Goal: Task Accomplishment & Management: Use online tool/utility

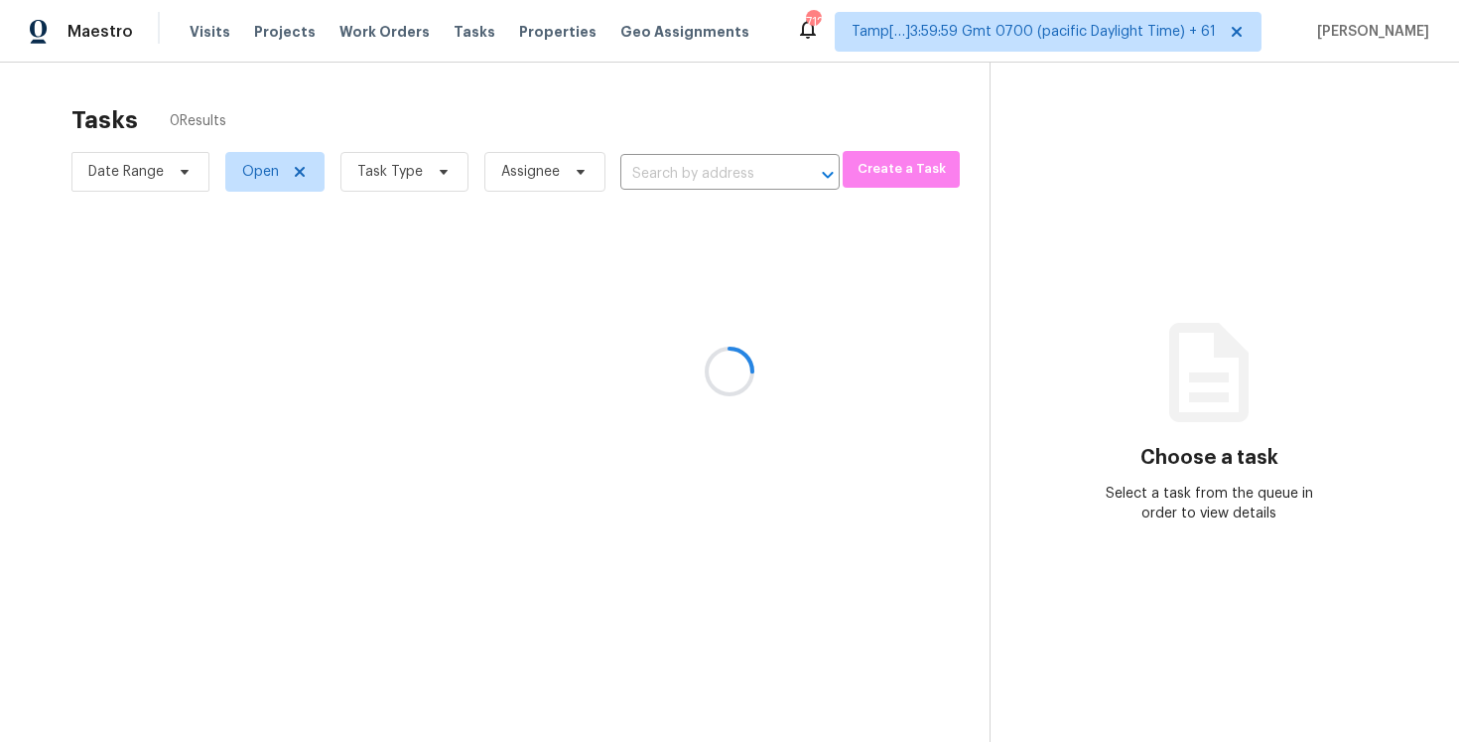
click at [408, 95] on div at bounding box center [729, 371] width 1459 height 742
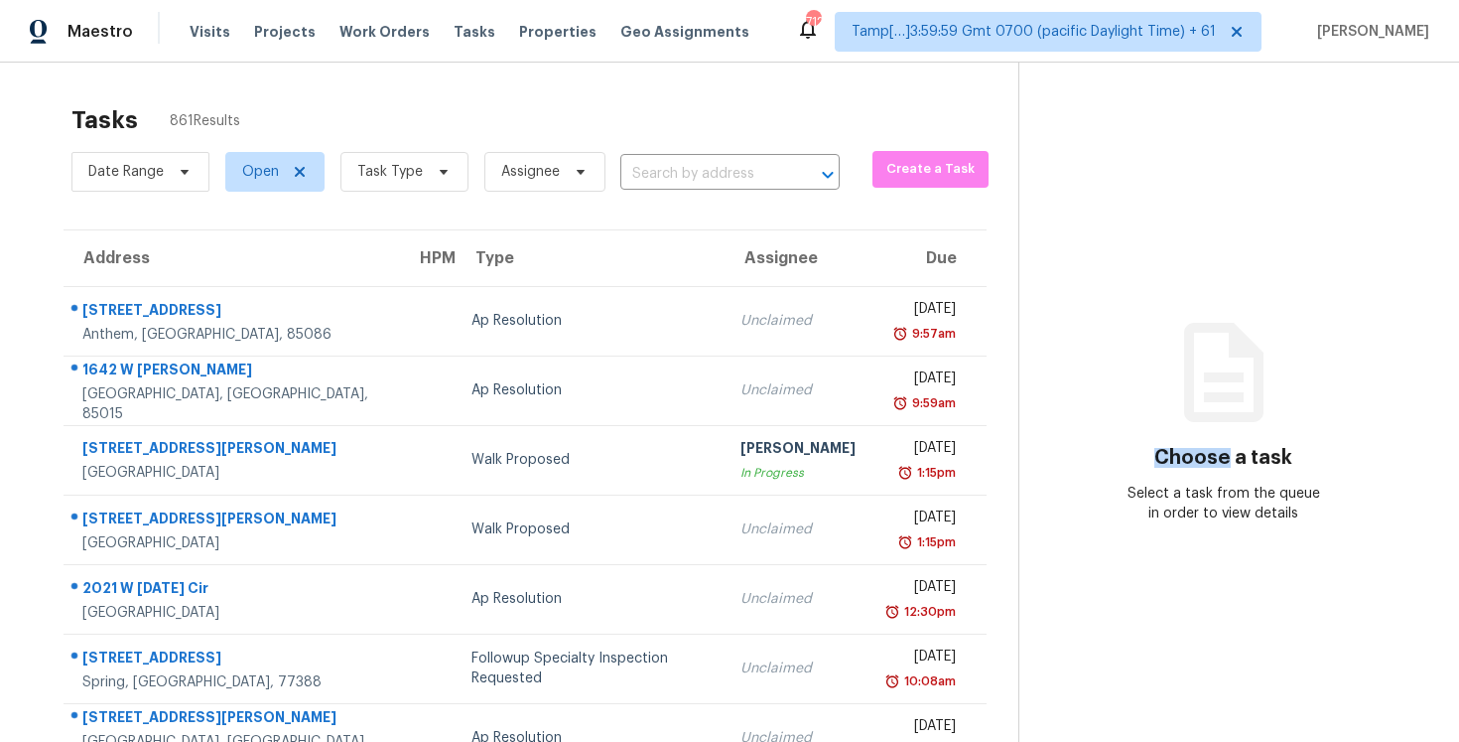
click at [503, 47] on div "Visits Projects Work Orders Tasks Properties Geo Assignments" at bounding box center [482, 32] width 584 height 40
click at [672, 173] on input "text" at bounding box center [703, 174] width 164 height 31
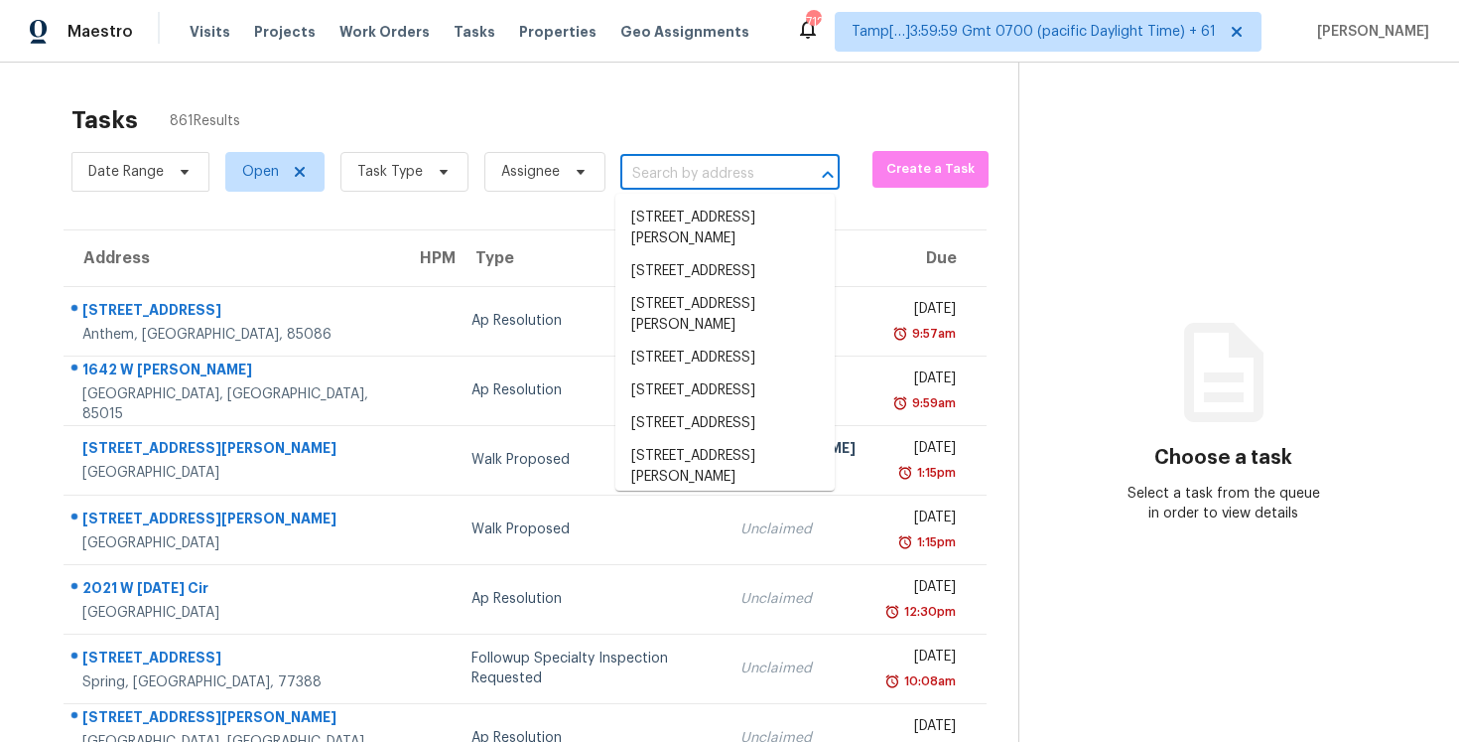
paste input "[STREET_ADDRESS]"
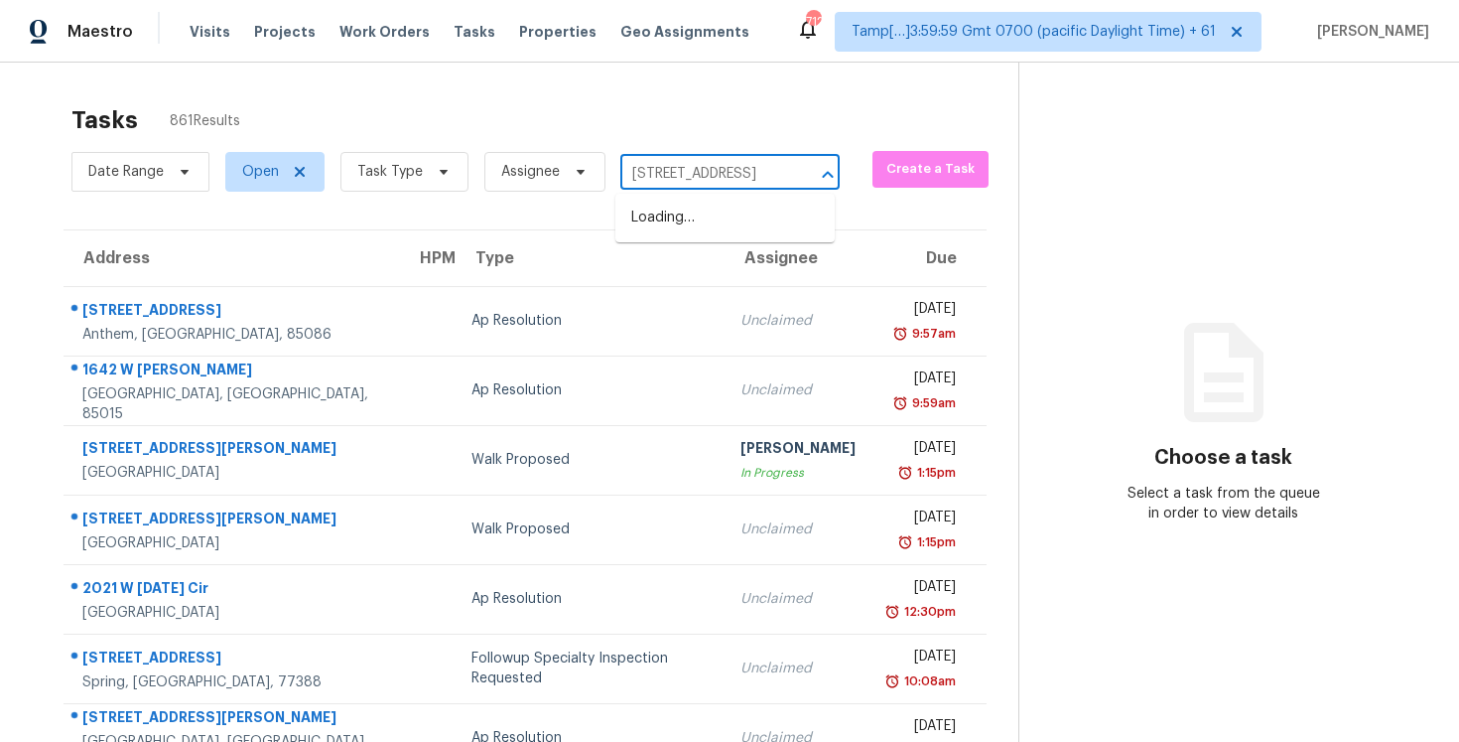
click at [672, 173] on input "[STREET_ADDRESS]" at bounding box center [703, 174] width 164 height 31
type input "[STREET_ADDRESS]"
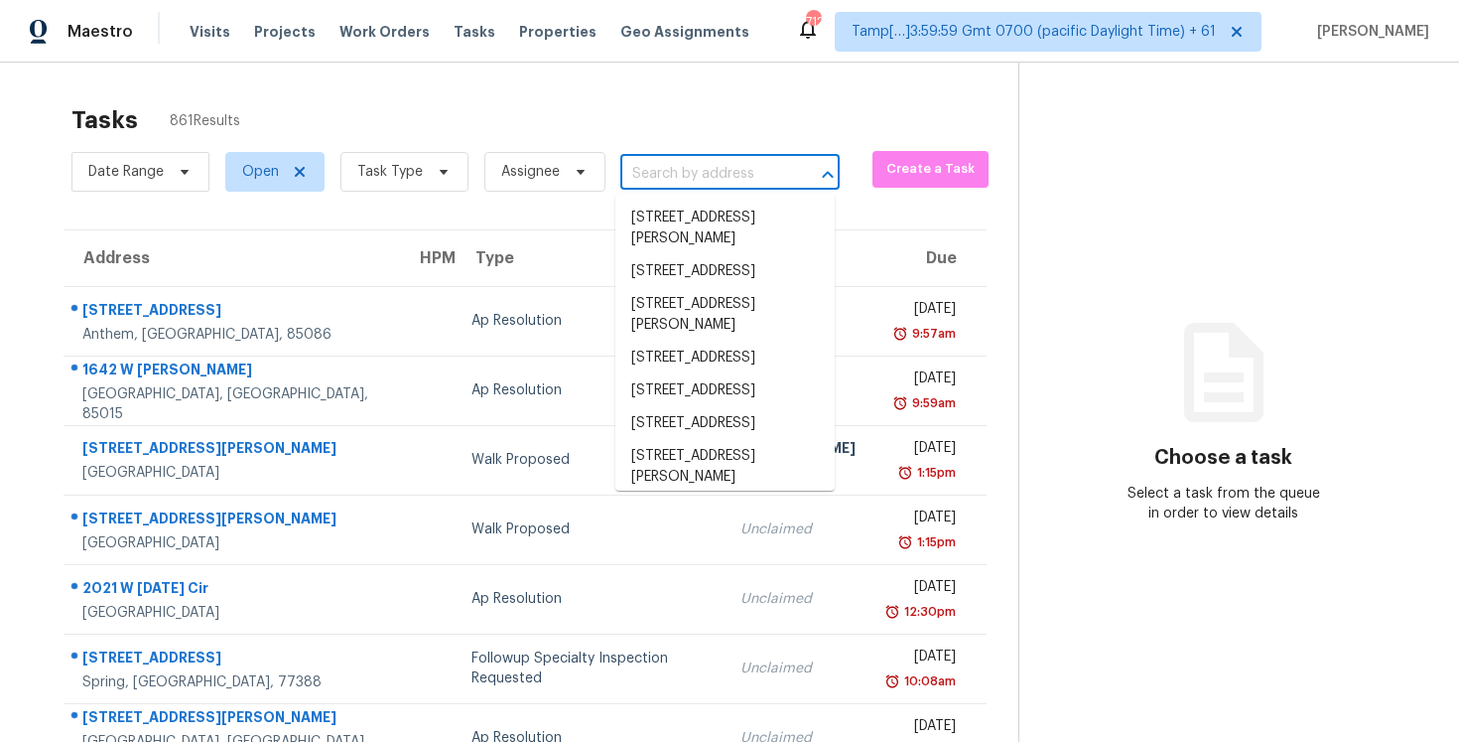
scroll to position [0, 0]
click at [702, 182] on input "text" at bounding box center [703, 174] width 164 height 31
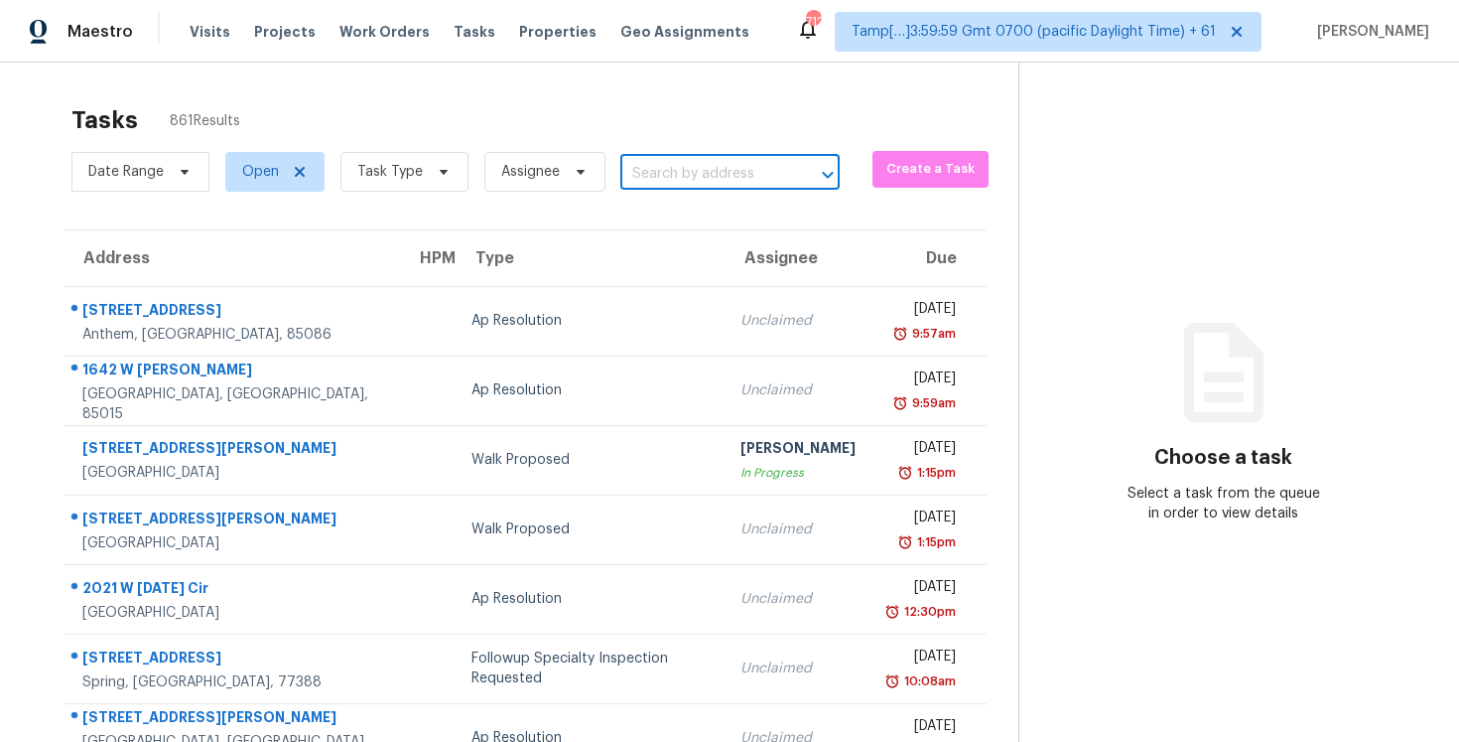
paste input "[STREET_ADDRESS]"
type input "[STREET_ADDRESS]"
click at [454, 177] on span "Task Type" at bounding box center [405, 172] width 128 height 40
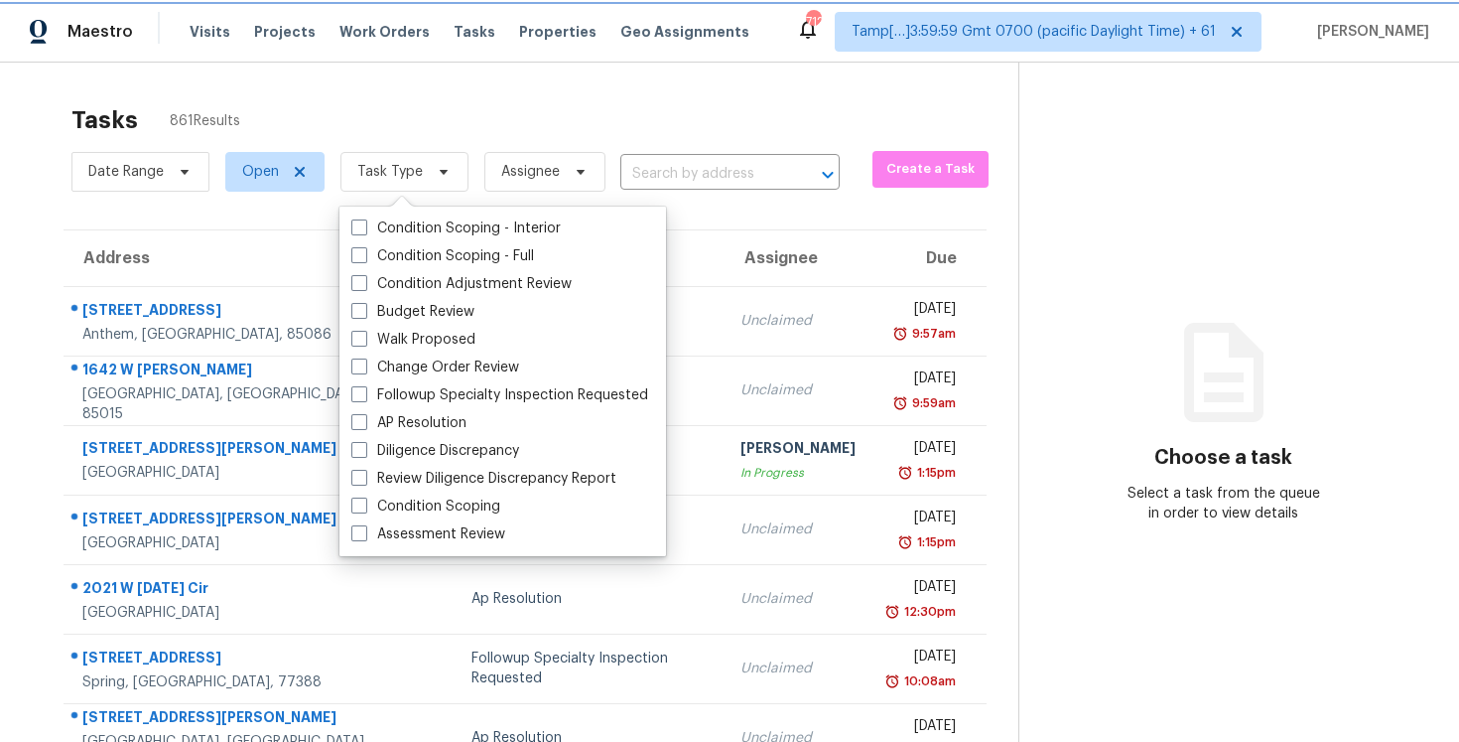
click at [430, 177] on span at bounding box center [441, 172] width 22 height 16
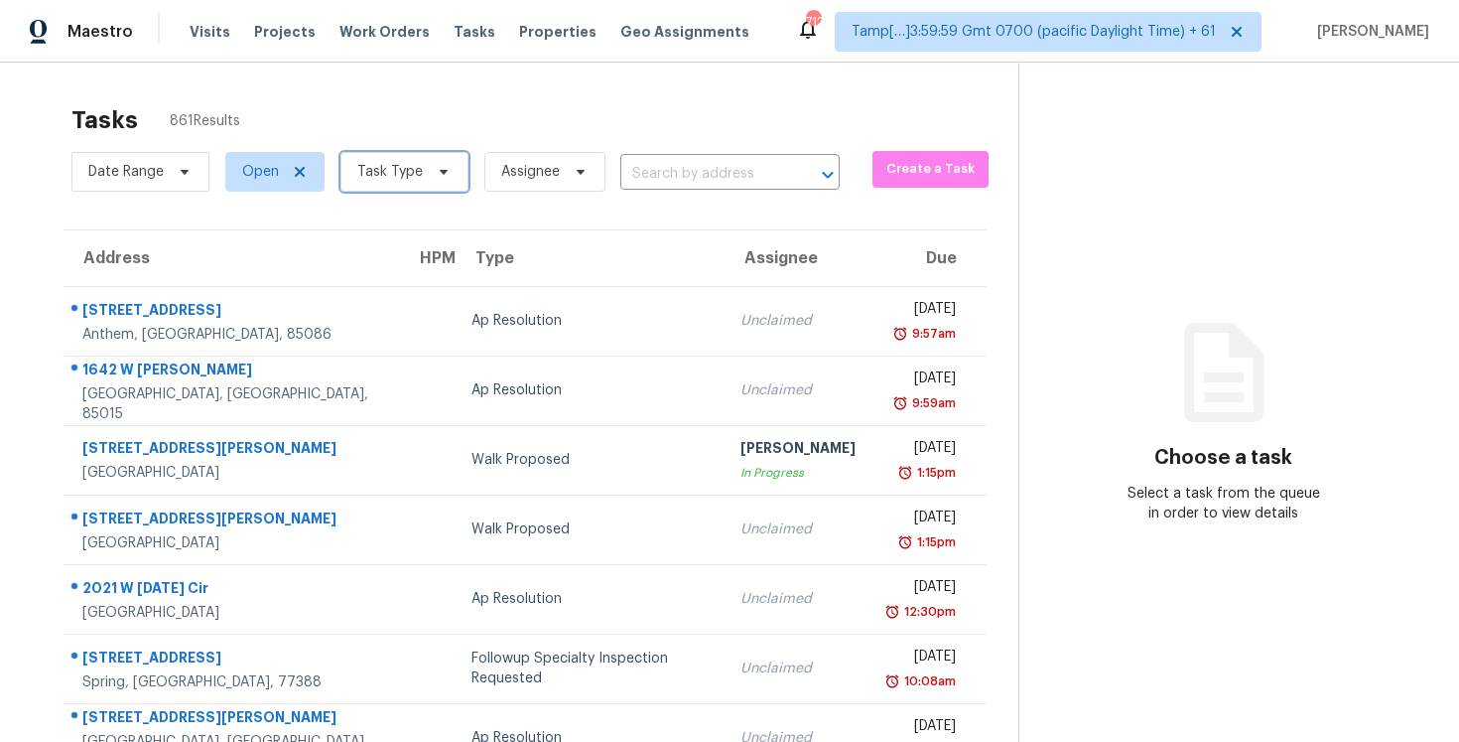
click at [430, 177] on span at bounding box center [441, 172] width 22 height 16
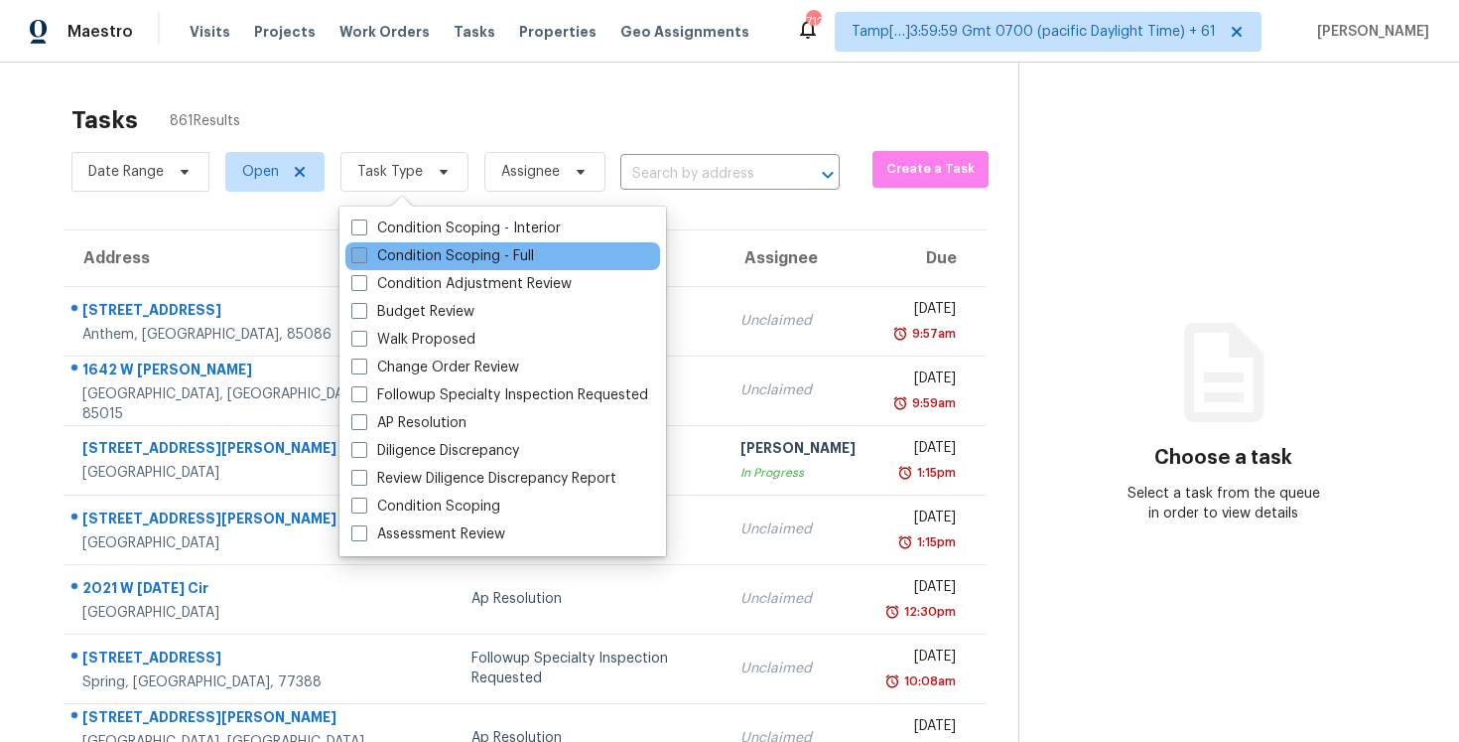
click at [434, 247] on label "Condition Scoping - Full" at bounding box center [442, 256] width 183 height 20
click at [364, 247] on input "Condition Scoping - Full" at bounding box center [357, 252] width 13 height 13
checkbox input "true"
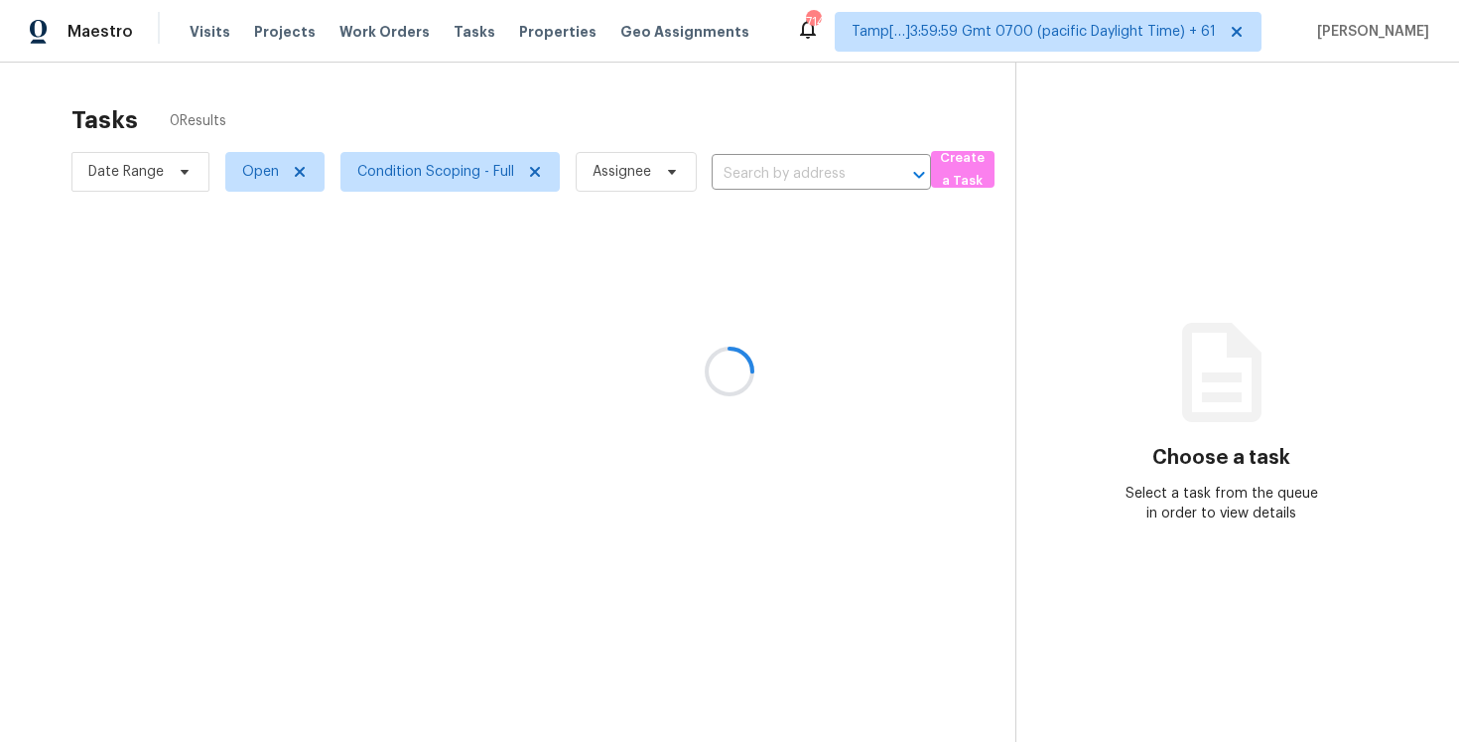
click at [521, 123] on div at bounding box center [729, 371] width 1459 height 742
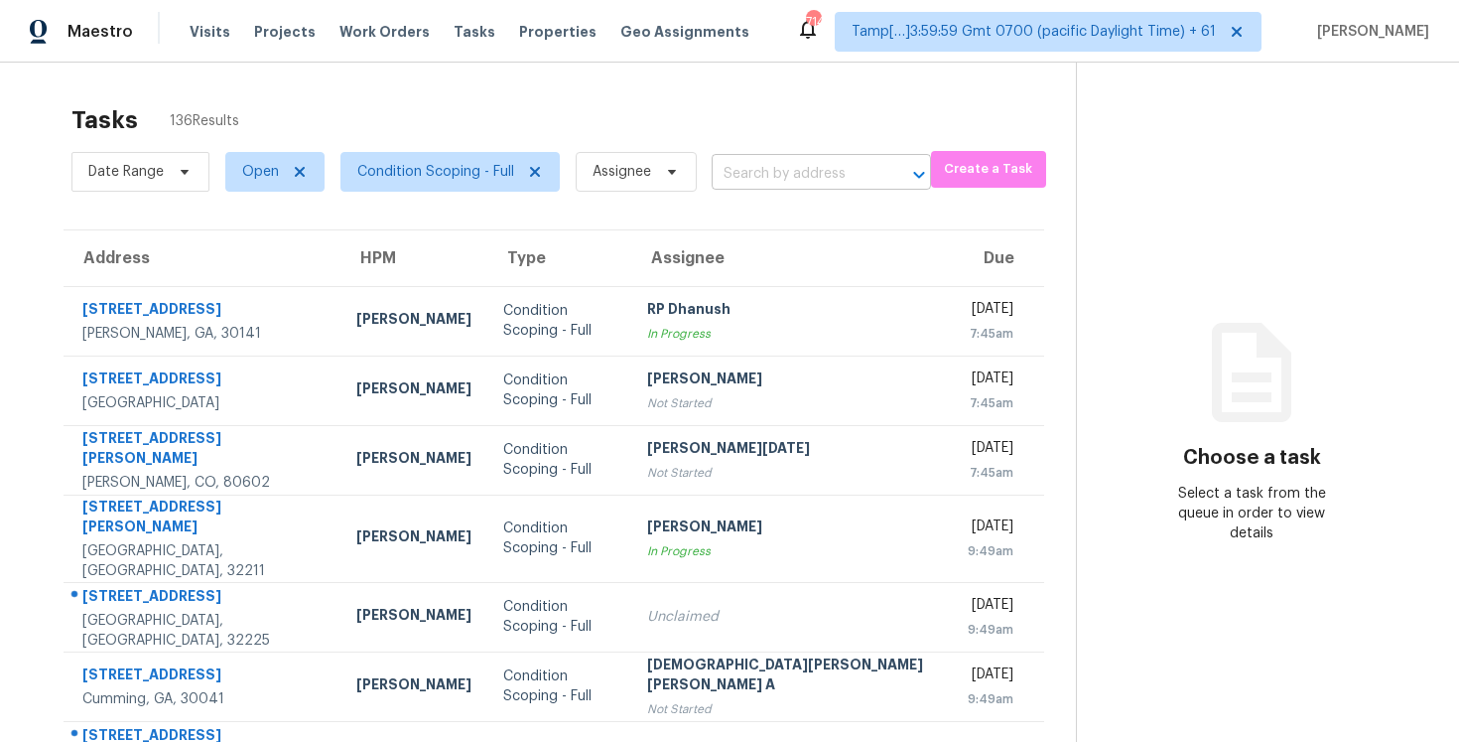
click at [725, 169] on input "text" at bounding box center [794, 174] width 164 height 31
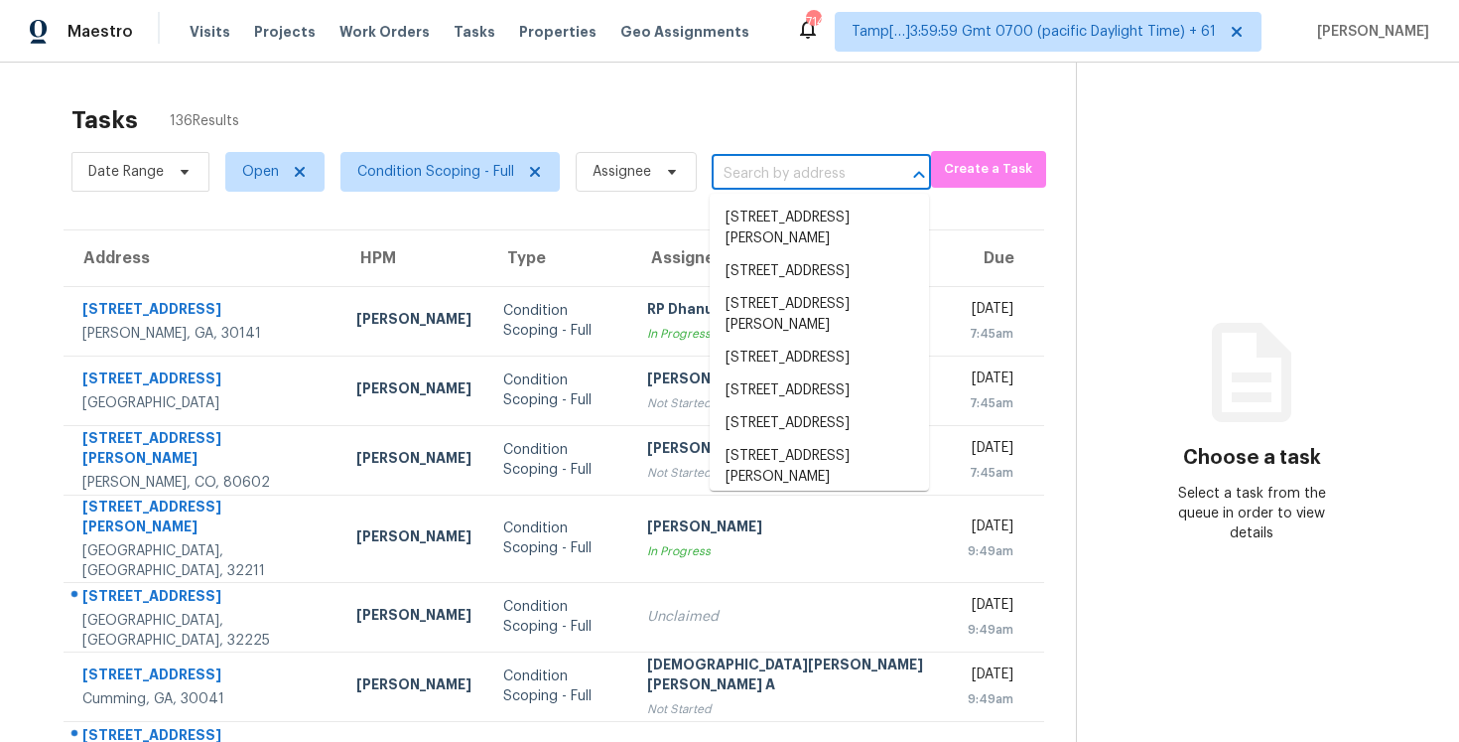
paste input "[STREET_ADDRESS]"
type input "[STREET_ADDRESS]"
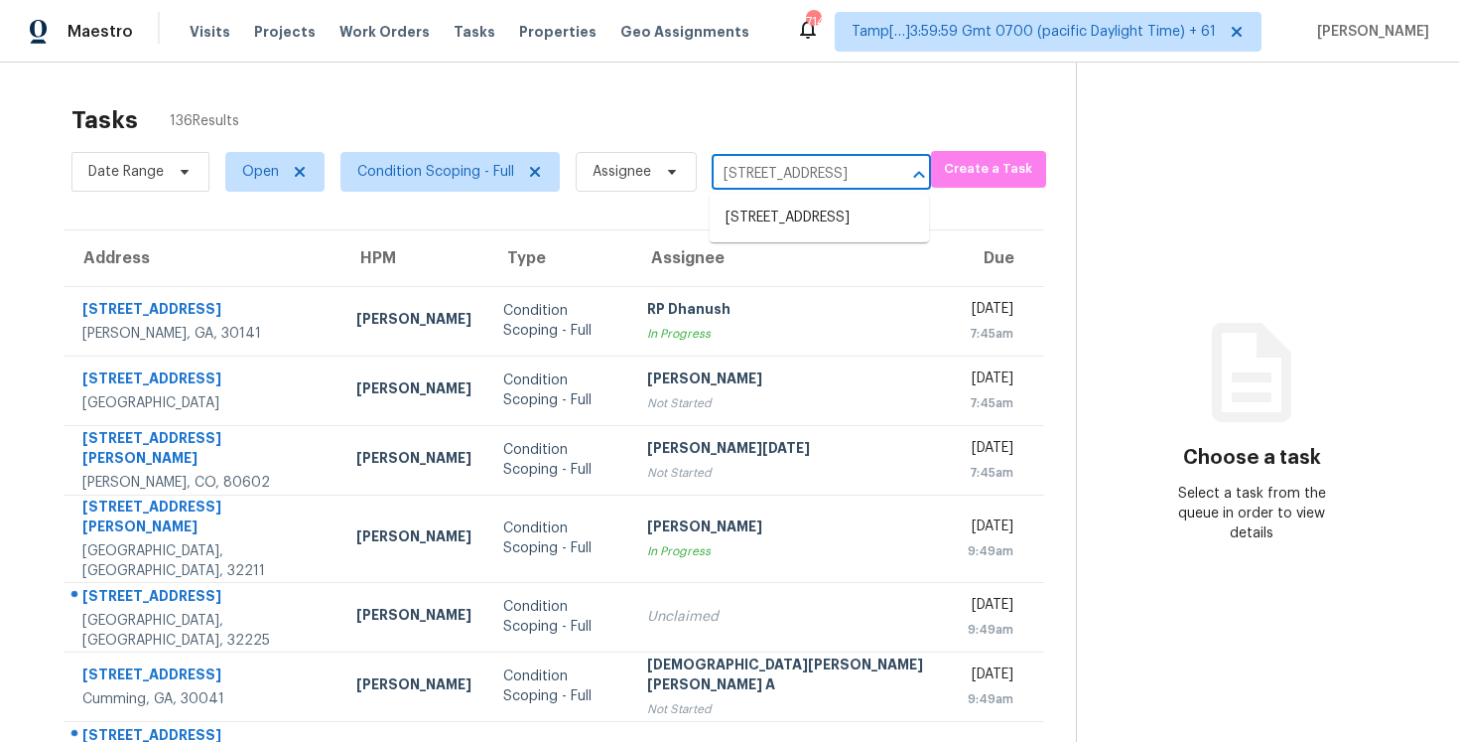
click at [823, 201] on ul "[STREET_ADDRESS]" at bounding box center [819, 218] width 219 height 49
click at [824, 213] on li "[STREET_ADDRESS]" at bounding box center [819, 218] width 219 height 33
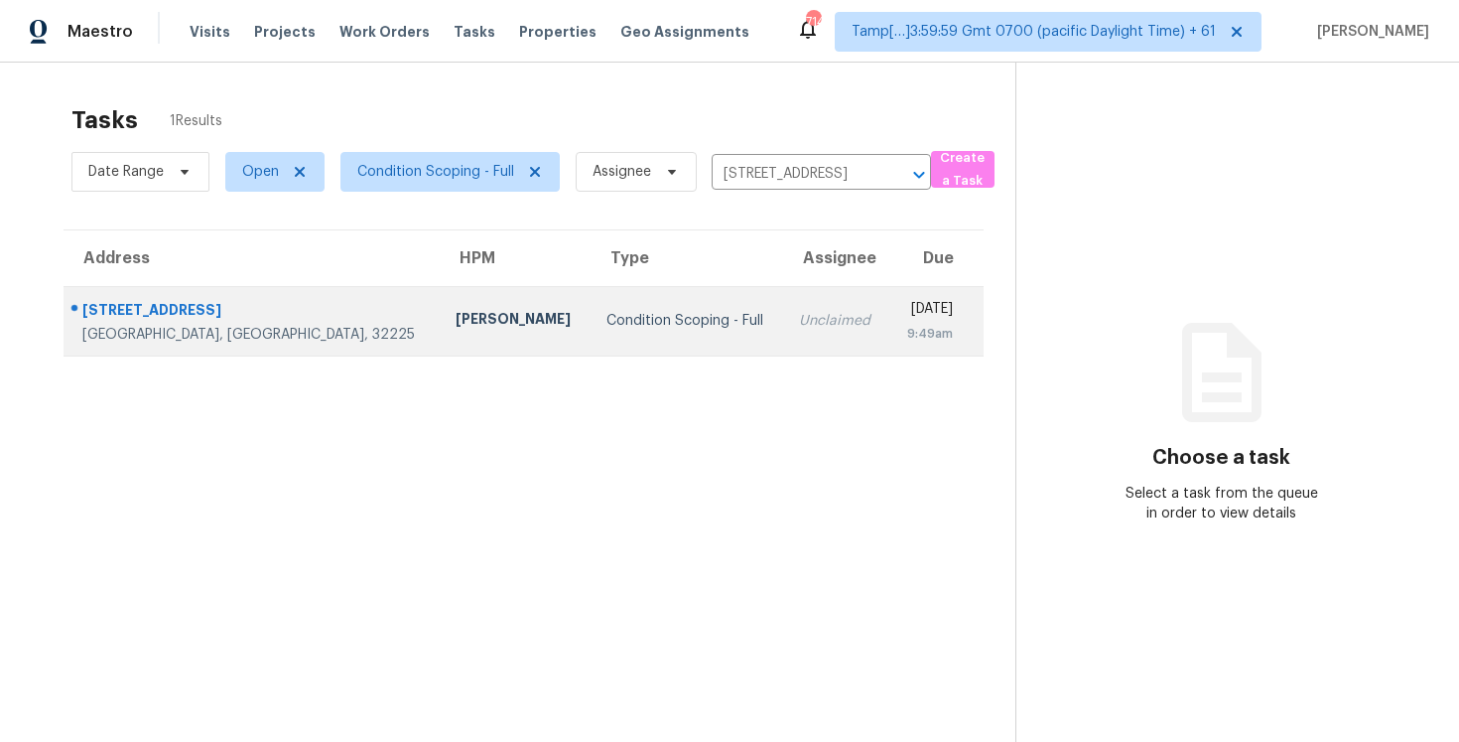
click at [795, 293] on td "Unclaimed" at bounding box center [836, 320] width 106 height 69
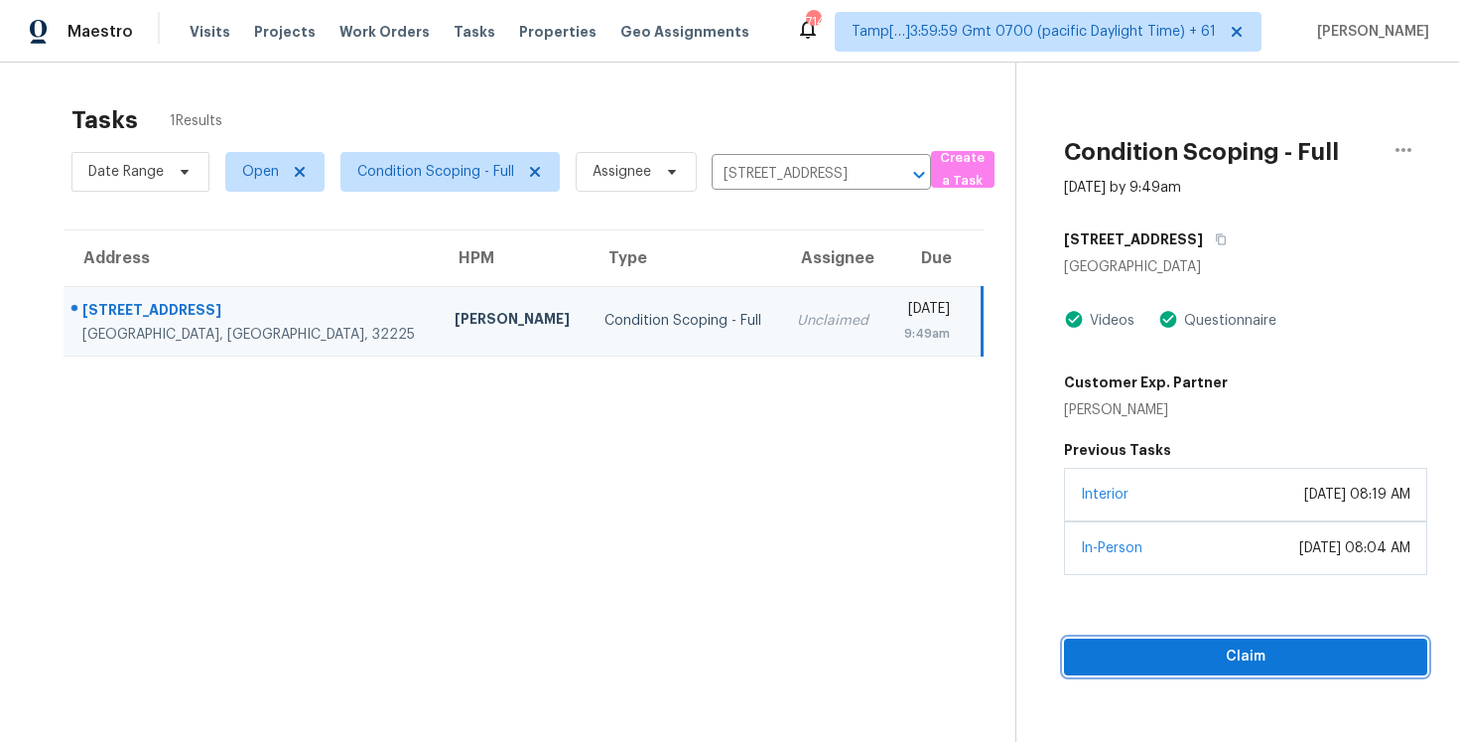
click at [1173, 662] on span "Claim" at bounding box center [1246, 656] width 332 height 25
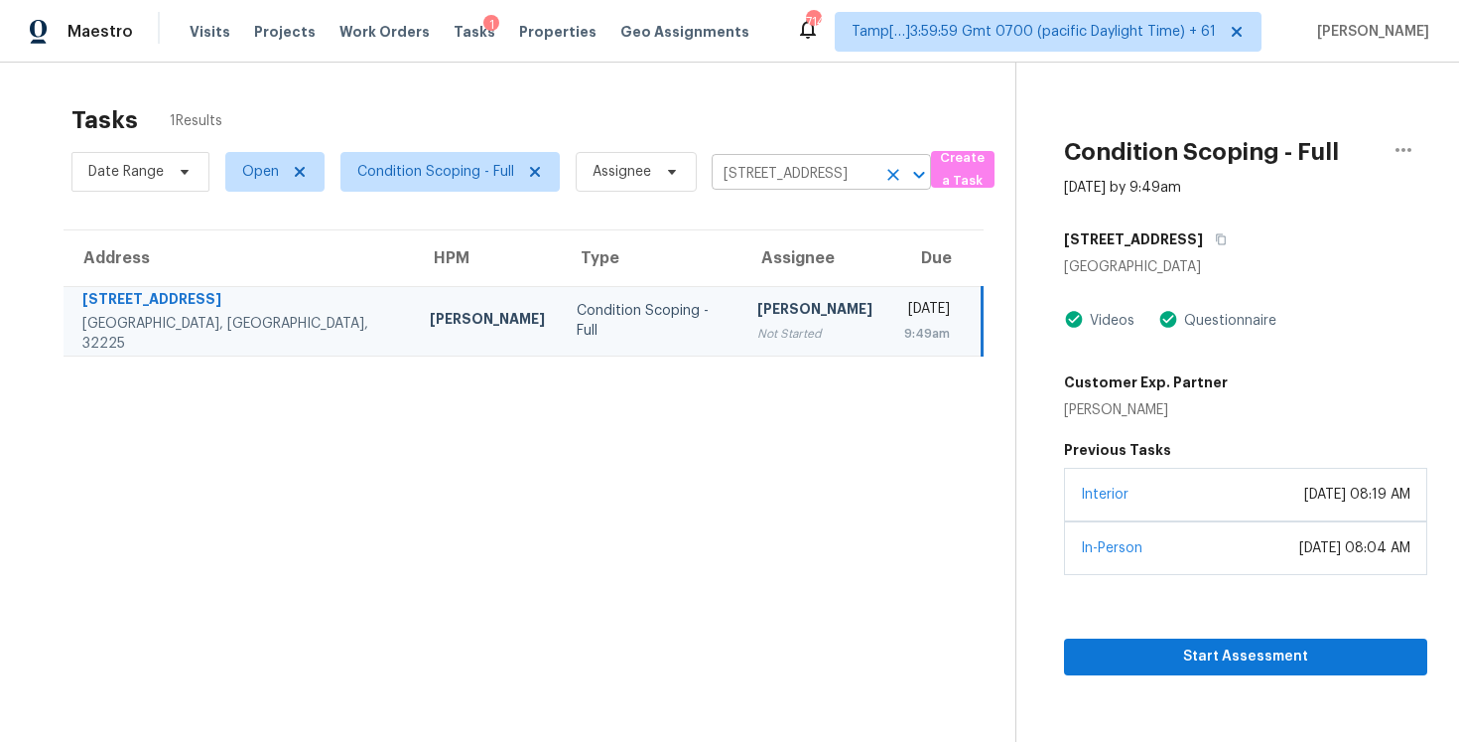
click at [901, 177] on icon "Clear" at bounding box center [894, 175] width 20 height 20
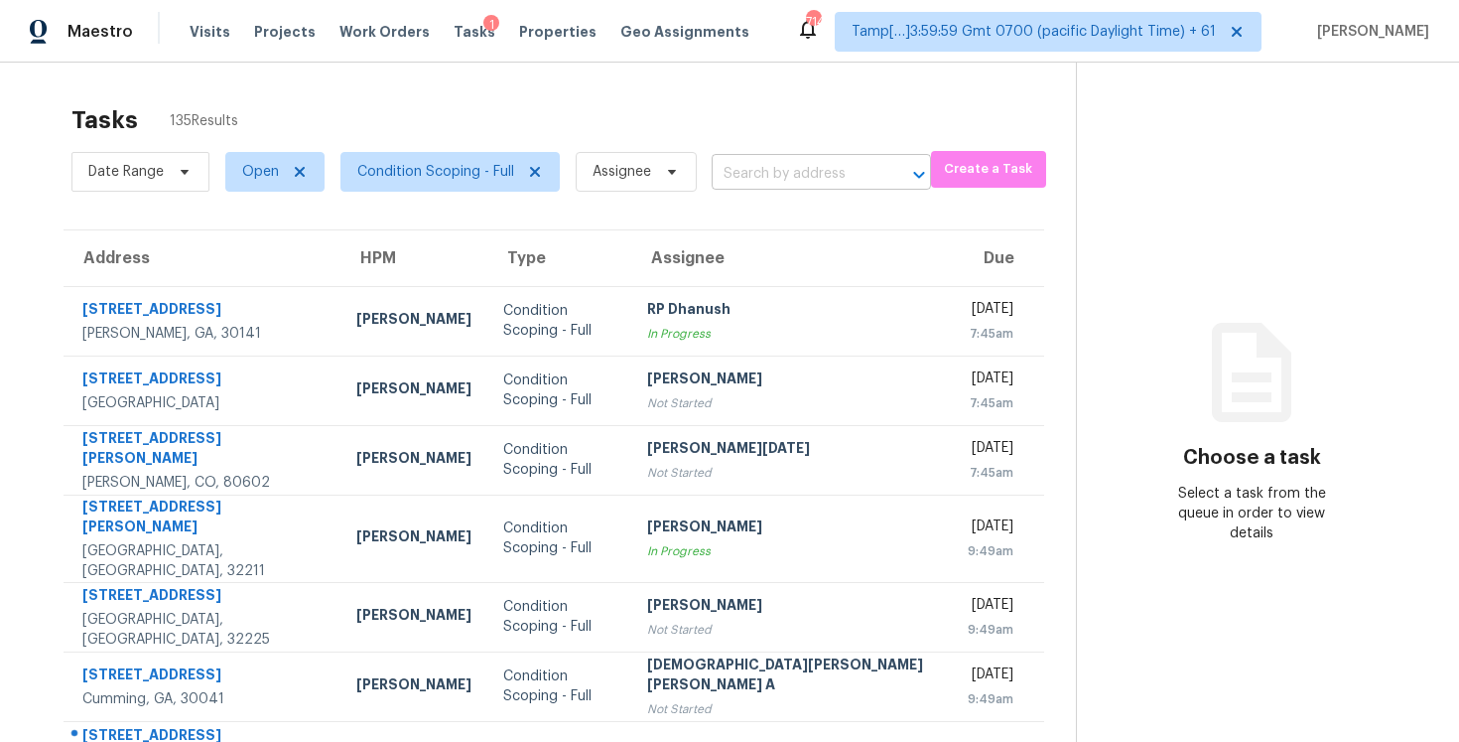
click at [796, 182] on input "text" at bounding box center [794, 174] width 164 height 31
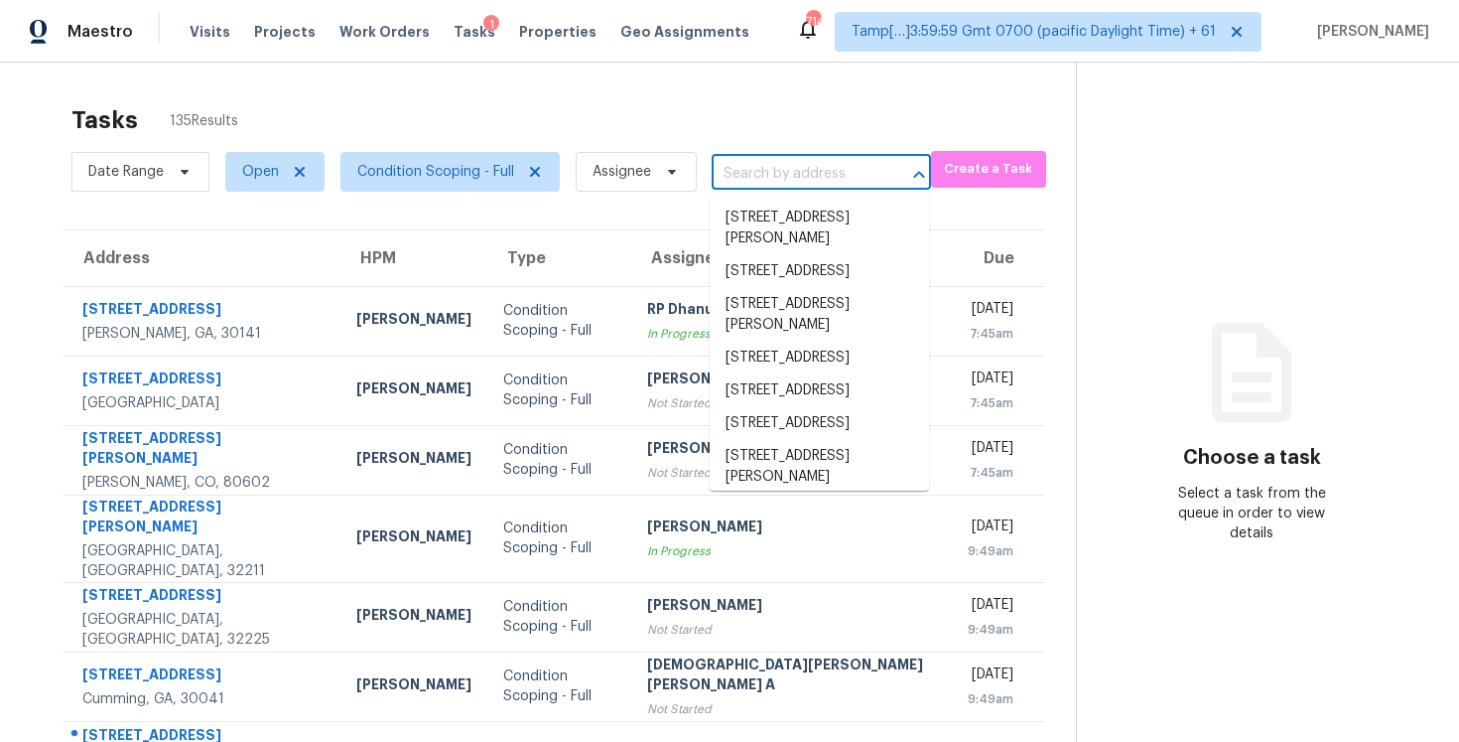
paste input "405 NE 32nd St, Grand Prairie, TX 75050"
type input "405 NE 32nd St, Grand Prairie, TX 75050"
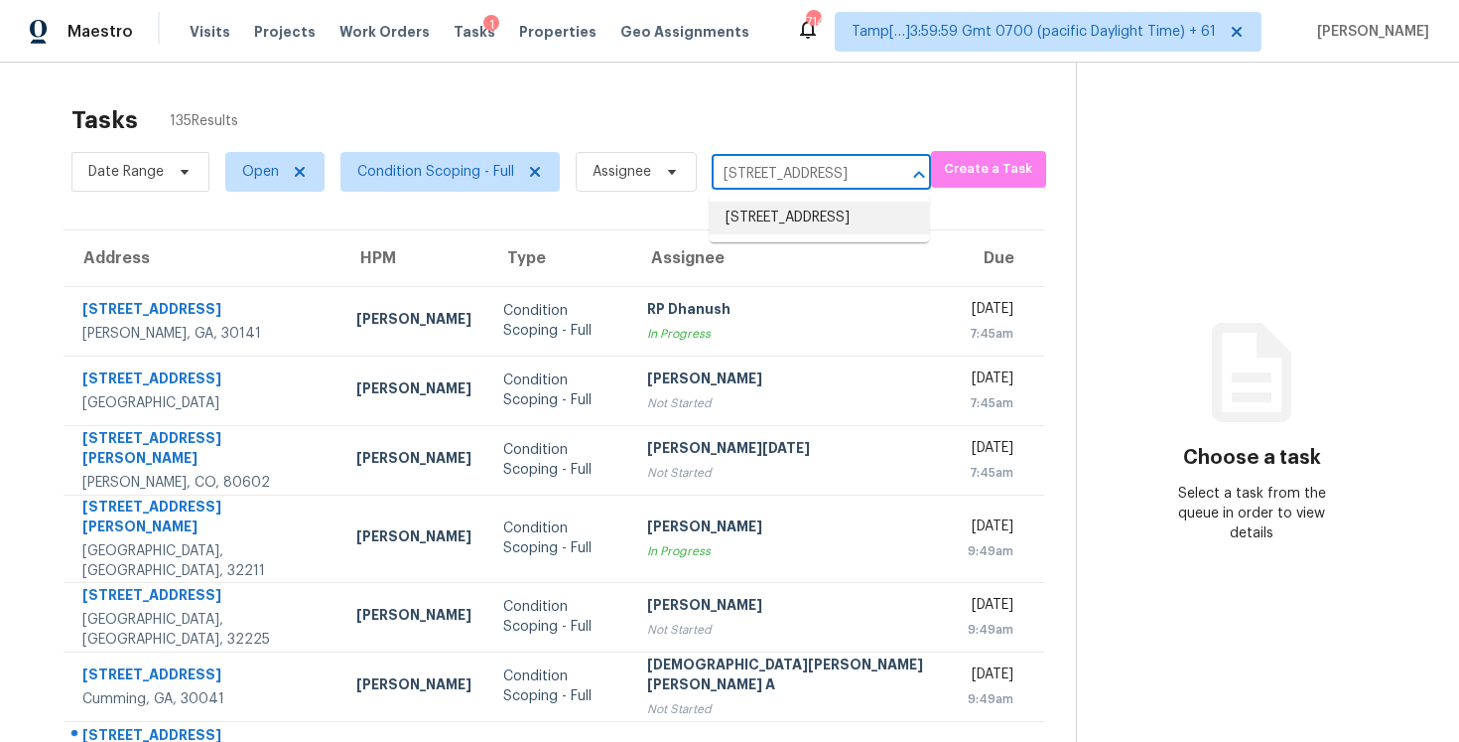
click at [809, 213] on li "405 NE 32nd St, Grand Prairie, TX 75050" at bounding box center [819, 218] width 219 height 33
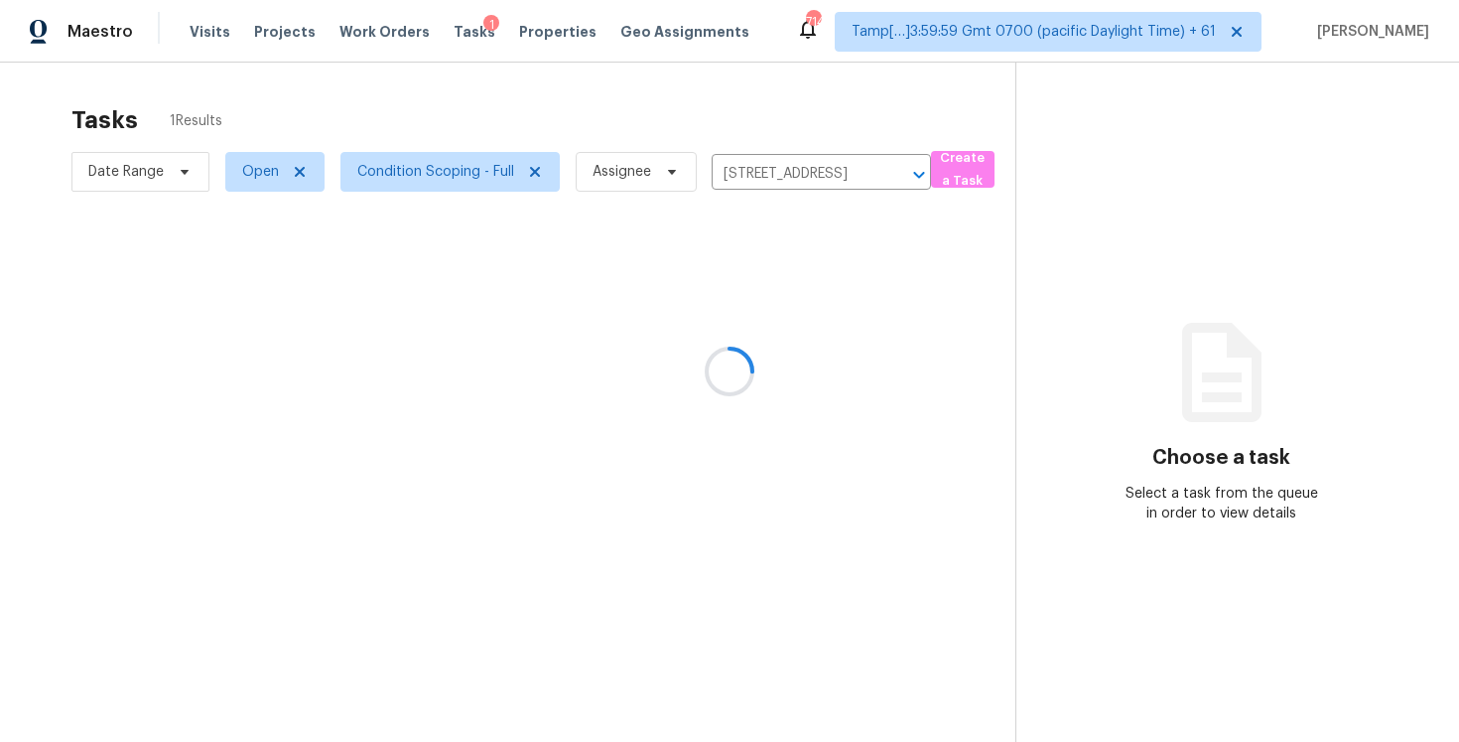
click at [752, 290] on div at bounding box center [729, 371] width 1459 height 742
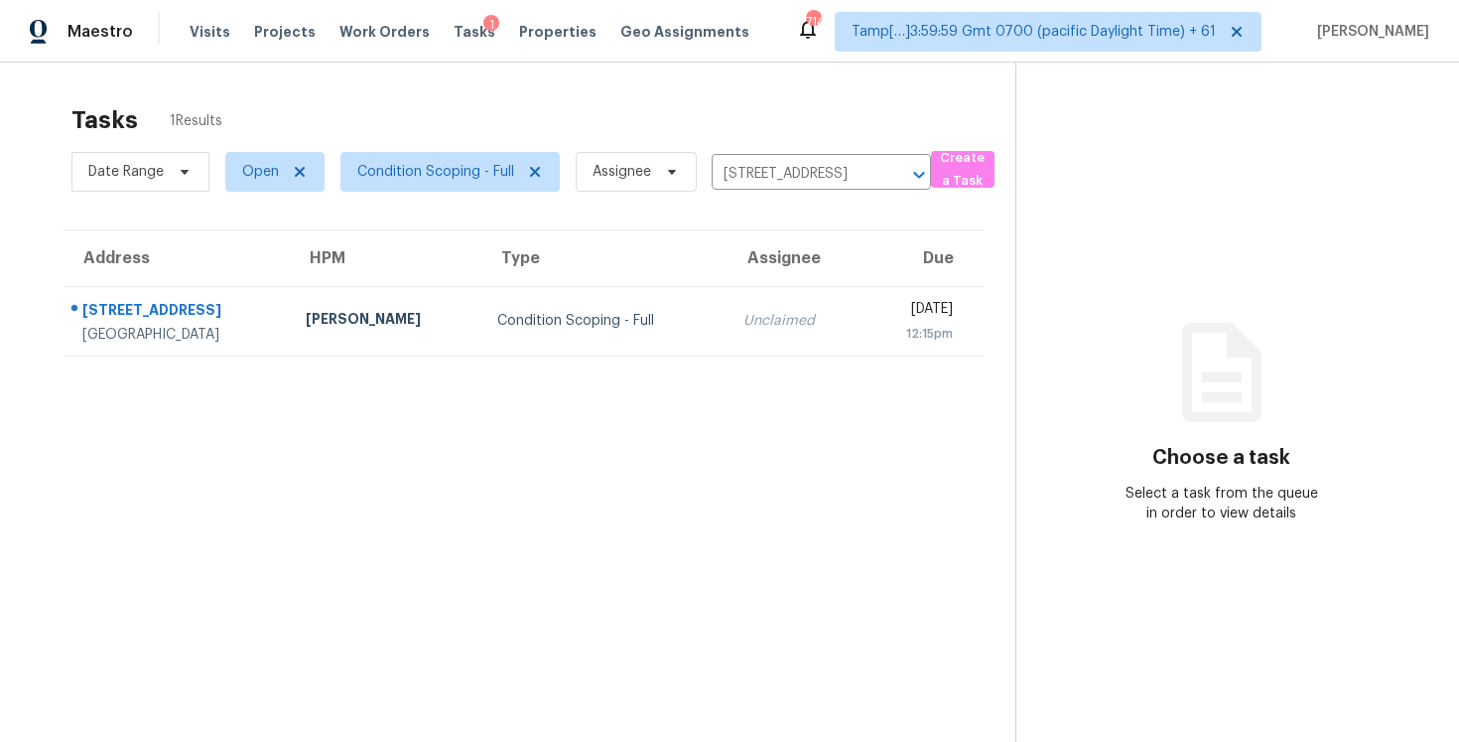
click at [752, 290] on td "Unclaimed" at bounding box center [795, 320] width 135 height 69
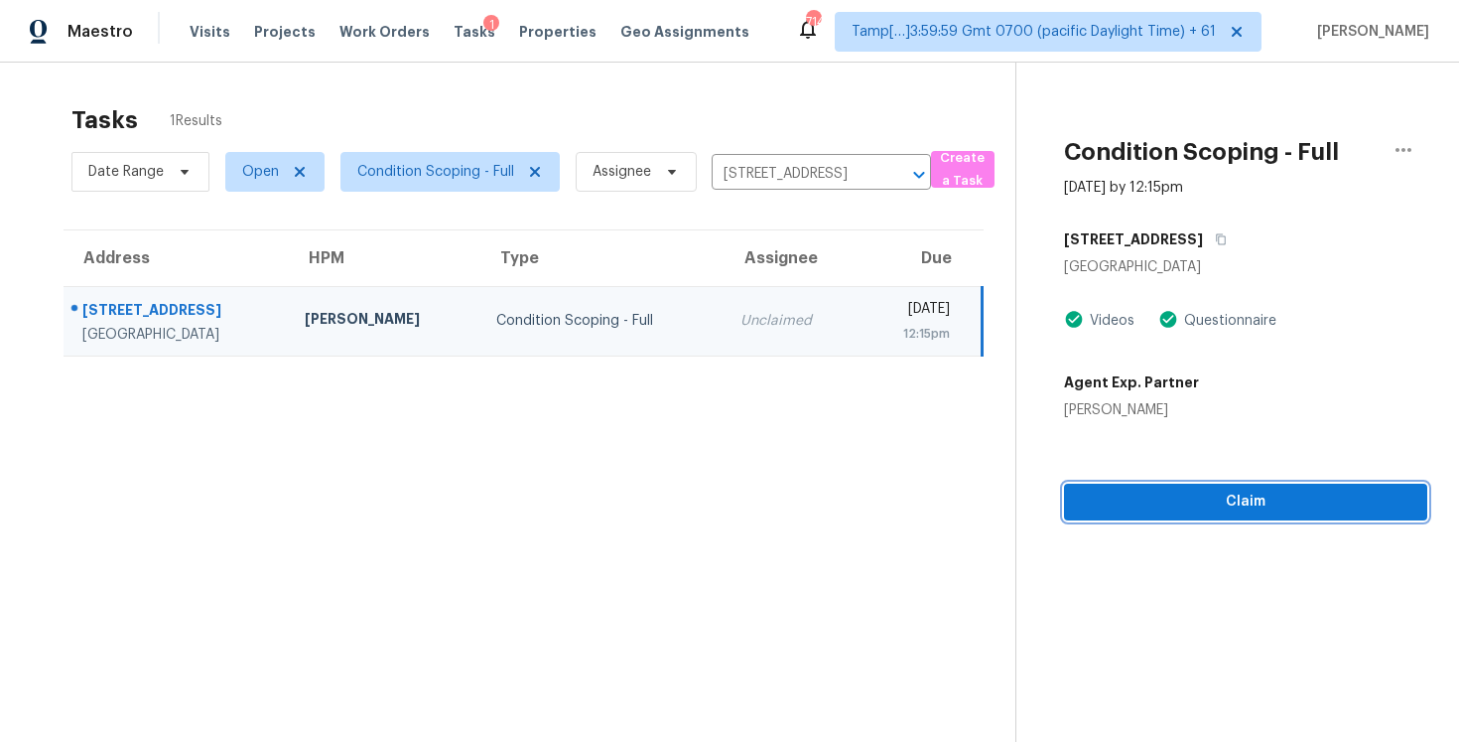
click at [1168, 495] on span "Claim" at bounding box center [1246, 501] width 332 height 25
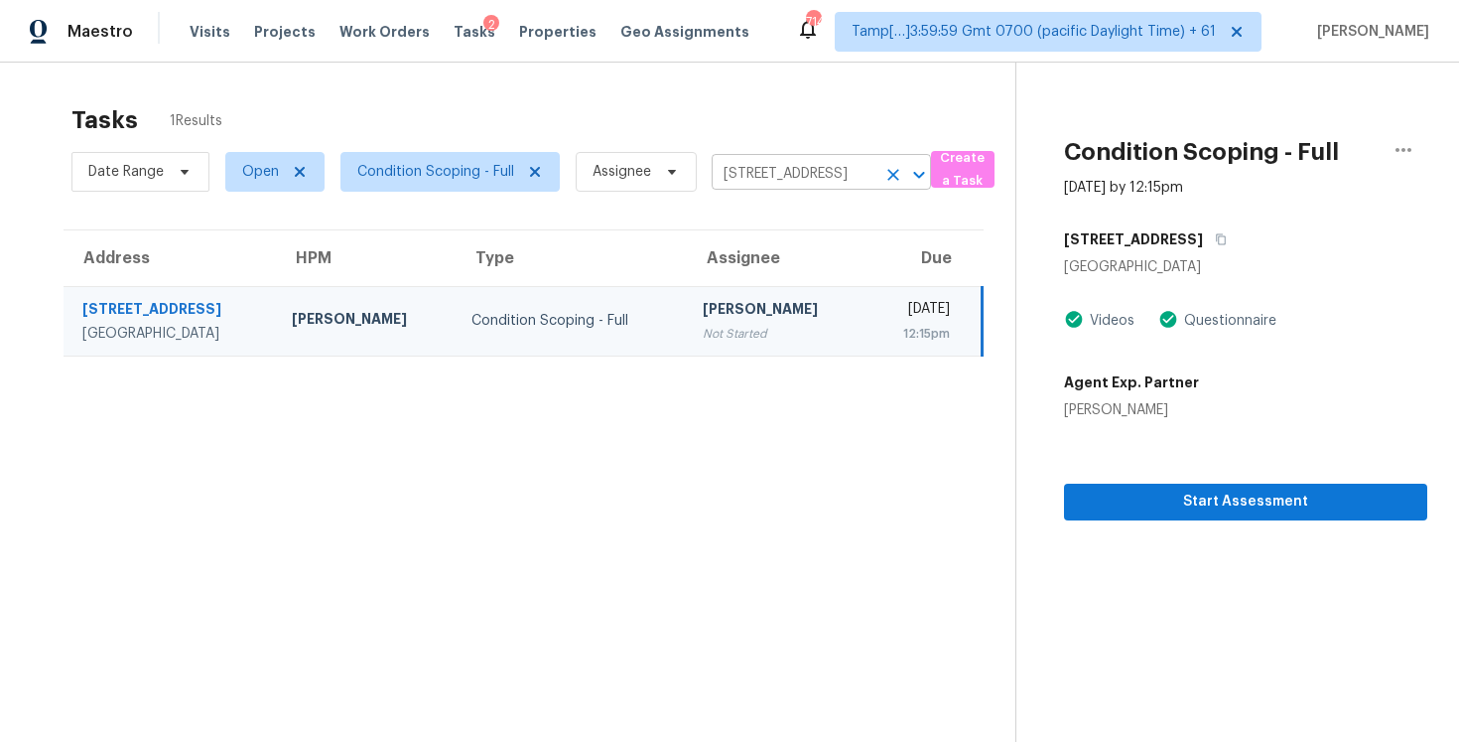
click at [899, 165] on icon "Clear" at bounding box center [894, 175] width 20 height 20
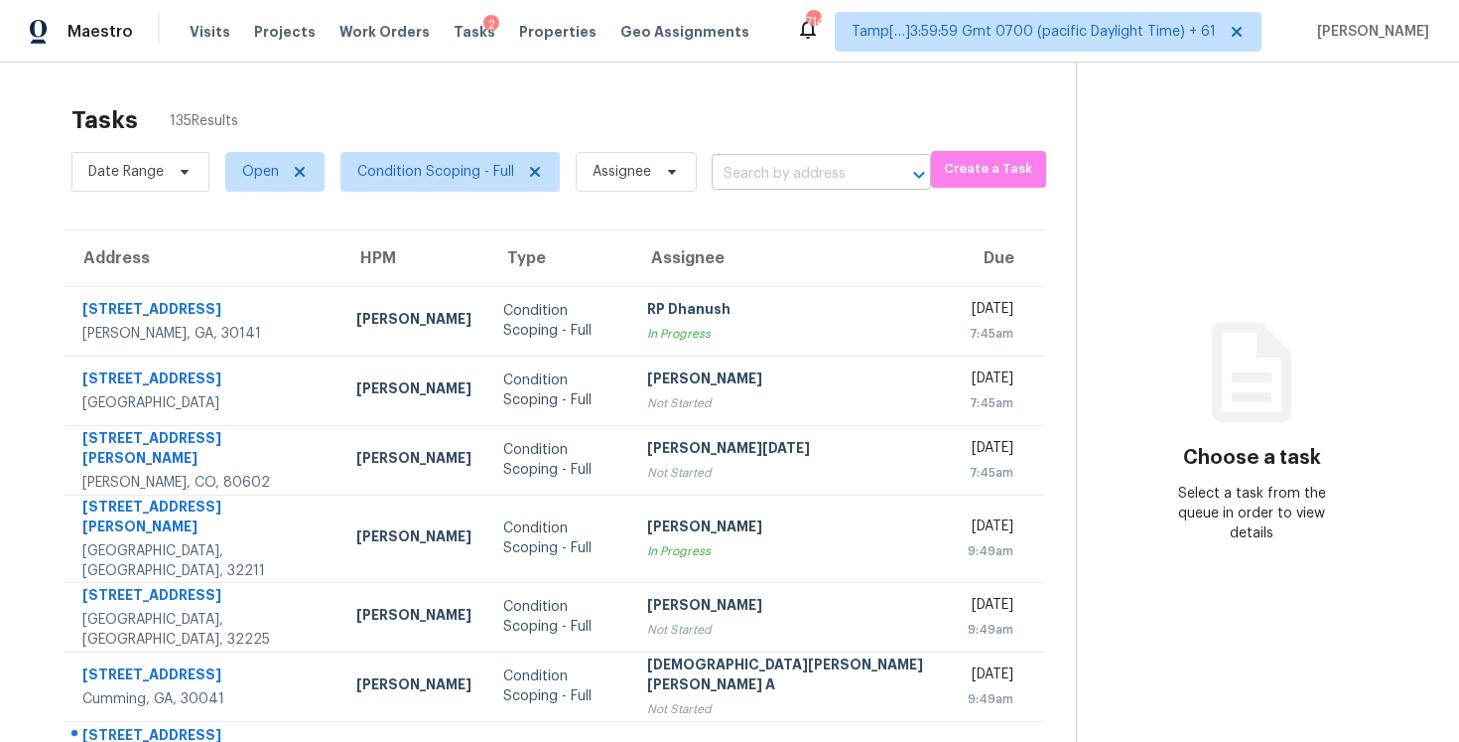
click at [801, 164] on input "text" at bounding box center [794, 174] width 164 height 31
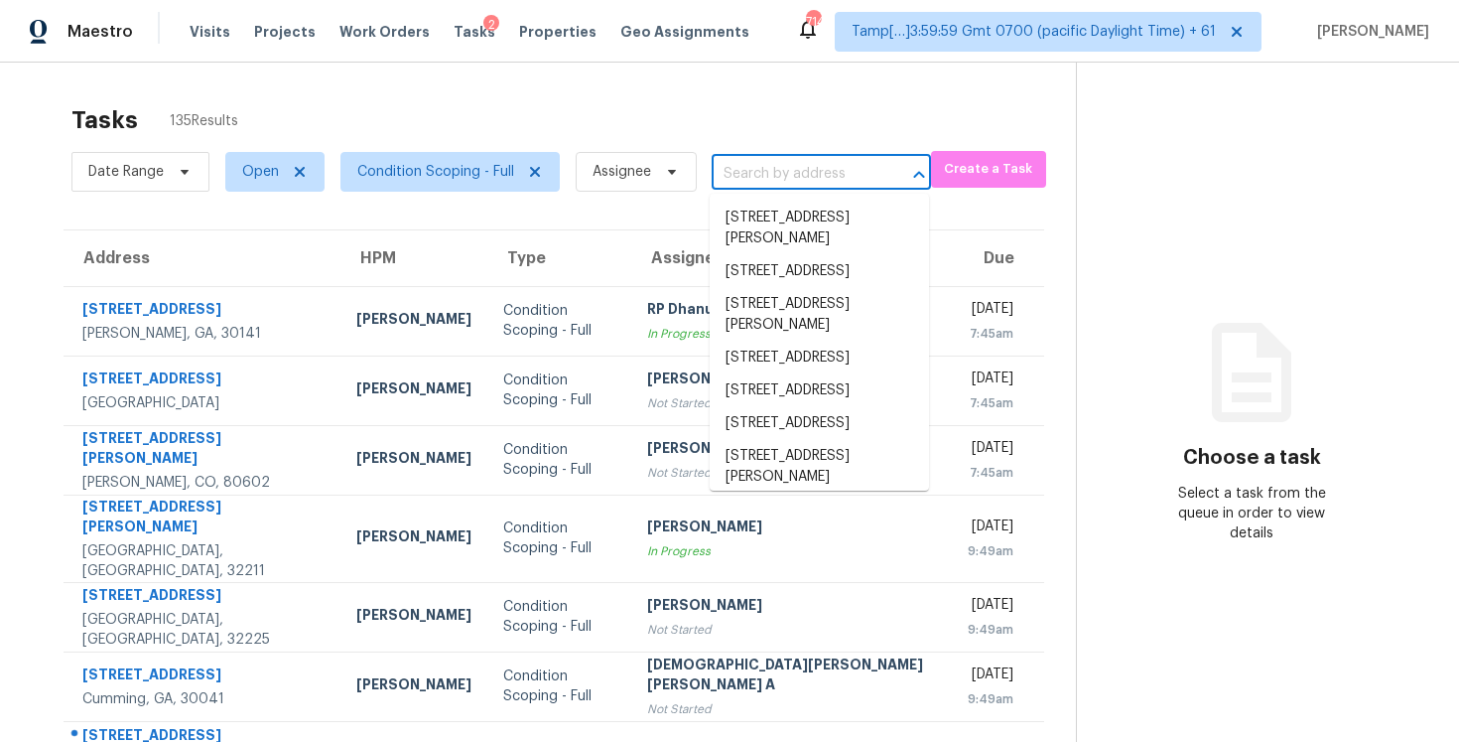
paste input "4202 Carolyn Dr, Killeen, TX 76542"
type input "4202 Carolyn Dr, Killeen, TX 76542"
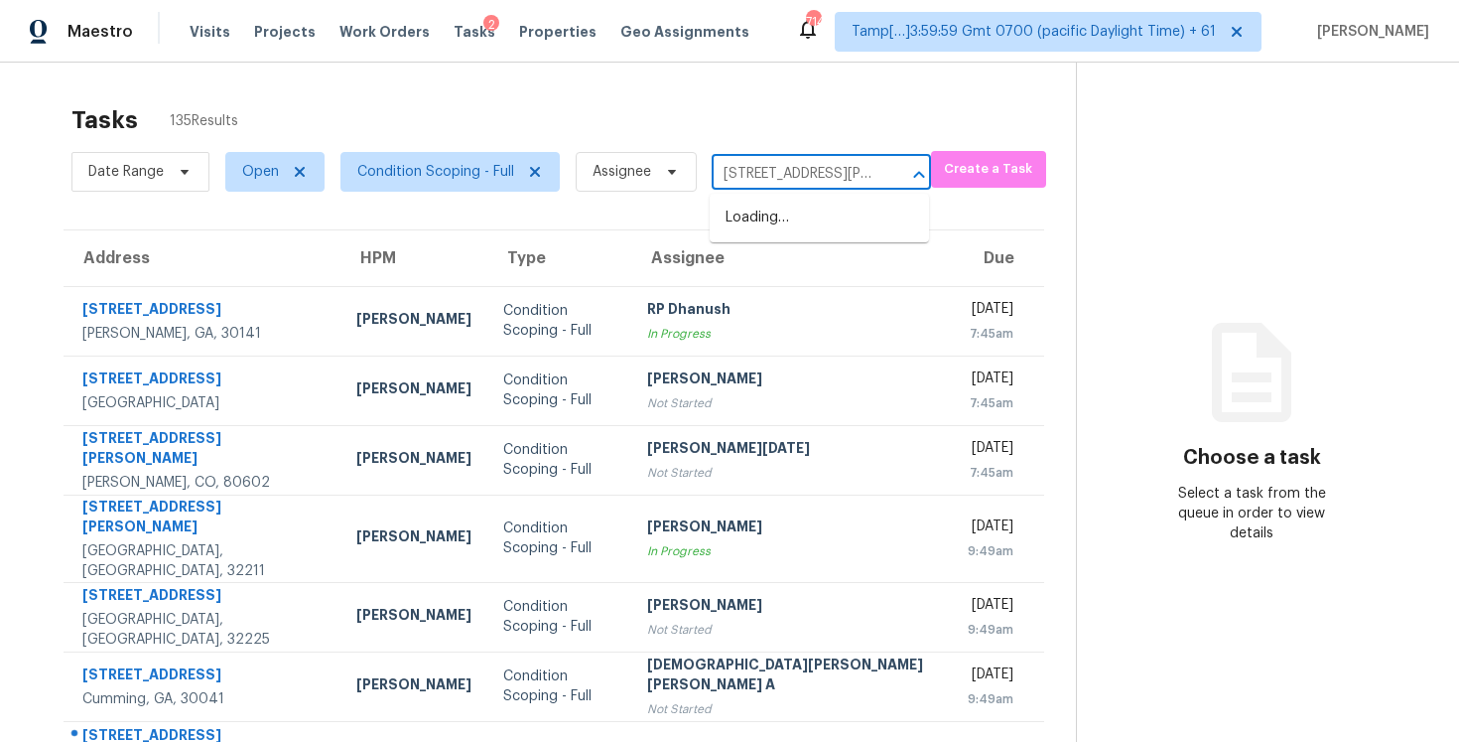
scroll to position [0, 72]
click at [818, 219] on li "4202 Carolyn Dr, Killeen, TX 76542" at bounding box center [819, 229] width 219 height 54
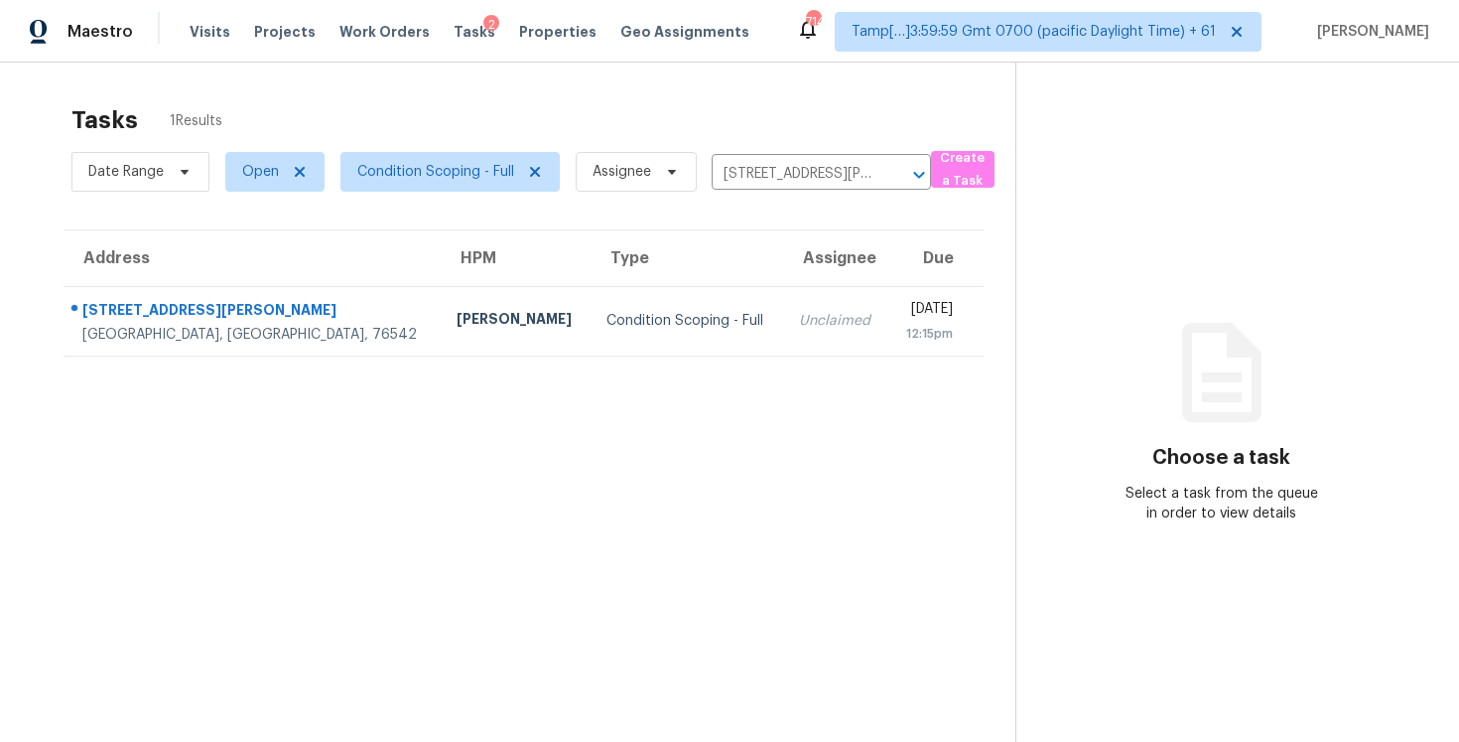
click at [799, 316] on div "Unclaimed" at bounding box center [835, 321] width 73 height 20
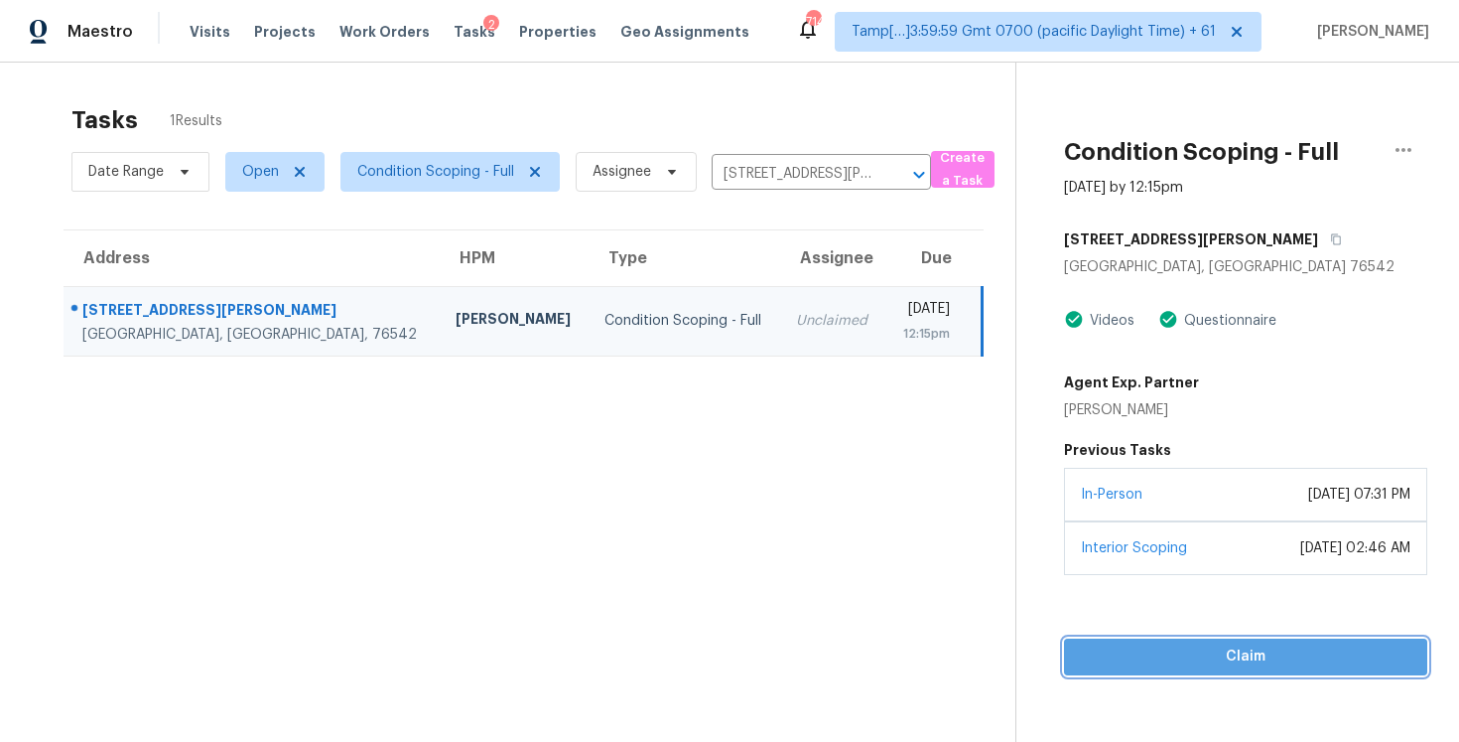
click at [1174, 652] on span "Claim" at bounding box center [1246, 656] width 332 height 25
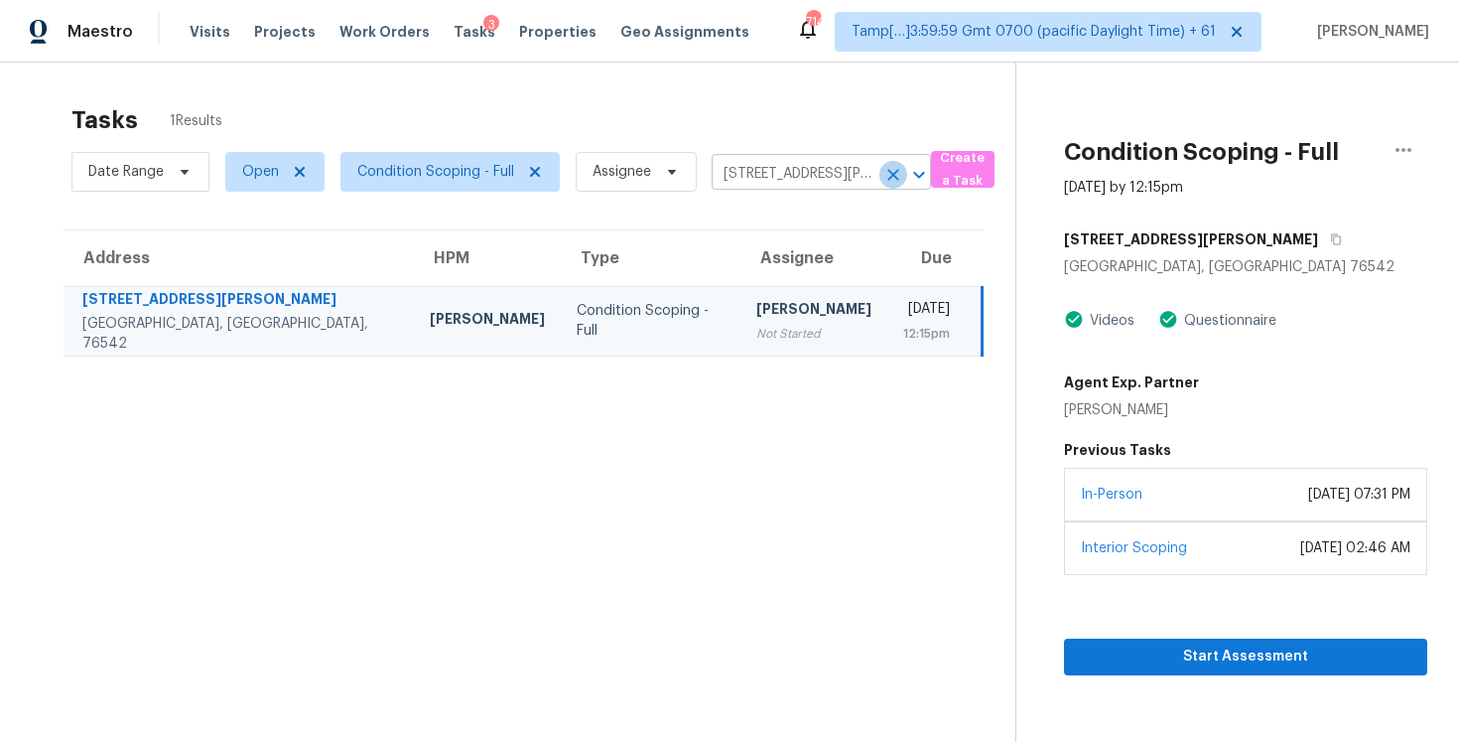
click at [900, 169] on icon "Clear" at bounding box center [894, 175] width 20 height 20
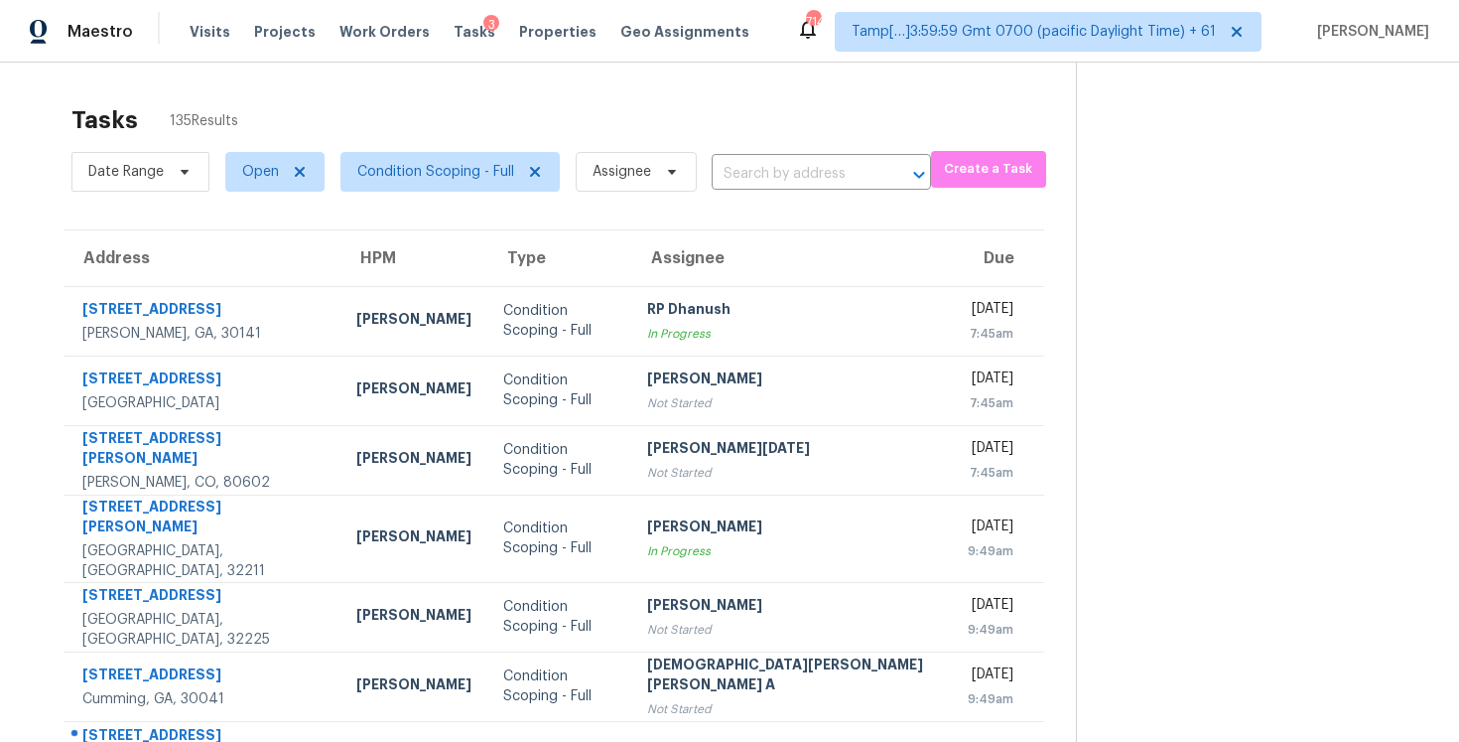
click at [760, 154] on div "Date Range Open Condition Scoping - Full Assignee ​" at bounding box center [501, 172] width 860 height 52
click at [767, 180] on input "text" at bounding box center [794, 174] width 164 height 31
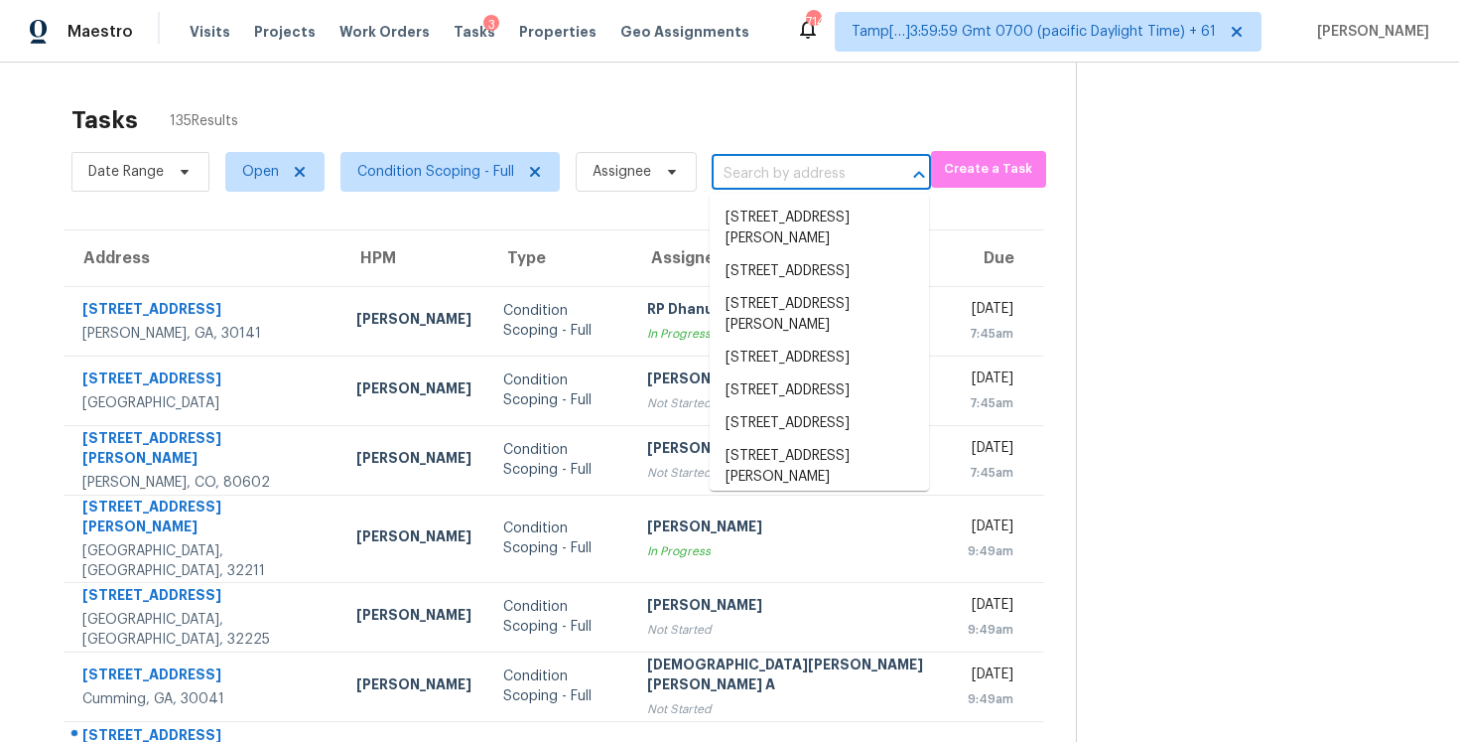
paste input "31 W Beryl Ave, Phoenix, AZ 85021"
type input "31 W Beryl Ave, Phoenix, AZ 85021"
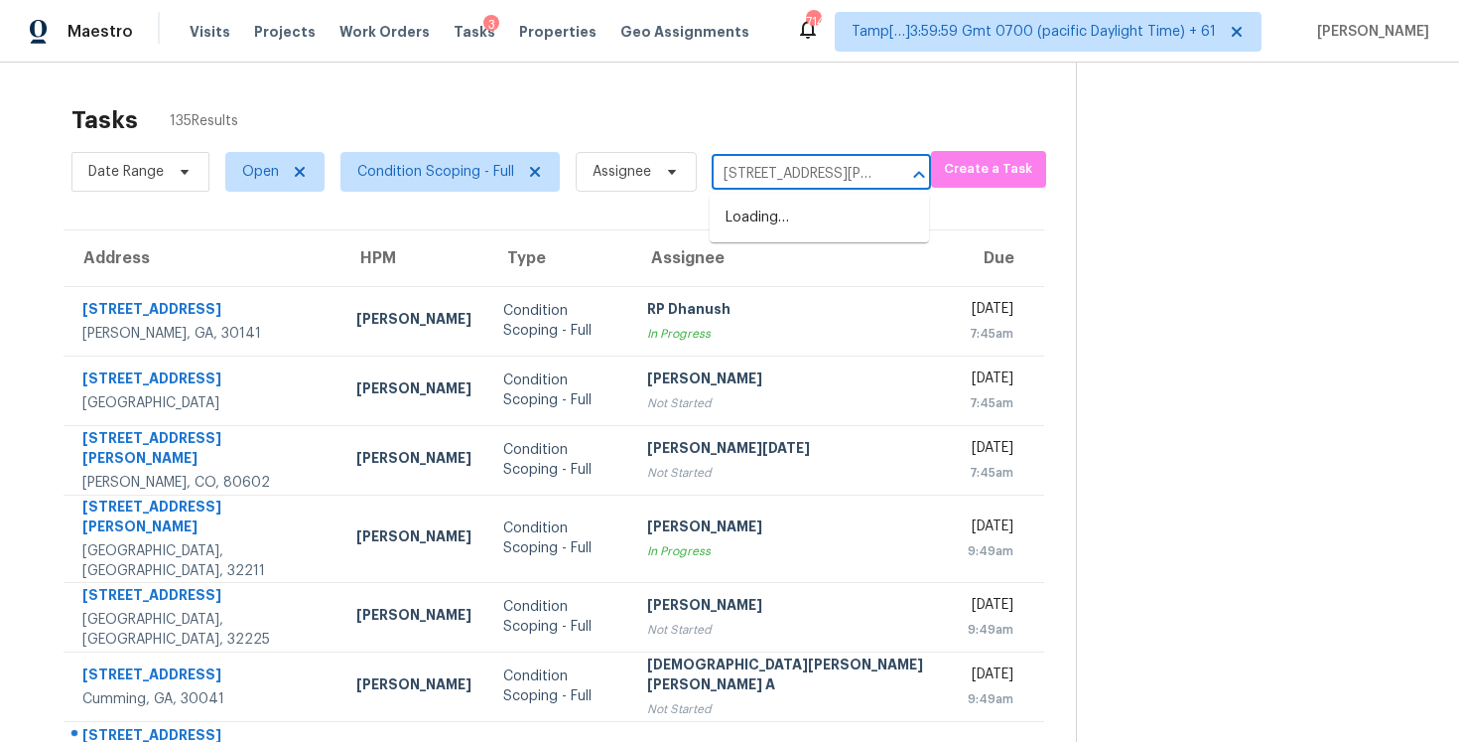
scroll to position [0, 70]
click at [800, 209] on li "31 W Beryl Ave, Phoenix, AZ 85021" at bounding box center [819, 229] width 219 height 54
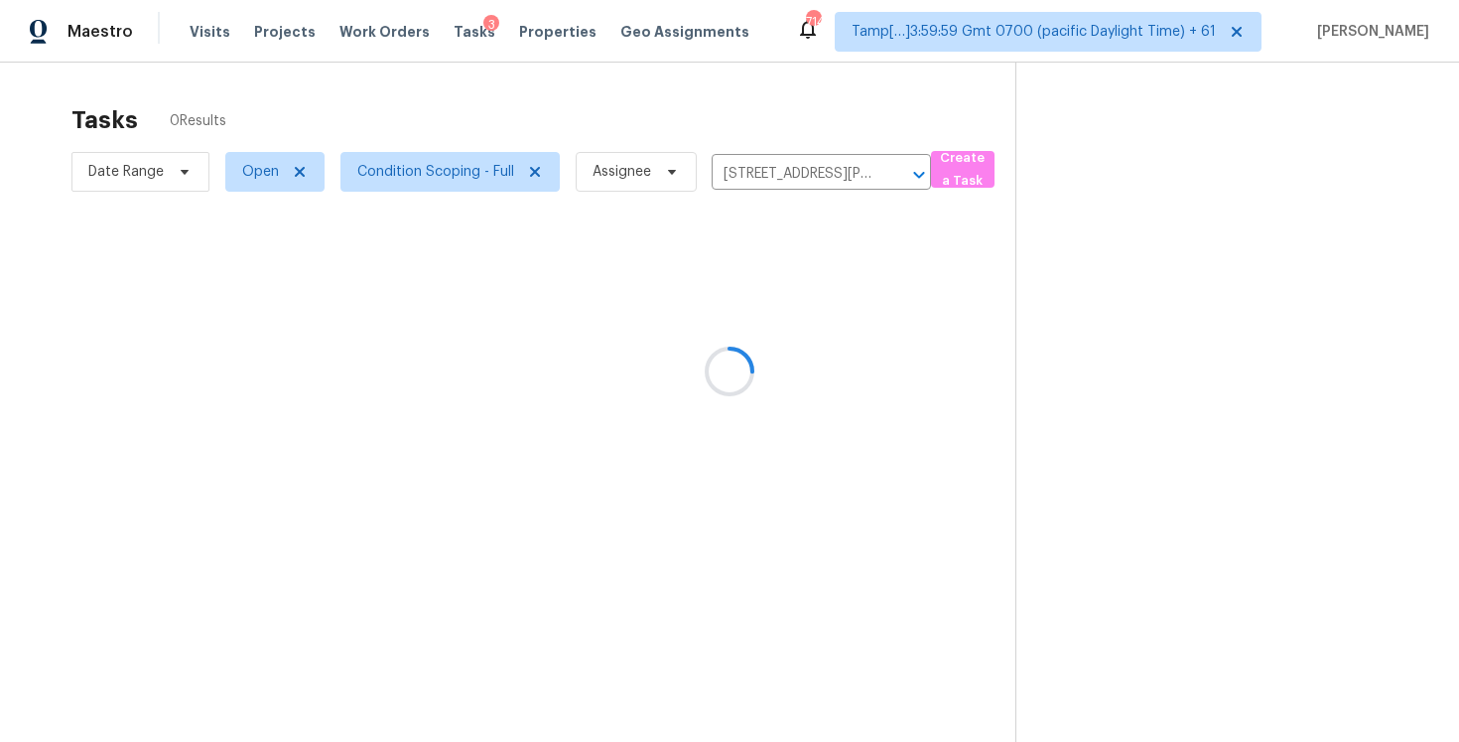
click at [717, 307] on div at bounding box center [729, 371] width 1459 height 742
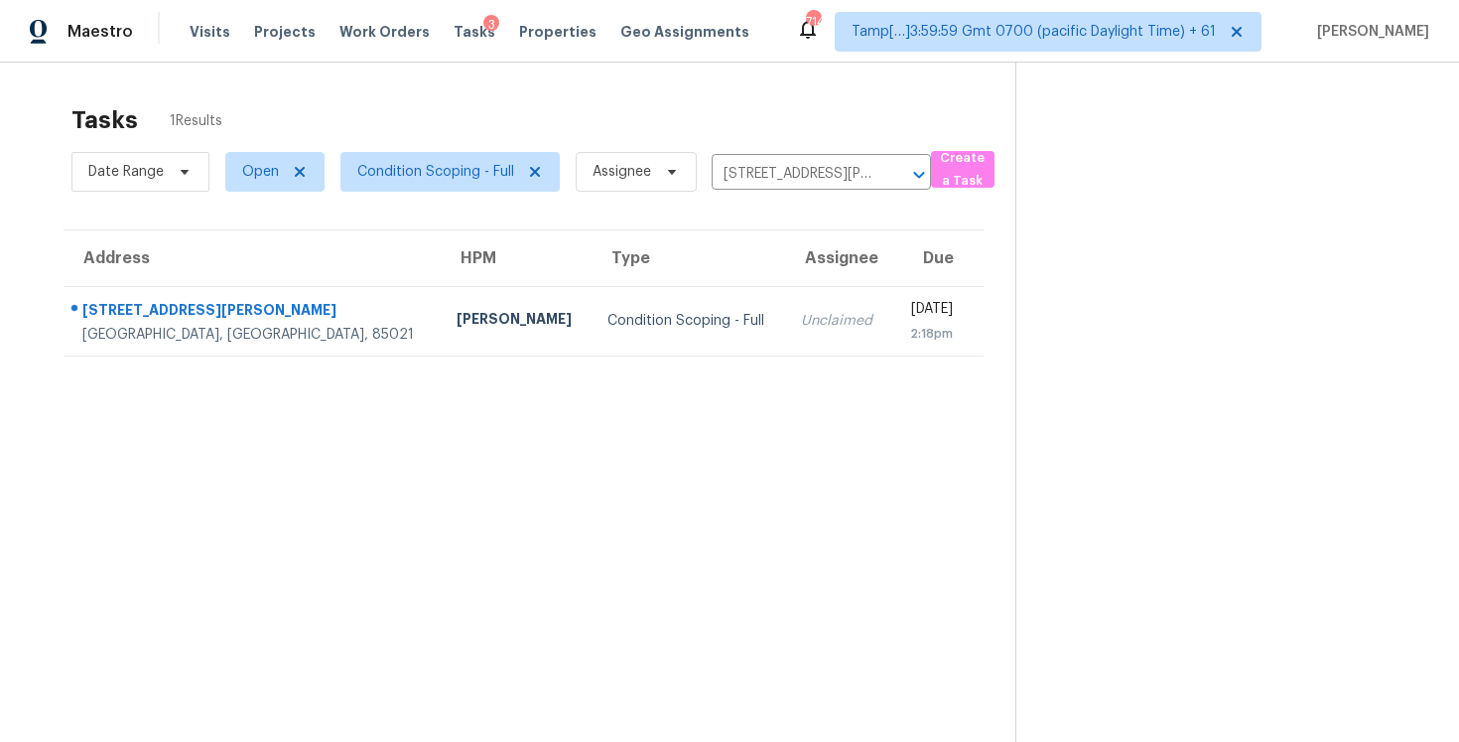
click at [785, 307] on td "Unclaimed" at bounding box center [838, 320] width 106 height 69
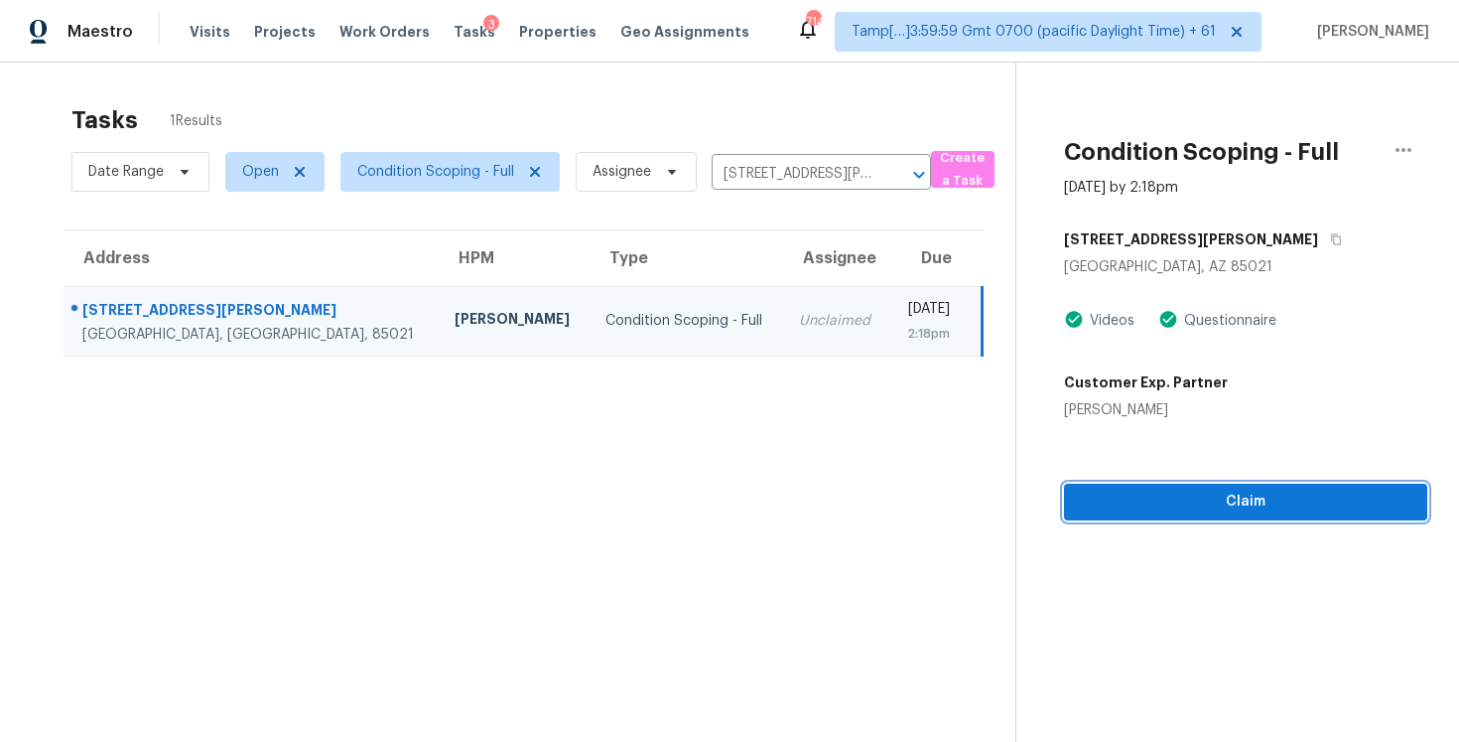
click at [1233, 487] on button "Claim" at bounding box center [1245, 502] width 363 height 37
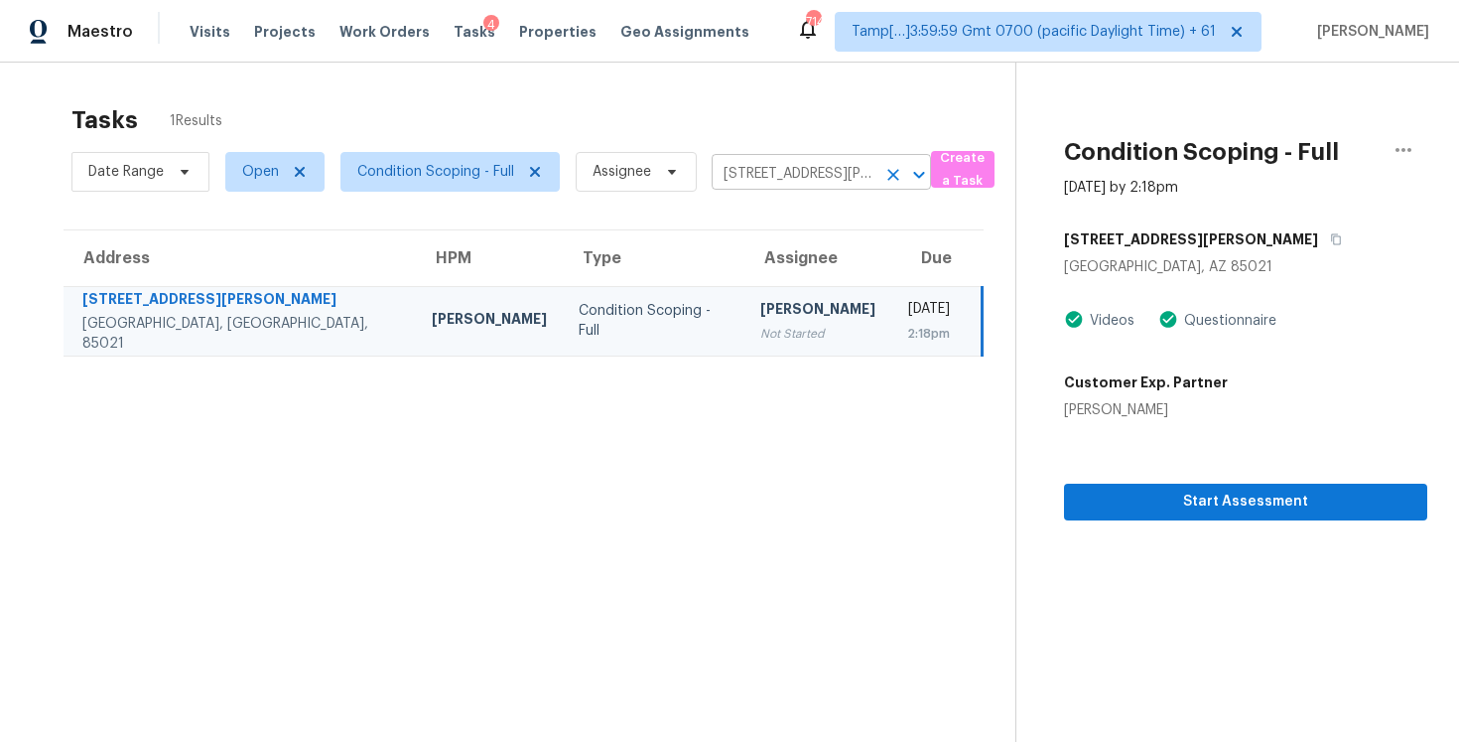
click at [902, 168] on button "Clear" at bounding box center [894, 175] width 28 height 28
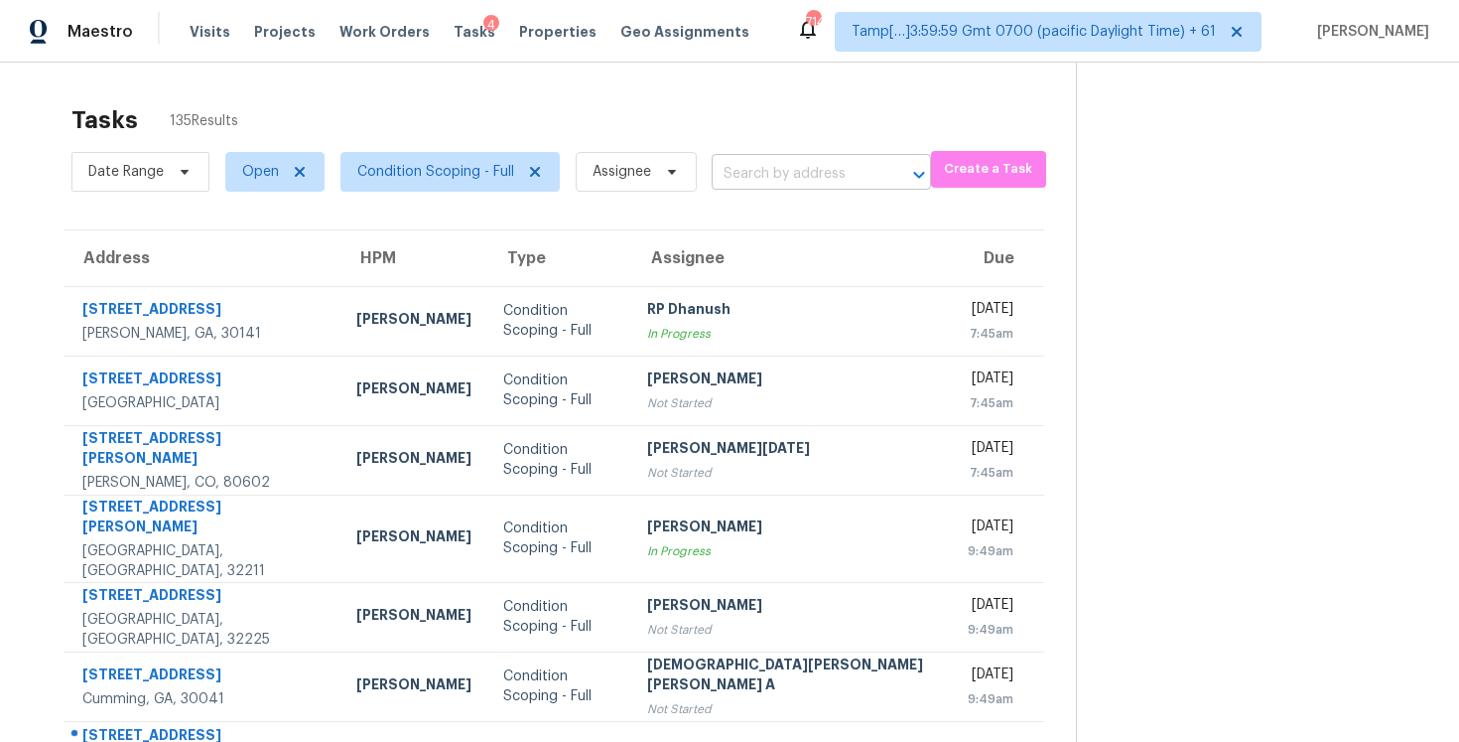
click at [768, 171] on input "text" at bounding box center [794, 174] width 164 height 31
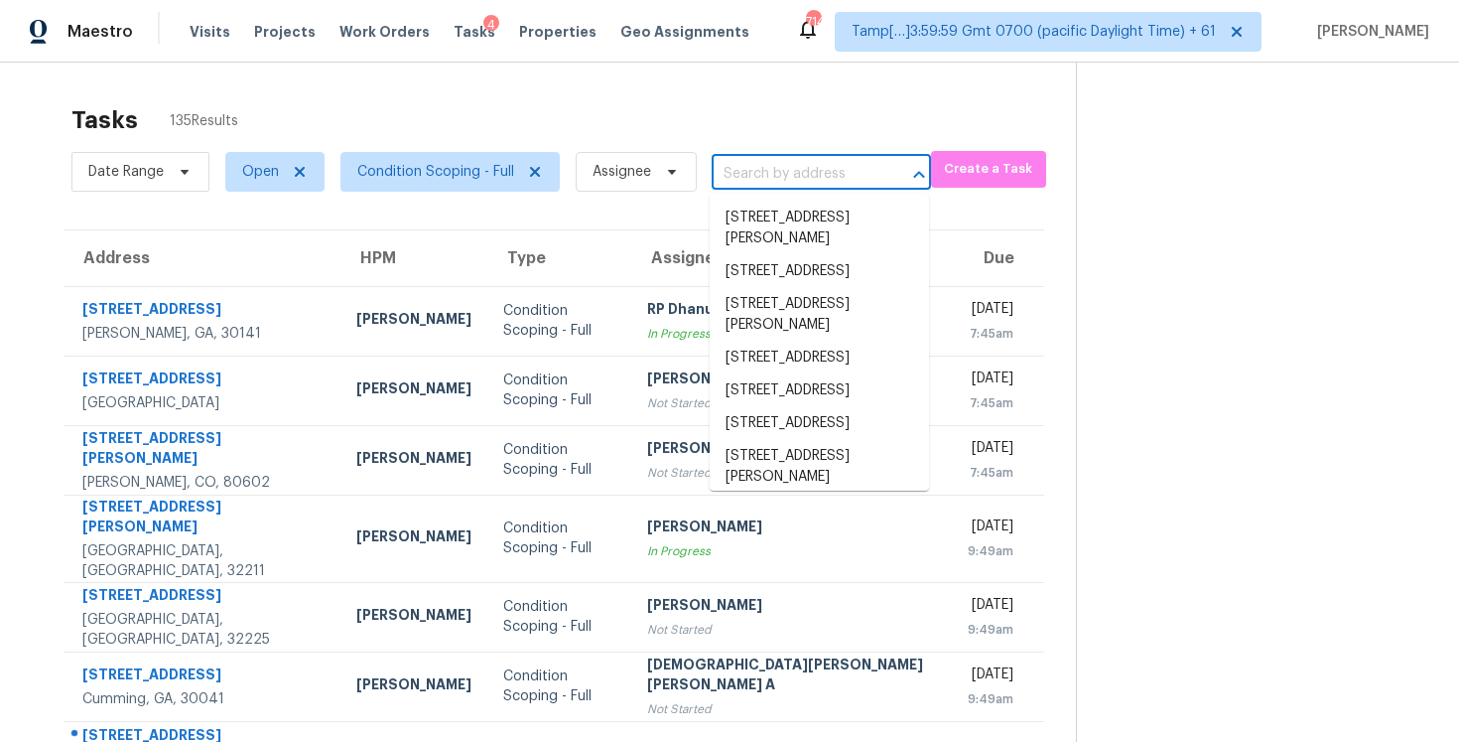
paste input "14440 Flax Way, Apple Valley, MN 55124"
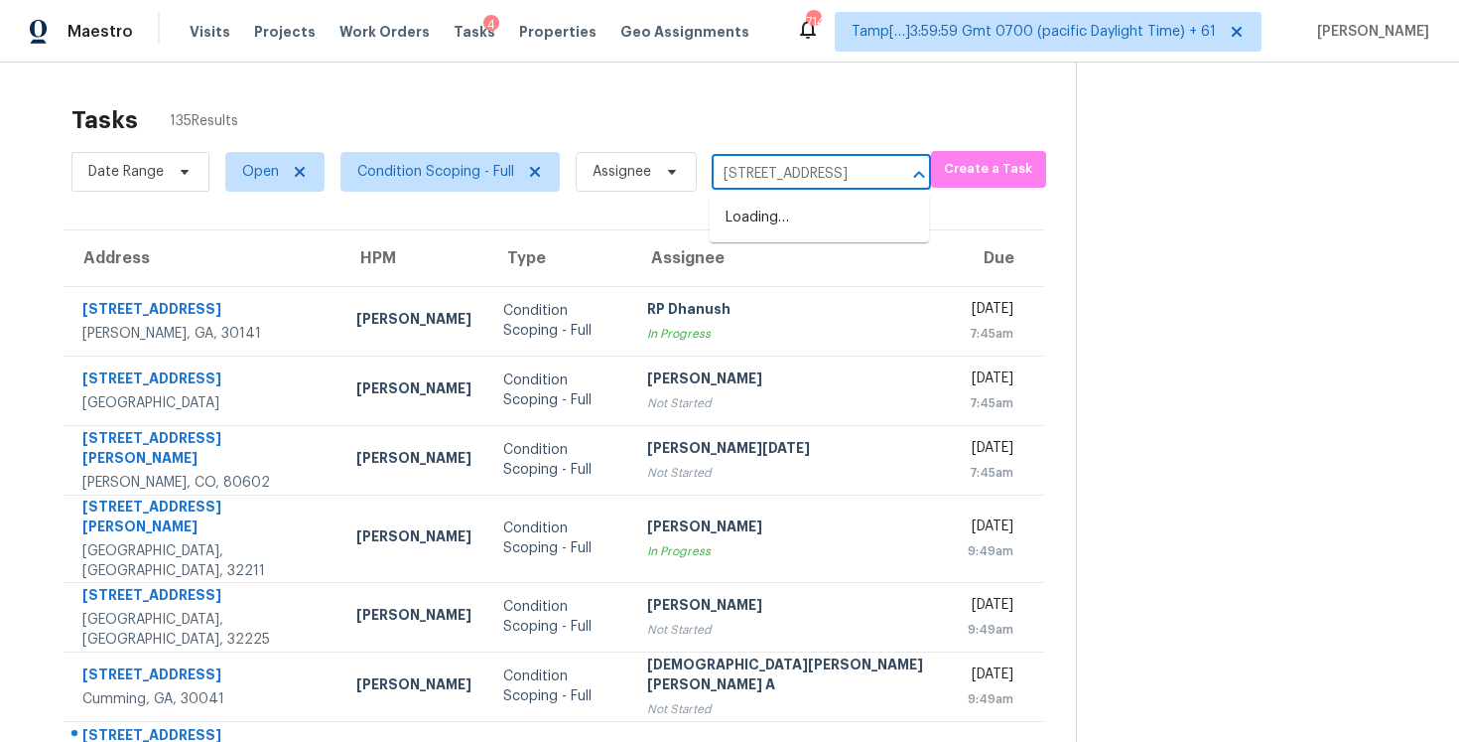
scroll to position [0, 106]
type input "14440 Flax Way, Apple Valley, MN 55124"
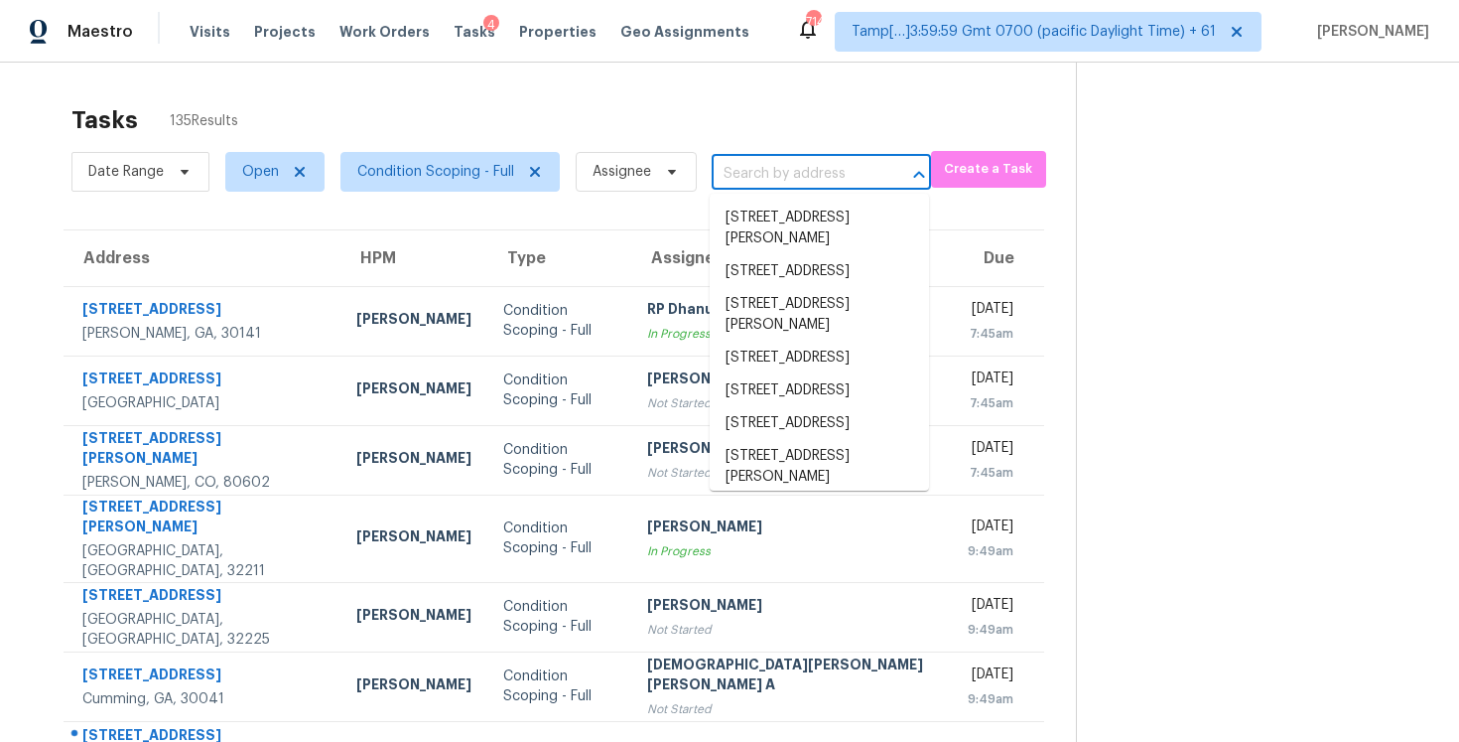
scroll to position [0, 0]
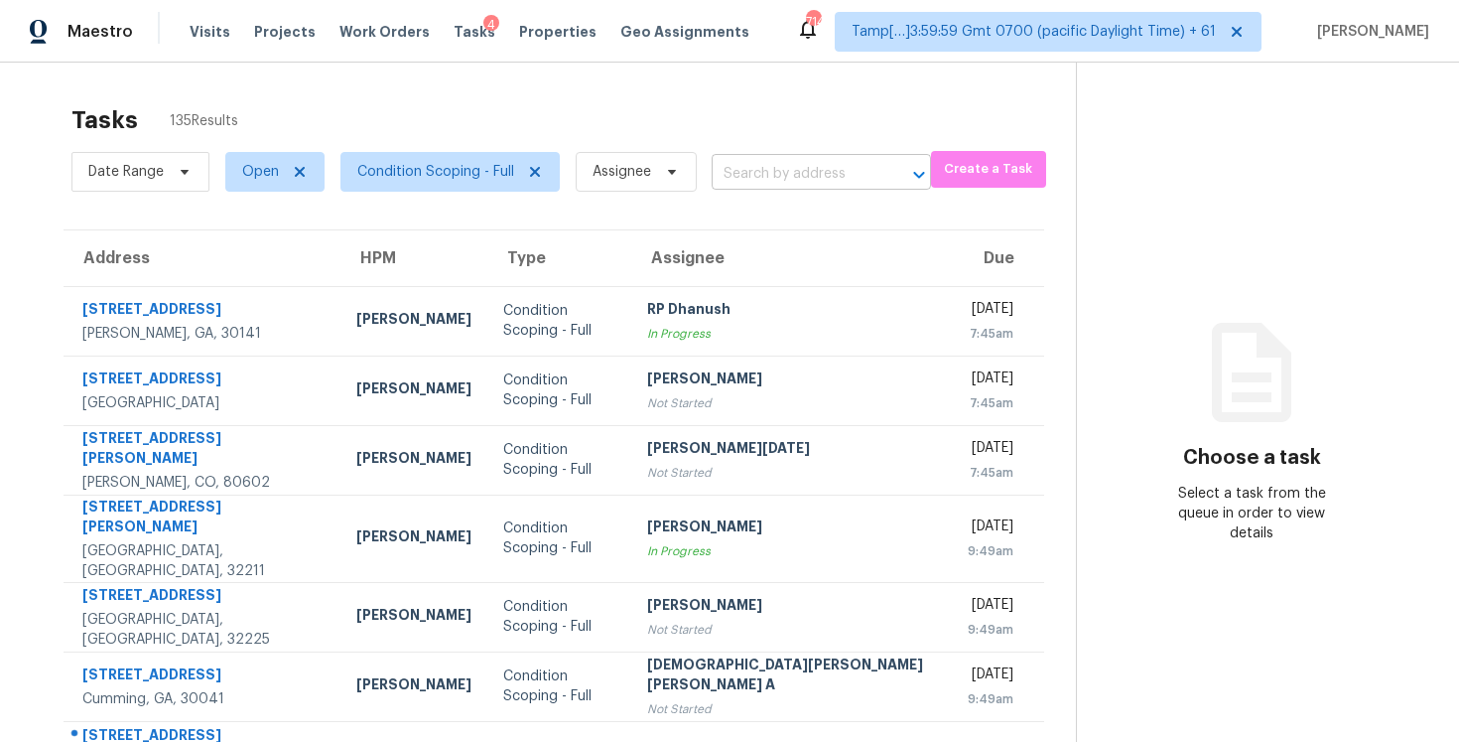
click at [754, 179] on input "text" at bounding box center [794, 174] width 164 height 31
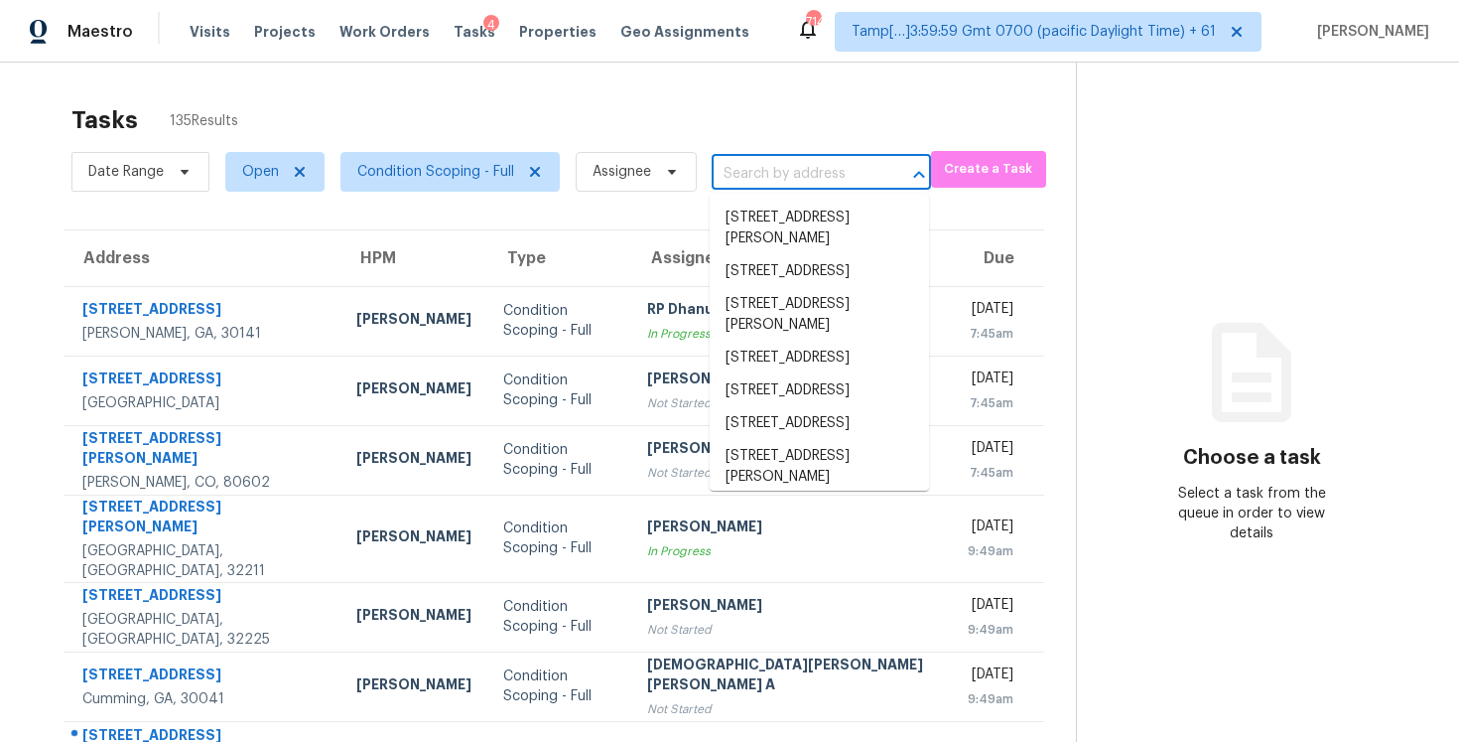
paste input "14440 Flax Way, Apple Valley, MN 55124"
type input "14440 Flax Way, Apple Valley, MN 55124"
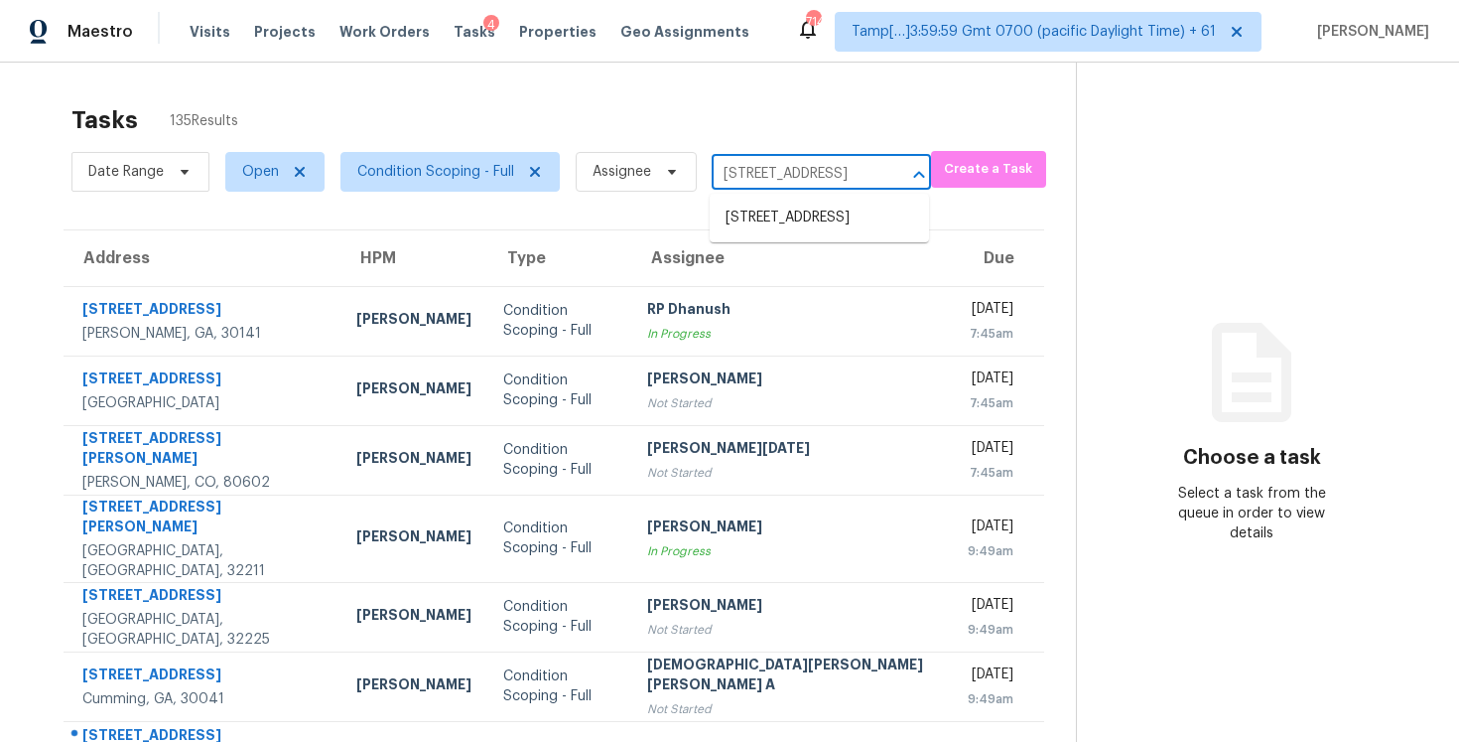
click at [815, 216] on li "14440 Flax Way, Apple Valley, MN 55124" at bounding box center [819, 218] width 219 height 33
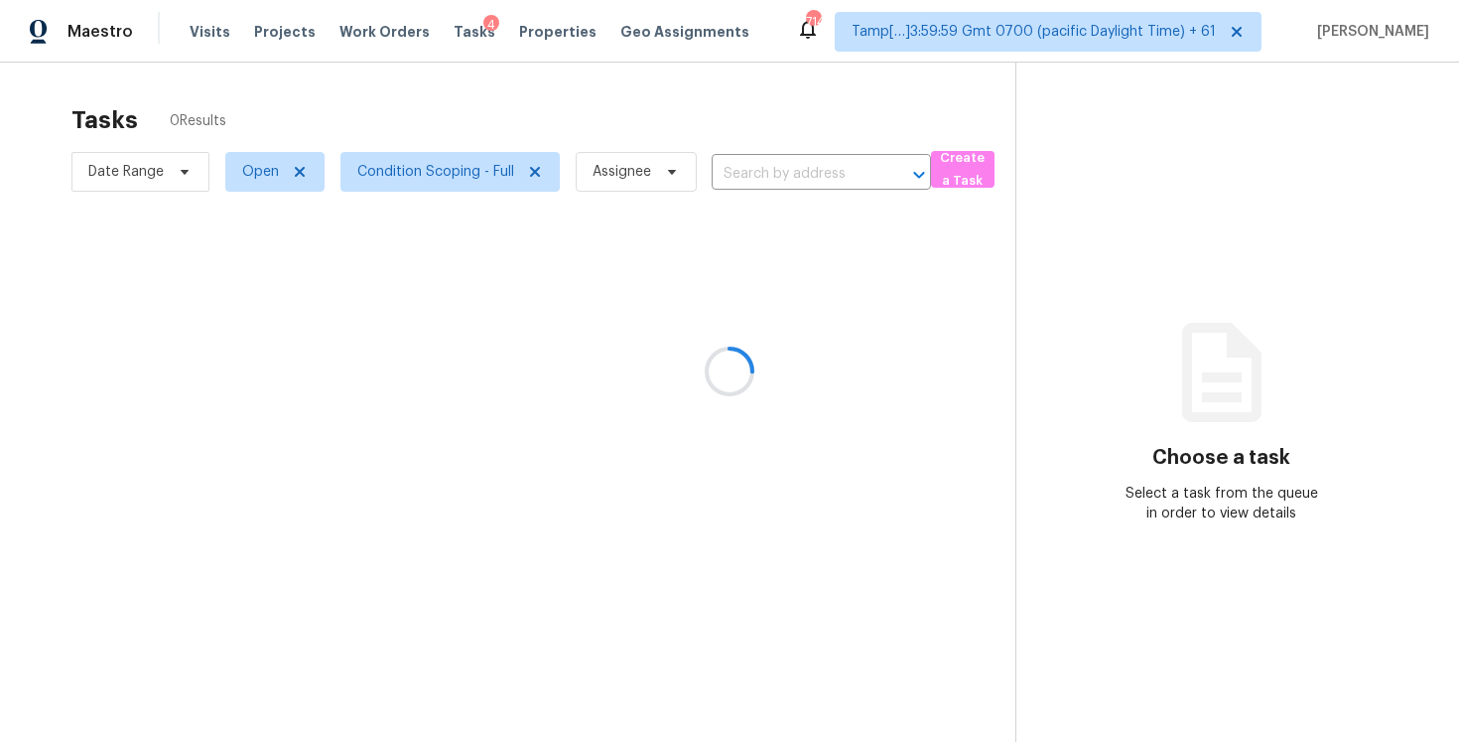
type input "14440 Flax Way, Apple Valley, MN 55124"
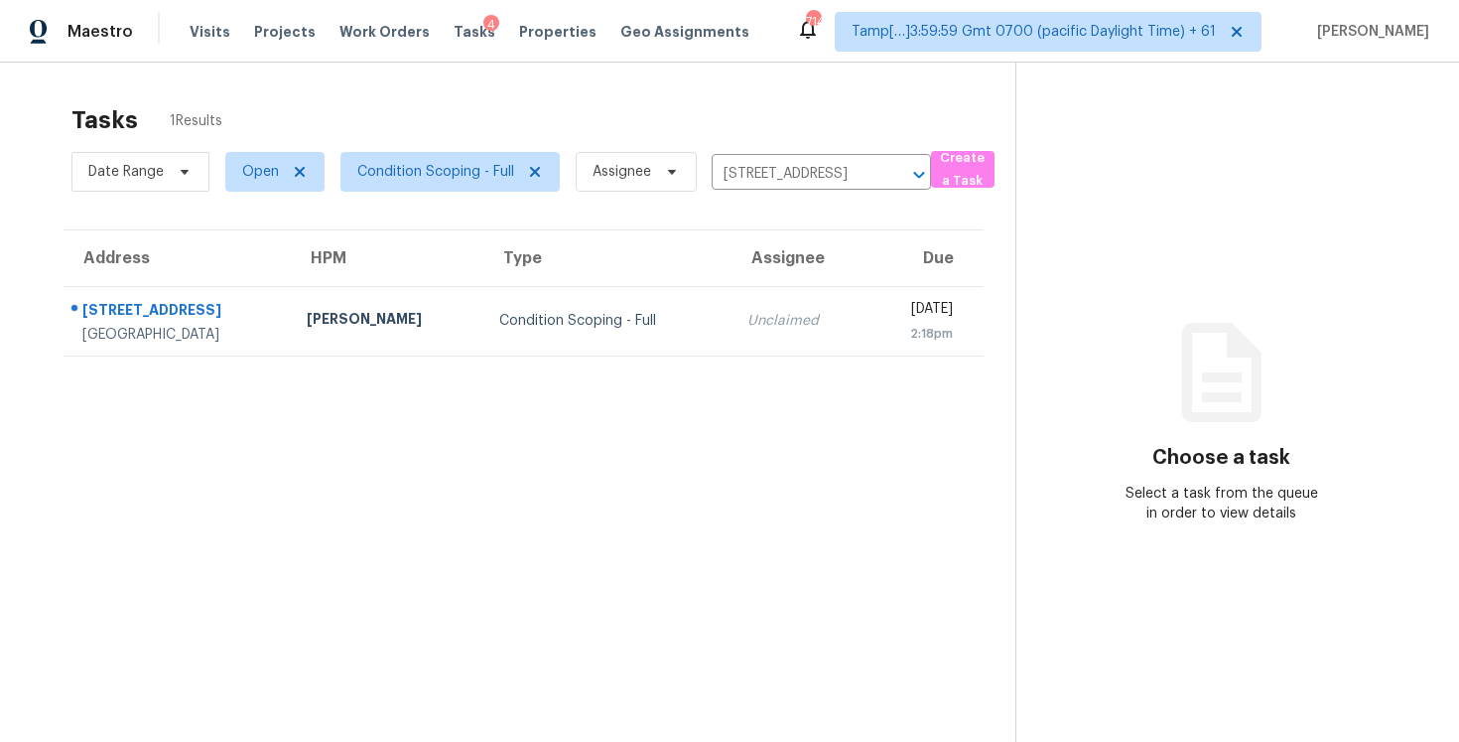
click at [740, 291] on td "Unclaimed" at bounding box center [799, 320] width 135 height 69
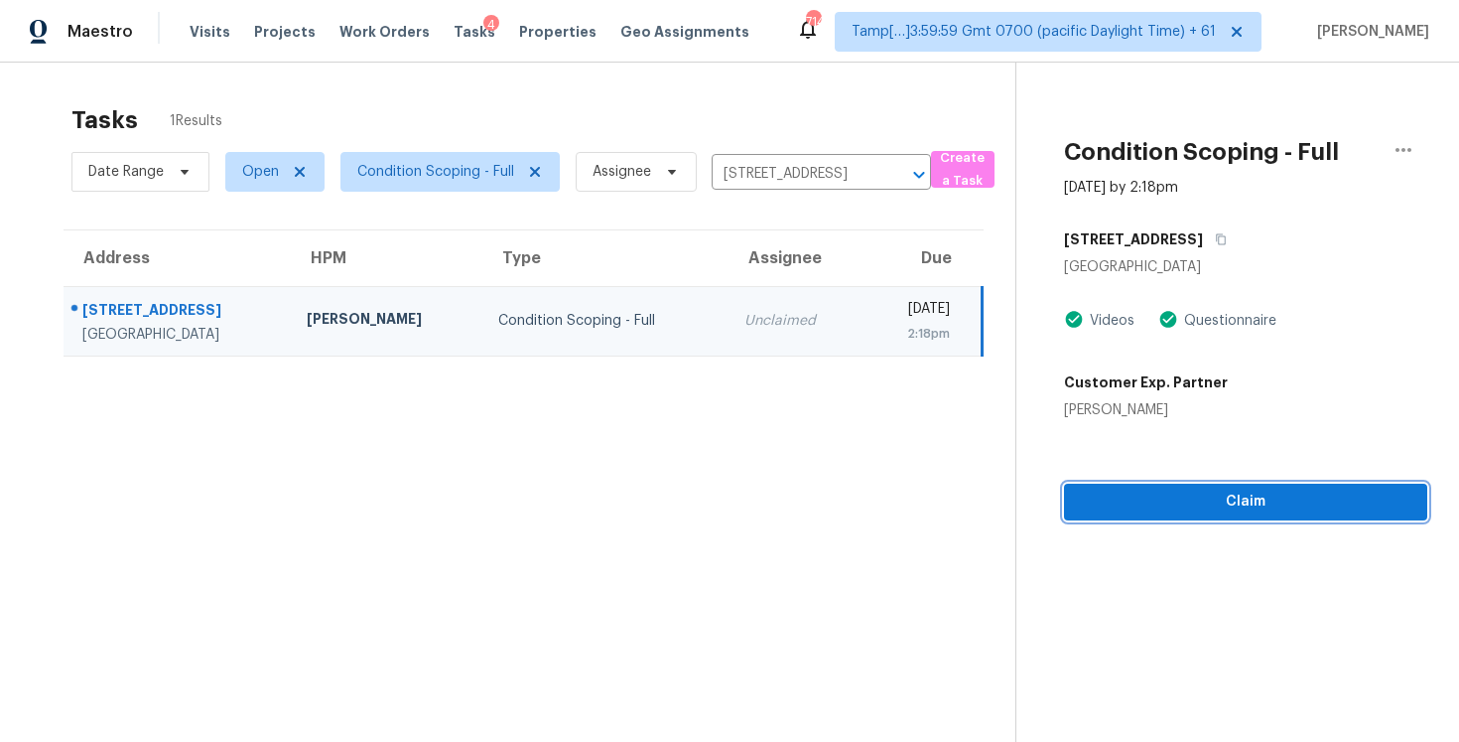
click at [1228, 512] on span "Claim" at bounding box center [1246, 501] width 332 height 25
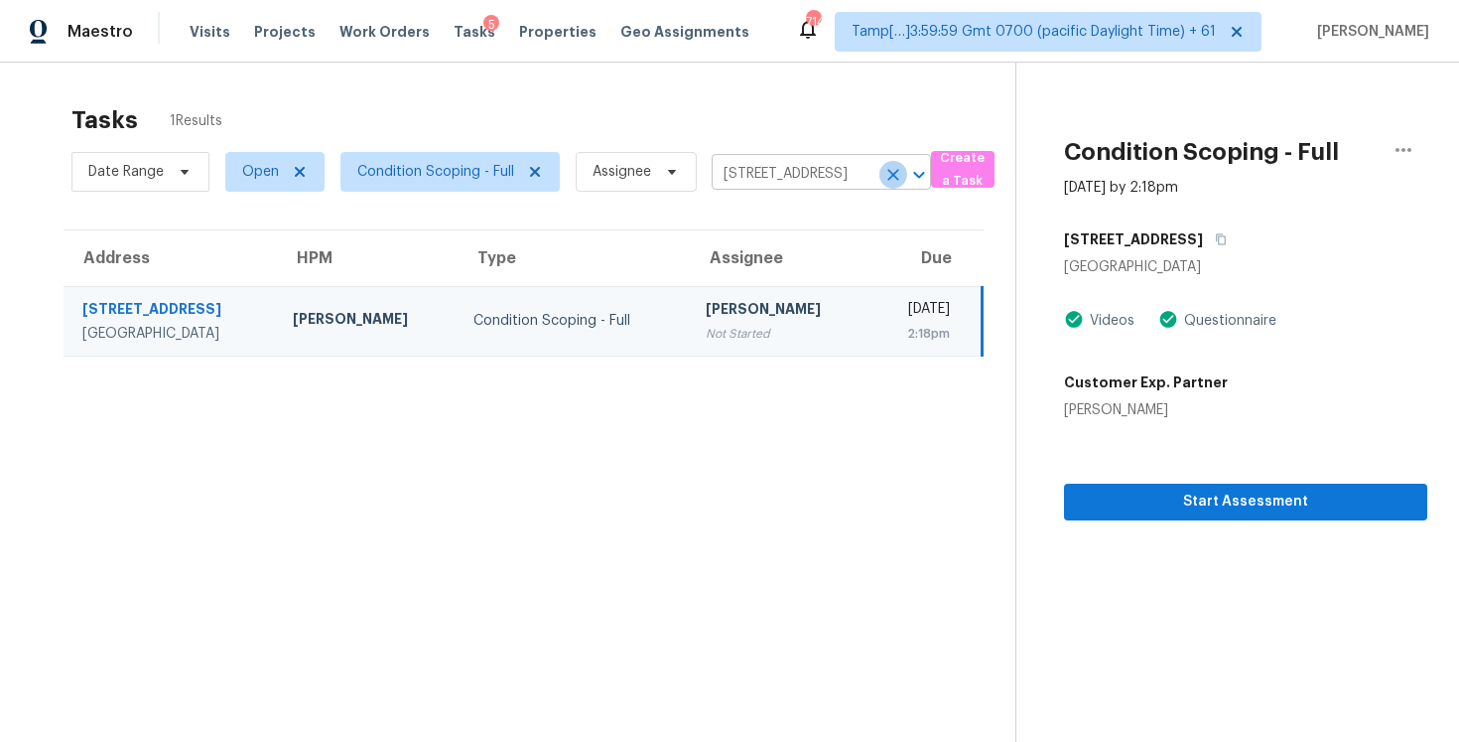
click at [889, 178] on icon "Clear" at bounding box center [894, 175] width 12 height 12
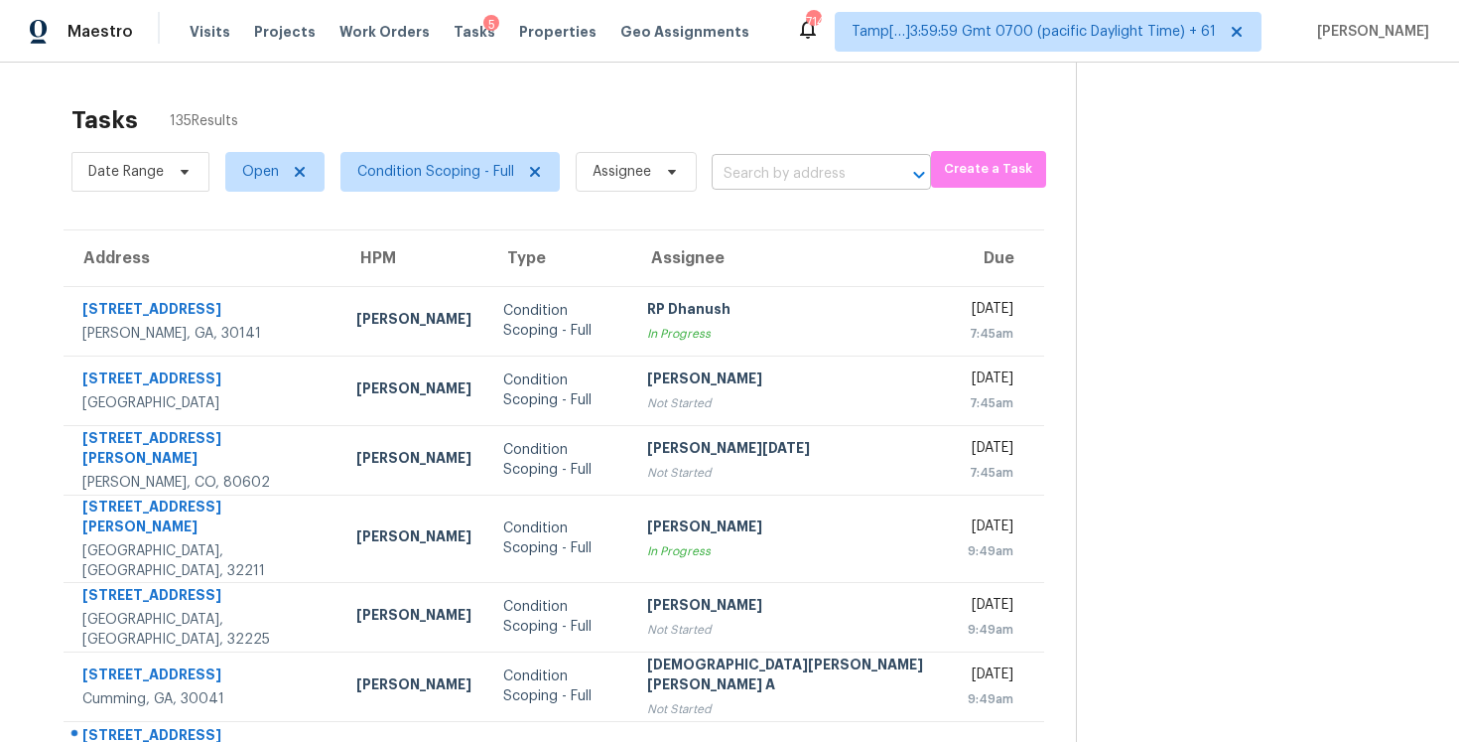
click at [779, 182] on input "text" at bounding box center [794, 174] width 164 height 31
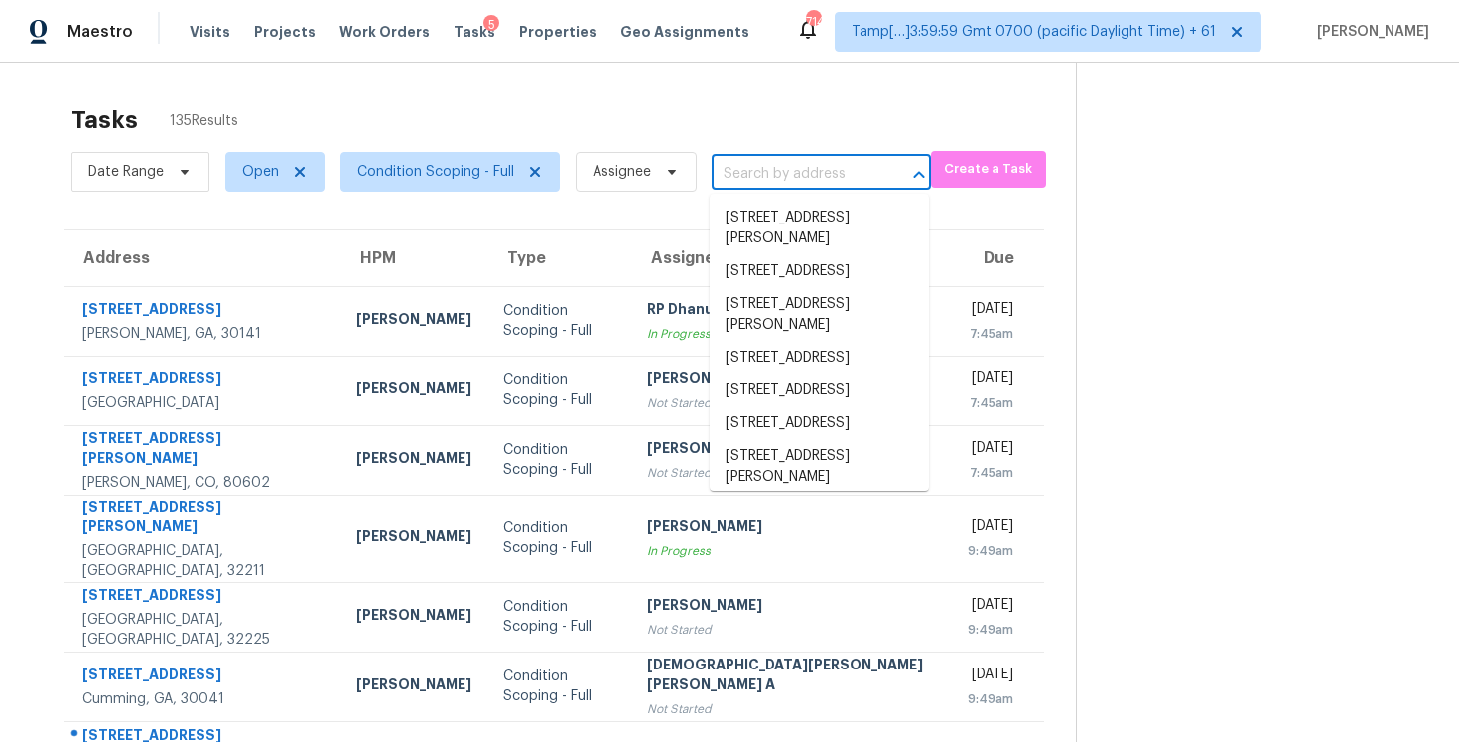
paste input "1617 S Wasatch Dr, Salt Lake City, UT 84108"
type input "1617 S Wasatch Dr, Salt Lake City, UT 84108"
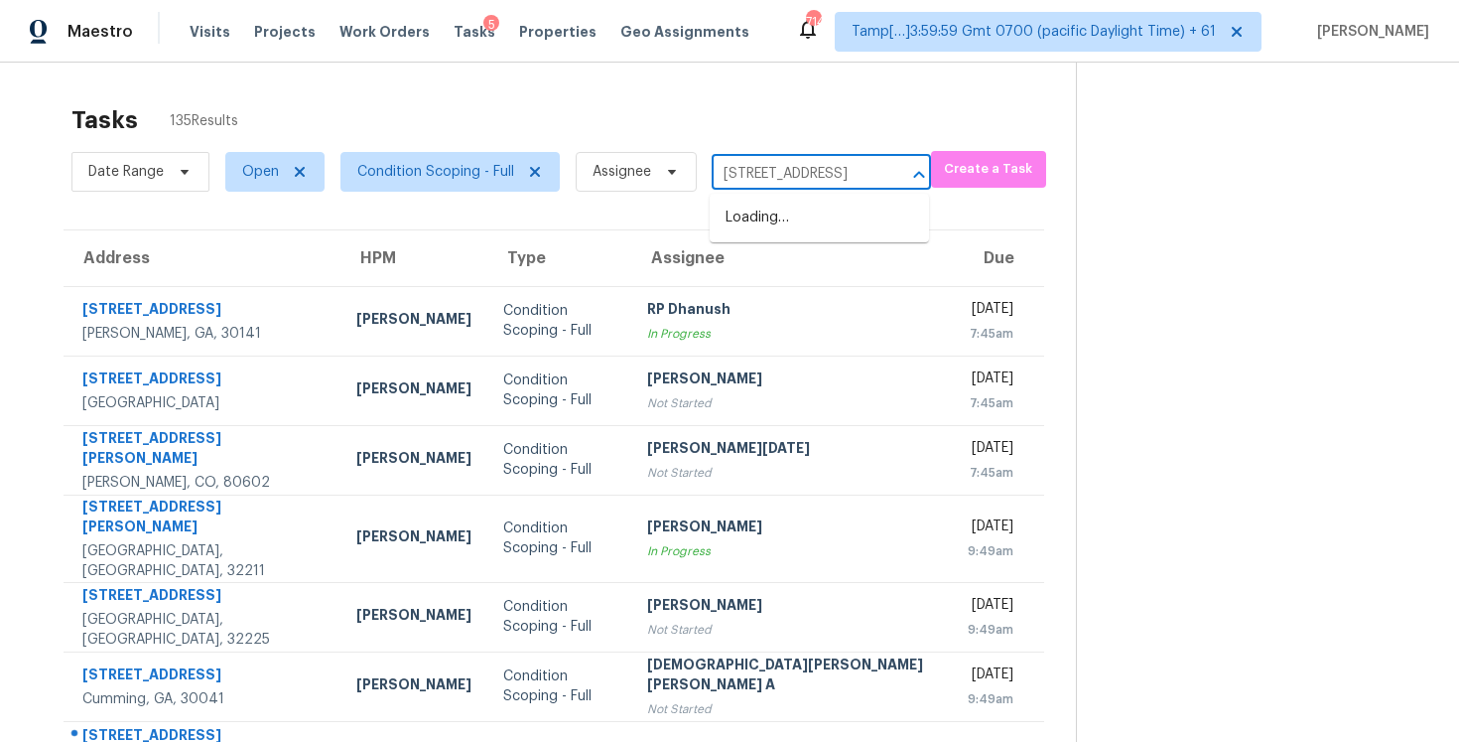
scroll to position [0, 127]
click at [810, 205] on li "1617 S Wasatch Dr, Salt Lake City, UT 84108" at bounding box center [819, 218] width 219 height 33
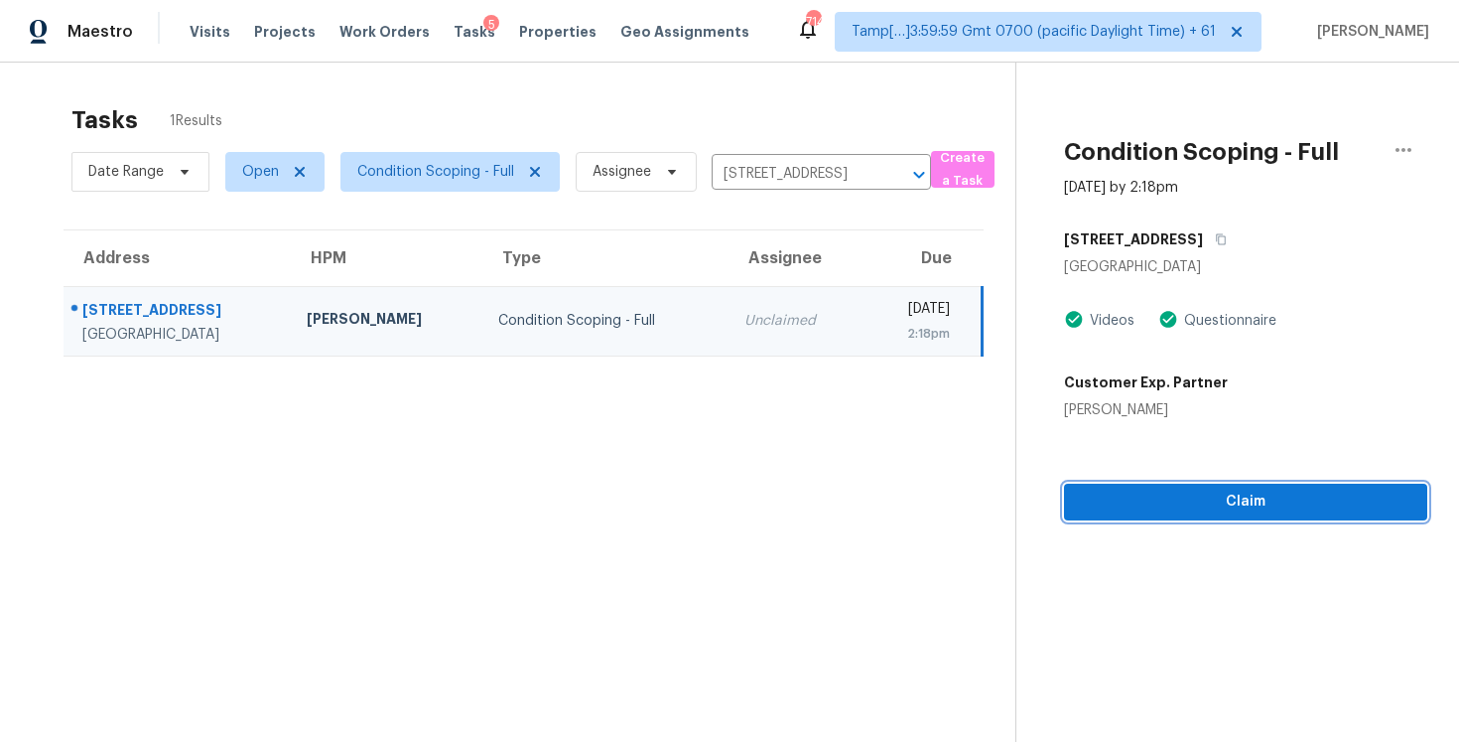
click at [1136, 506] on span "Claim" at bounding box center [1246, 501] width 332 height 25
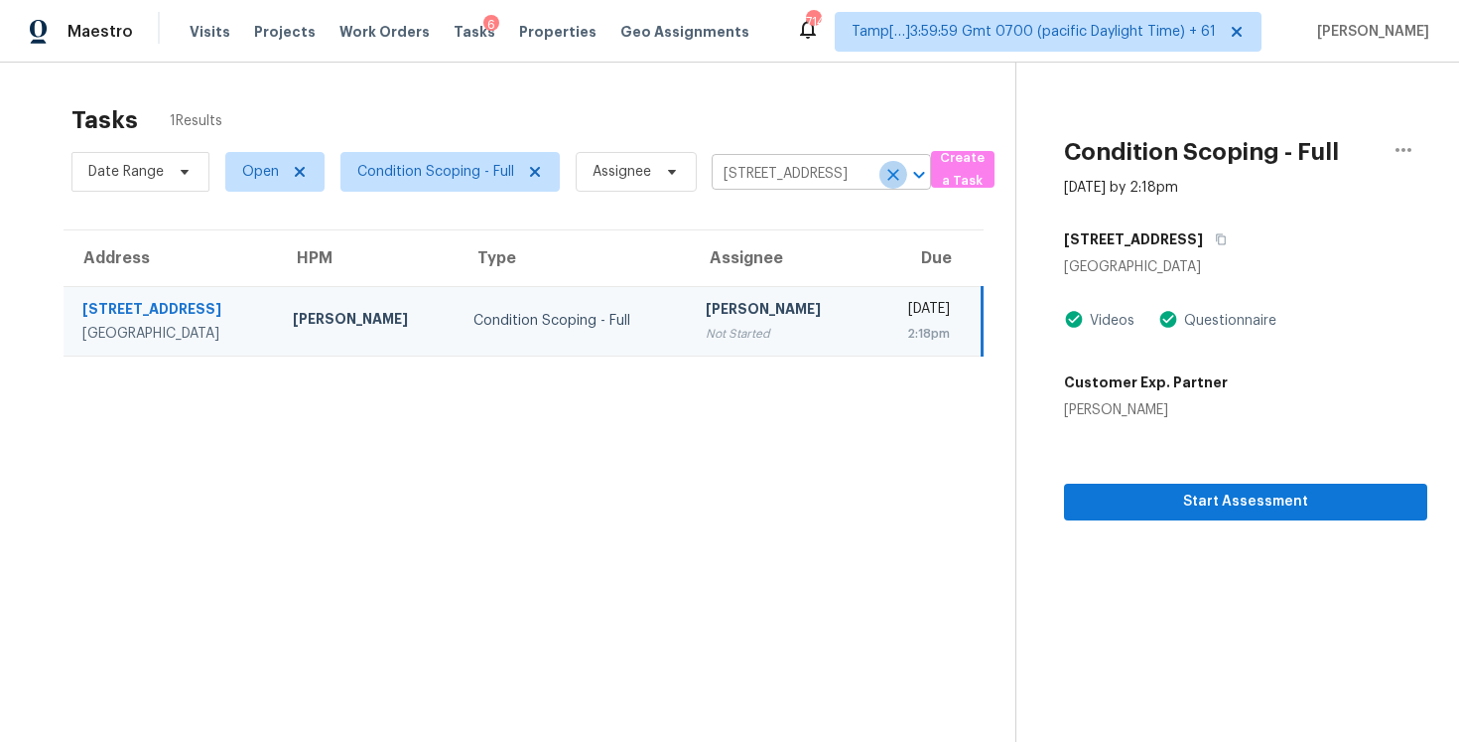
click at [893, 175] on icon "Clear" at bounding box center [894, 175] width 12 height 12
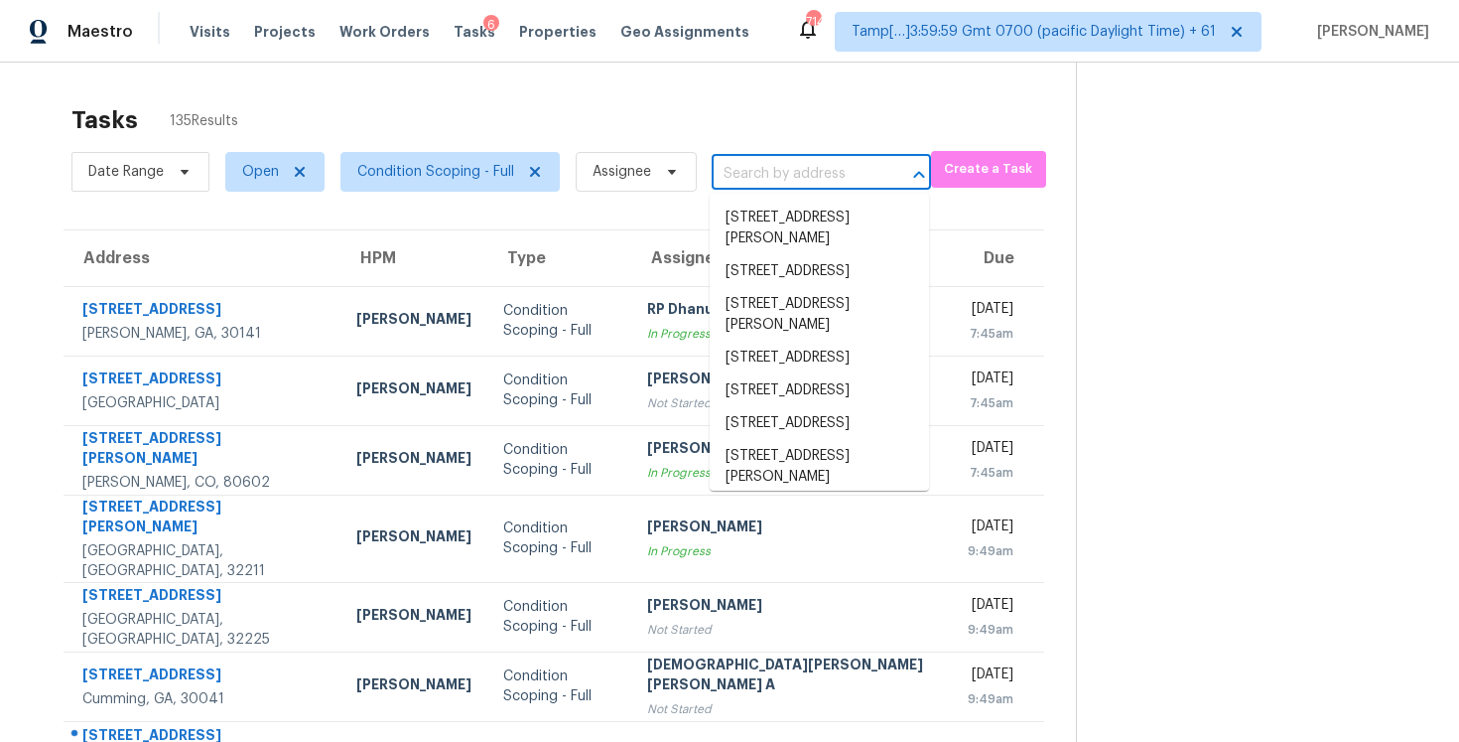
click at [786, 166] on input "text" at bounding box center [794, 174] width 164 height 31
paste input "2221 Grants Pass Sta, Apex, NC 27502"
type input "2221 Grants Pass Sta, Apex, NC 27502"
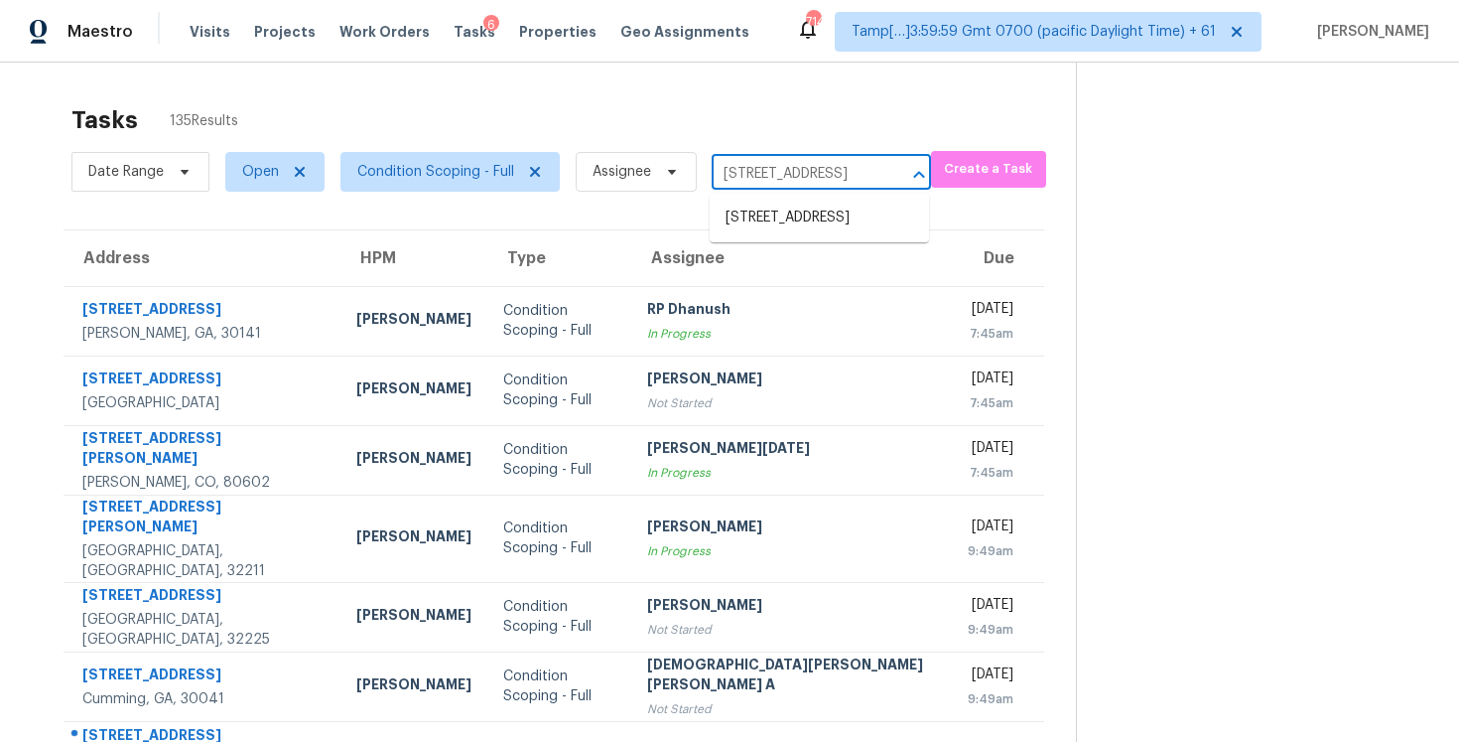
click at [799, 207] on li "2221 Grants Pass Sta, Apex, NC 27502" at bounding box center [819, 218] width 219 height 33
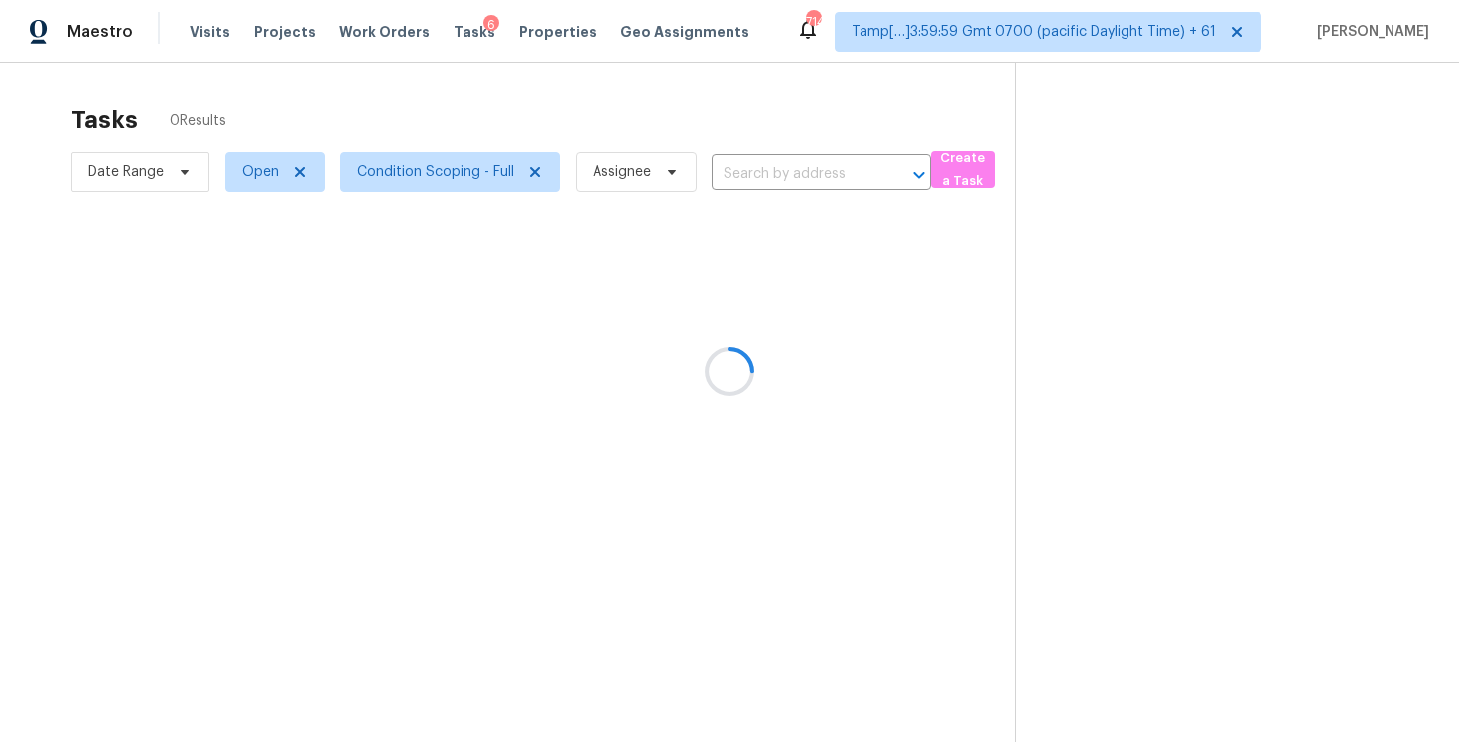
type input "2221 Grants Pass Sta, Apex, NC 27502"
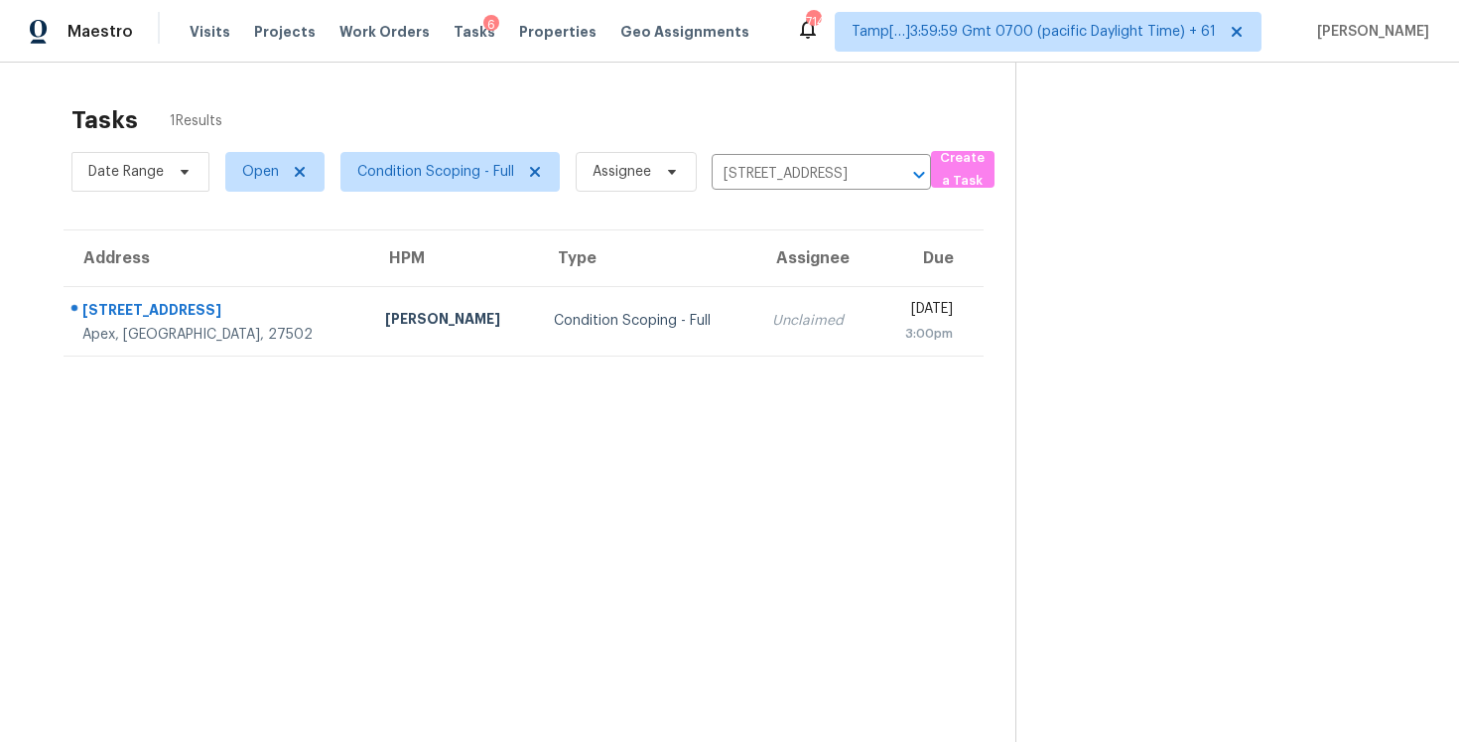
click at [765, 285] on th "Assignee" at bounding box center [816, 258] width 119 height 56
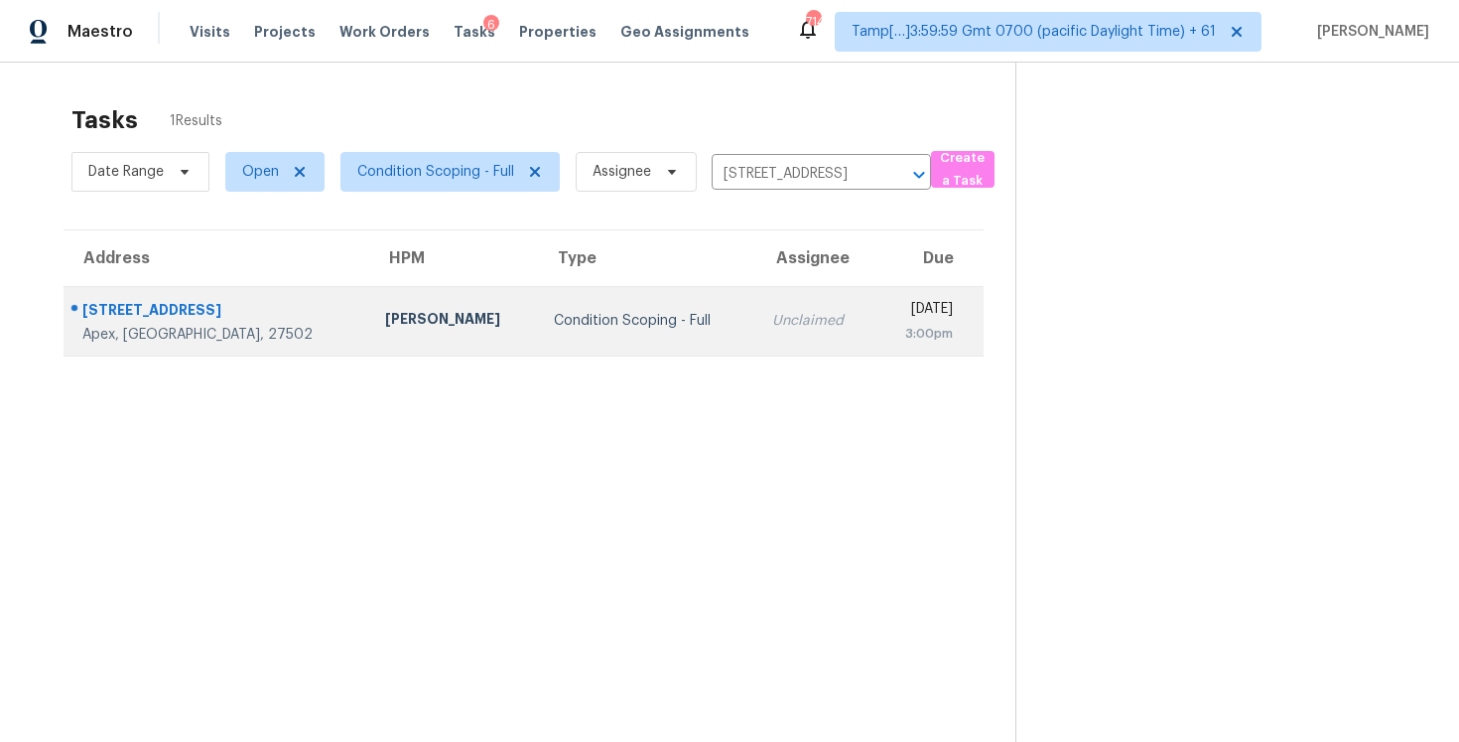
click at [769, 295] on td "Unclaimed" at bounding box center [816, 320] width 119 height 69
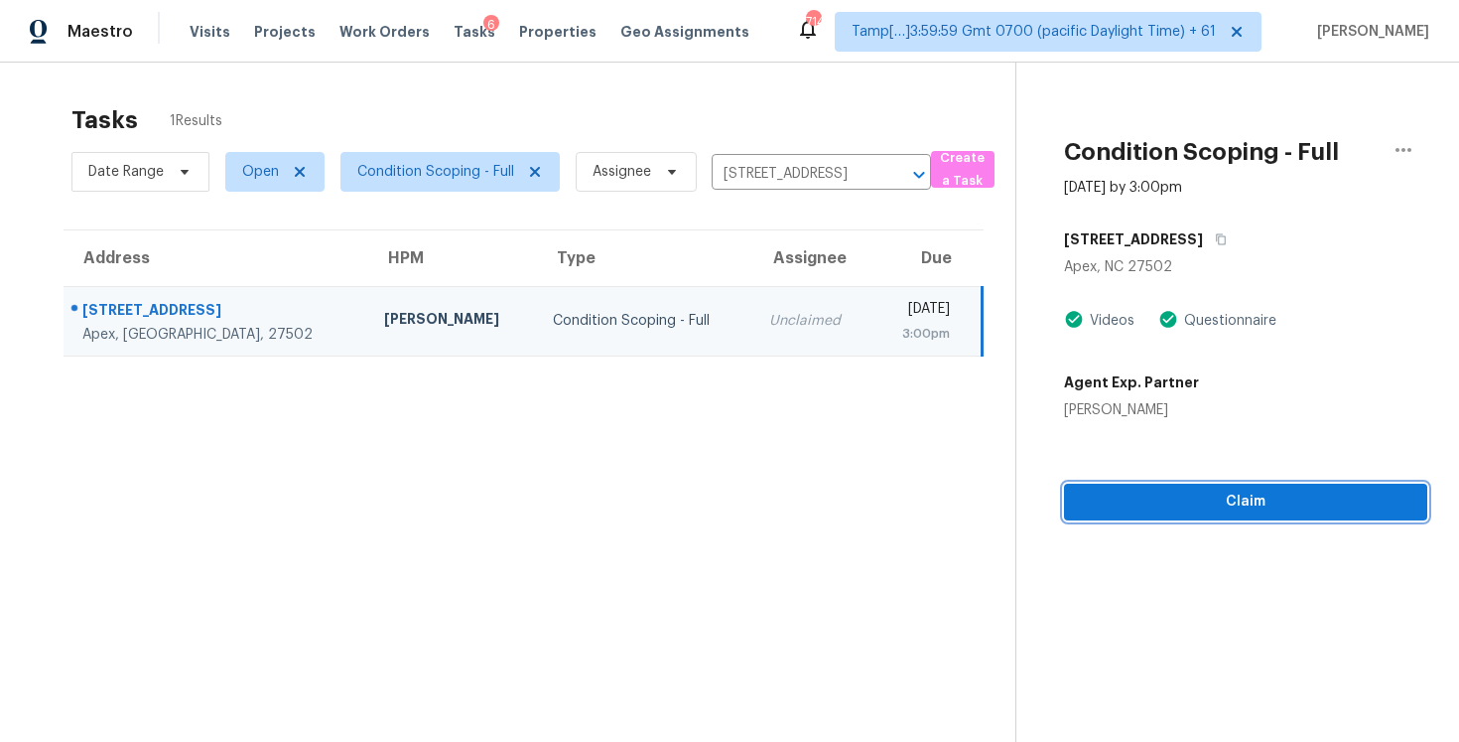
click at [1263, 497] on span "Claim" at bounding box center [1246, 501] width 332 height 25
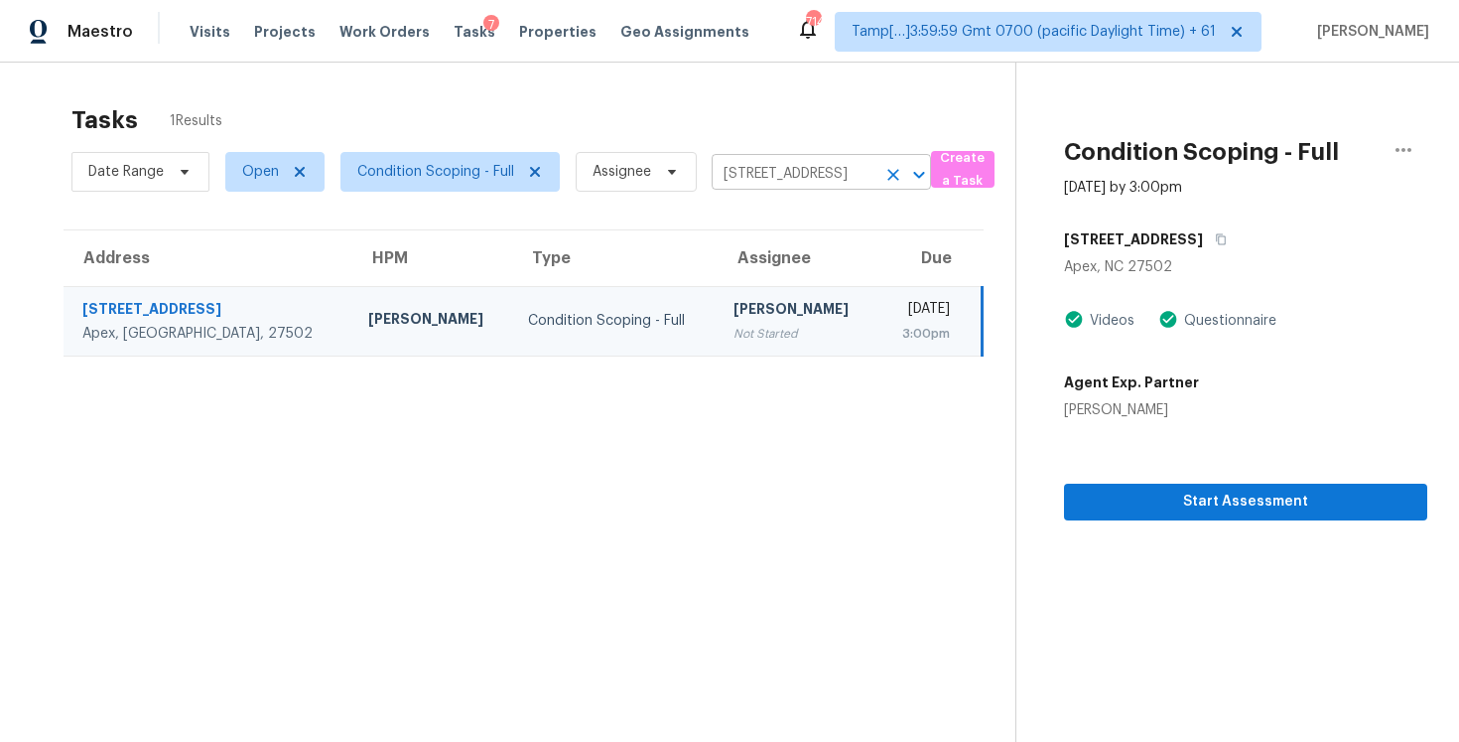
click at [886, 171] on icon "Clear" at bounding box center [894, 175] width 20 height 20
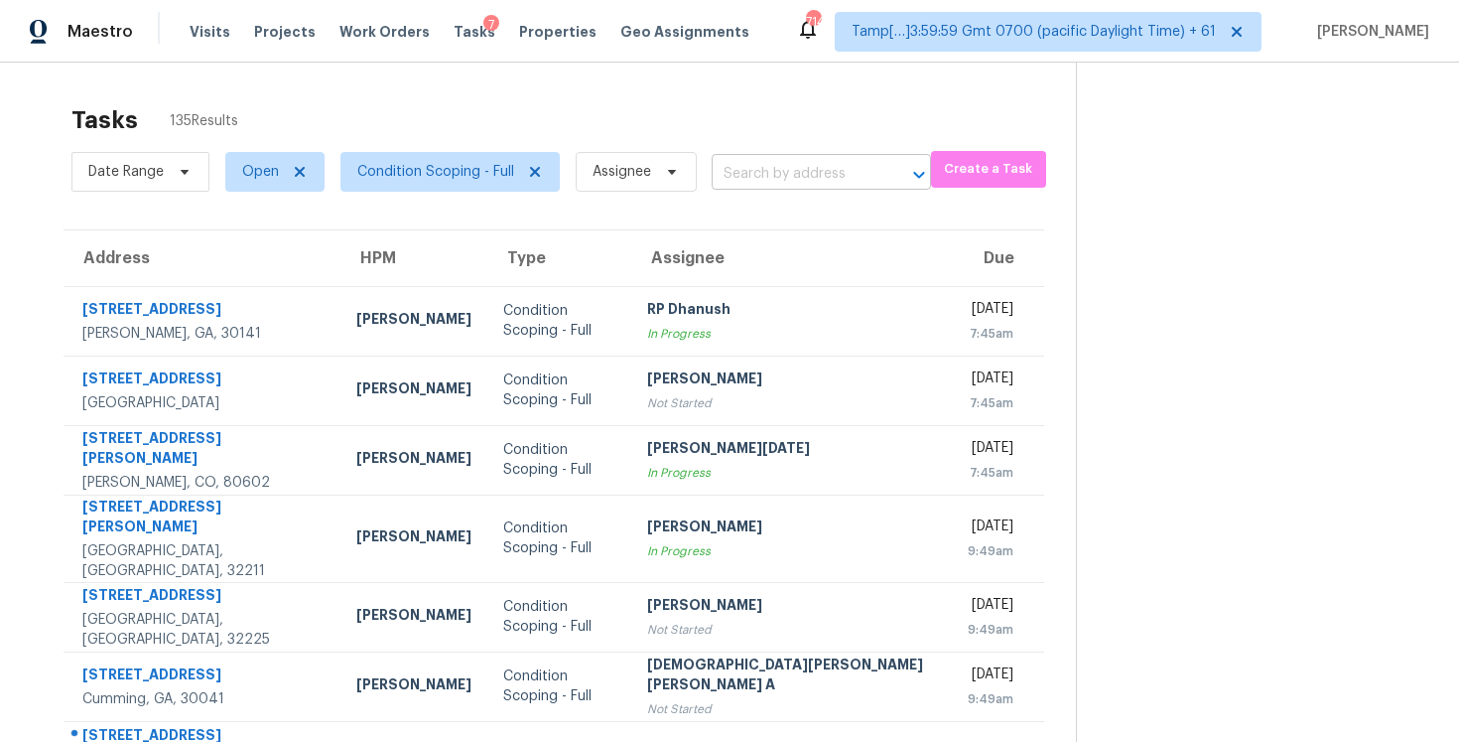
click at [878, 173] on div "​" at bounding box center [821, 174] width 219 height 31
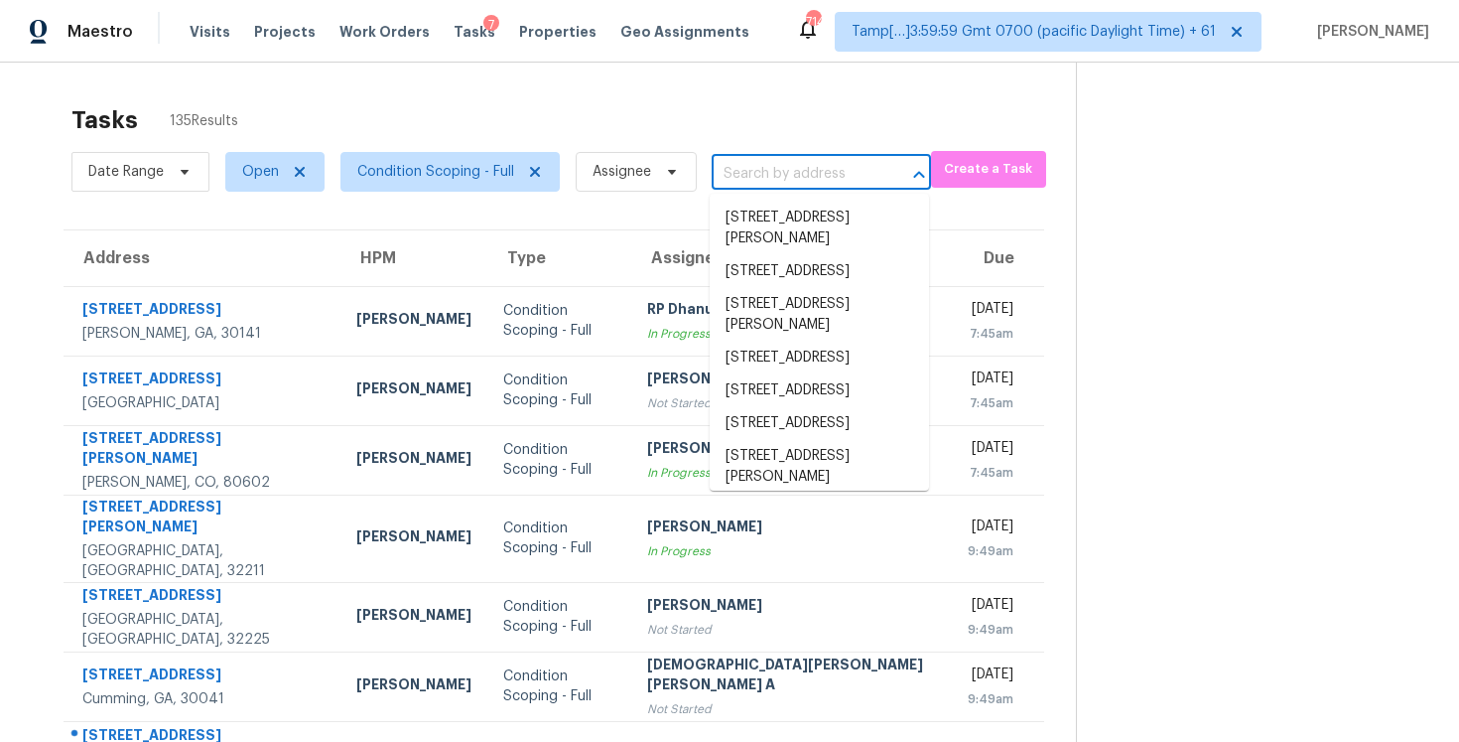
paste input "6210 Spanish Oak Dr, Orlando, FL 32809"
type input "6210 Spanish Oak Dr, Orlando, FL 32809"
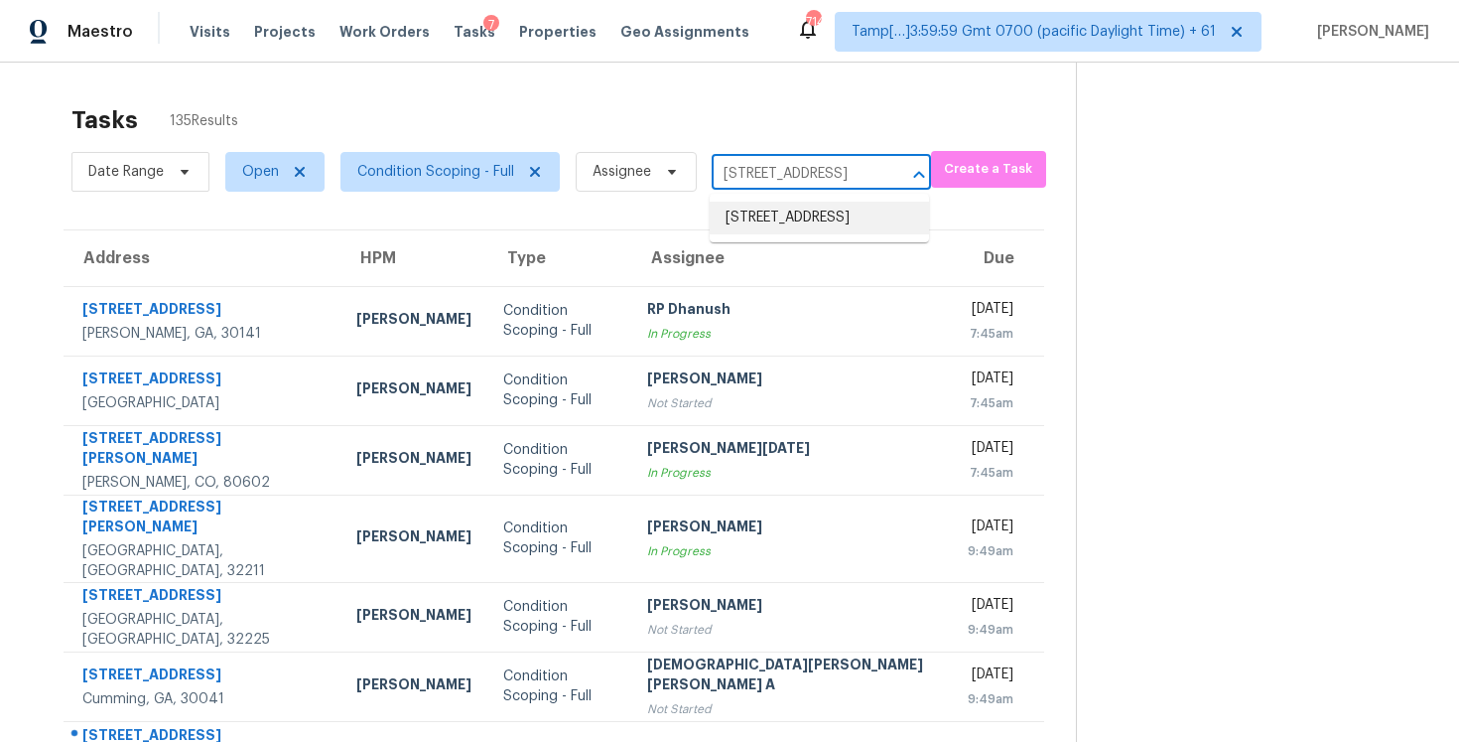
click at [834, 211] on li "6210 Spanish Oak Dr, Orlando, FL 32809" at bounding box center [819, 218] width 219 height 33
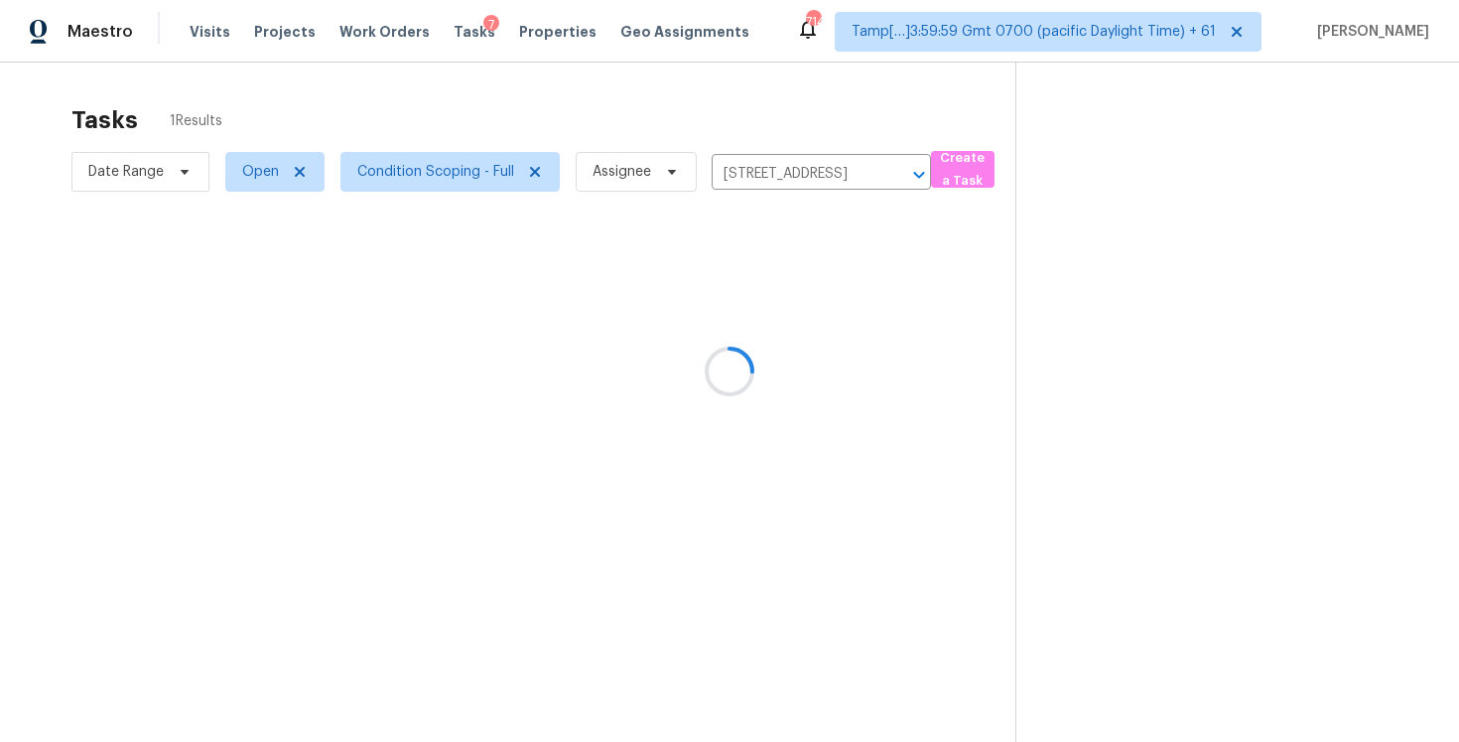
click at [735, 322] on div at bounding box center [729, 371] width 1459 height 742
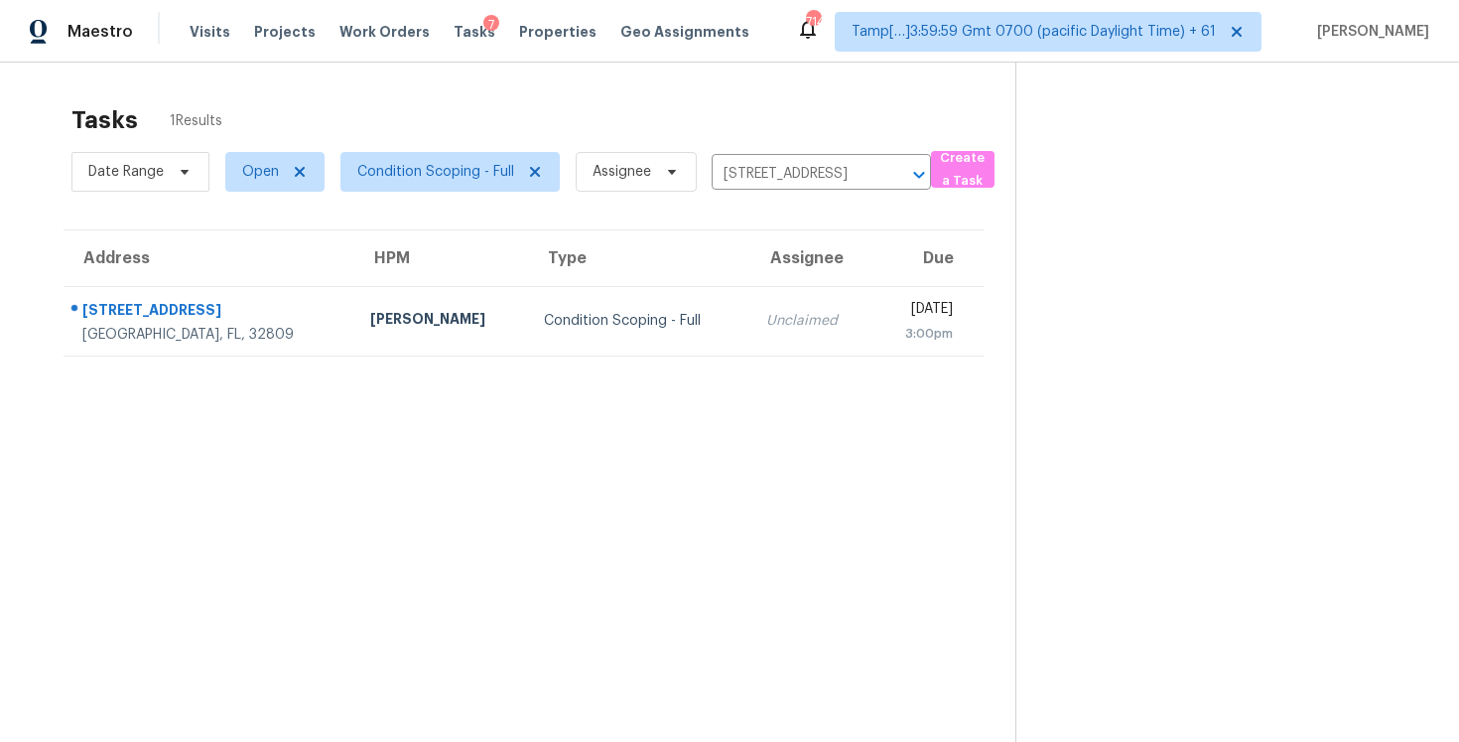
click at [766, 322] on div "Unclaimed" at bounding box center [811, 321] width 90 height 20
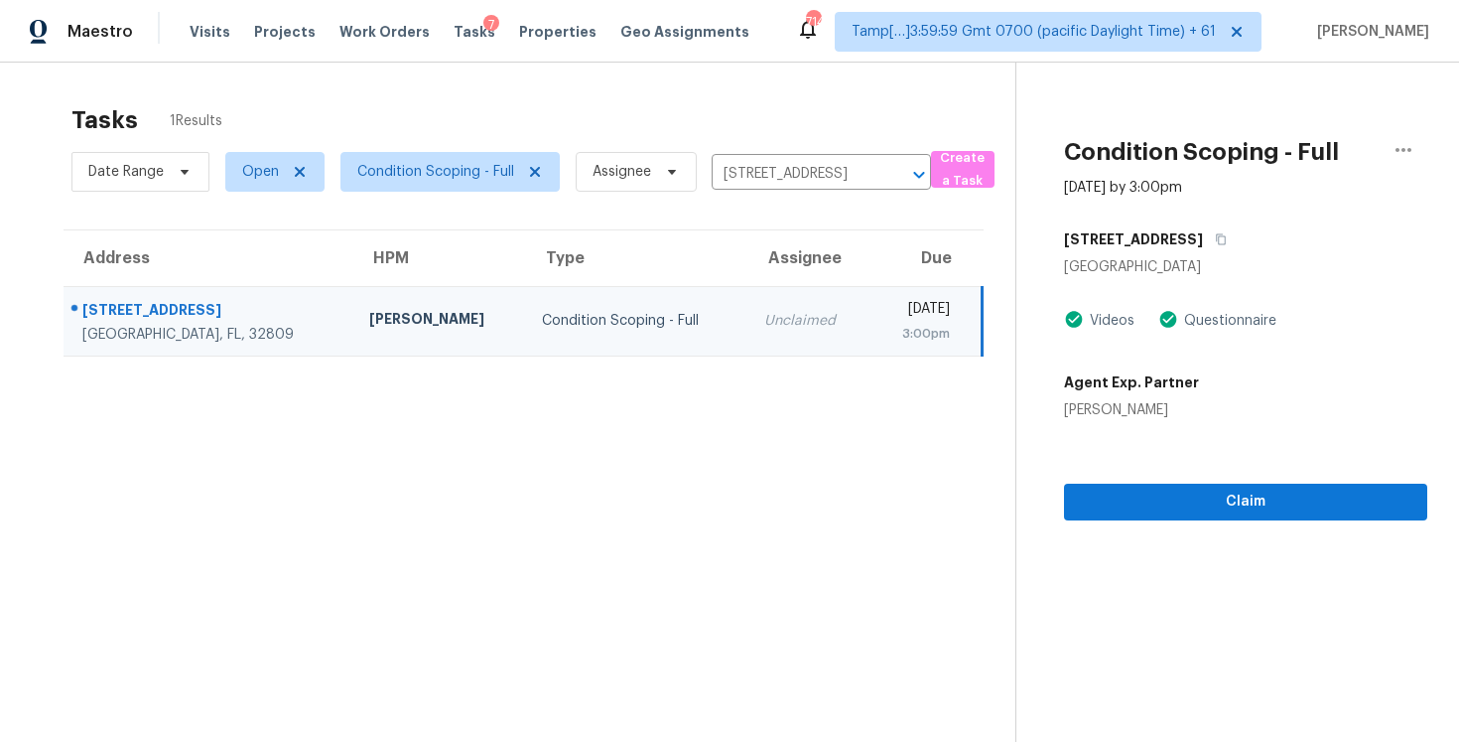
click at [1113, 465] on div "Claim" at bounding box center [1245, 470] width 363 height 100
click at [1117, 504] on span "Claim" at bounding box center [1246, 501] width 332 height 25
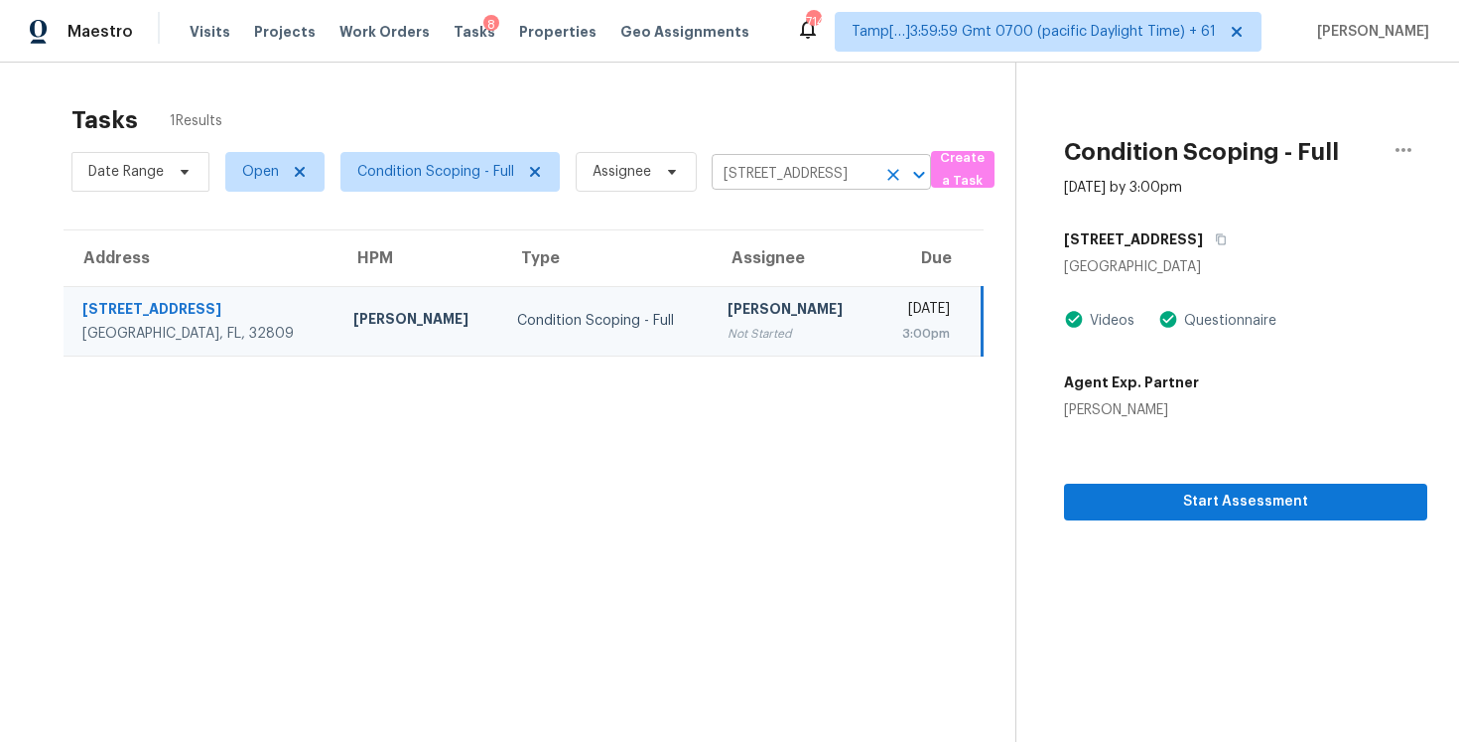
click at [888, 179] on icon "Clear" at bounding box center [894, 175] width 12 height 12
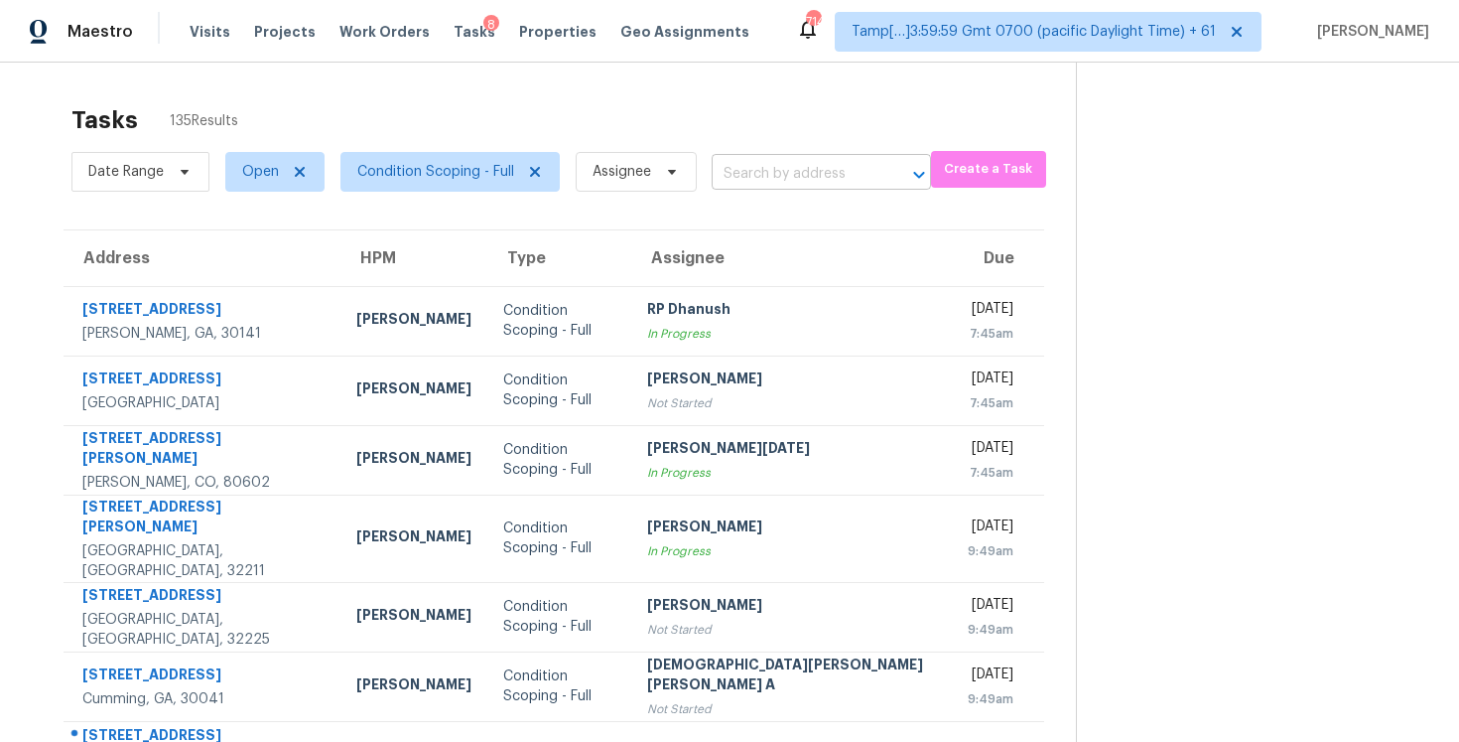
click at [752, 175] on input "text" at bounding box center [794, 174] width 164 height 31
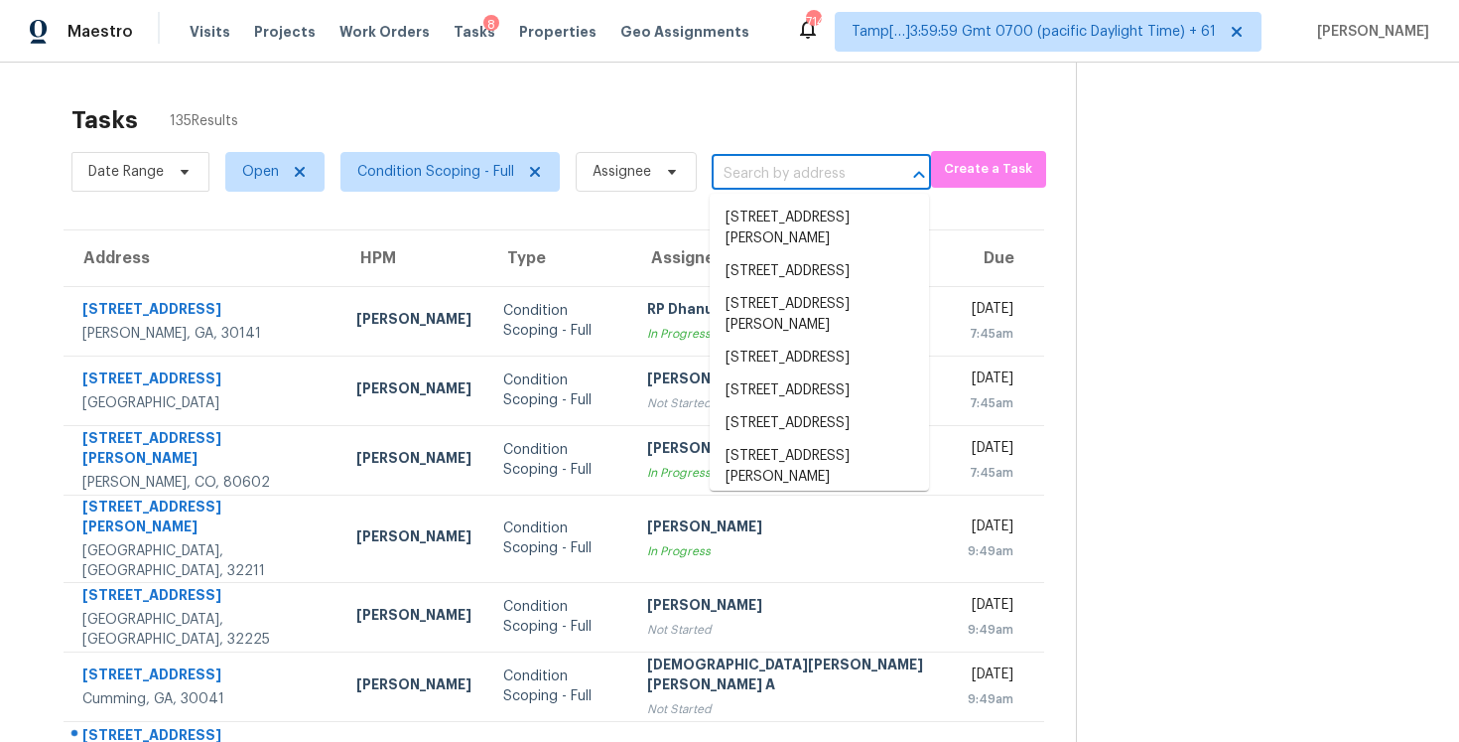
paste input "6202 Caslon Ct, Charlotte, NC 28270"
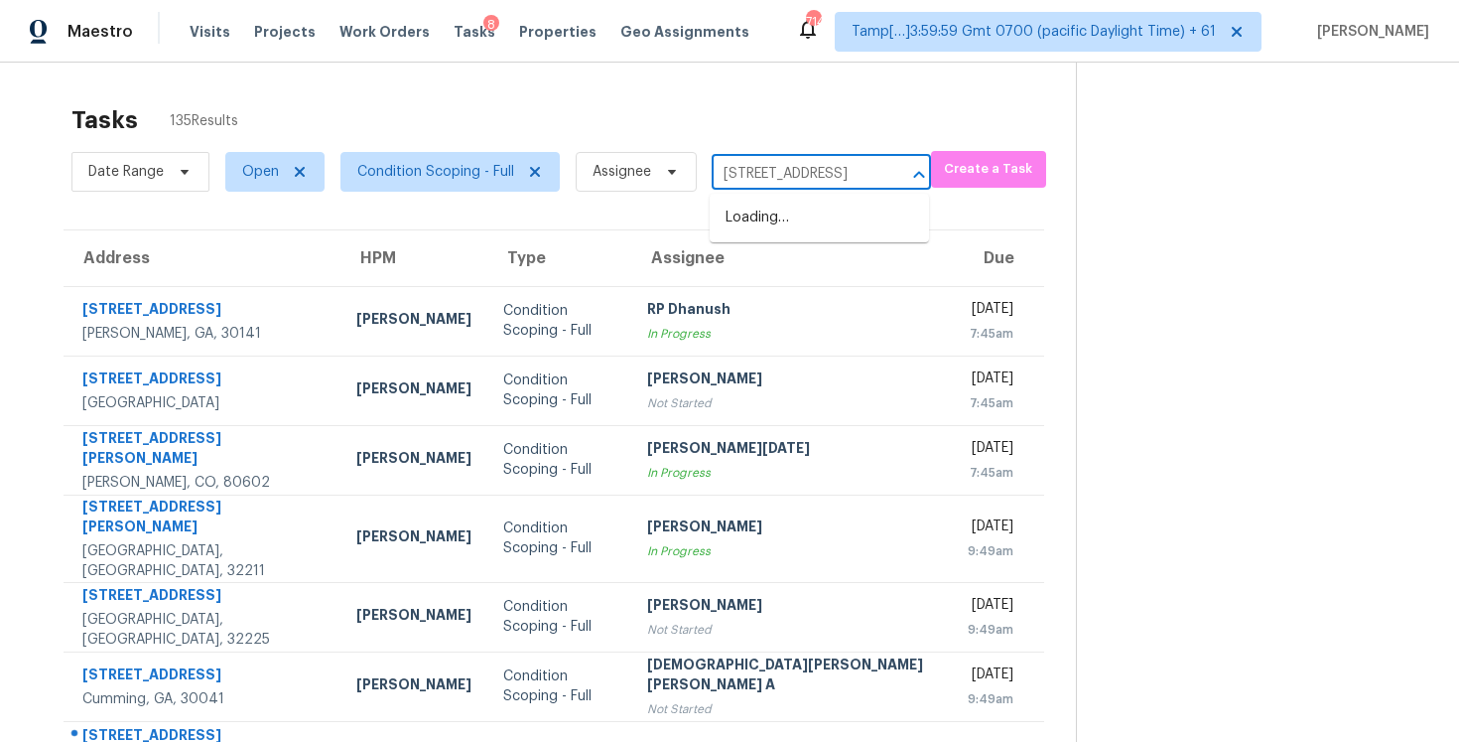
scroll to position [0, 88]
type input "6202 Caslon Ct, Charlotte, NC 28270"
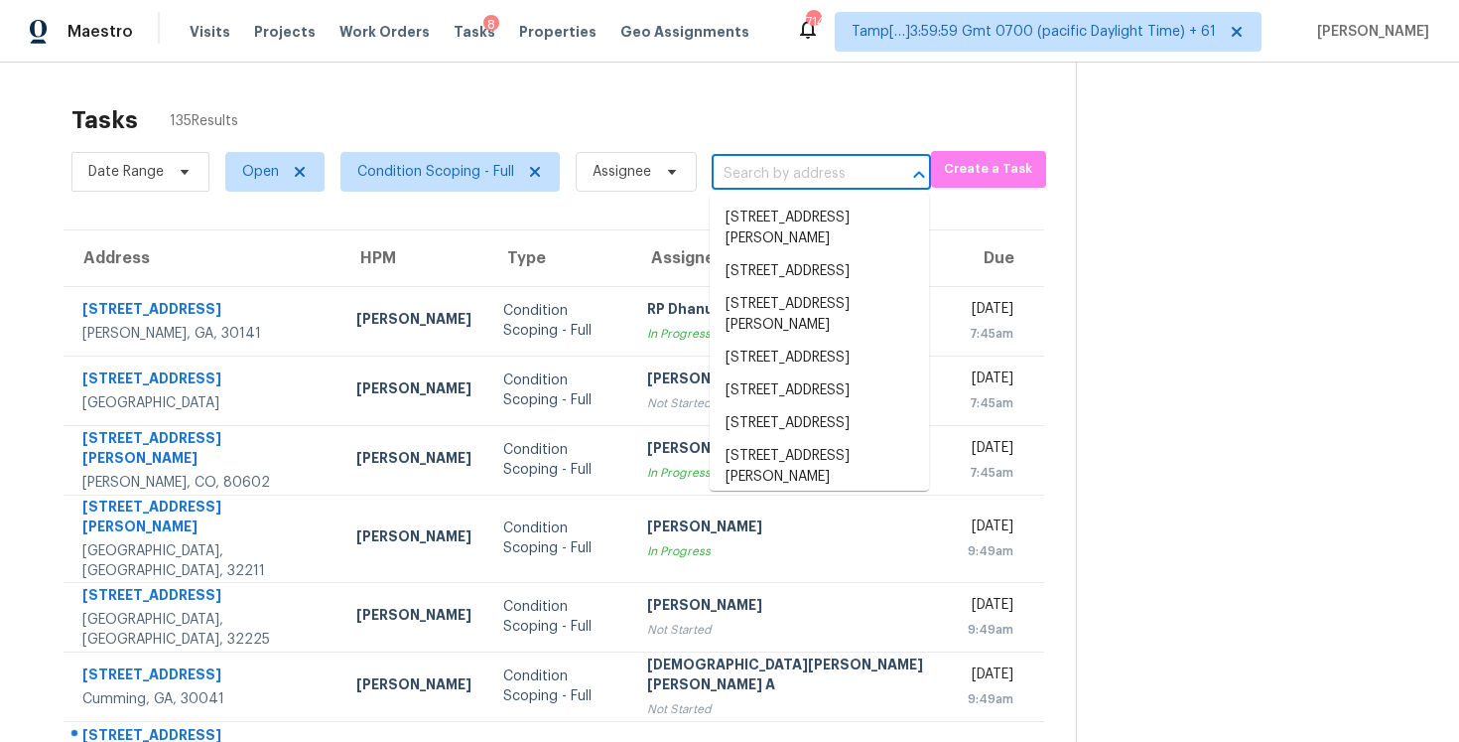
scroll to position [0, 0]
paste input "6202 Caslon Ct, Charlotte, NC 28270"
type input "6202 Caslon Ct, Charlotte, NC 28270"
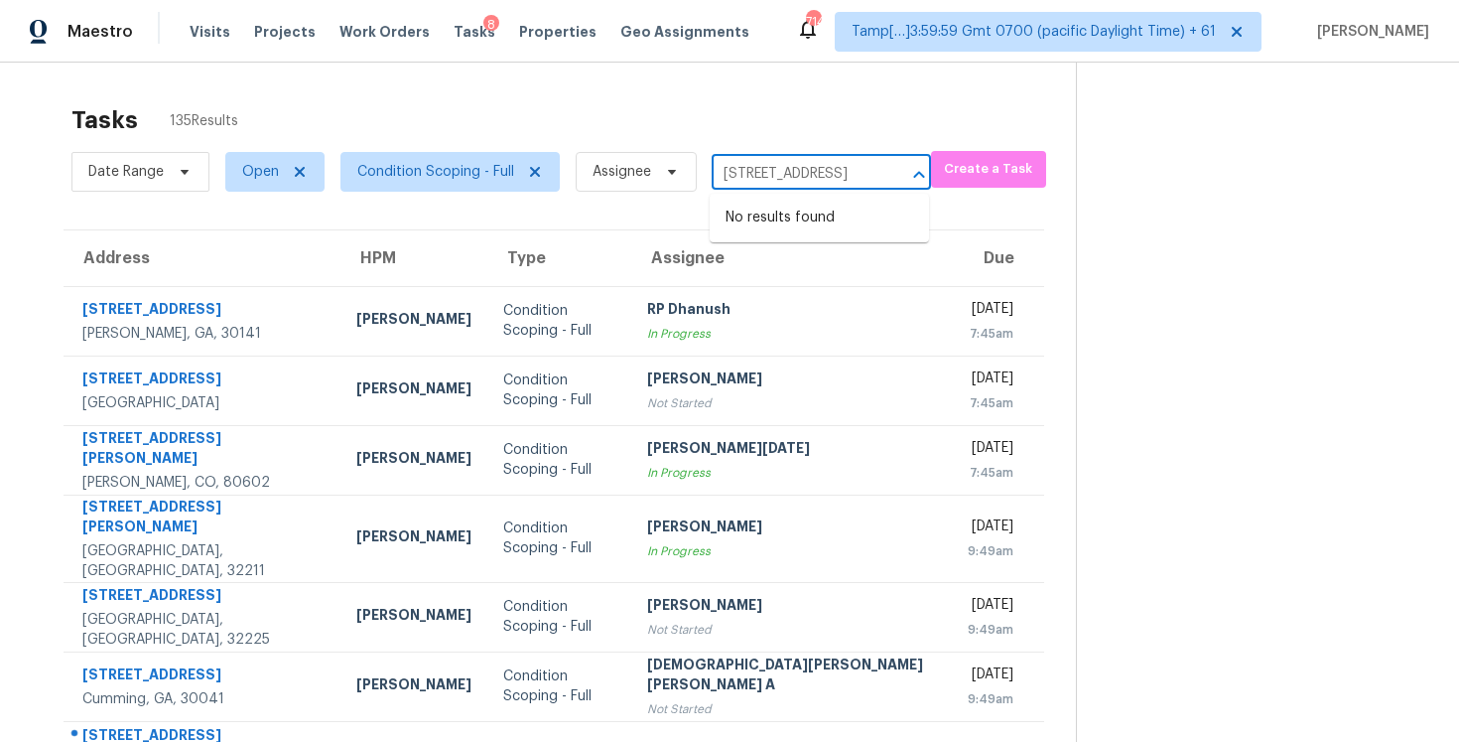
scroll to position [0, 88]
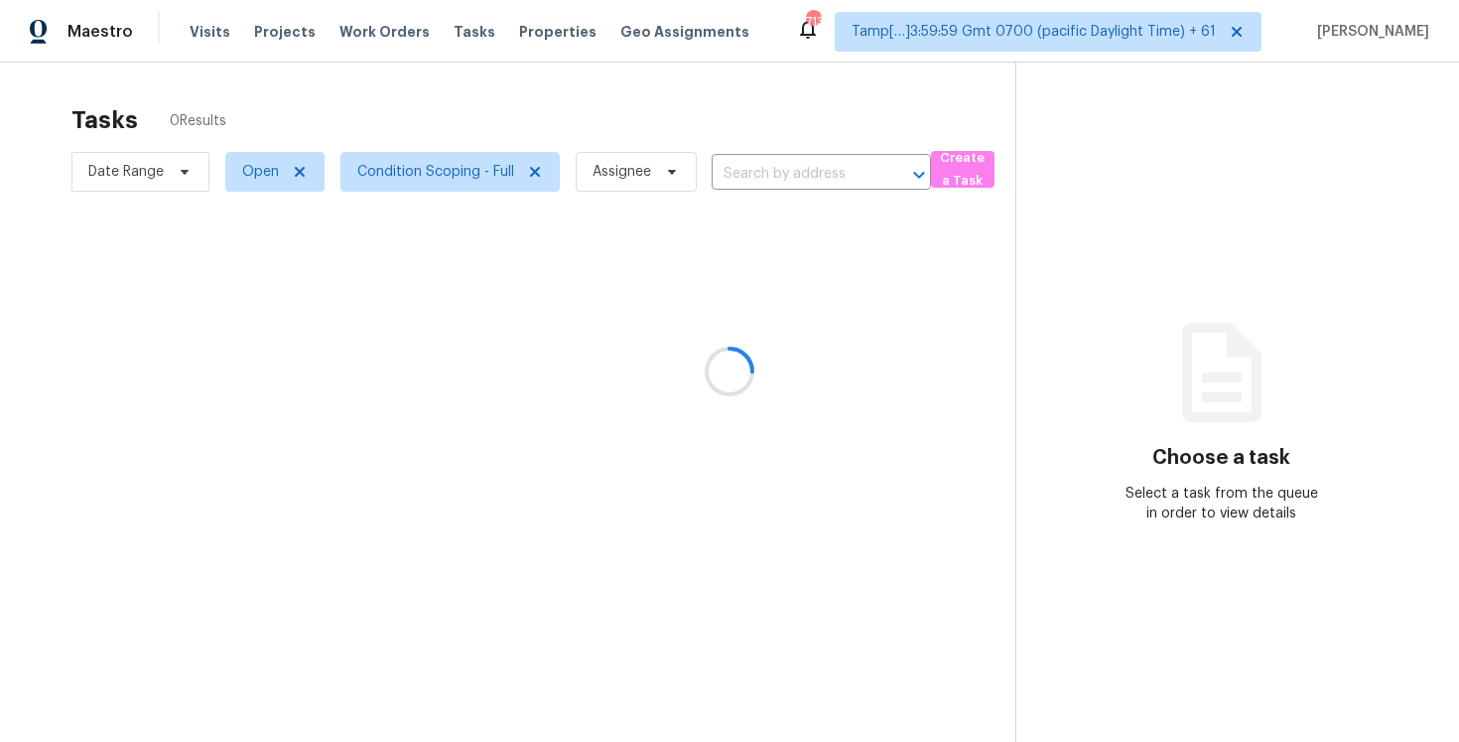
click at [501, 92] on div at bounding box center [729, 371] width 1459 height 742
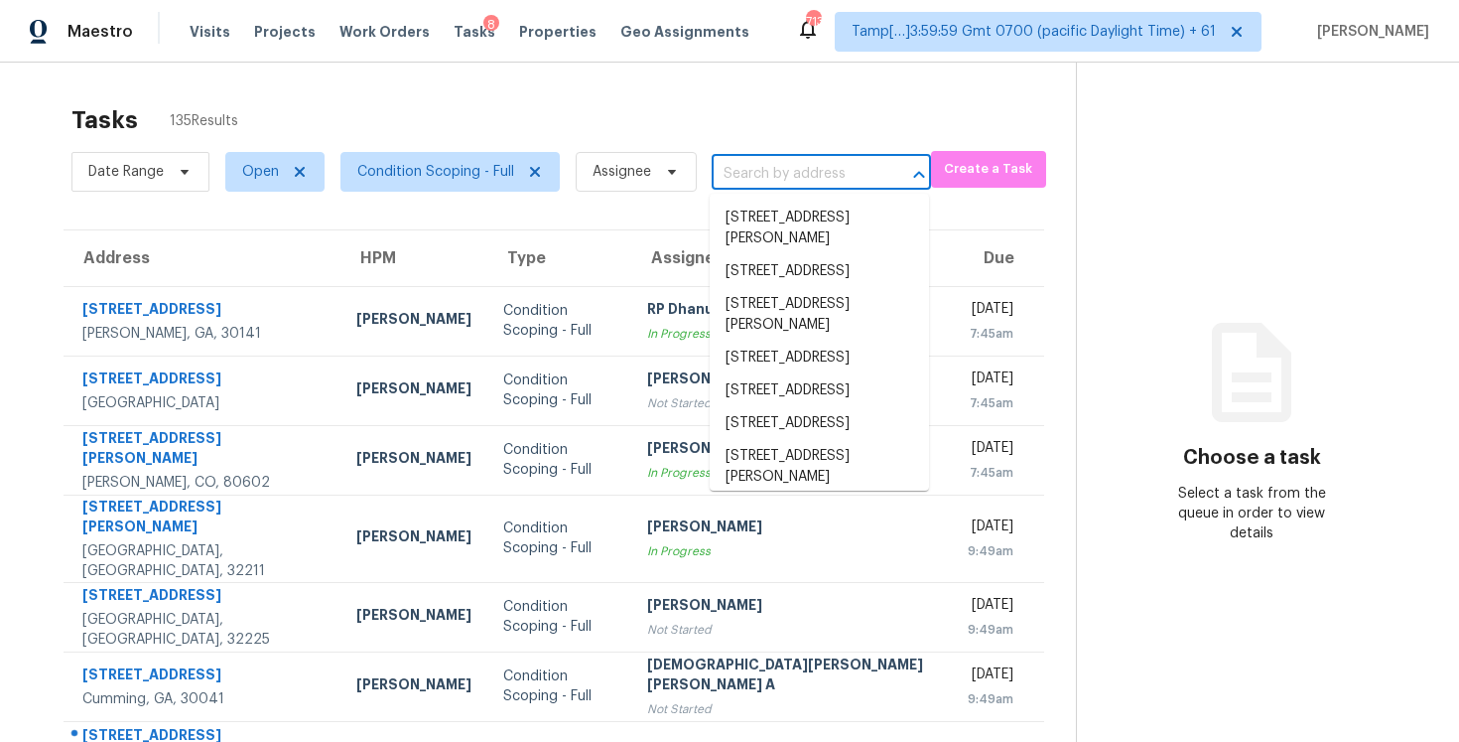
click at [839, 179] on input "text" at bounding box center [794, 174] width 164 height 31
paste input "6202 Caslon Ct, Charlotte, NC 28270"
type input "6202 Caslon Ct, Charlotte, NC 28270"
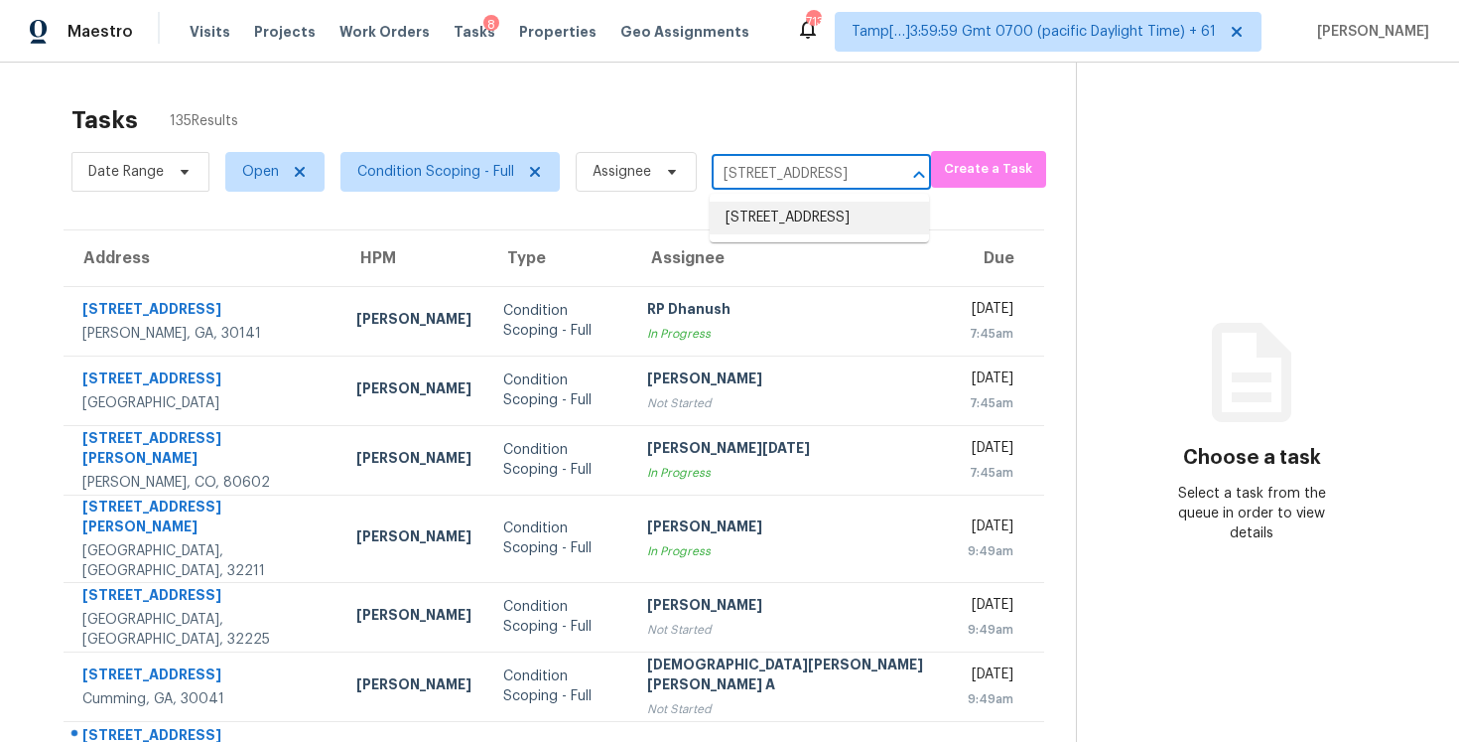
click at [825, 224] on li "6202 Caslon Ct, Charlotte, NC 28270" at bounding box center [819, 218] width 219 height 33
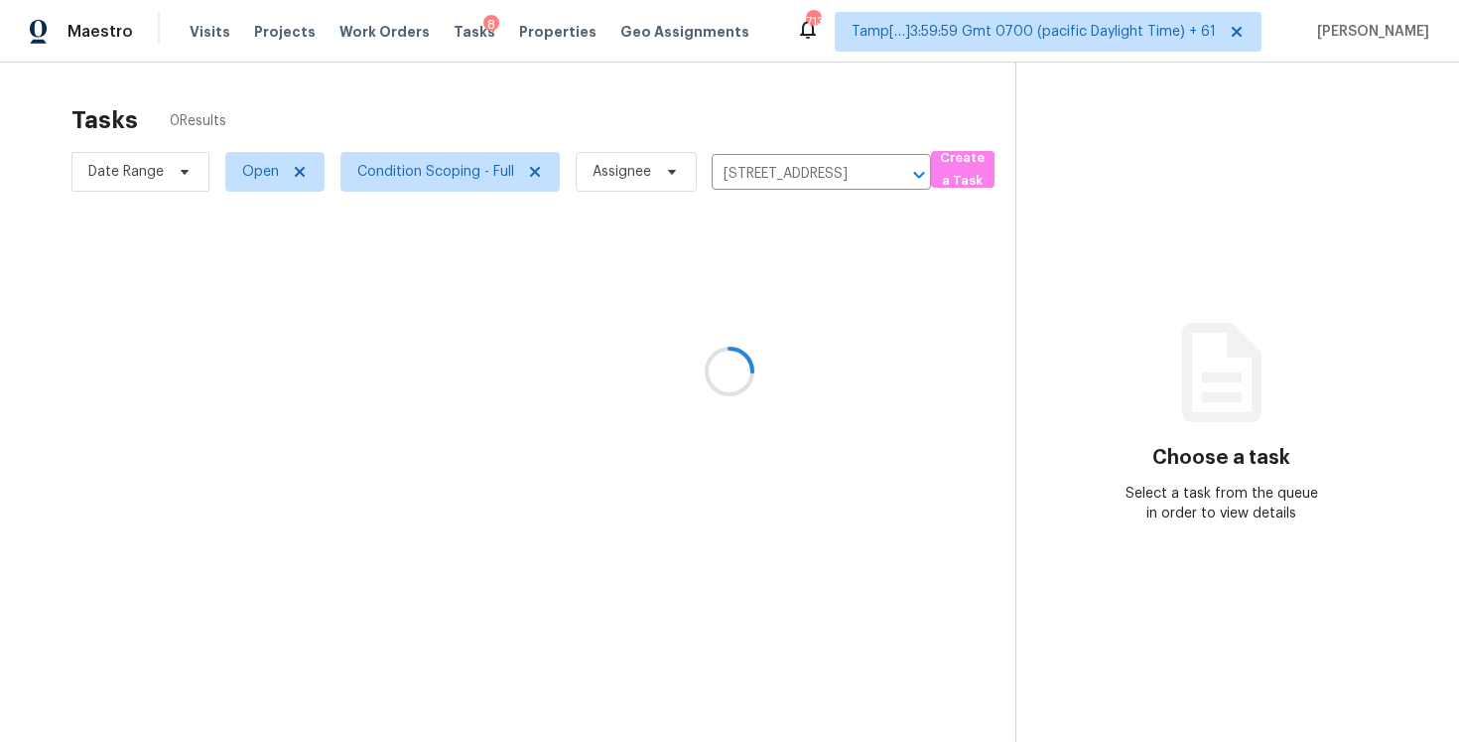
click at [728, 310] on div at bounding box center [729, 371] width 1459 height 742
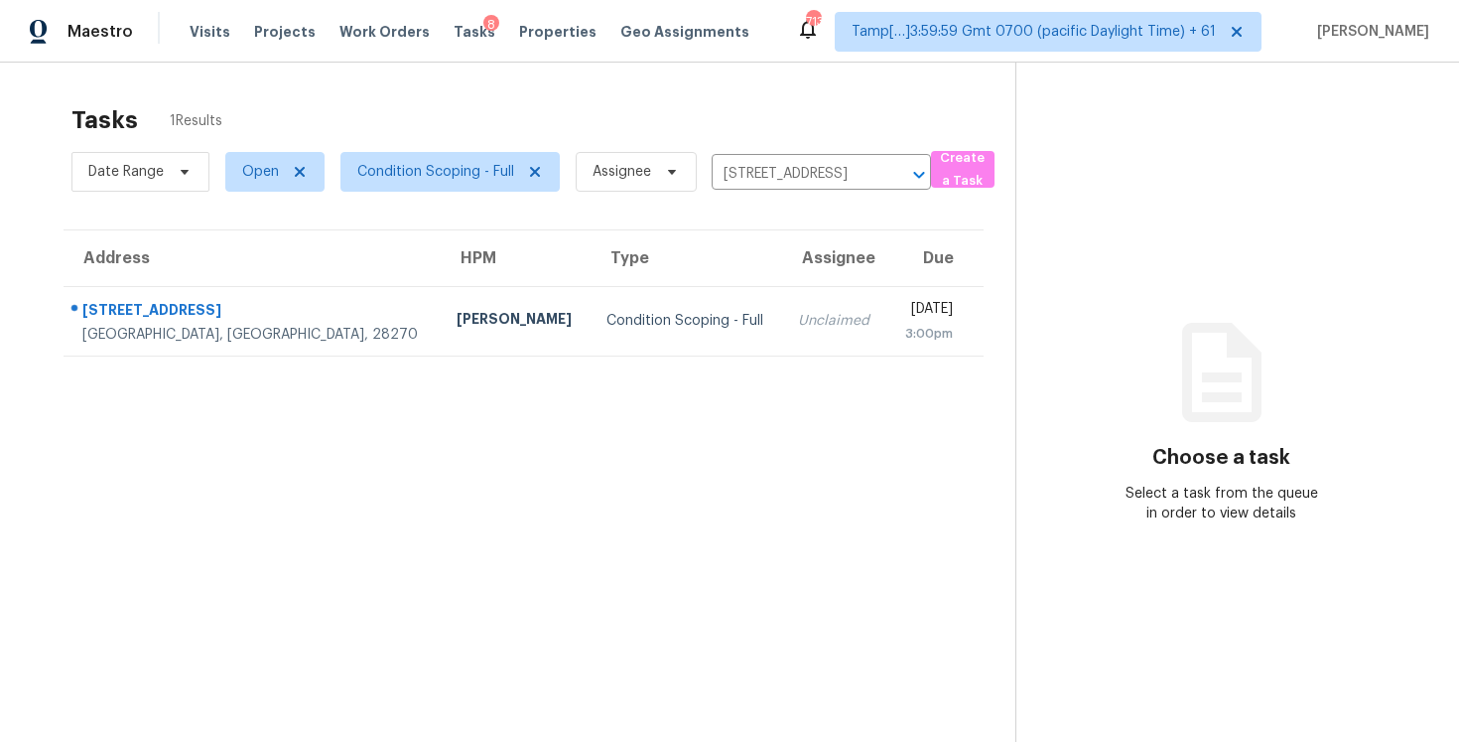
click at [782, 310] on td "Unclaimed" at bounding box center [834, 320] width 105 height 69
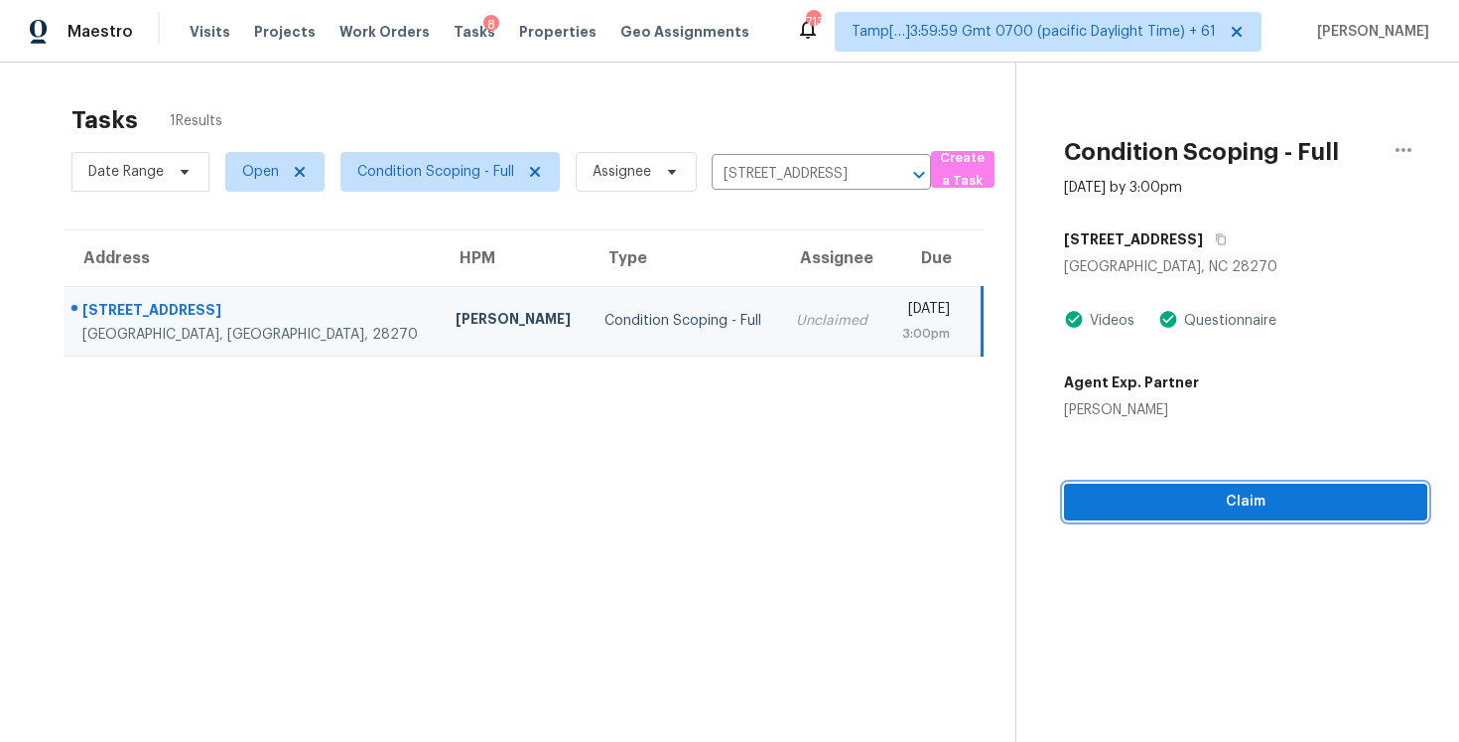
click at [1183, 503] on span "Claim" at bounding box center [1246, 501] width 332 height 25
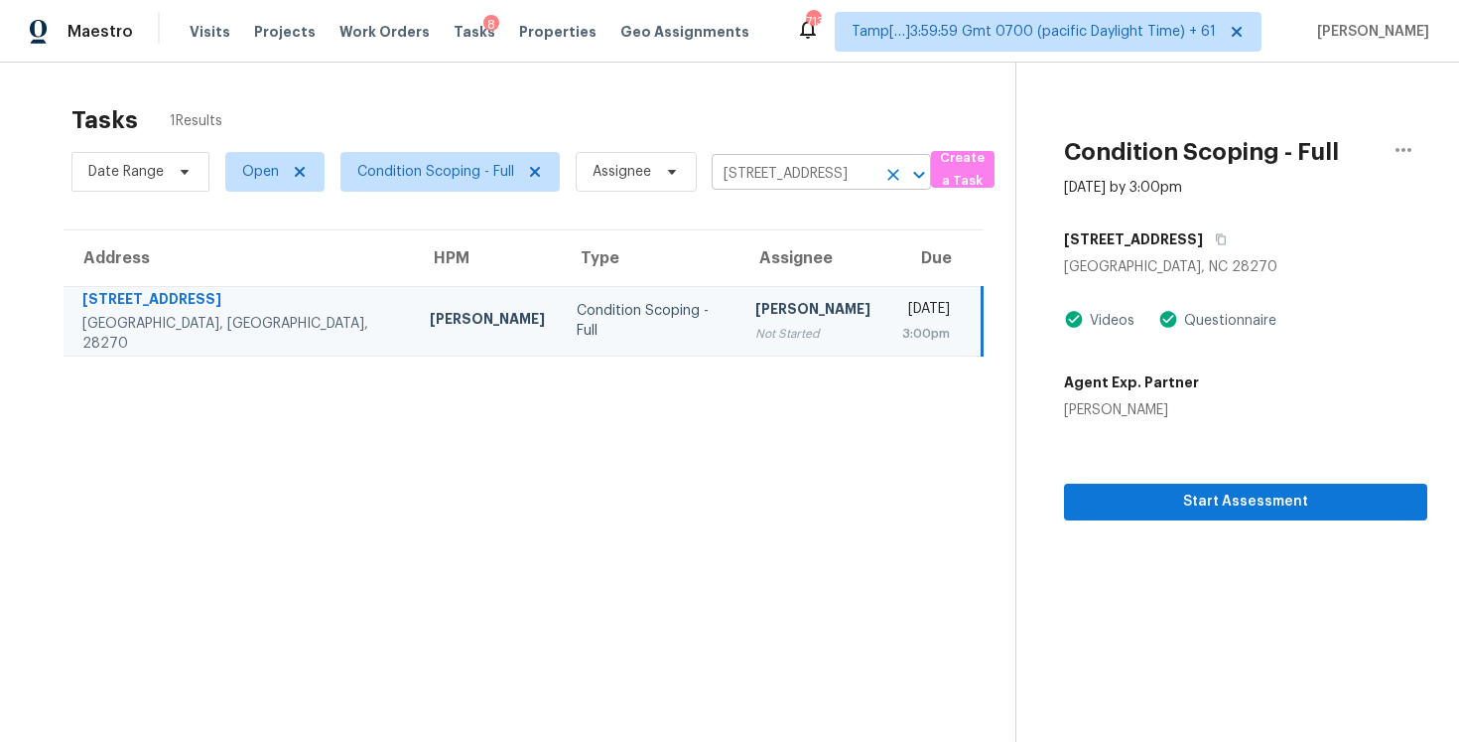
click at [898, 172] on icon "Clear" at bounding box center [894, 175] width 20 height 20
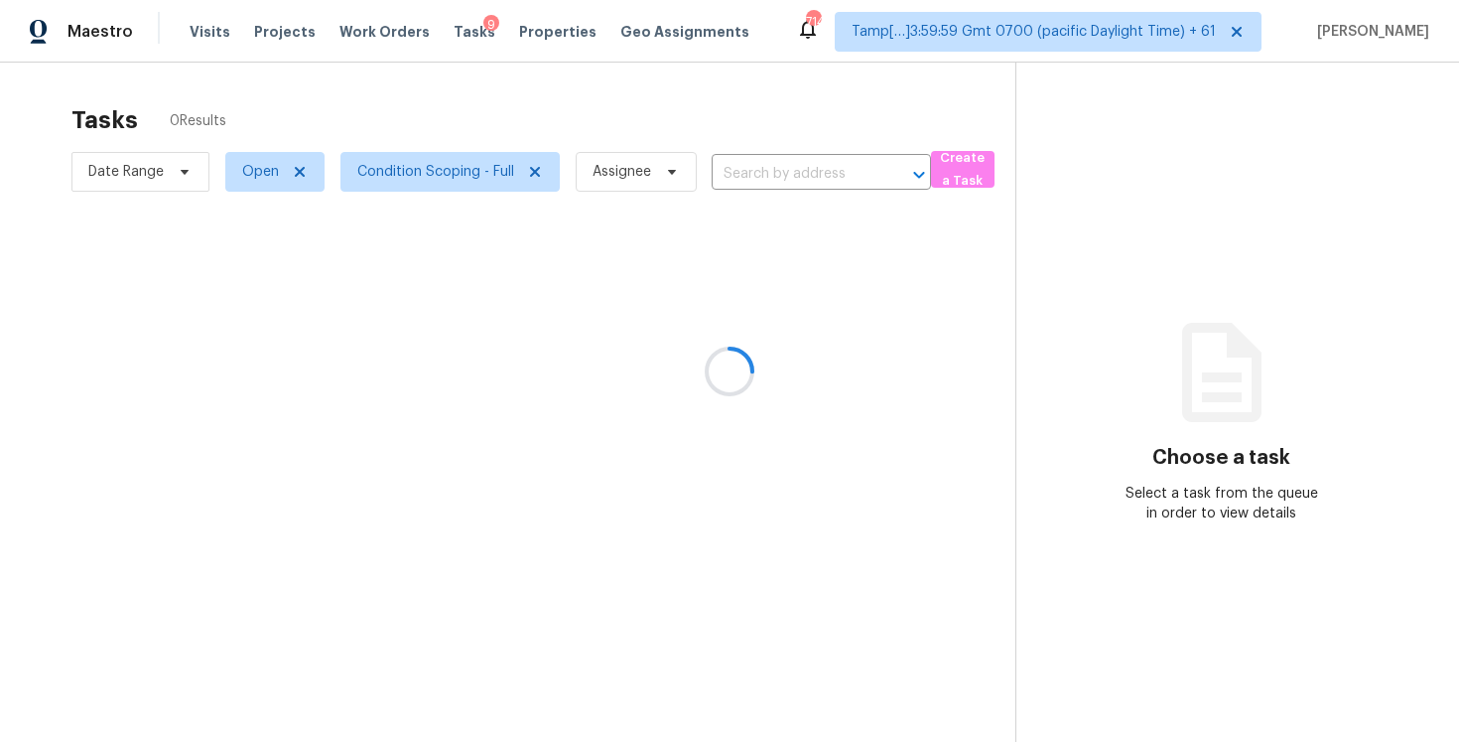
click at [604, 112] on div at bounding box center [729, 371] width 1459 height 742
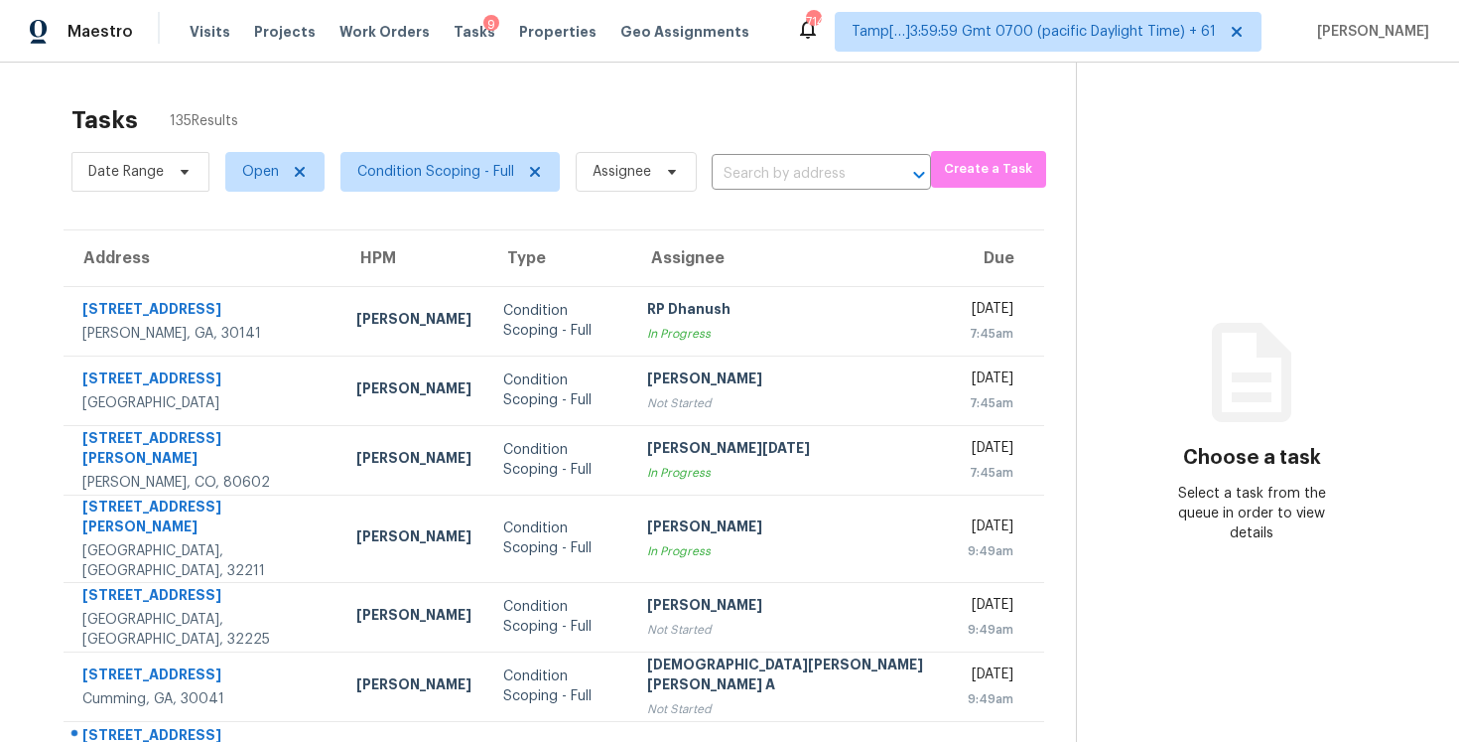
click at [604, 112] on div "Tasks 135 Results" at bounding box center [573, 120] width 1005 height 52
click at [820, 167] on input "text" at bounding box center [794, 174] width 164 height 31
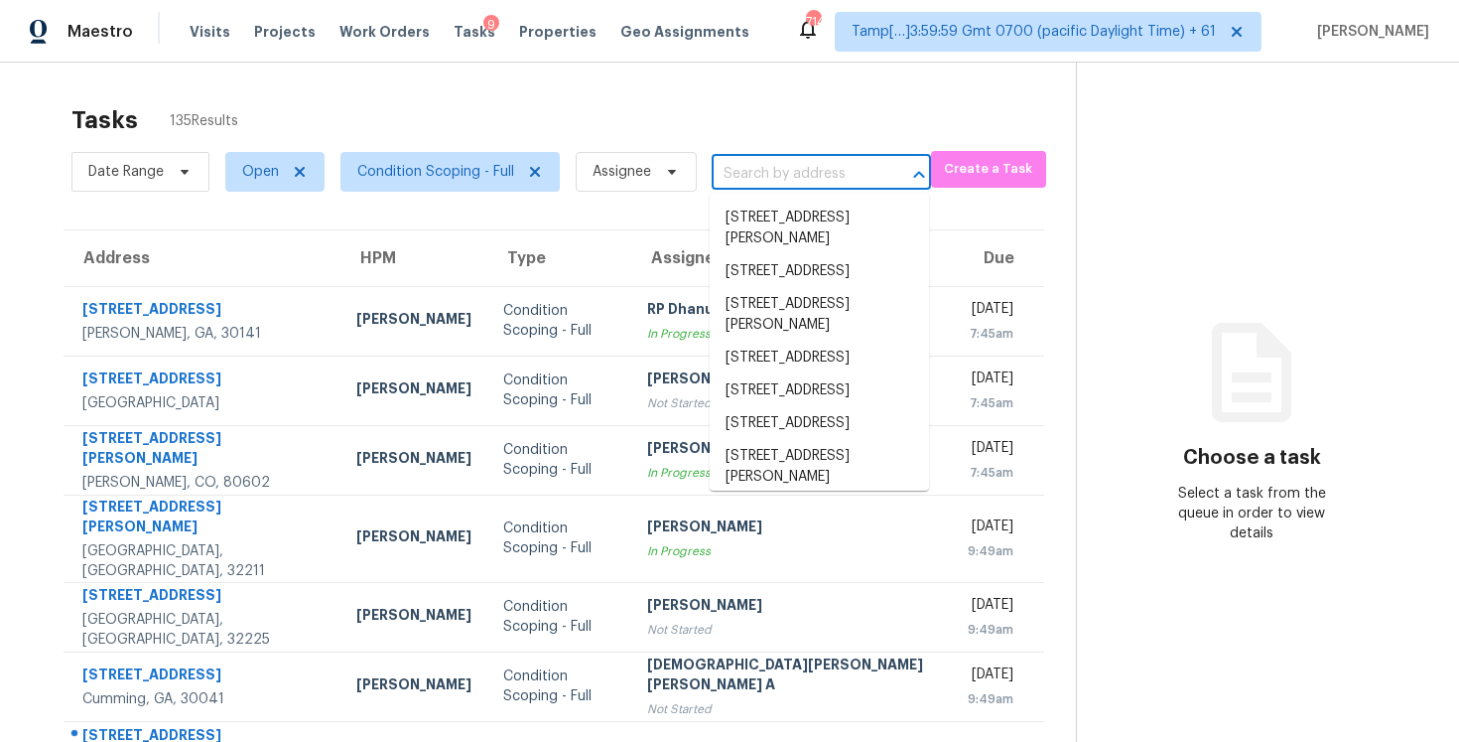
paste input "[STREET_ADDRESS][PERSON_NAME]"
type input "[STREET_ADDRESS][PERSON_NAME]"
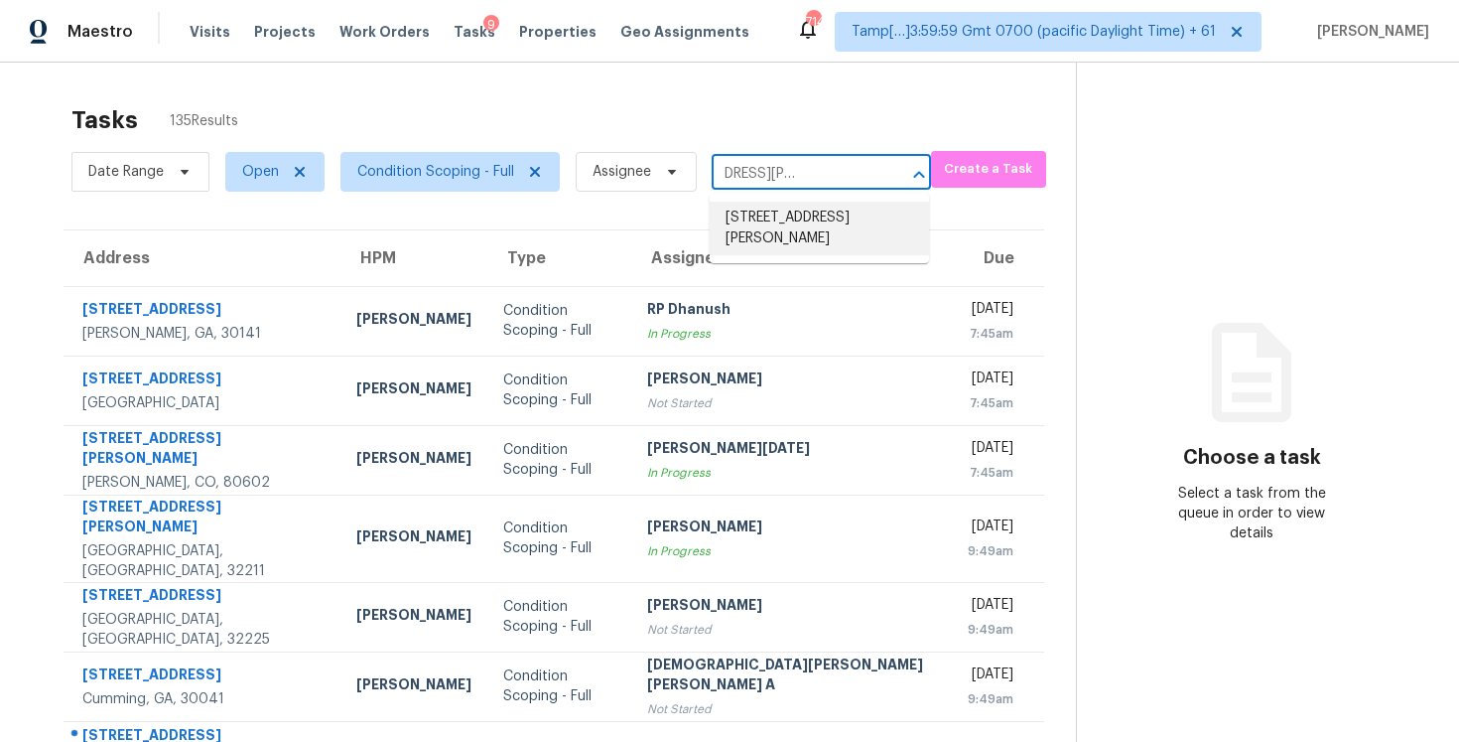
click at [828, 212] on li "[STREET_ADDRESS][PERSON_NAME]" at bounding box center [819, 229] width 219 height 54
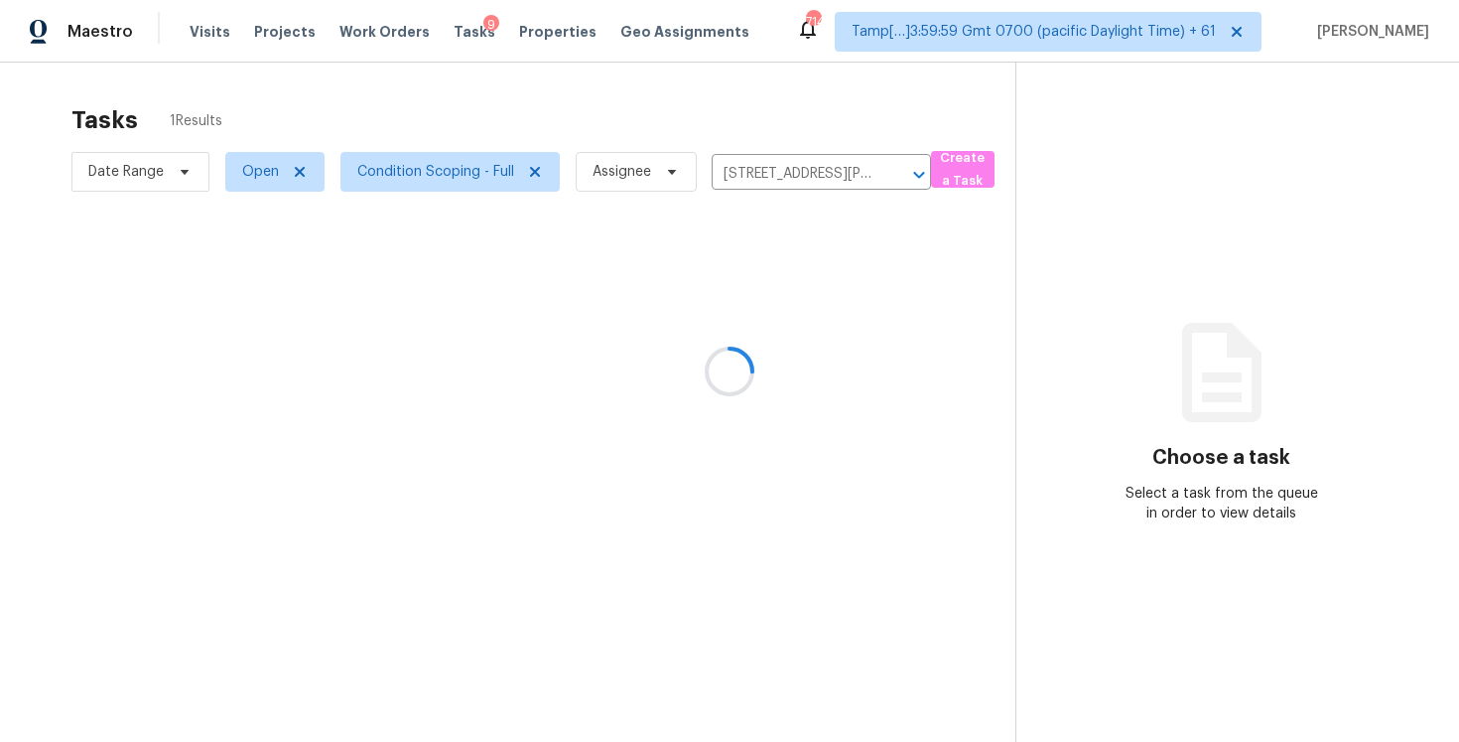
click at [610, 331] on div at bounding box center [729, 371] width 1459 height 742
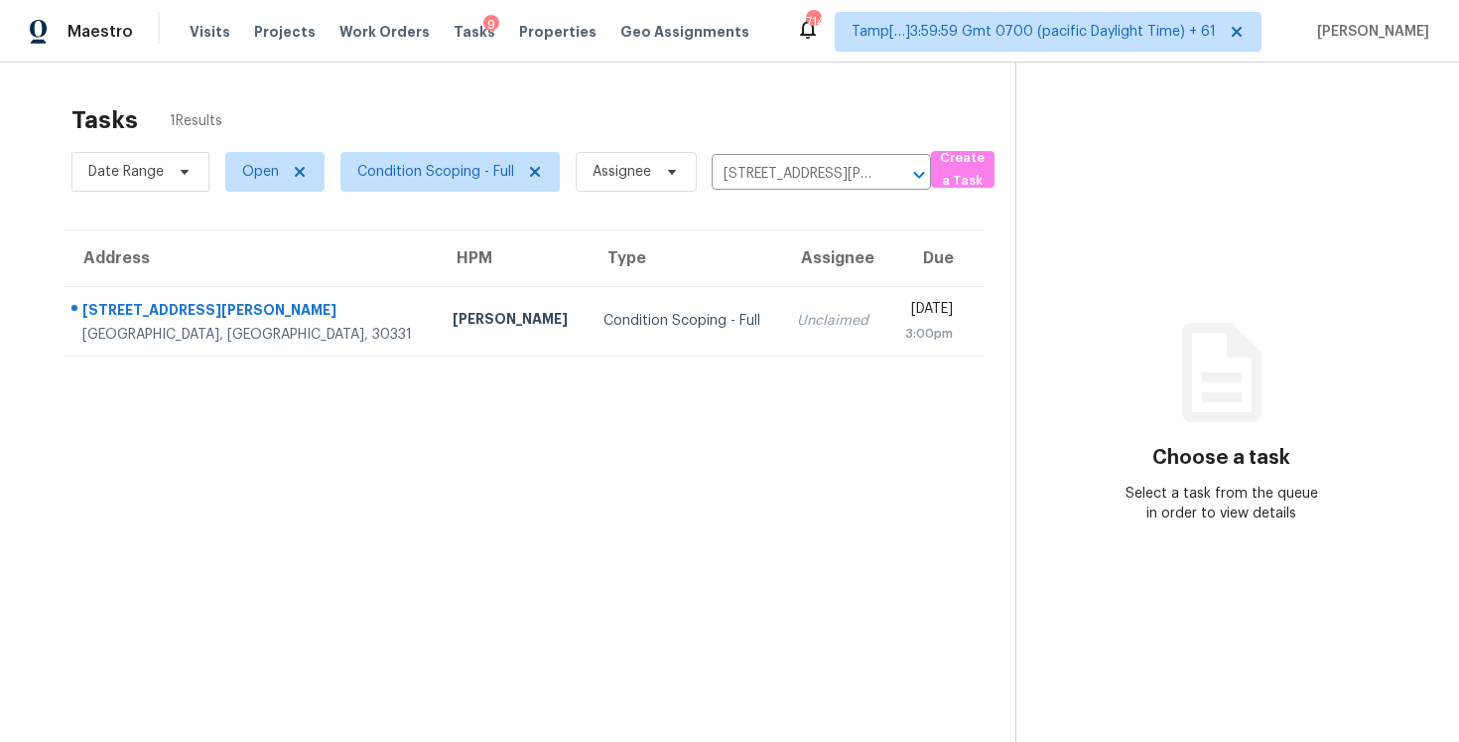
click at [610, 331] on td "Condition Scoping - Full" at bounding box center [685, 320] width 194 height 69
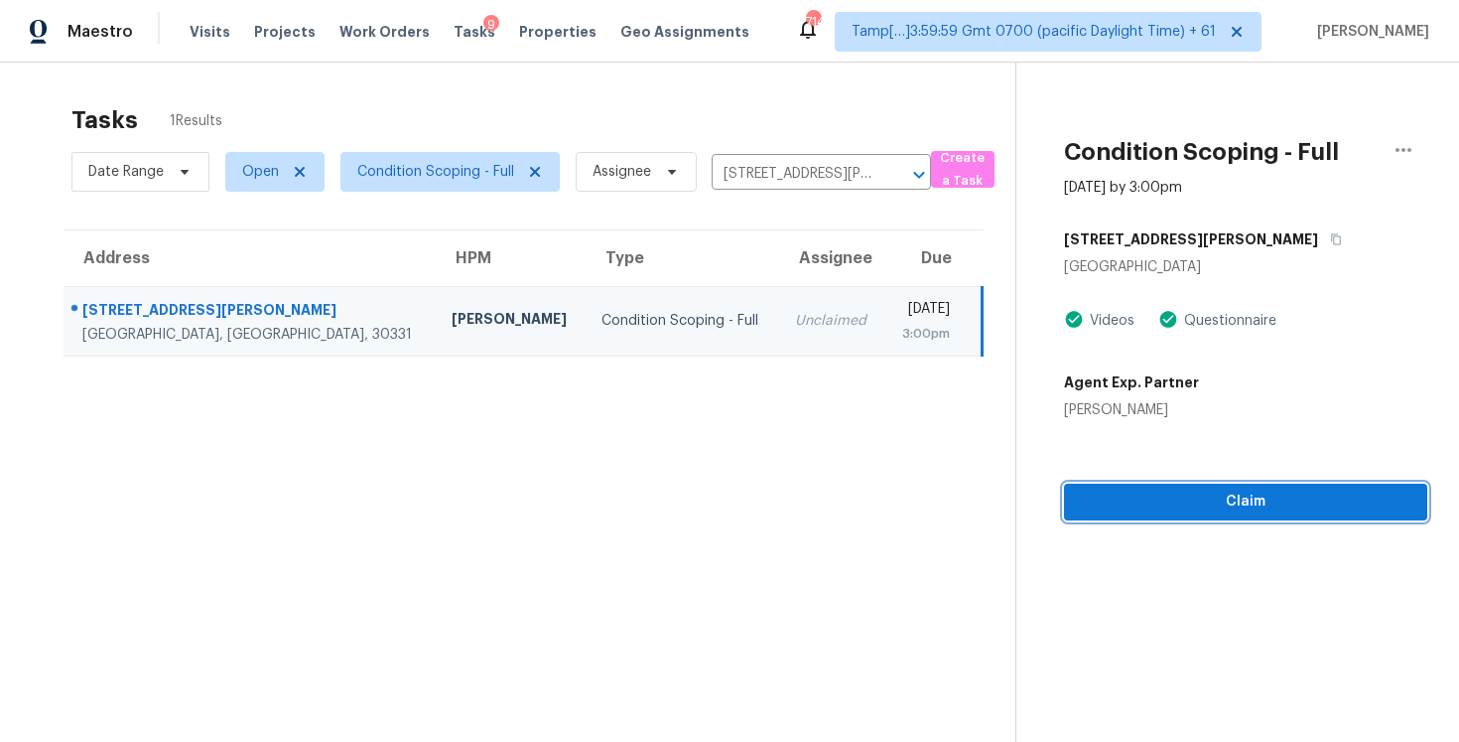
click at [1148, 497] on span "Claim" at bounding box center [1246, 501] width 332 height 25
click at [890, 168] on icon "Clear" at bounding box center [894, 175] width 20 height 20
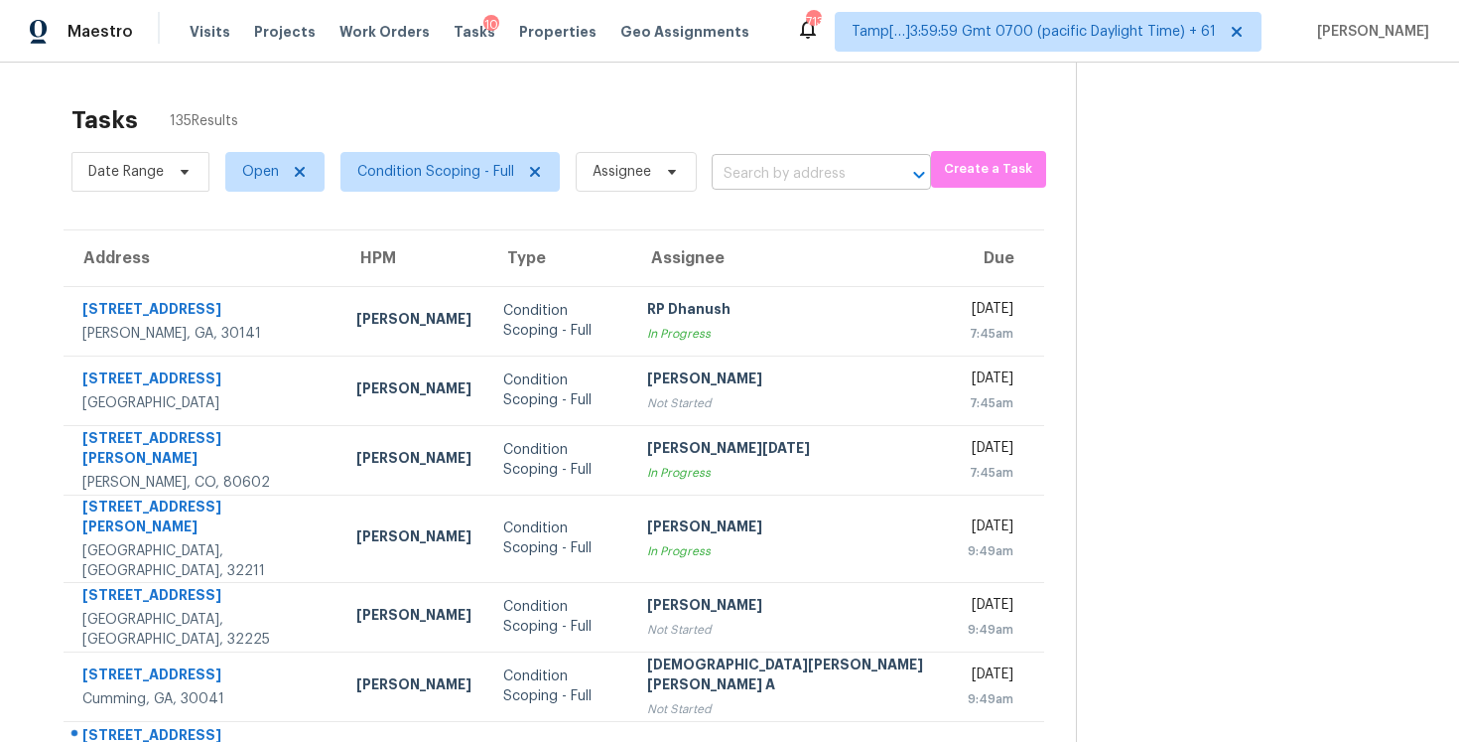
click at [747, 160] on input "text" at bounding box center [794, 174] width 164 height 31
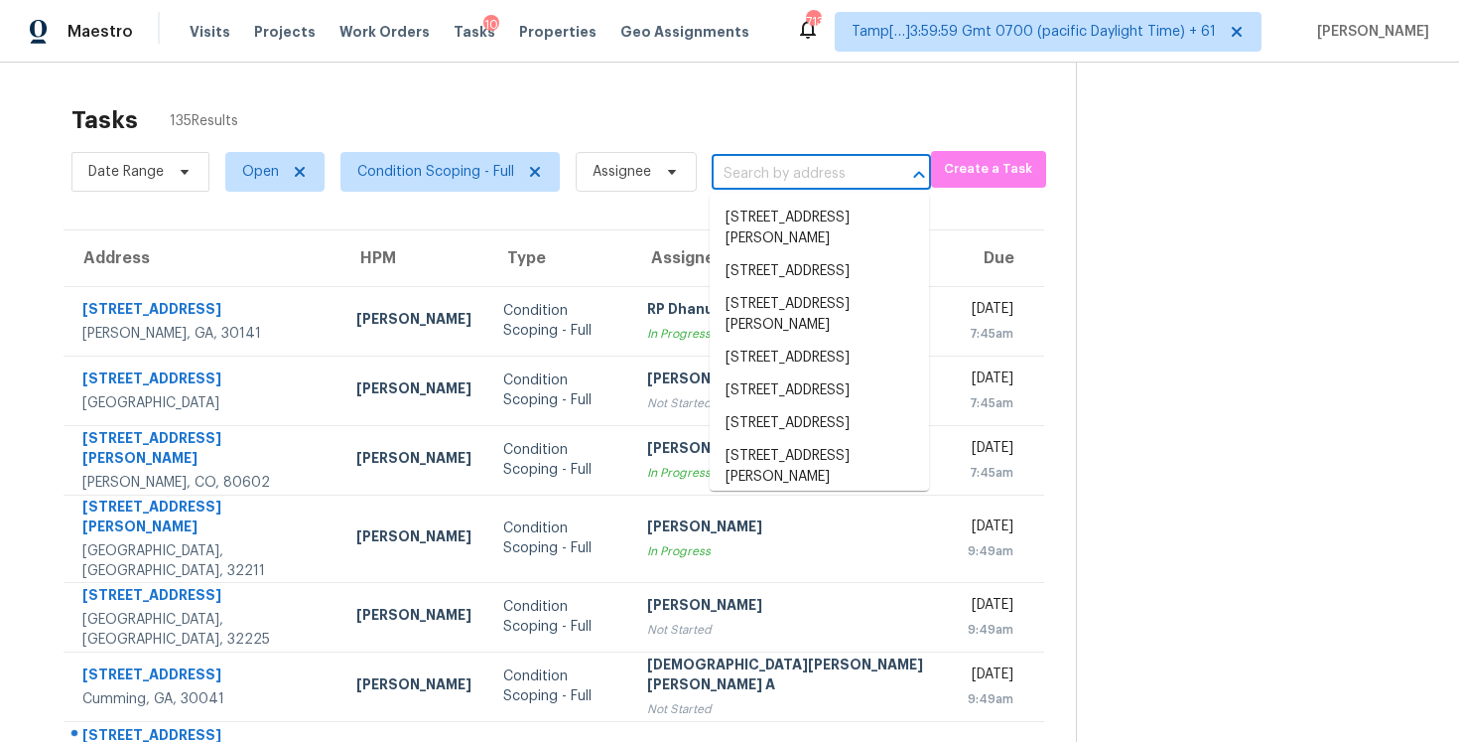
paste input "4053 Brookshire Cir, Eustis, FL 32736"
type input "4053 Brookshire Cir, Eustis, FL 32736"
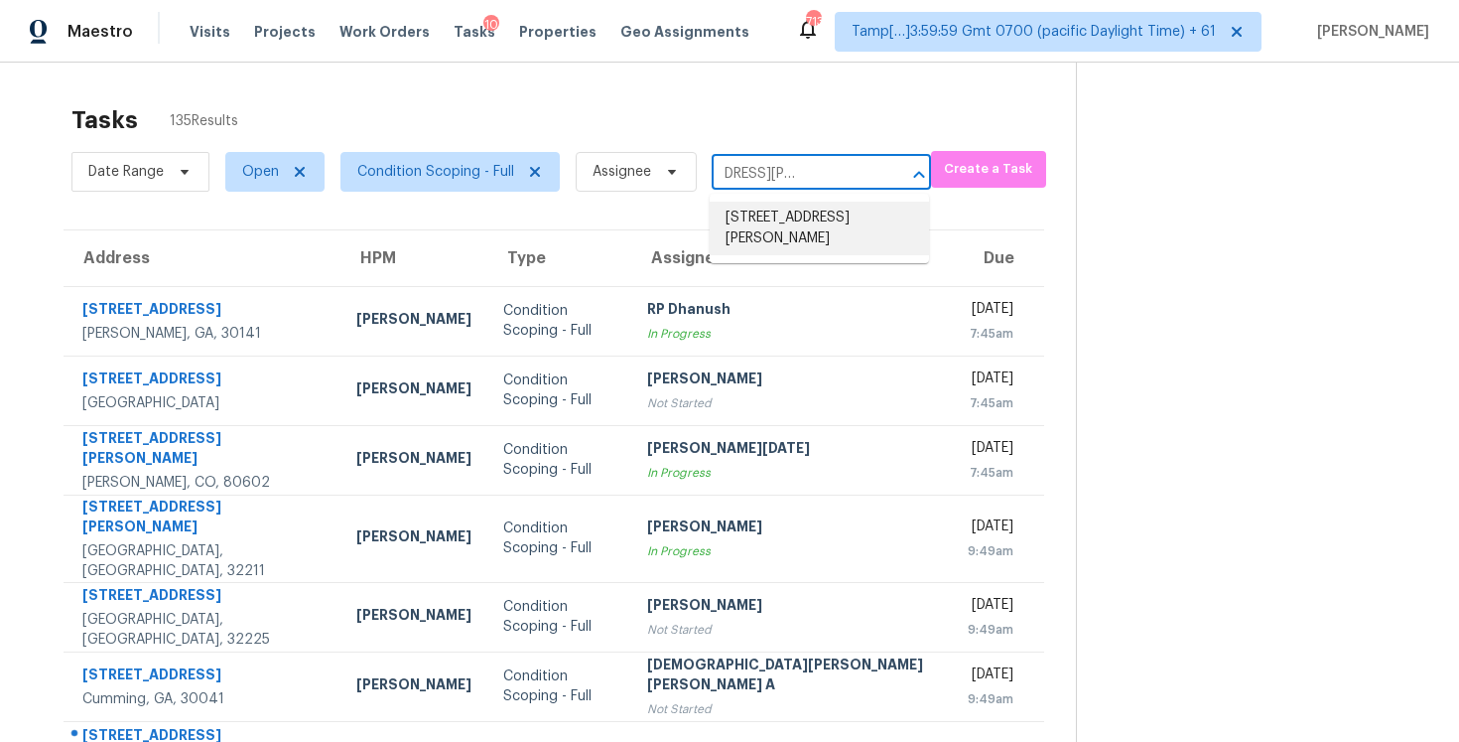
click at [789, 204] on li "4053 Brookshire Cir, Eustis, FL 32736" at bounding box center [819, 229] width 219 height 54
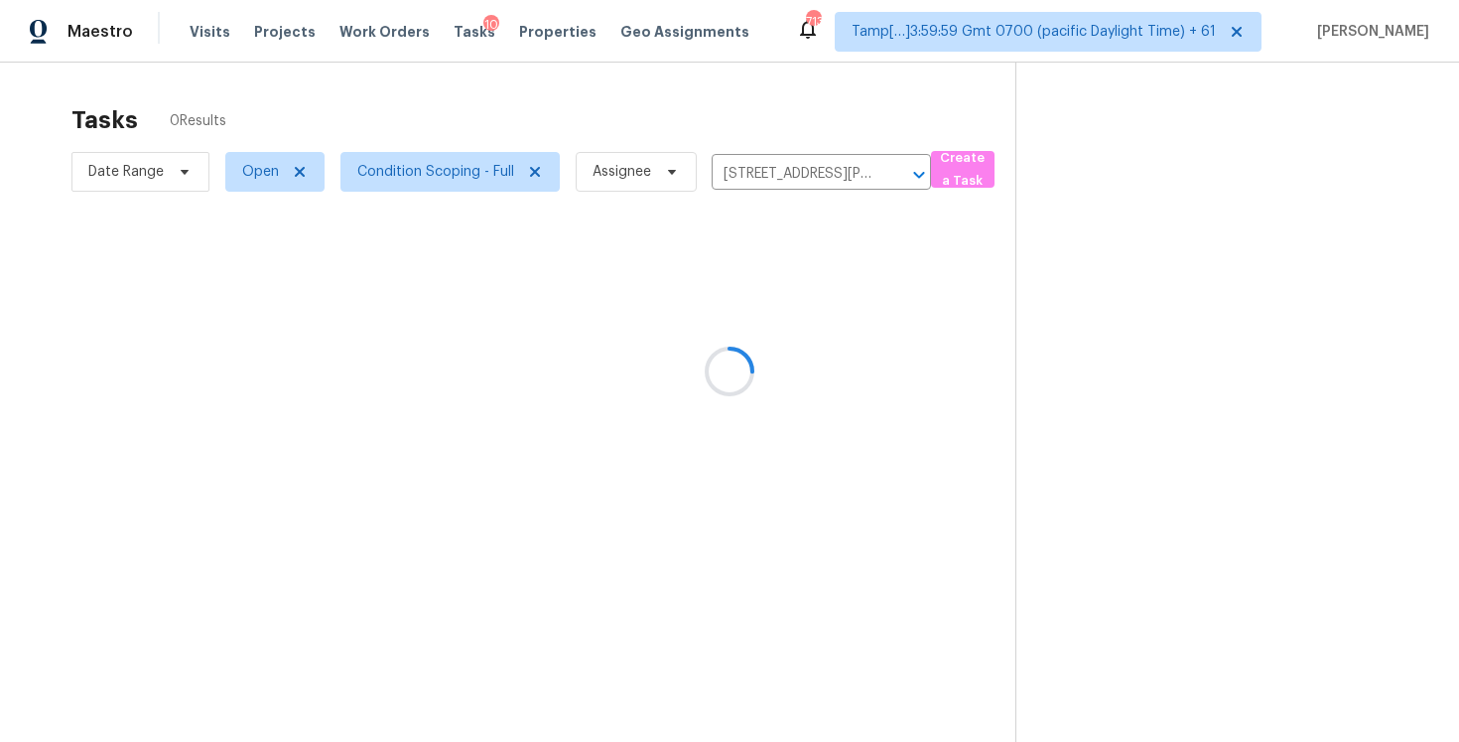
click at [751, 302] on div at bounding box center [729, 371] width 1459 height 742
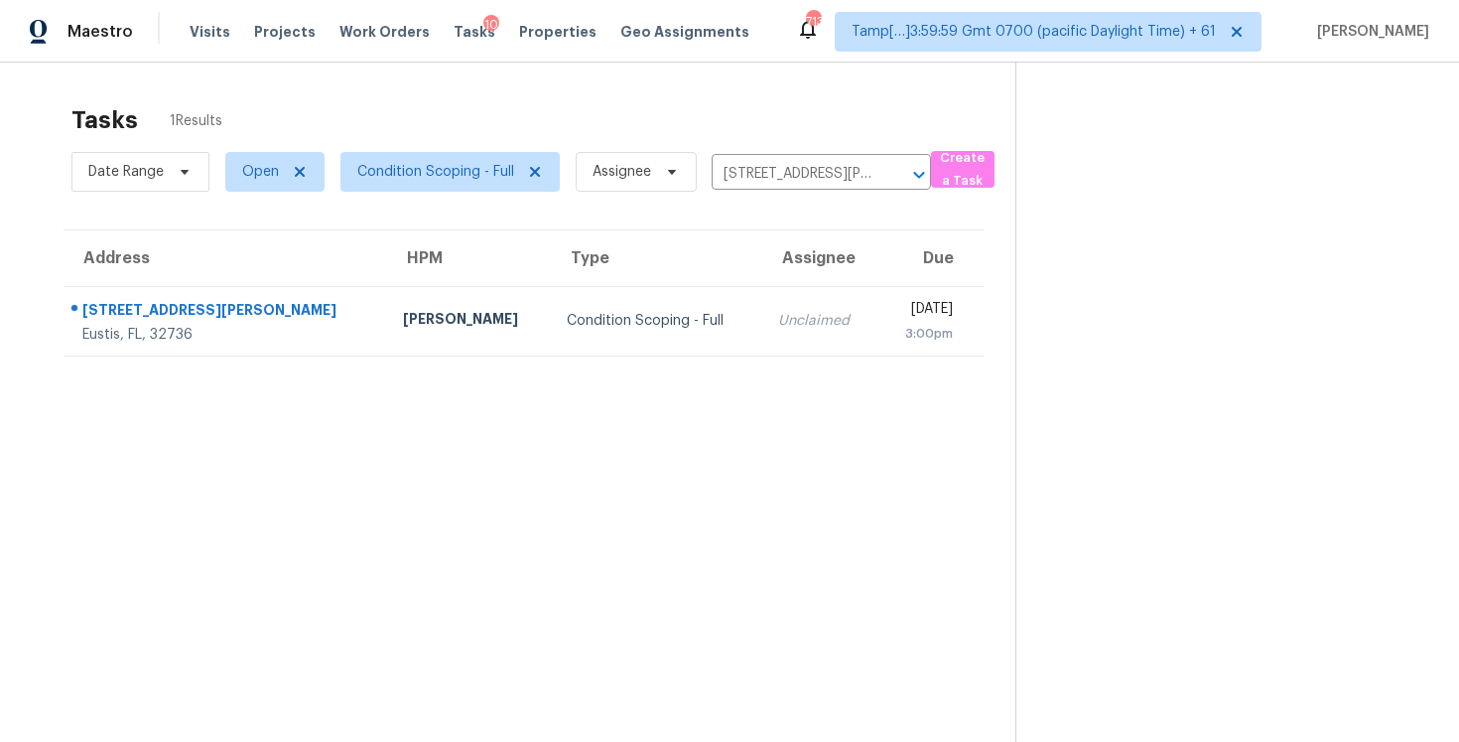
click at [763, 302] on td "Unclaimed" at bounding box center [820, 320] width 115 height 69
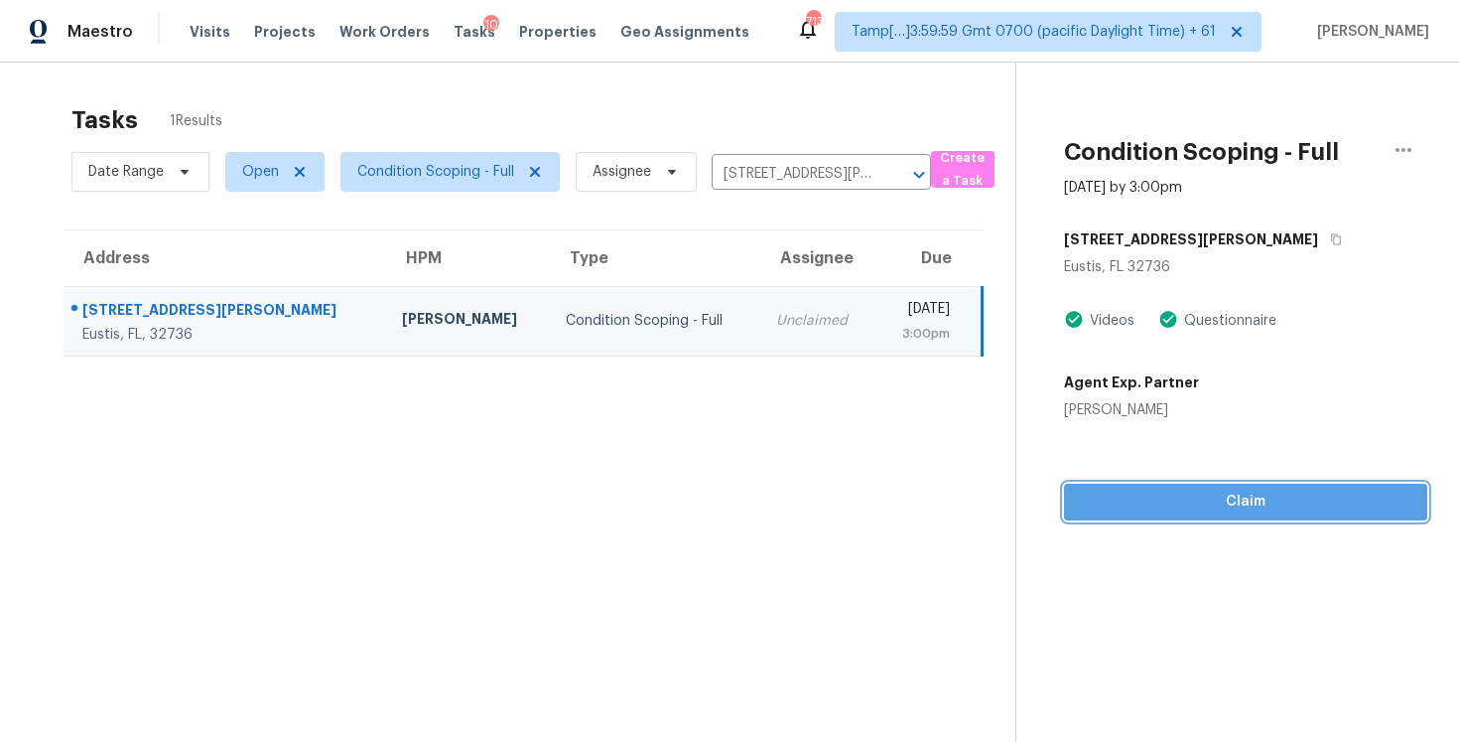
click at [1138, 495] on span "Claim" at bounding box center [1246, 501] width 332 height 25
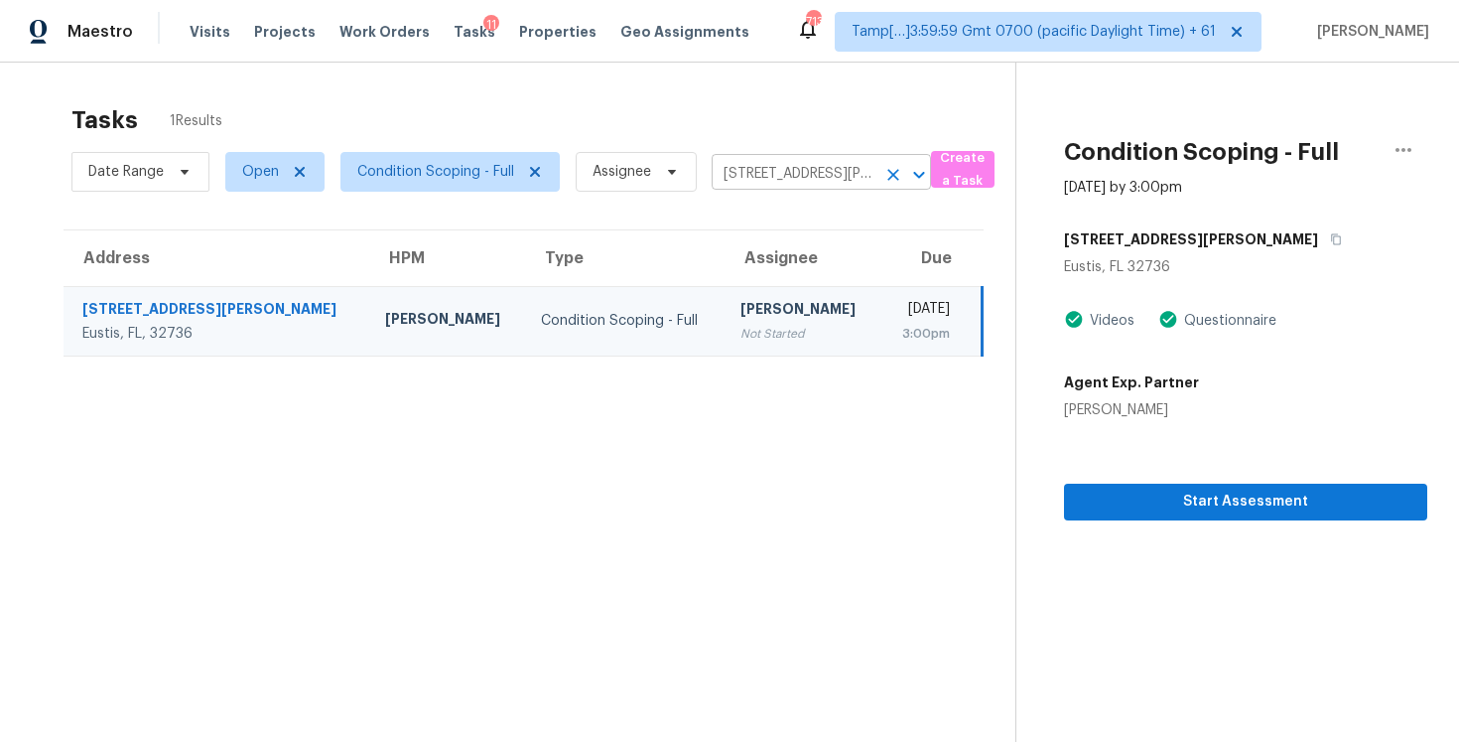
click at [886, 181] on icon "Clear" at bounding box center [894, 175] width 20 height 20
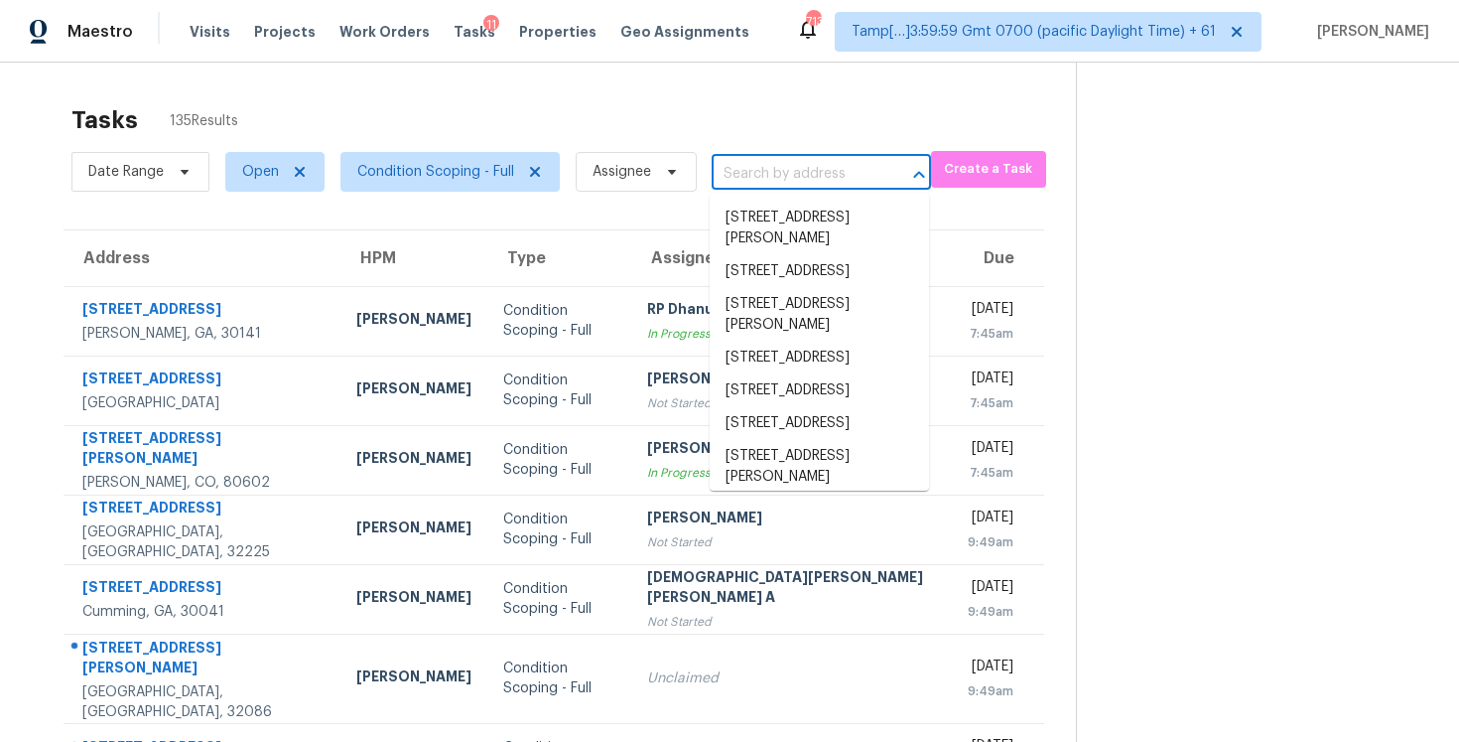
click at [755, 172] on input "text" at bounding box center [794, 174] width 164 height 31
paste input "1915 Cornerstone Pass, Conyers, GA 30012"
type input "1915 Cornerstone Pass, Conyers, GA 30012"
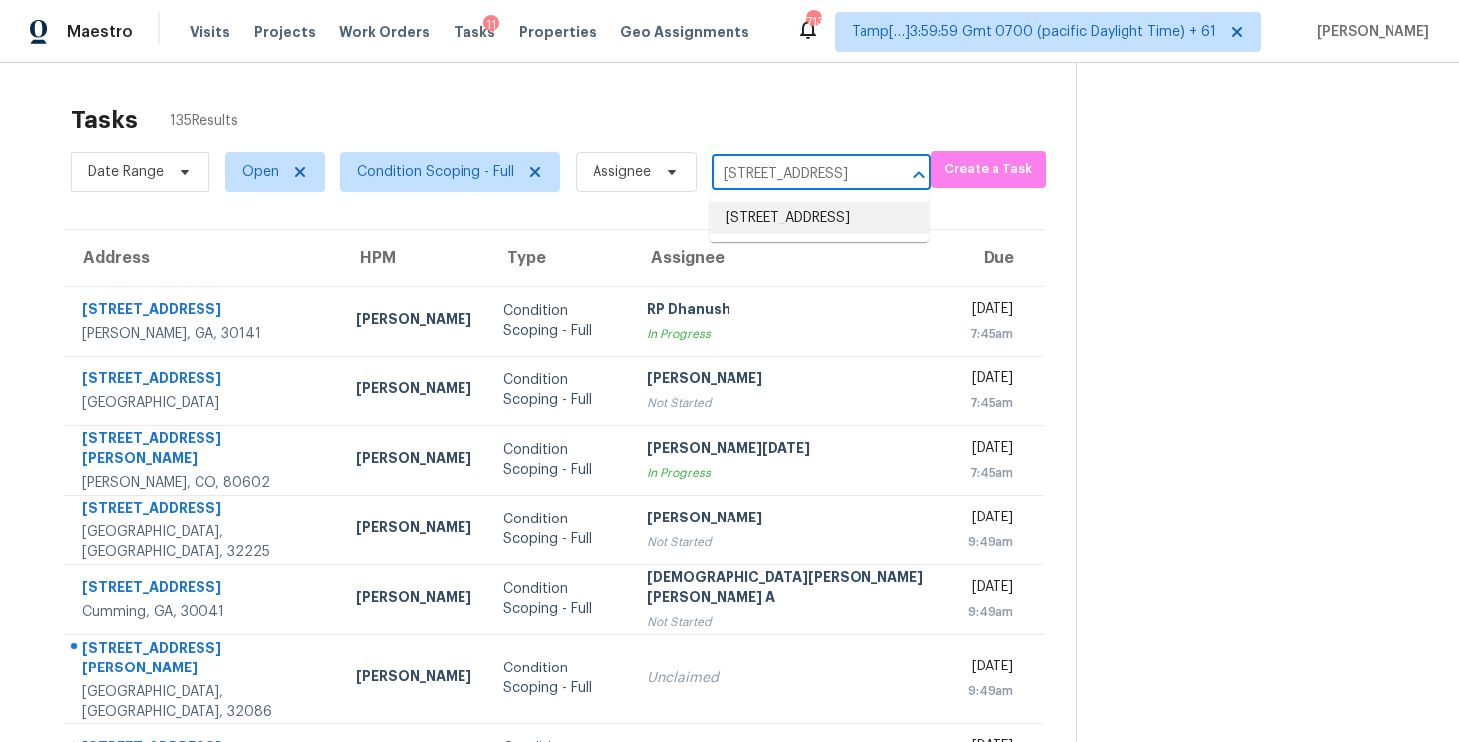
click at [797, 208] on li "1915 Cornerstone Pass, Conyers, GA 30012" at bounding box center [819, 218] width 219 height 33
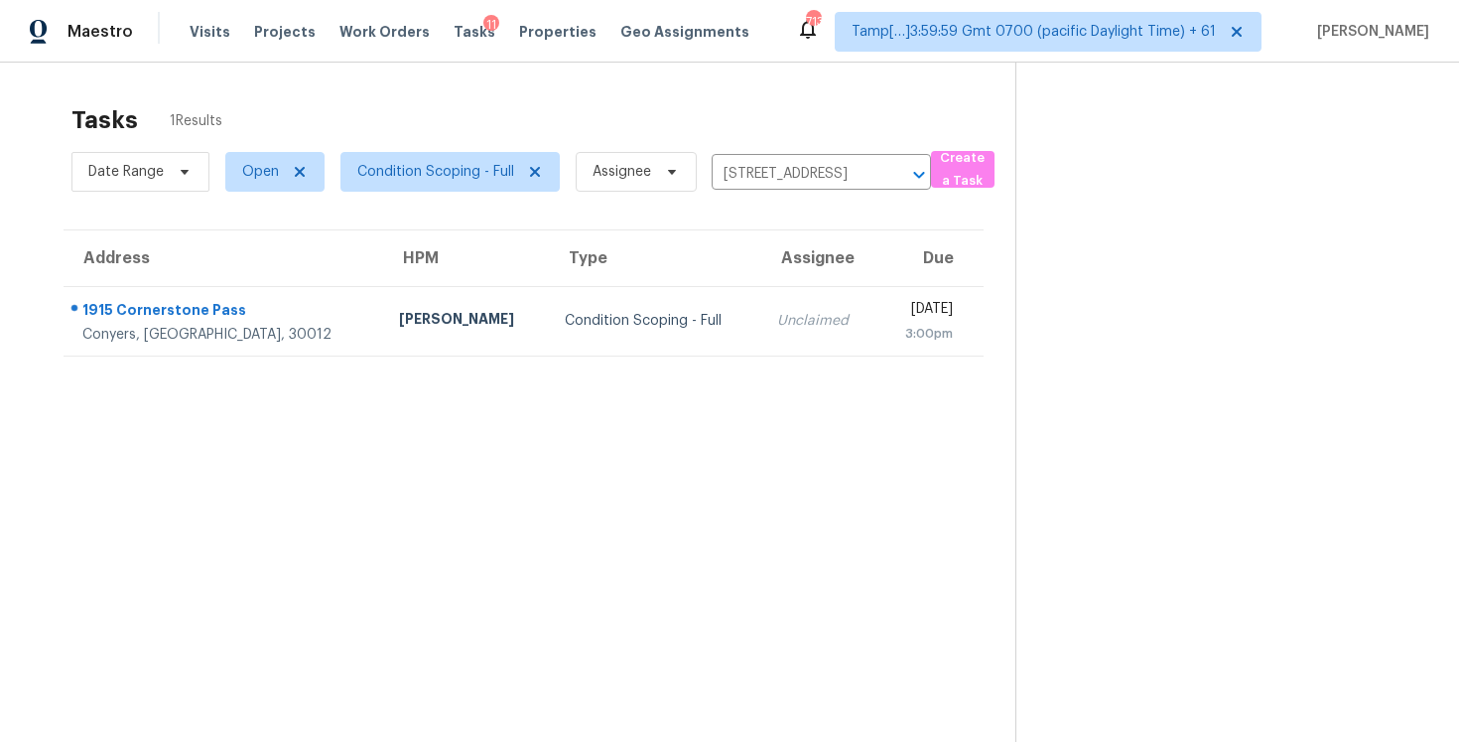
click at [729, 360] on section "Tasks 1 Results Date Range Open Condition Scoping - Full Assignee 1915 Cornerst…" at bounding box center [524, 449] width 984 height 710
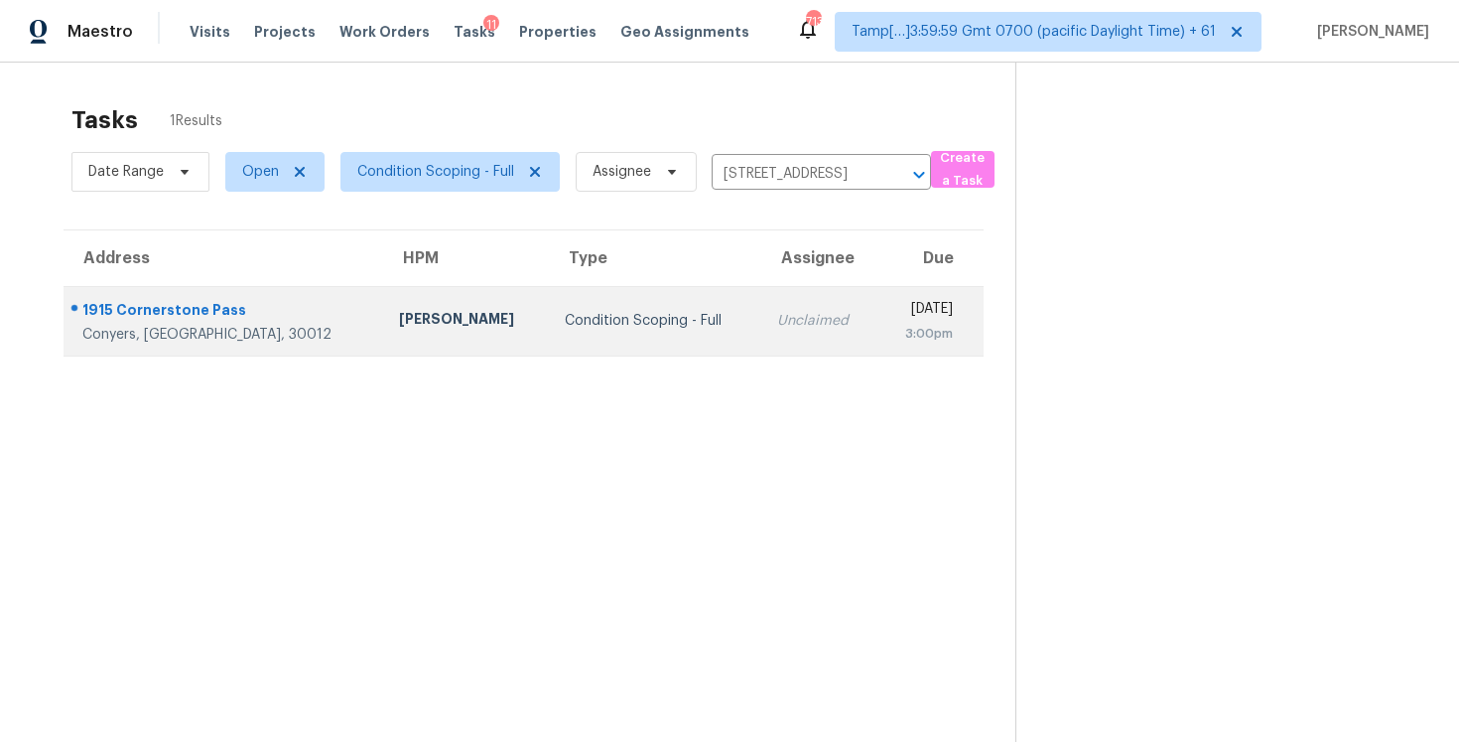
click at [777, 327] on div "Unclaimed" at bounding box center [819, 321] width 84 height 20
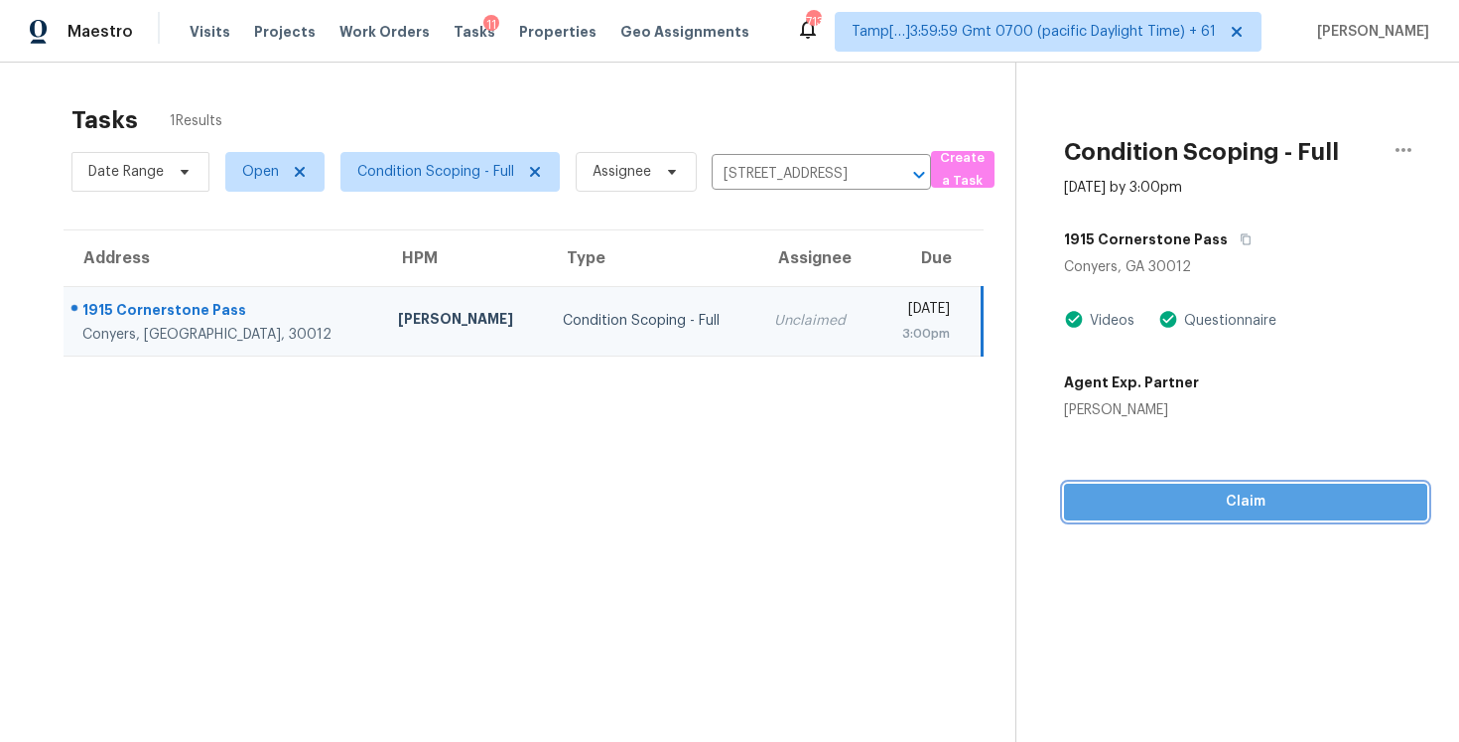
click at [1204, 484] on button "Claim" at bounding box center [1245, 502] width 363 height 37
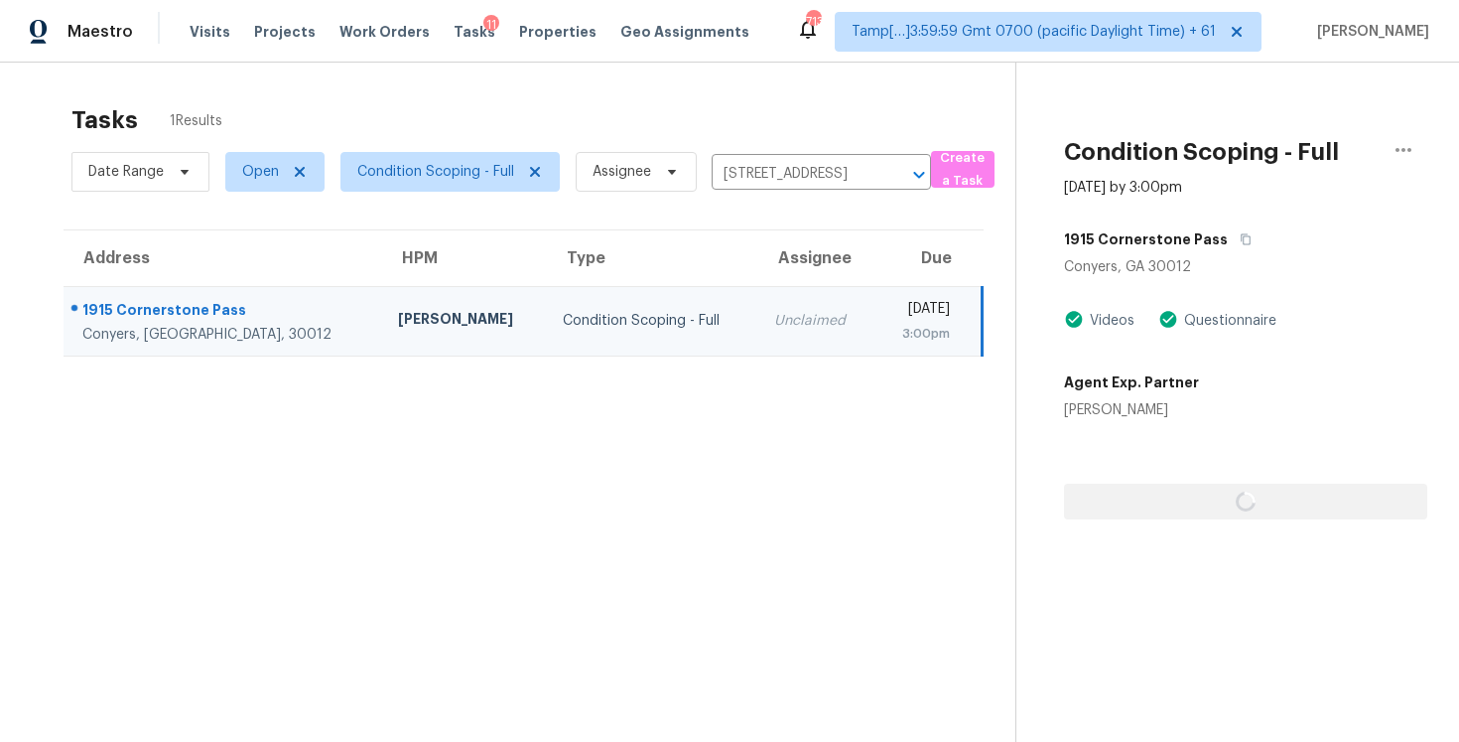
click at [1204, 483] on div at bounding box center [1245, 469] width 363 height 99
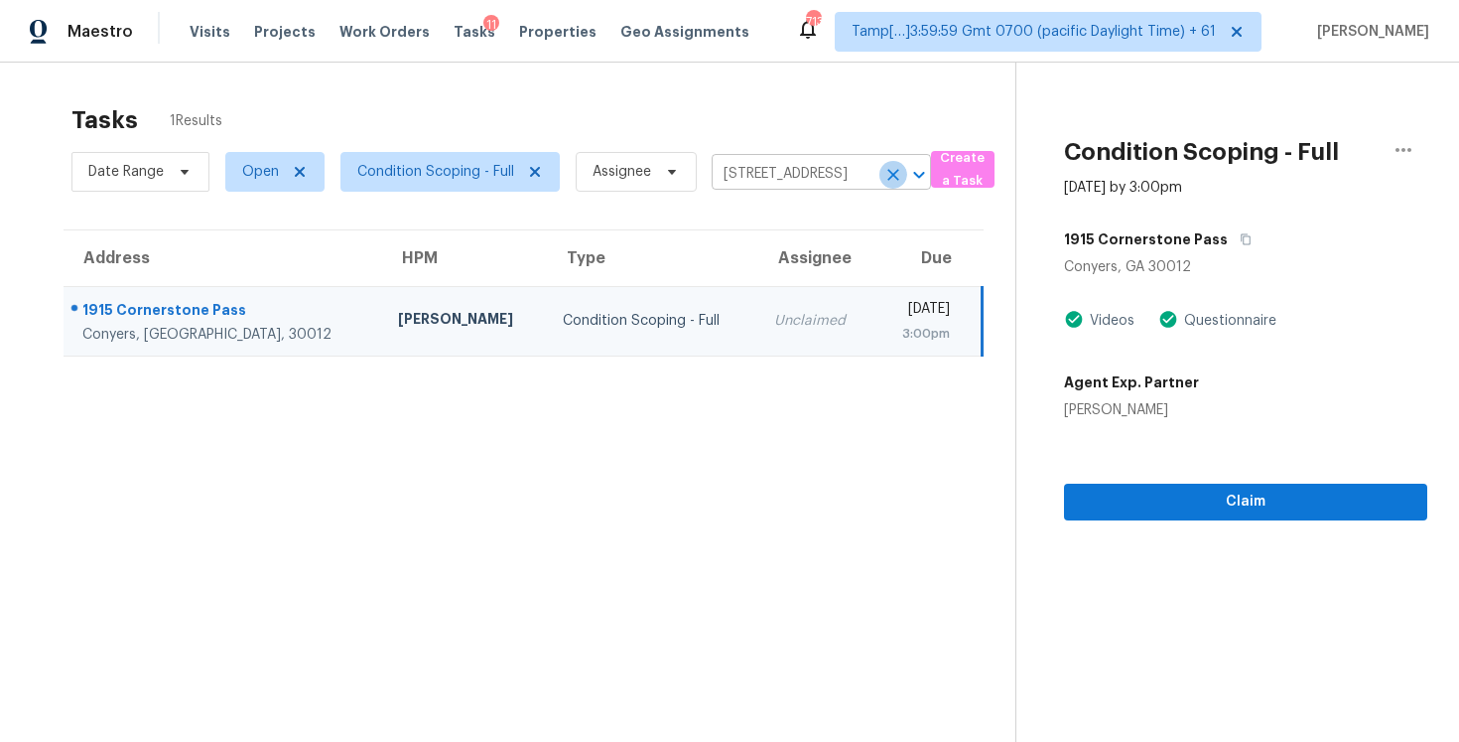
click at [885, 178] on icon "Clear" at bounding box center [894, 175] width 20 height 20
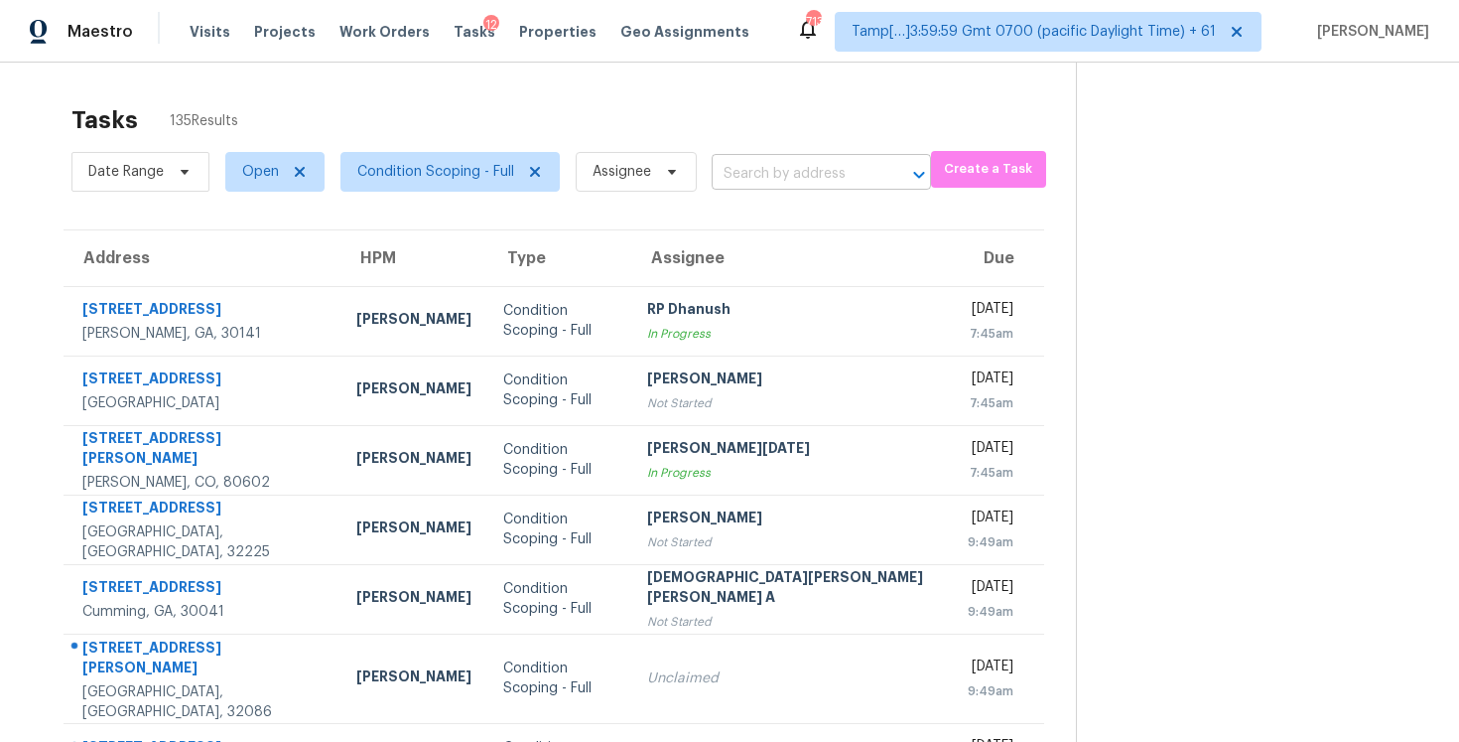
click at [763, 177] on input "text" at bounding box center [794, 174] width 164 height 31
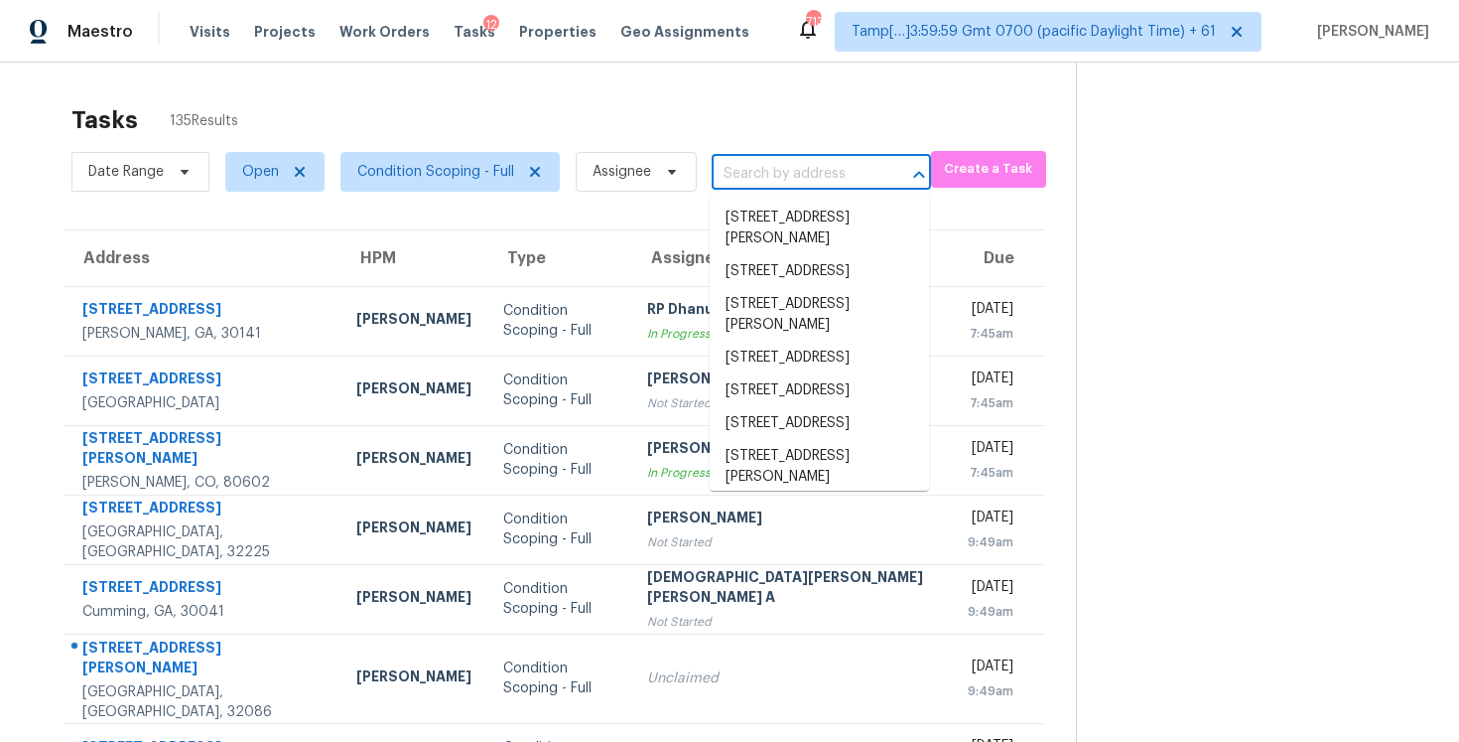
paste input "[STREET_ADDRESS]"
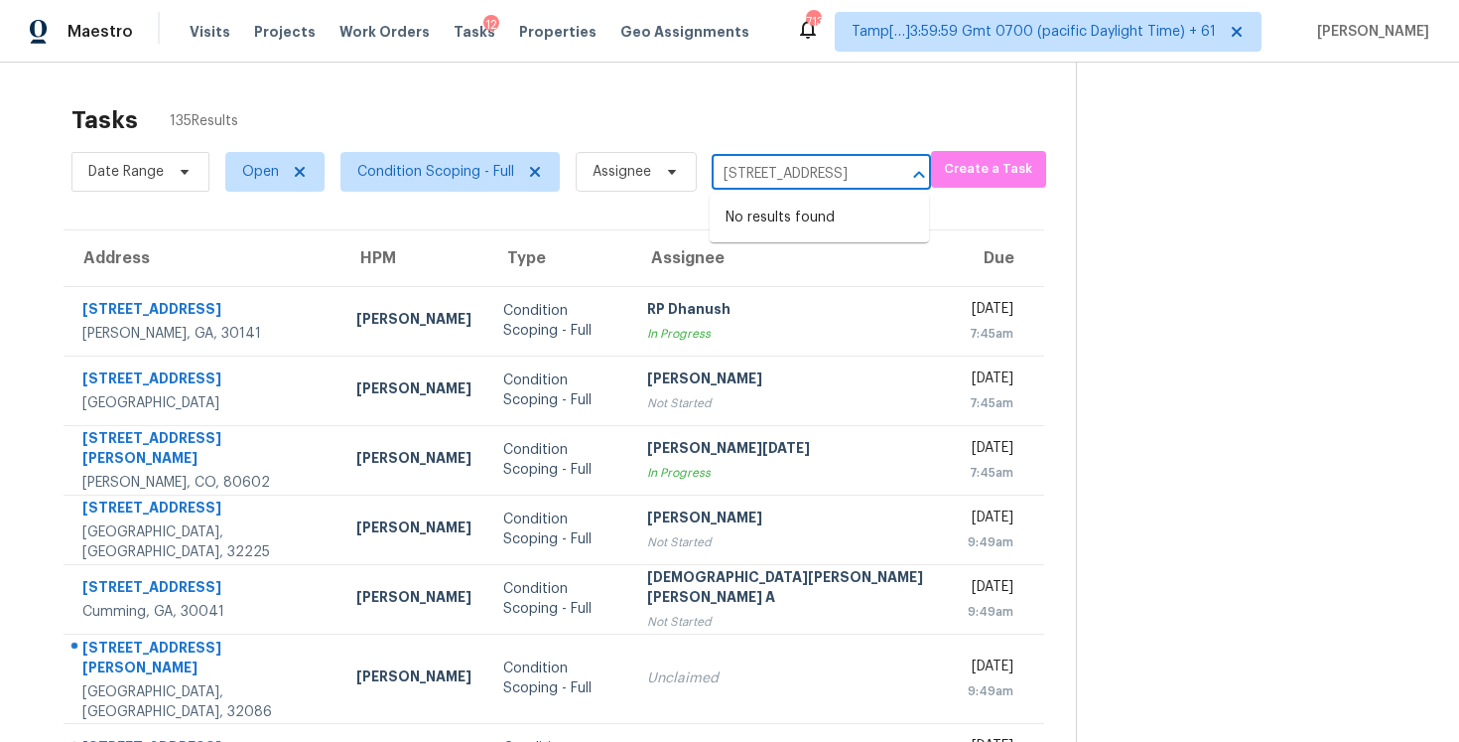
type input "[STREET_ADDRESS]"
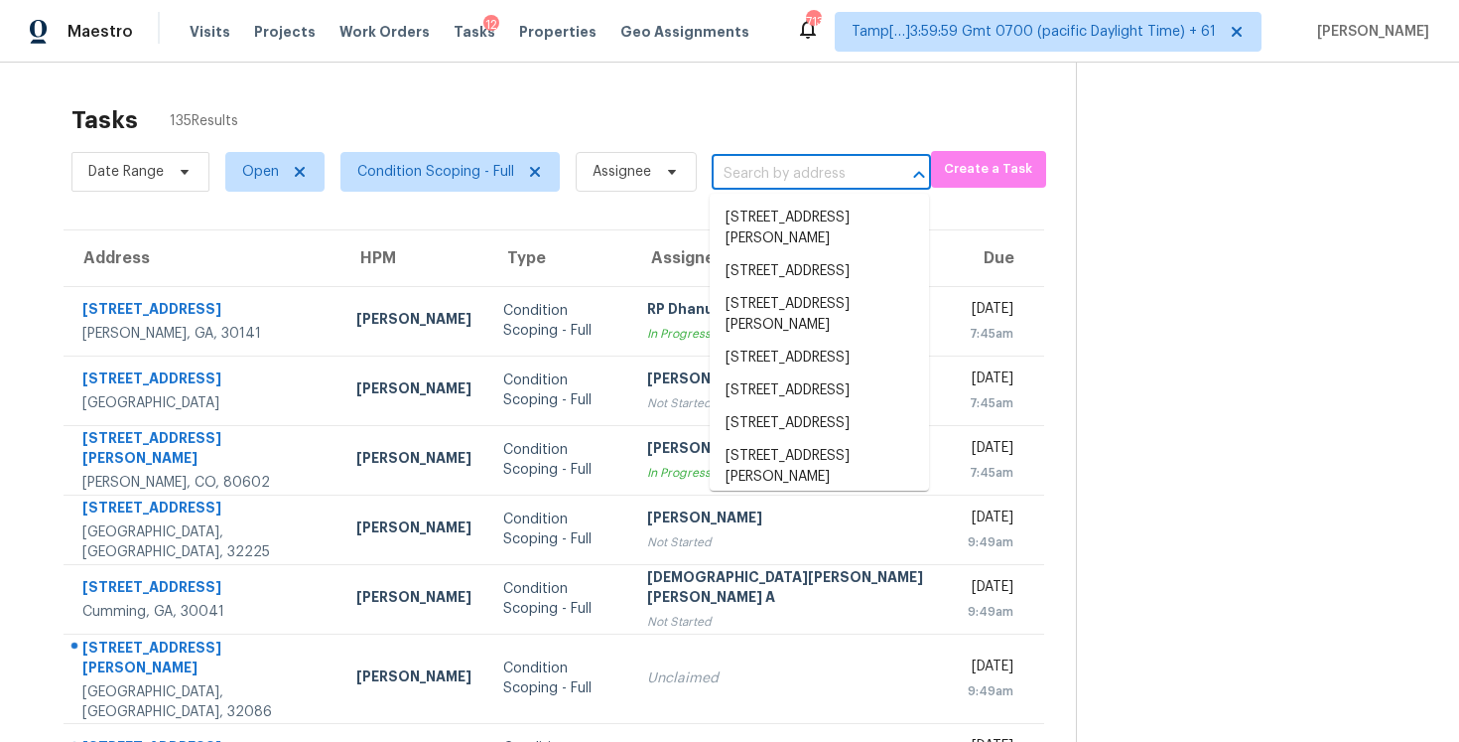
scroll to position [0, 0]
click at [808, 174] on input "text" at bounding box center [794, 174] width 164 height 31
paste input "[STREET_ADDRESS]"
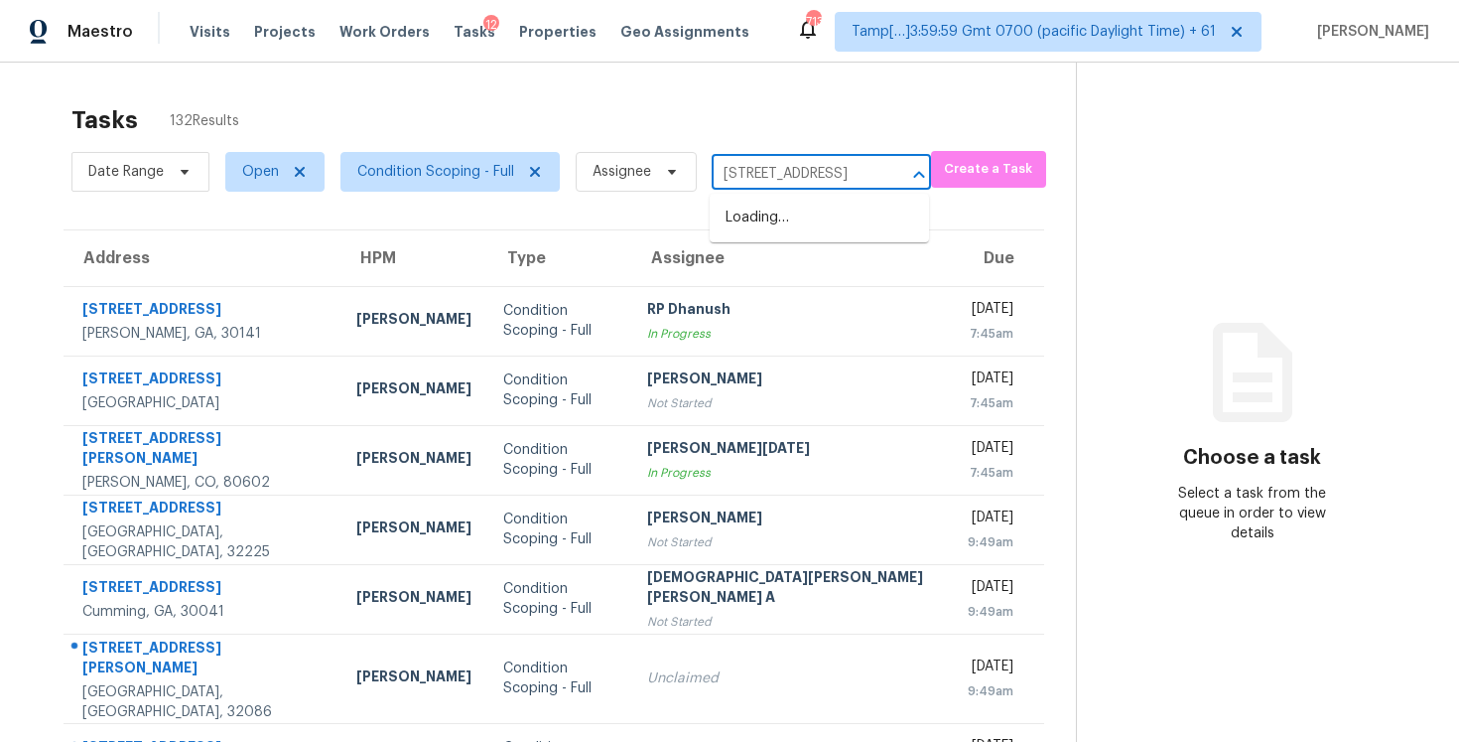
scroll to position [0, 126]
type input "[STREET_ADDRESS]"
click at [779, 183] on input "text" at bounding box center [794, 174] width 164 height 31
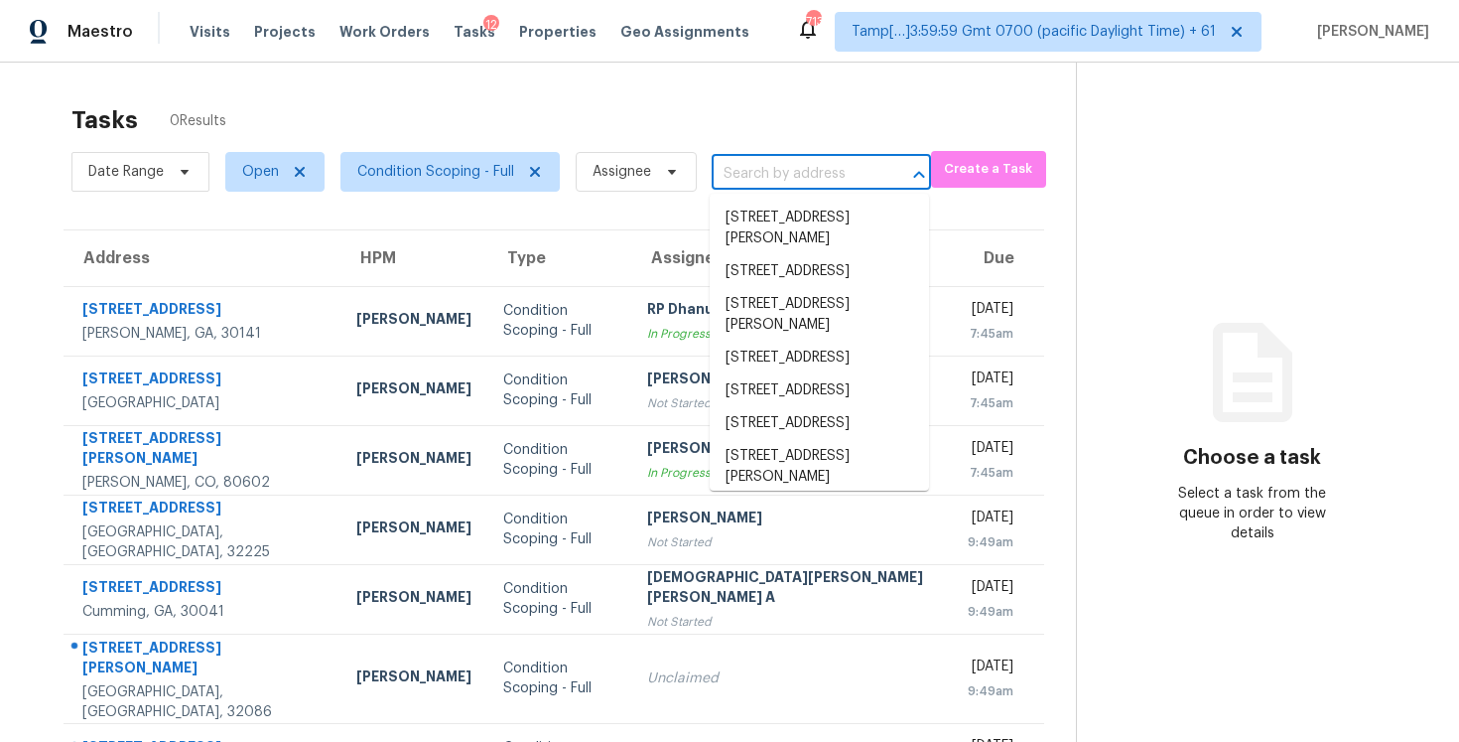
paste input "[STREET_ADDRESS]"
type input "[STREET_ADDRESS]"
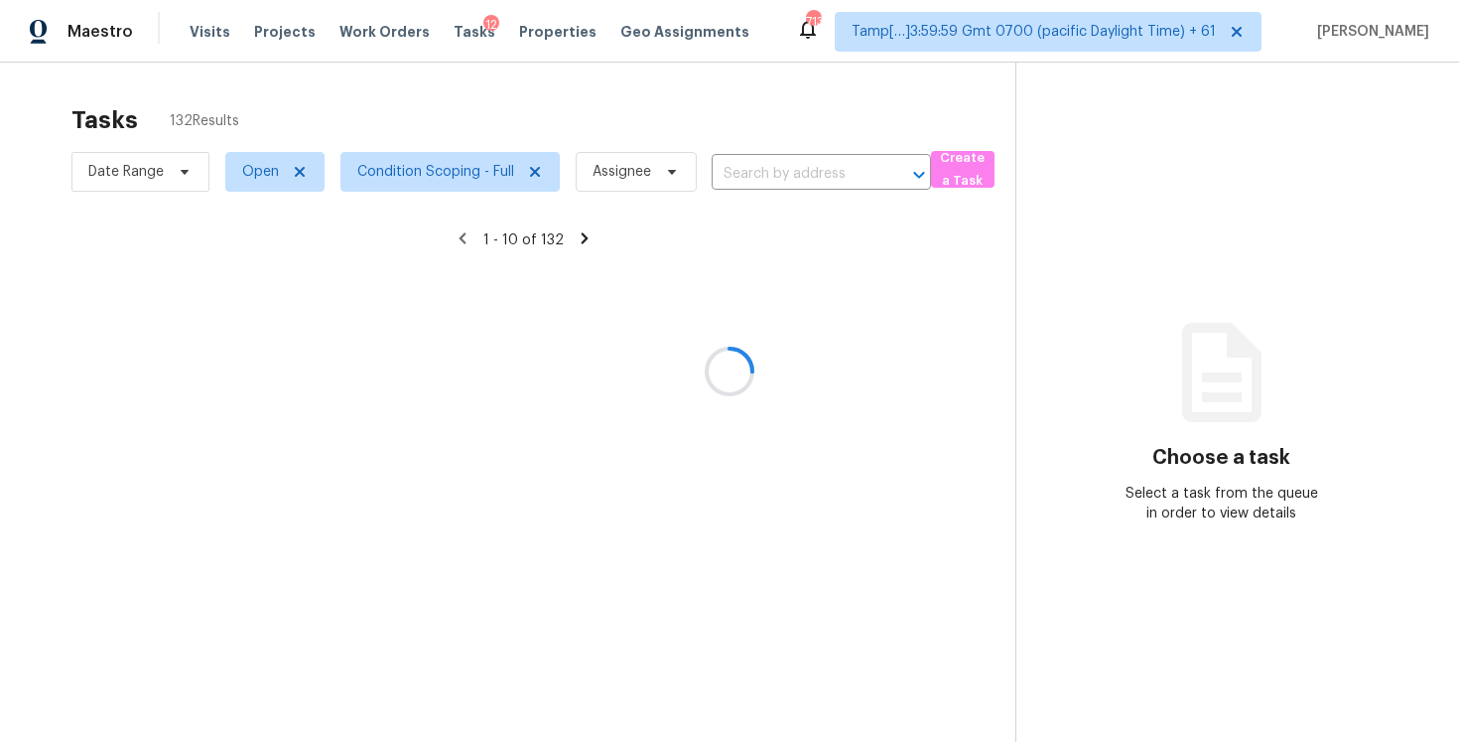
click at [576, 85] on div at bounding box center [729, 371] width 1459 height 742
click at [517, 87] on div at bounding box center [729, 371] width 1459 height 742
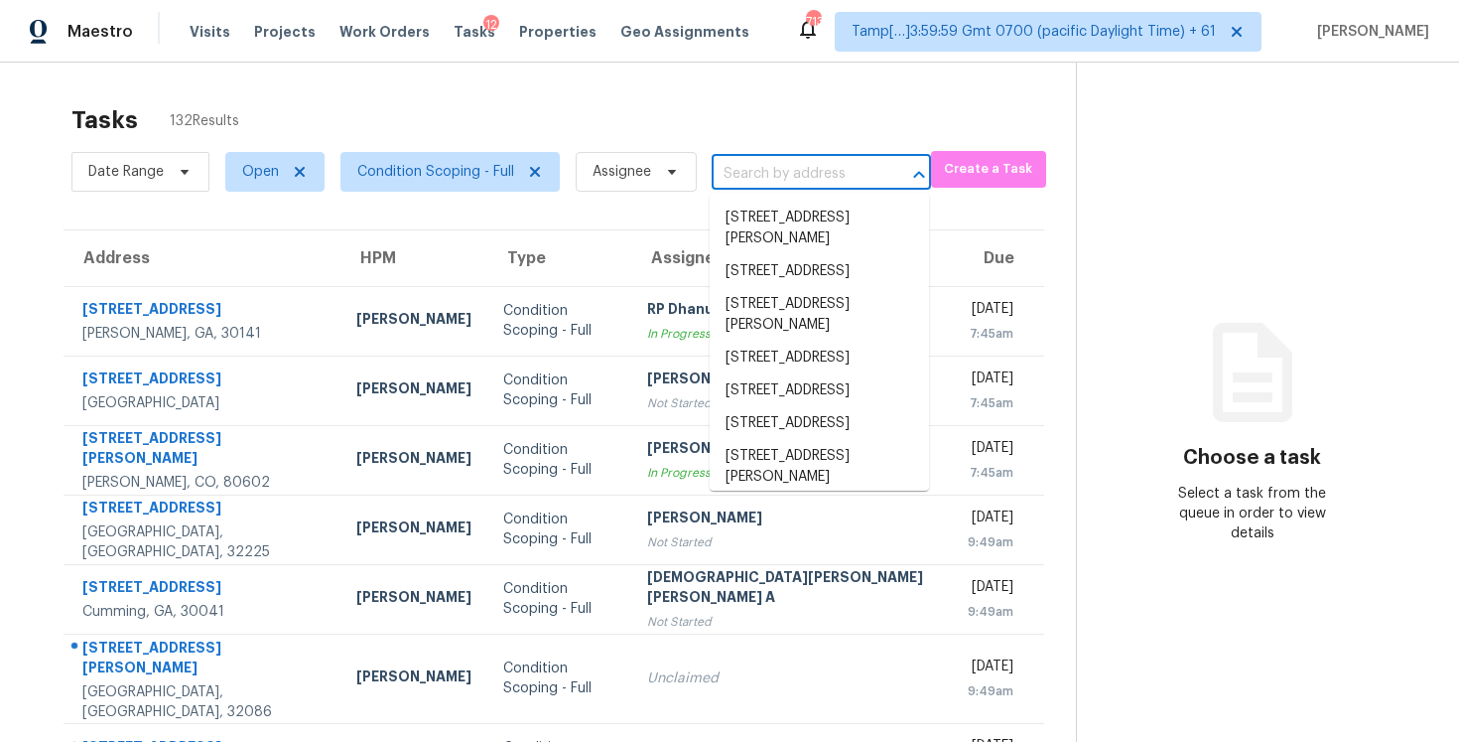
click at [825, 186] on input "text" at bounding box center [794, 174] width 164 height 31
paste input "[STREET_ADDRESS]"
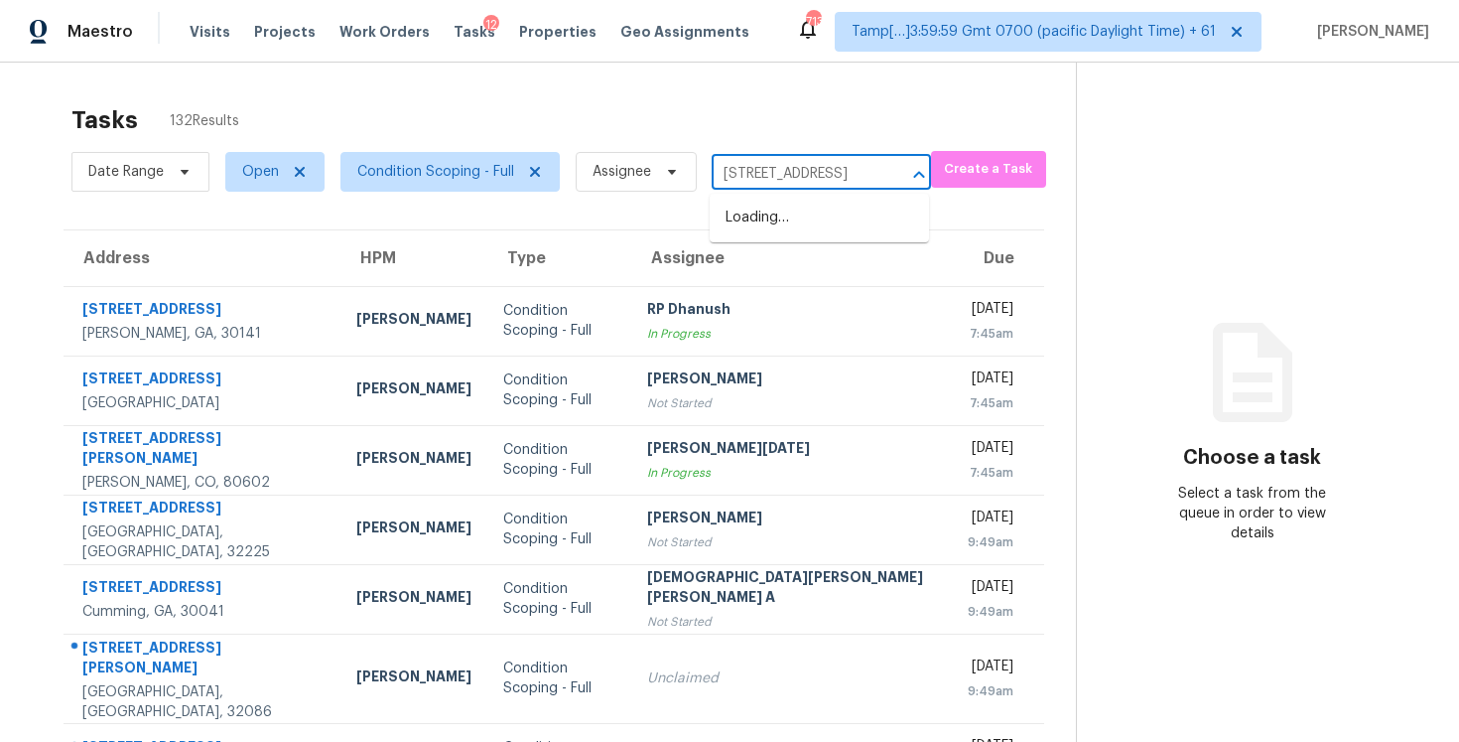
scroll to position [0, 126]
type input "[STREET_ADDRESS]"
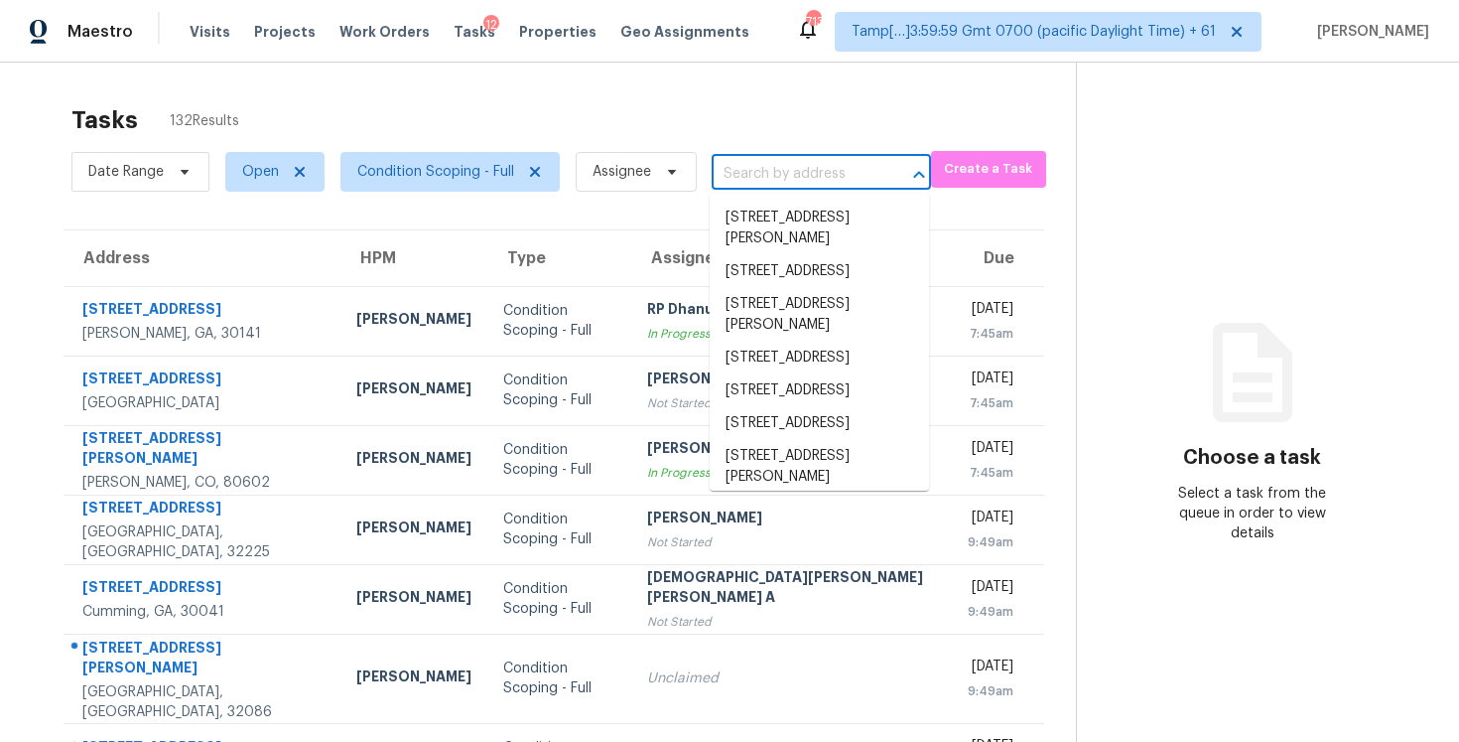
scroll to position [0, 0]
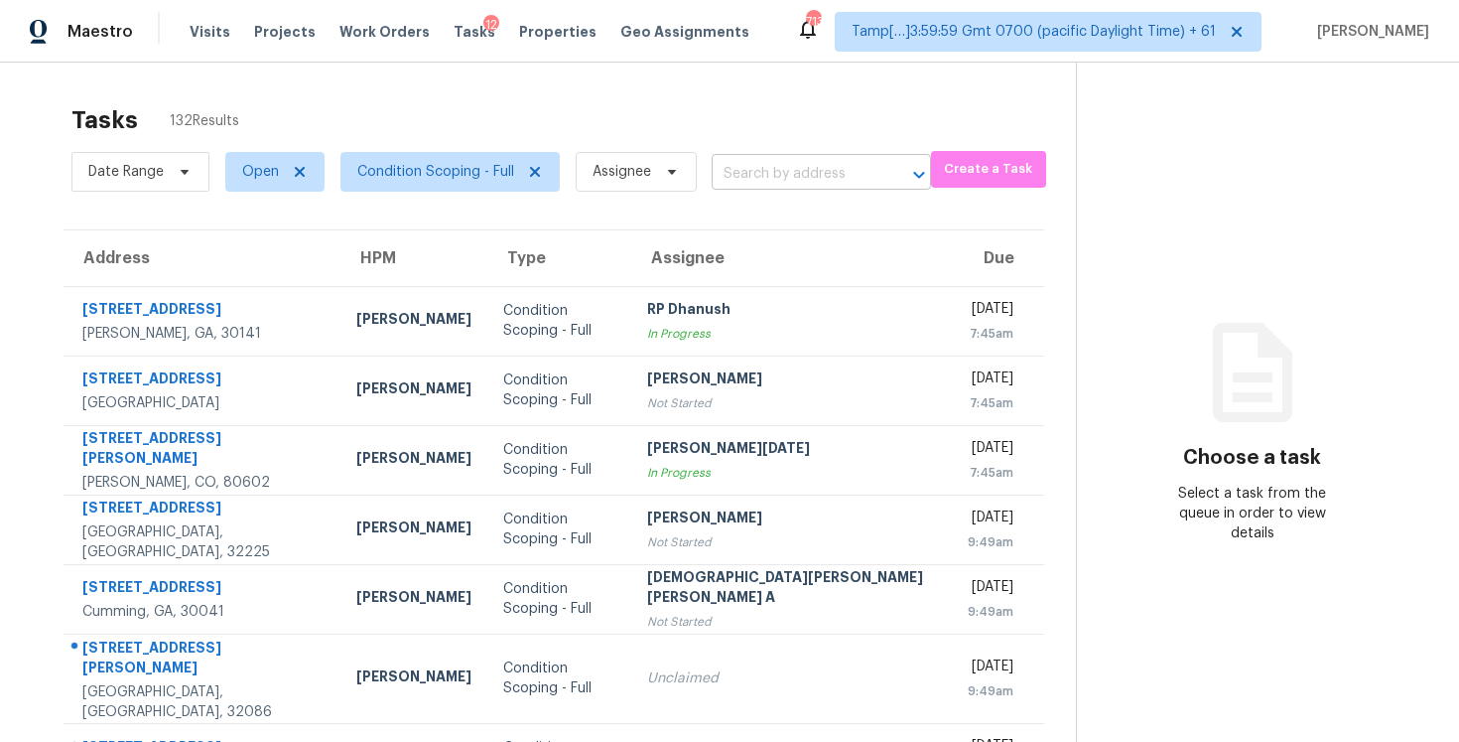
click at [780, 175] on input "text" at bounding box center [794, 174] width 164 height 31
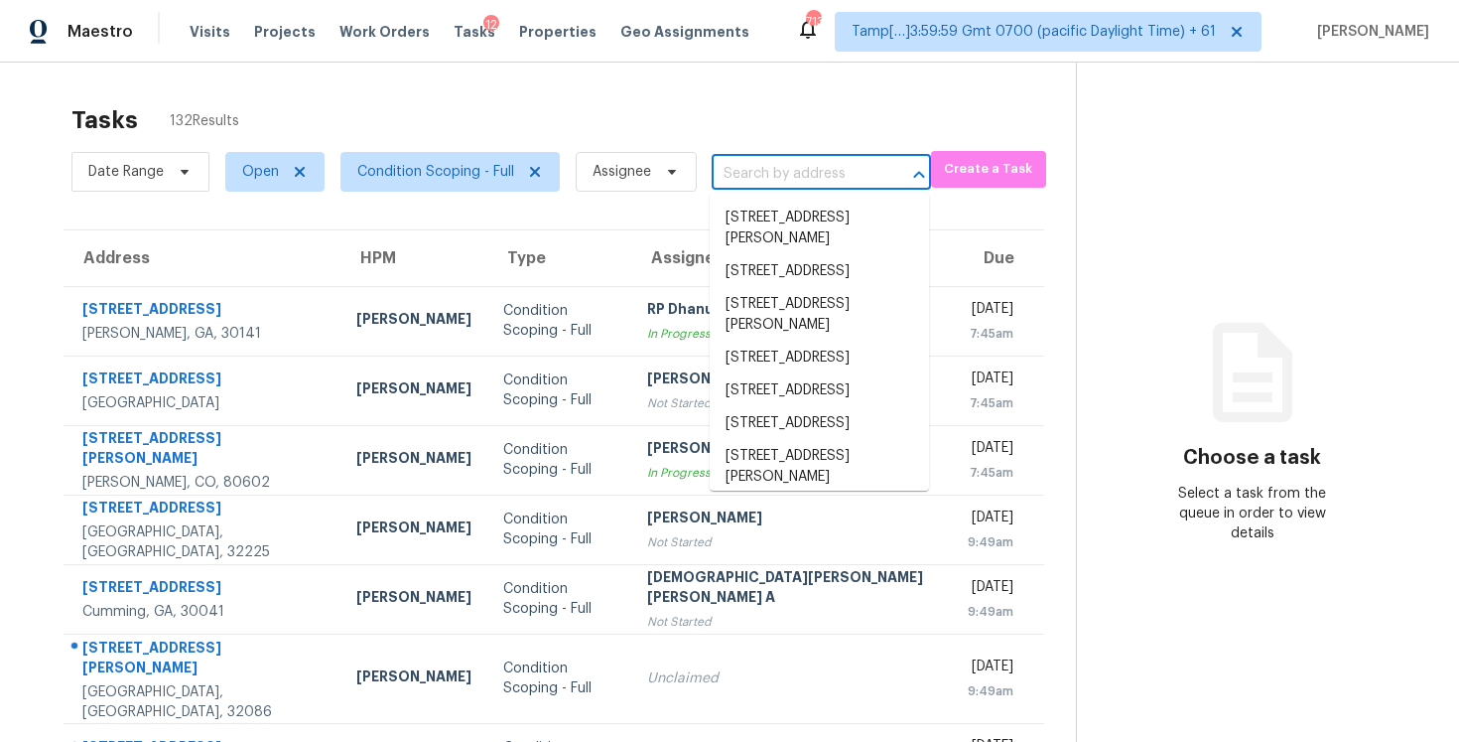
paste input "[STREET_ADDRESS]"
type input "[STREET_ADDRESS]"
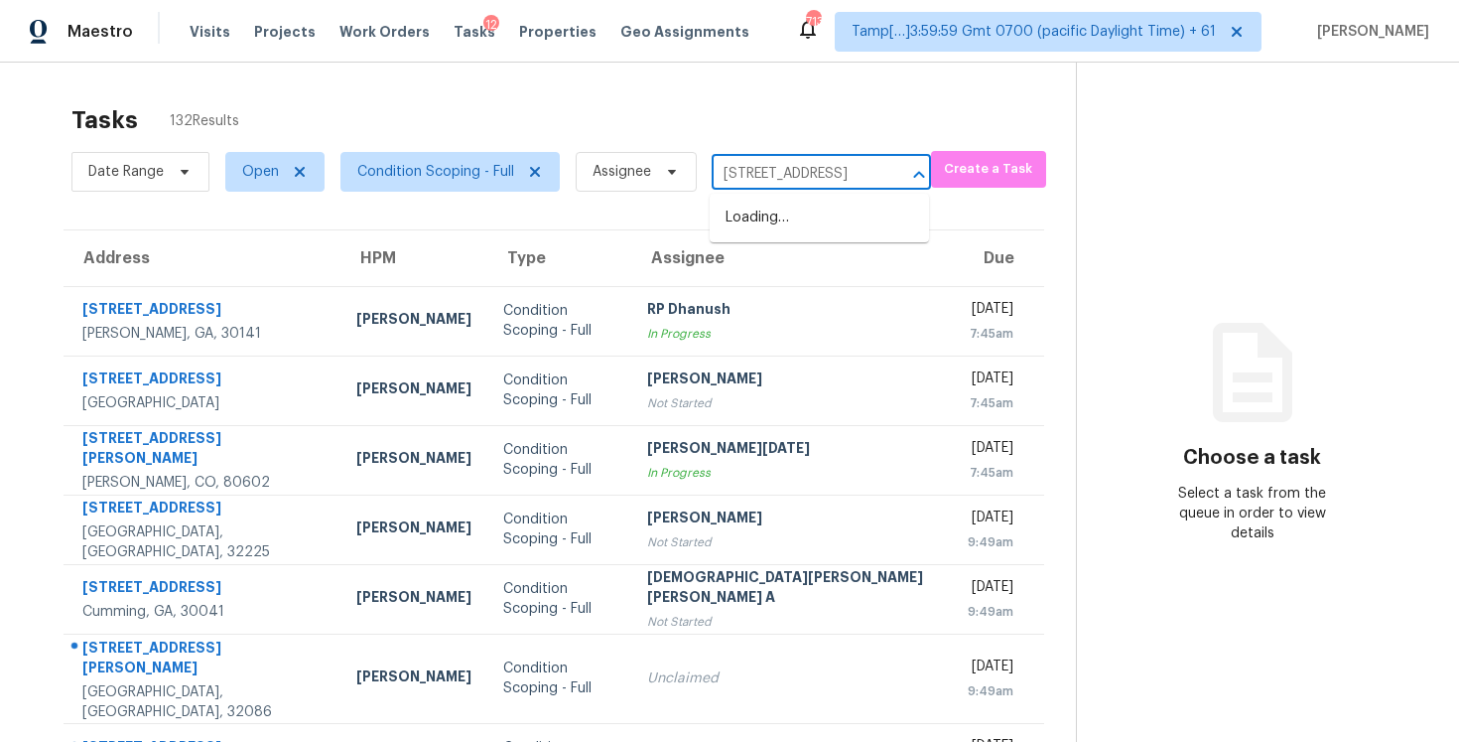
scroll to position [0, 126]
click at [784, 231] on li "[STREET_ADDRESS]" at bounding box center [819, 218] width 219 height 33
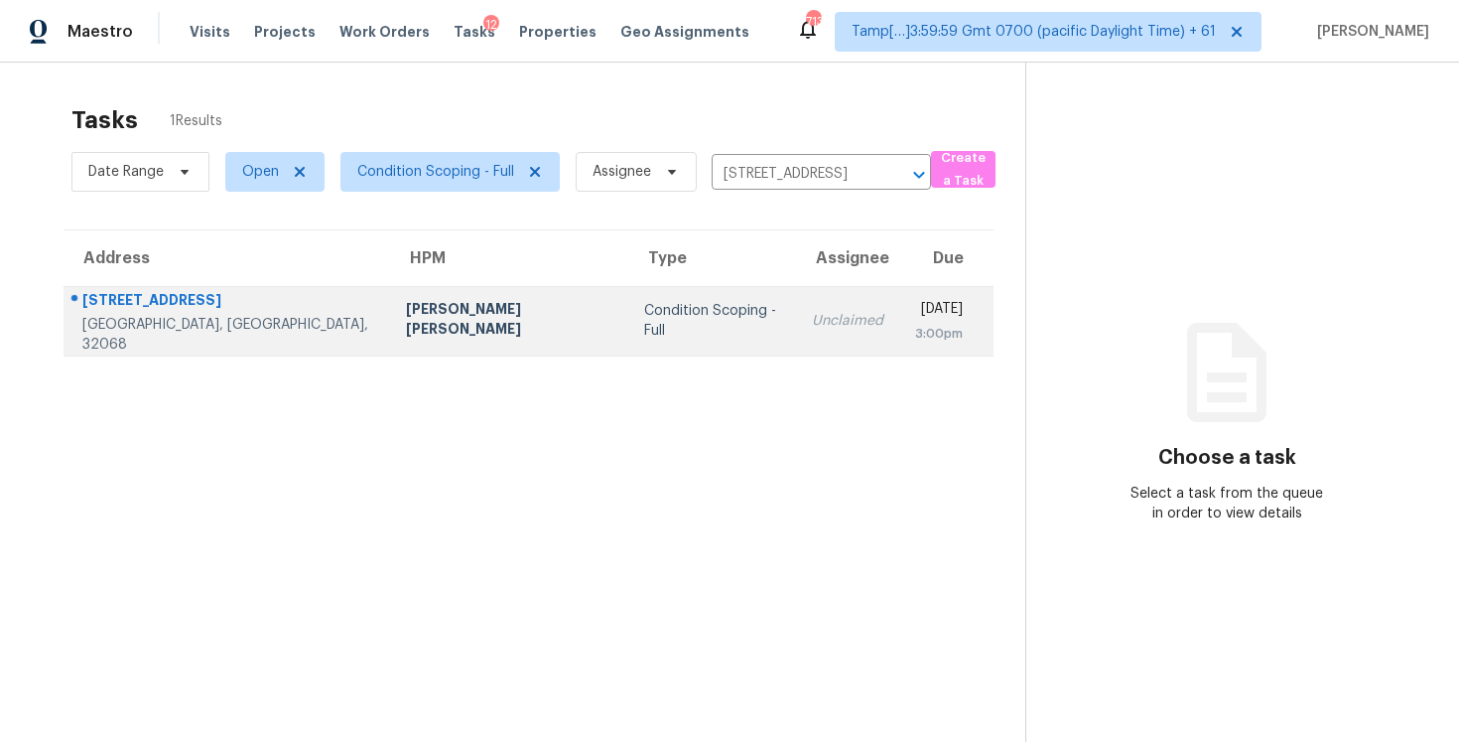
click at [796, 296] on td "Unclaimed" at bounding box center [847, 320] width 103 height 69
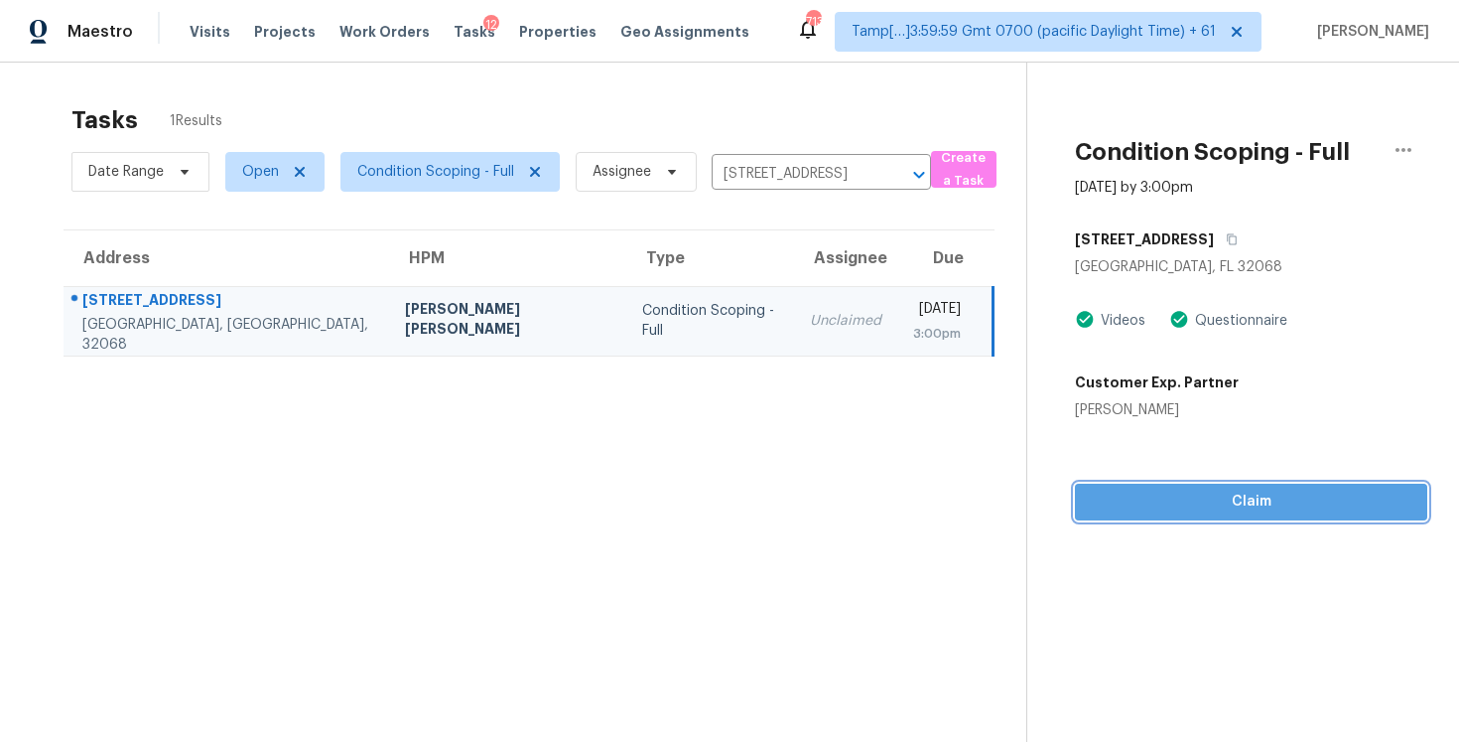
click at [1224, 504] on span "Claim" at bounding box center [1251, 501] width 321 height 25
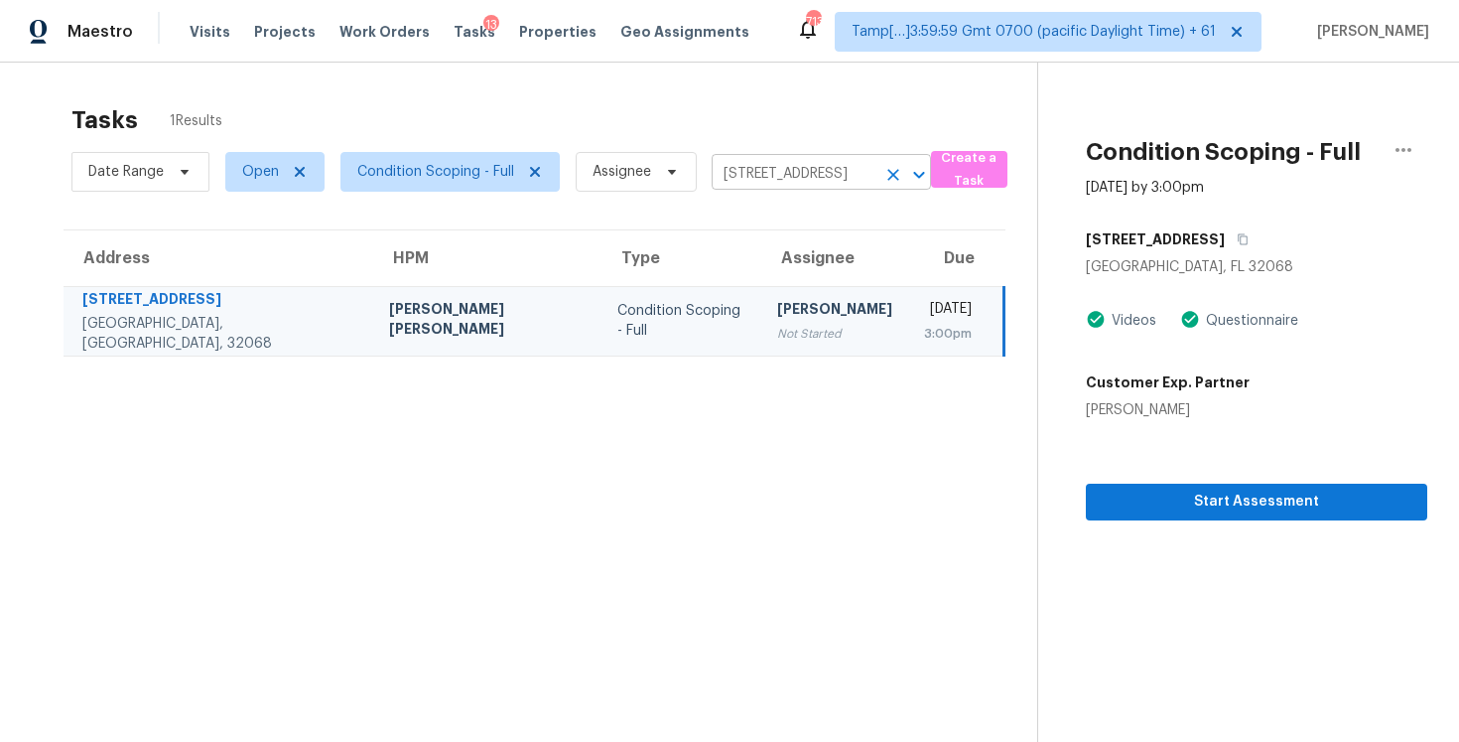
click at [887, 169] on icon "Clear" at bounding box center [894, 175] width 20 height 20
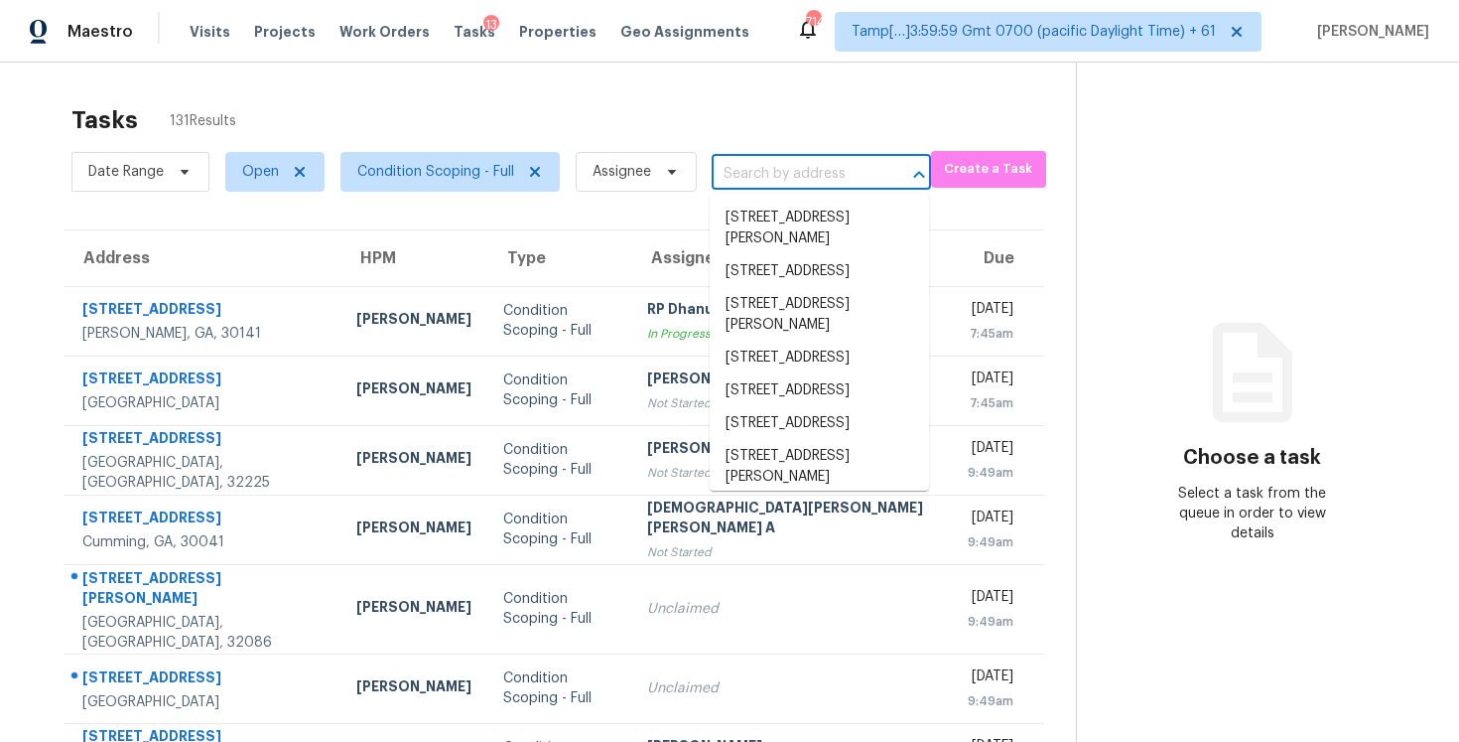
click at [735, 174] on input "text" at bounding box center [794, 174] width 164 height 31
paste input "6044 Acadian Woods Dr, Charlotte, NC 28227"
type input "6044 Acadian Woods Dr, Charlotte, NC 28227"
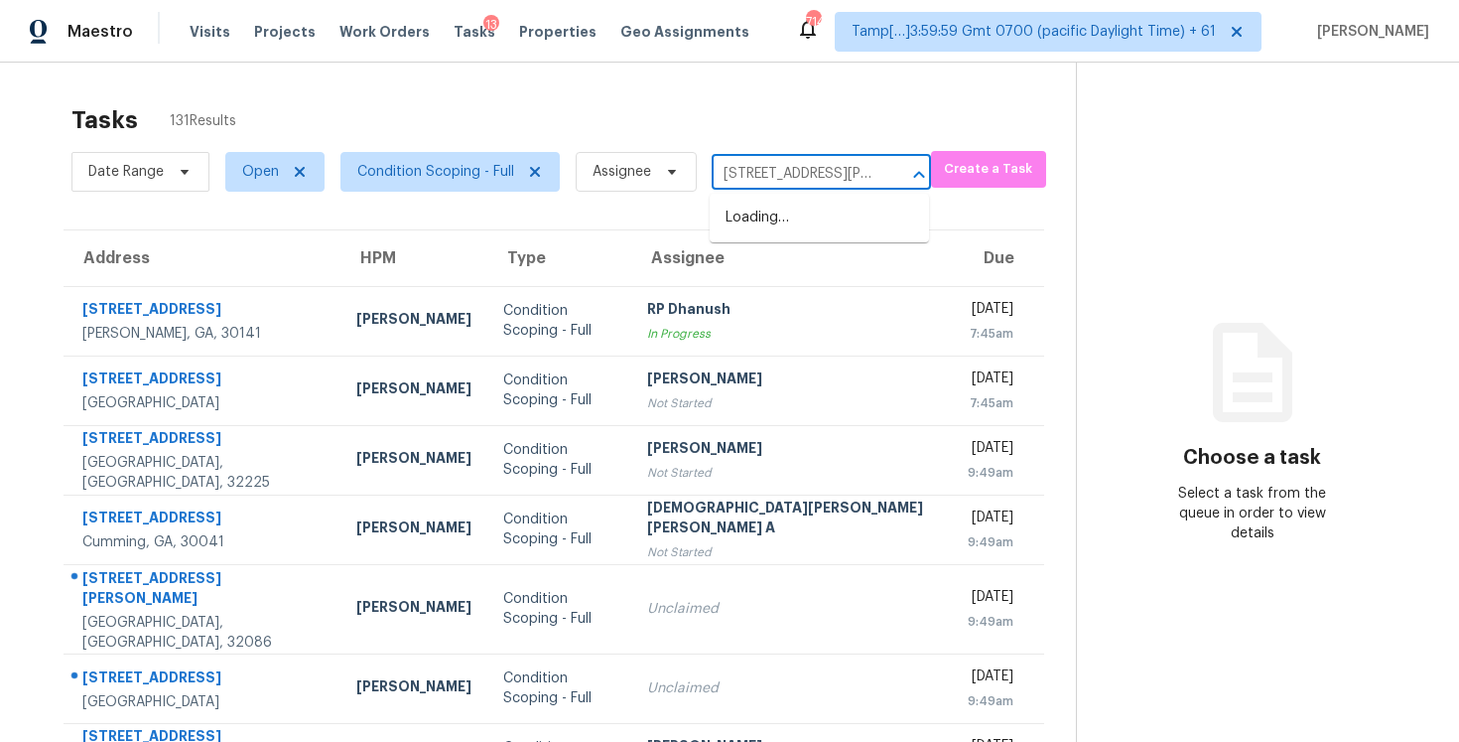
scroll to position [0, 144]
click at [793, 229] on li "6044 Acadian Woods Dr, Charlotte, NC 28227" at bounding box center [819, 229] width 219 height 54
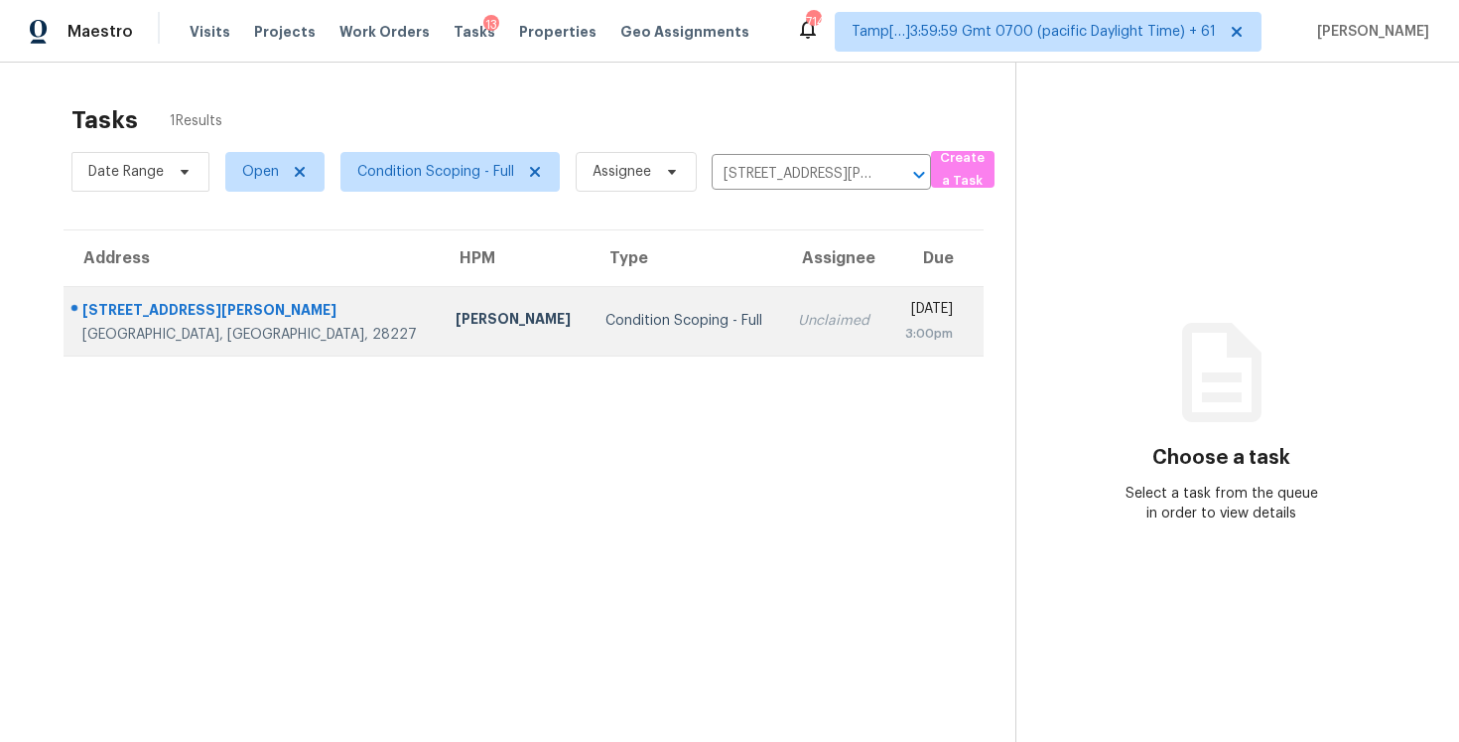
click at [798, 321] on div "Unclaimed" at bounding box center [834, 321] width 73 height 20
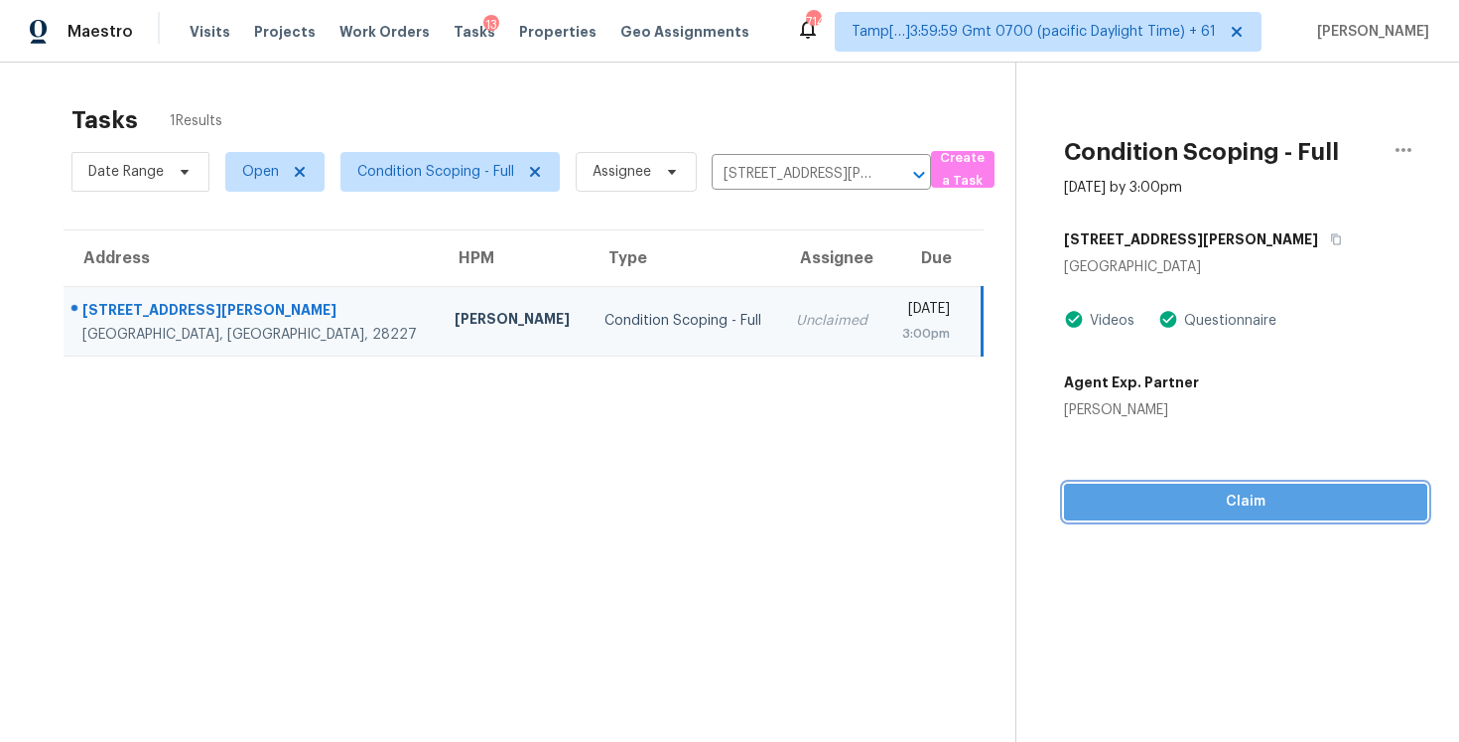
click at [1347, 502] on span "Claim" at bounding box center [1246, 501] width 332 height 25
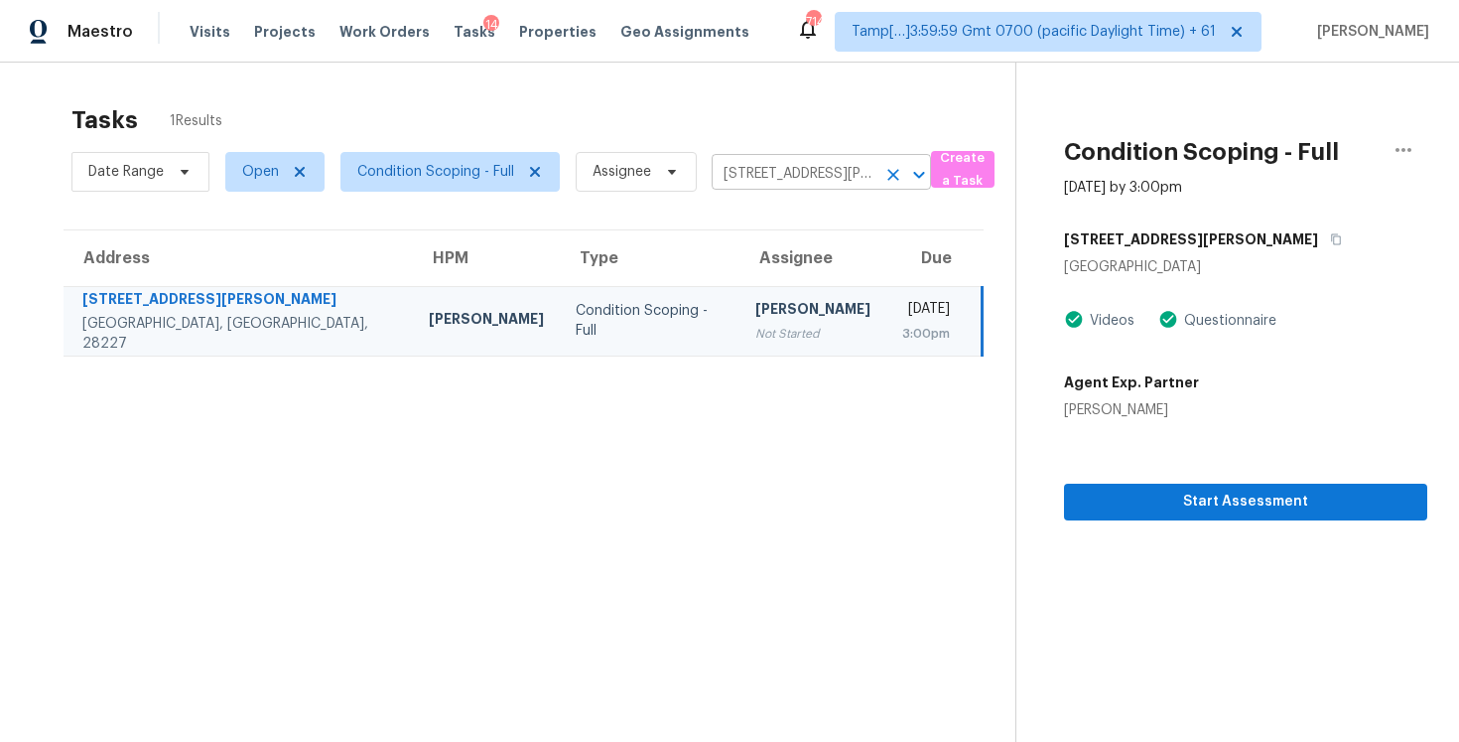
click at [877, 175] on div "6044 Acadian Woods Dr, Charlotte, NC 28227 ​" at bounding box center [821, 174] width 219 height 31
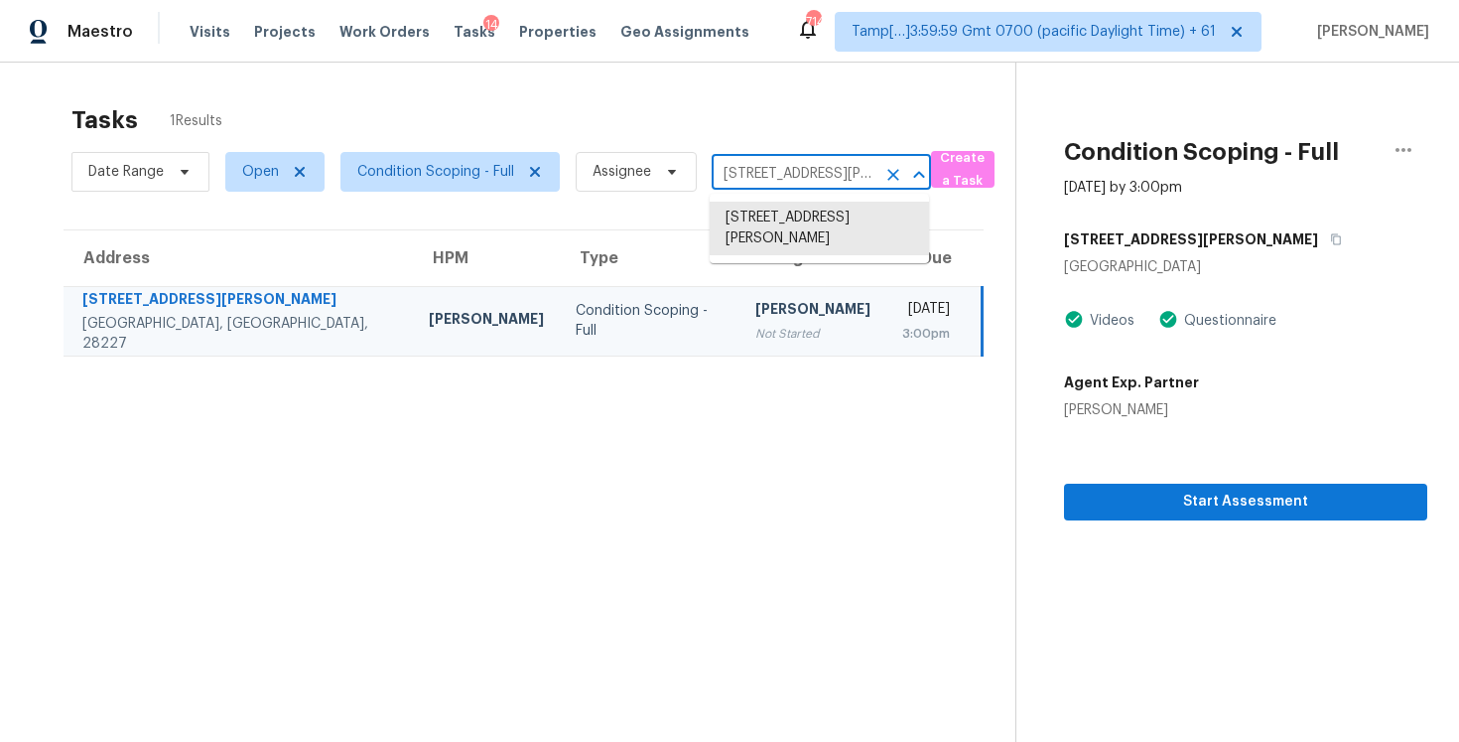
scroll to position [0, 144]
click at [895, 168] on icon "Clear" at bounding box center [894, 175] width 20 height 20
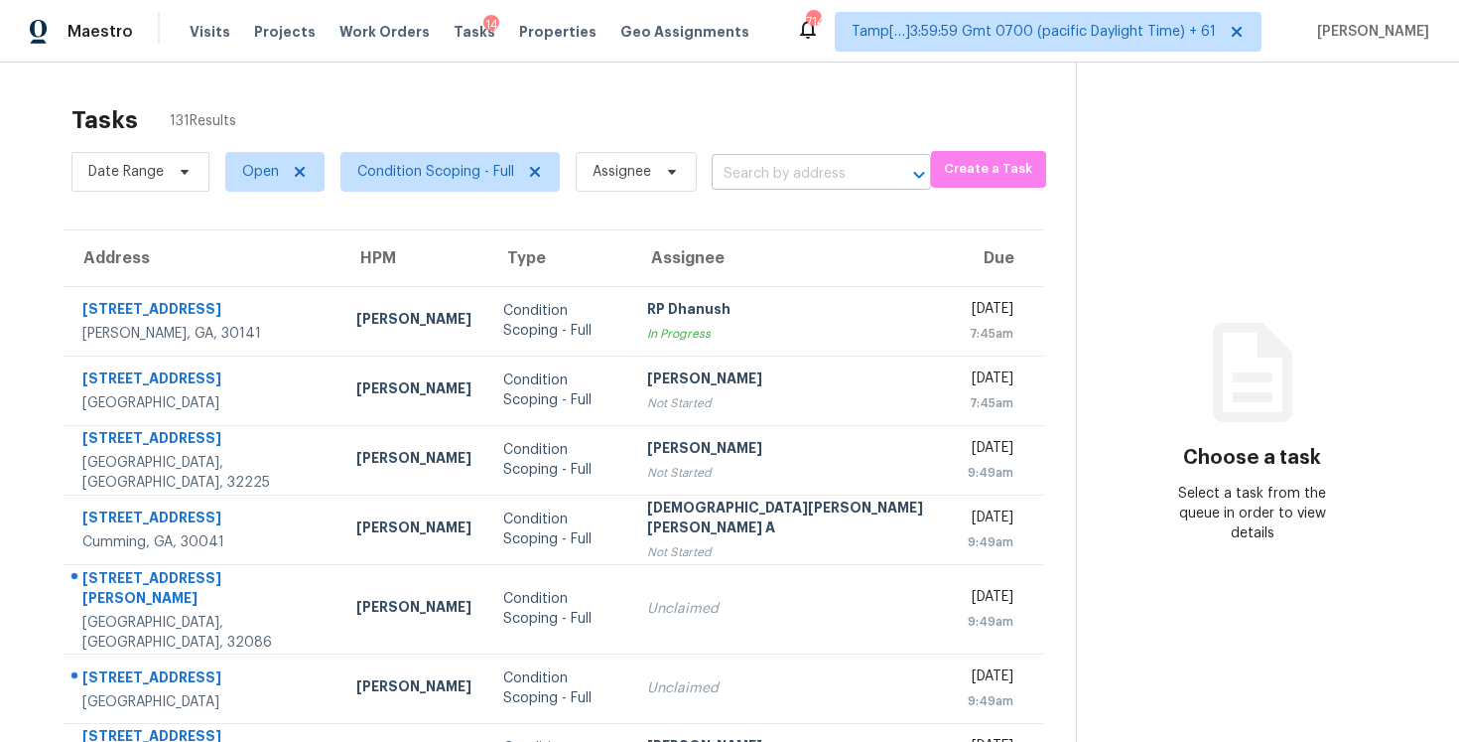
click at [718, 182] on input "text" at bounding box center [794, 174] width 164 height 31
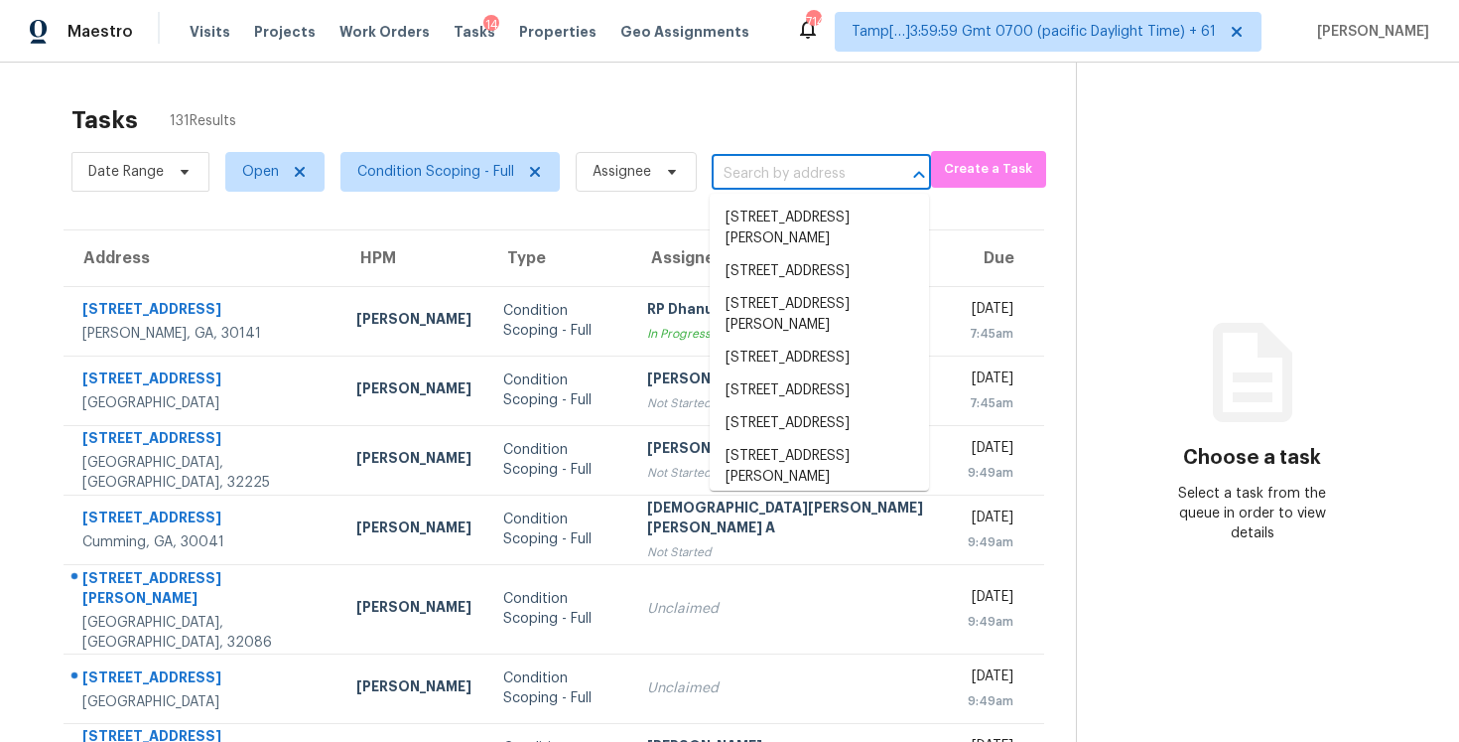
paste input "[STREET_ADDRESS][PERSON_NAME]"
type input "1445 Woodhill Dr, Marietta, GA 30066"
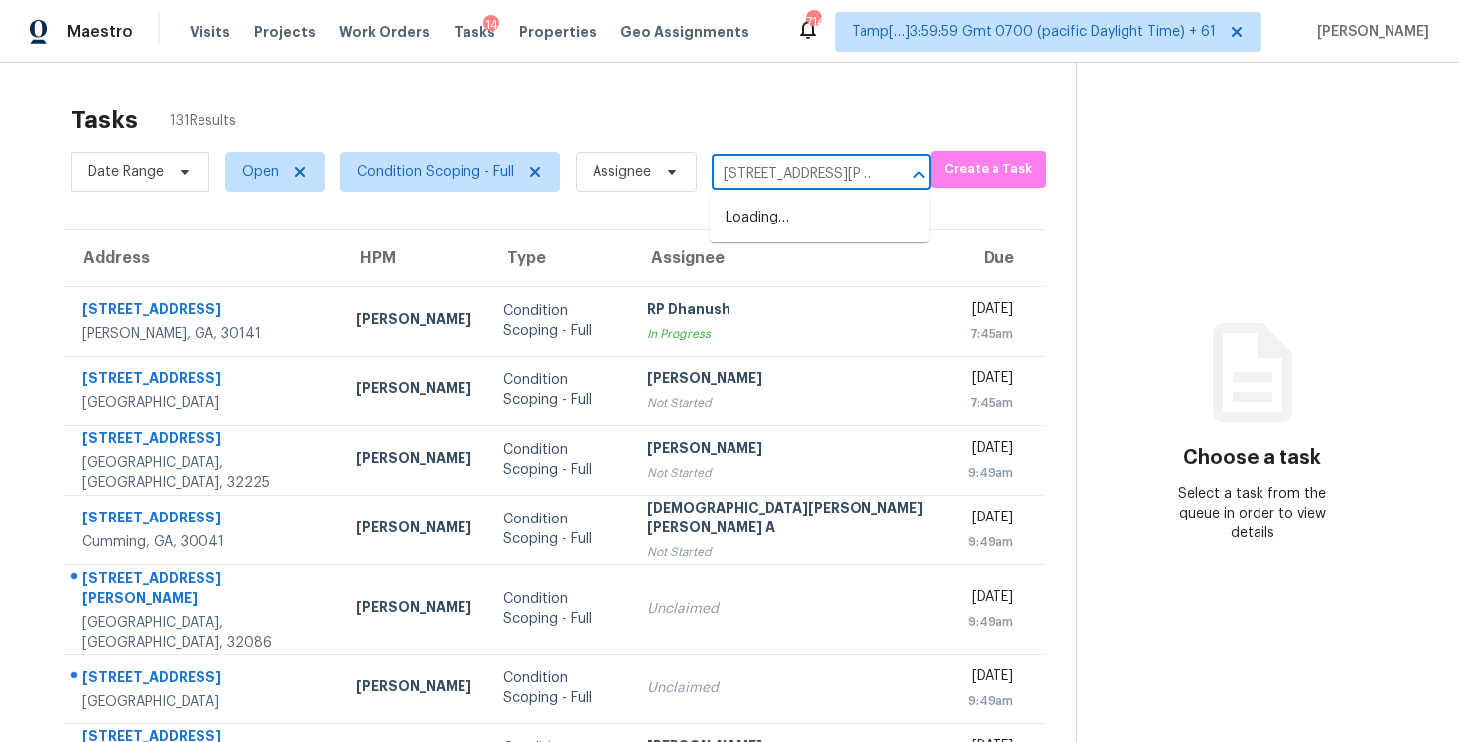
scroll to position [0, 93]
click at [825, 199] on ul "1445 Woodhill Dr, Marietta, GA 30066" at bounding box center [819, 228] width 219 height 69
click at [825, 209] on li "1445 Woodhill Dr, Marietta, GA 30066" at bounding box center [819, 229] width 219 height 54
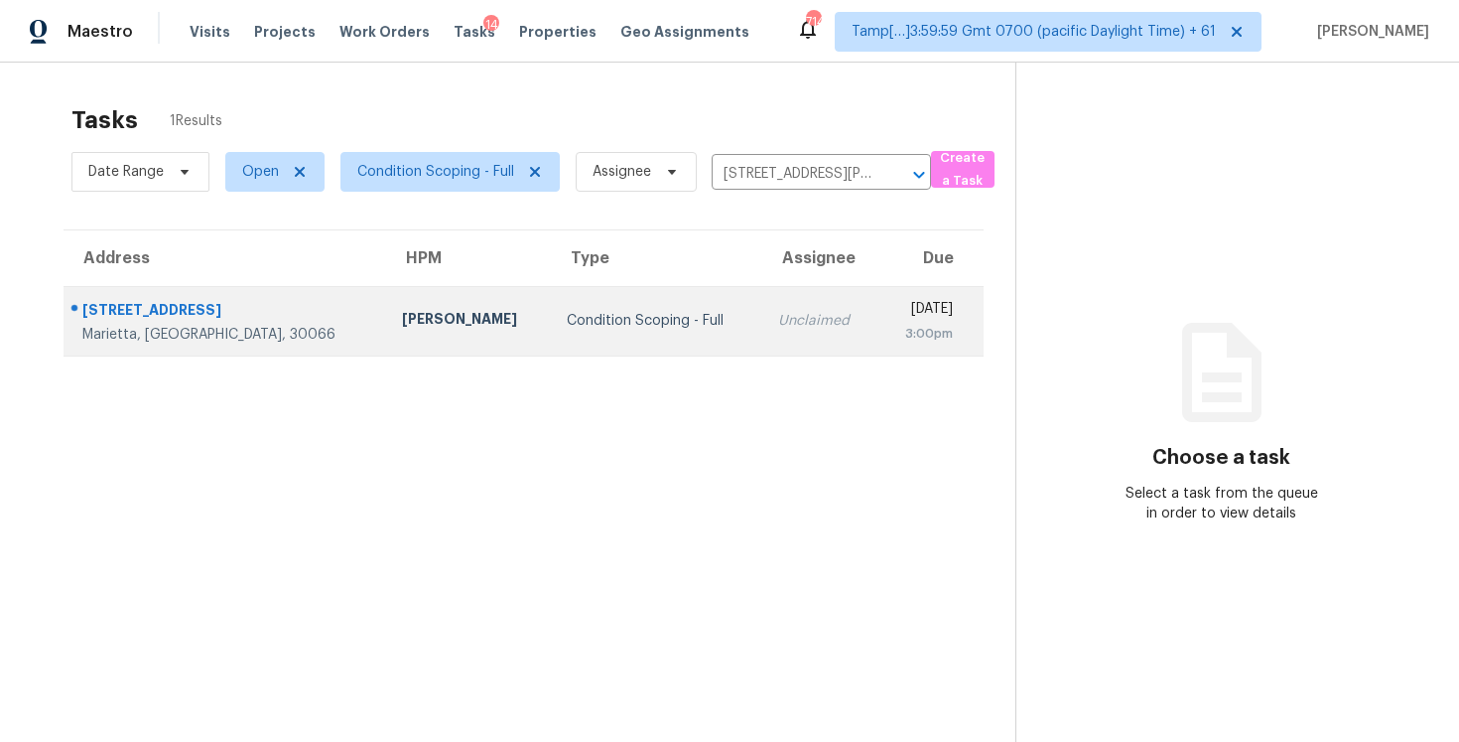
click at [765, 299] on td "Unclaimed" at bounding box center [821, 320] width 116 height 69
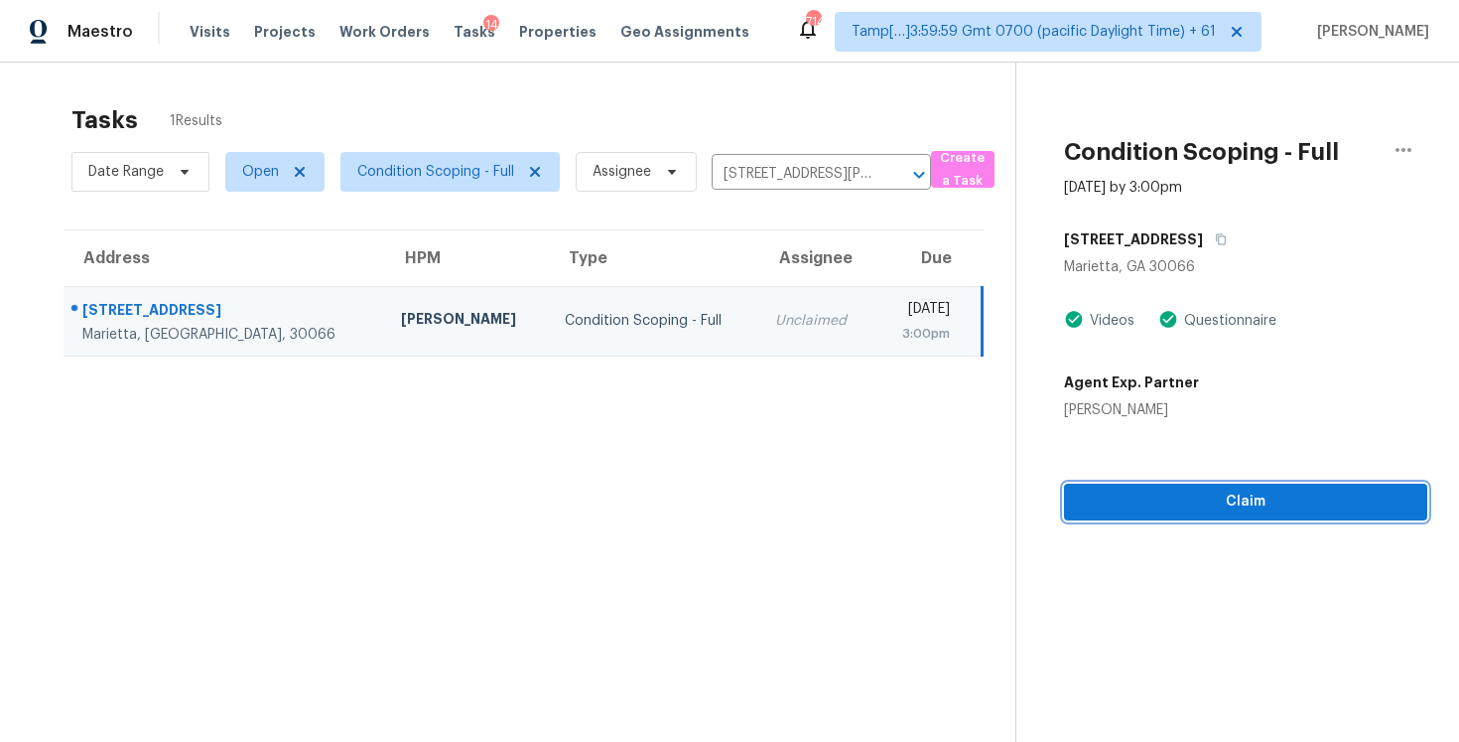
click at [1263, 503] on span "Claim" at bounding box center [1246, 501] width 332 height 25
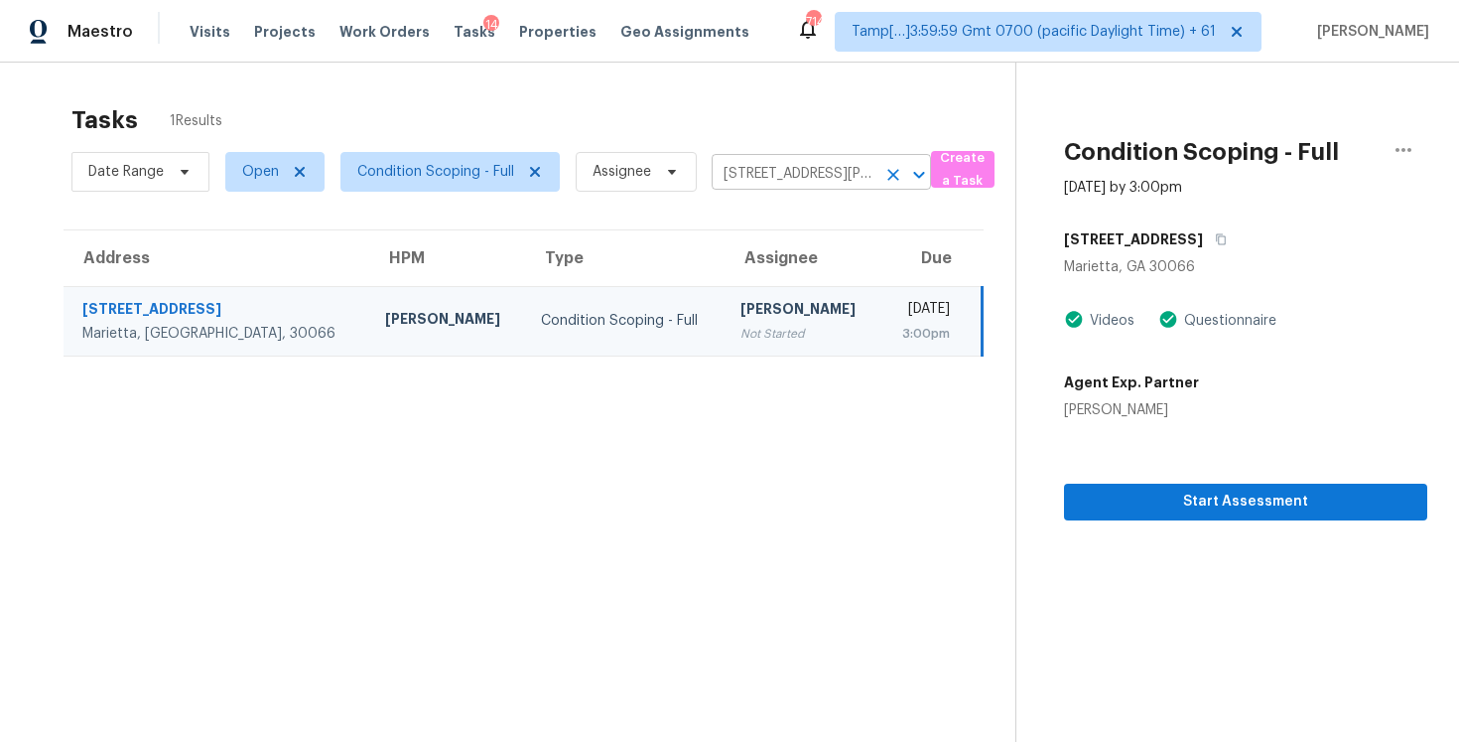
click at [899, 161] on button "Clear" at bounding box center [894, 175] width 28 height 28
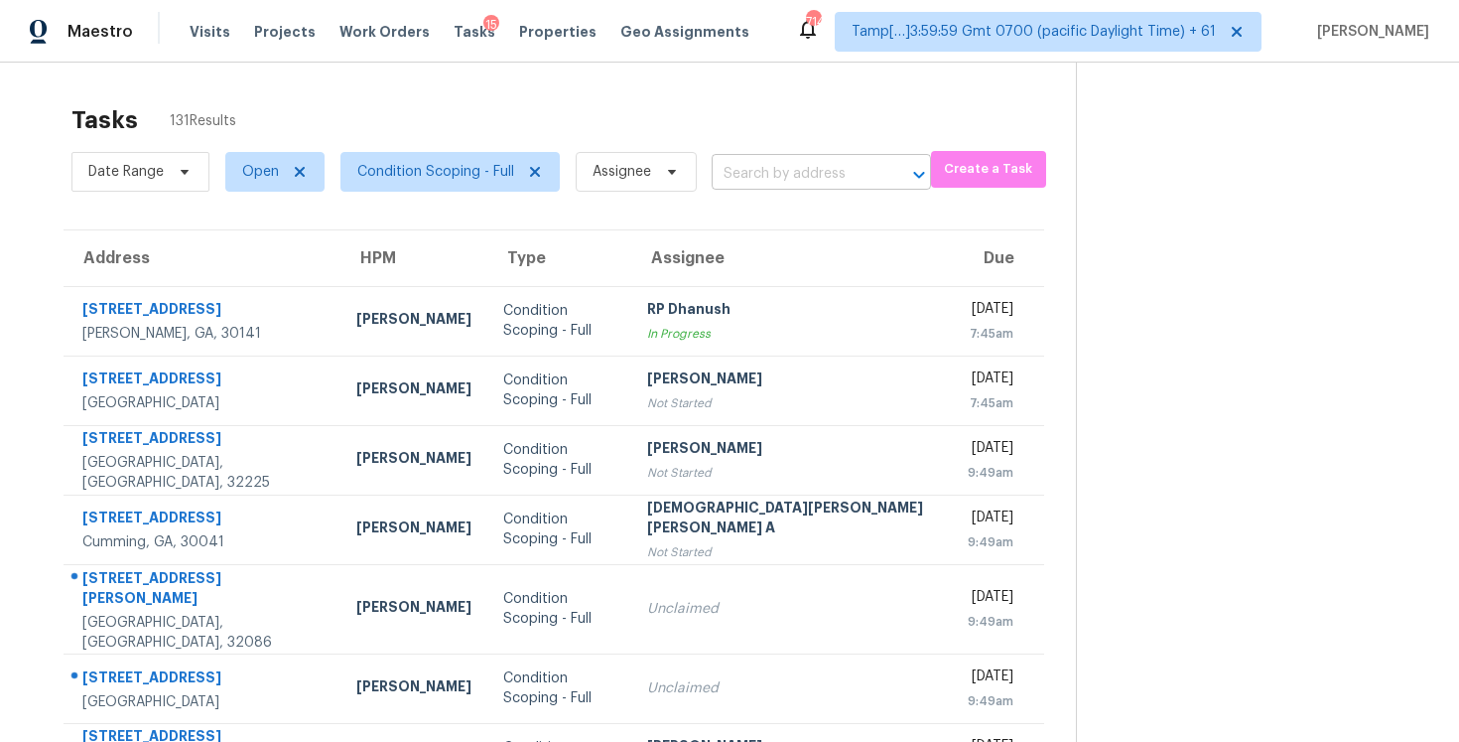
click at [758, 181] on input "text" at bounding box center [794, 174] width 164 height 31
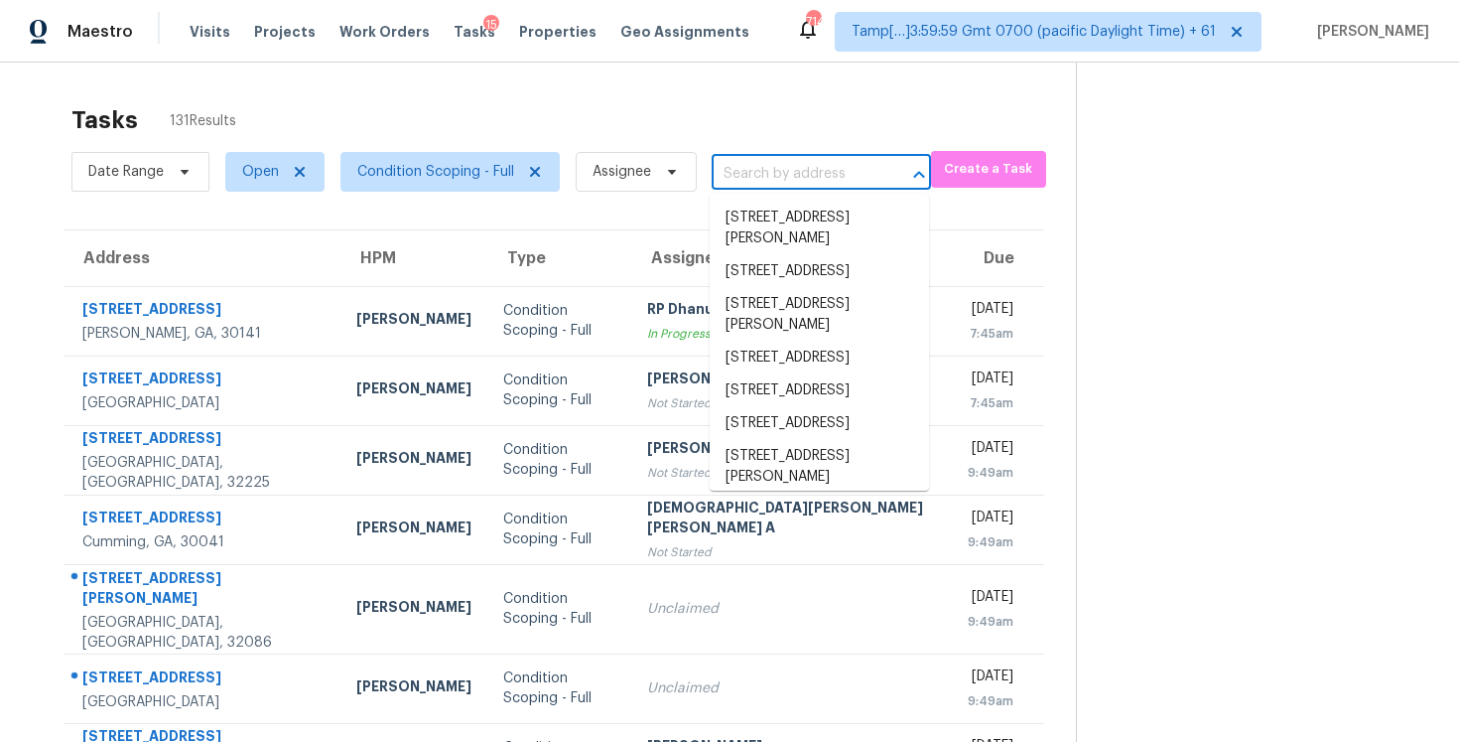
paste input "2023 Aragon Ln, Gastonia, NC 28056"
type input "2023 Aragon Ln, Gastonia, NC 28056"
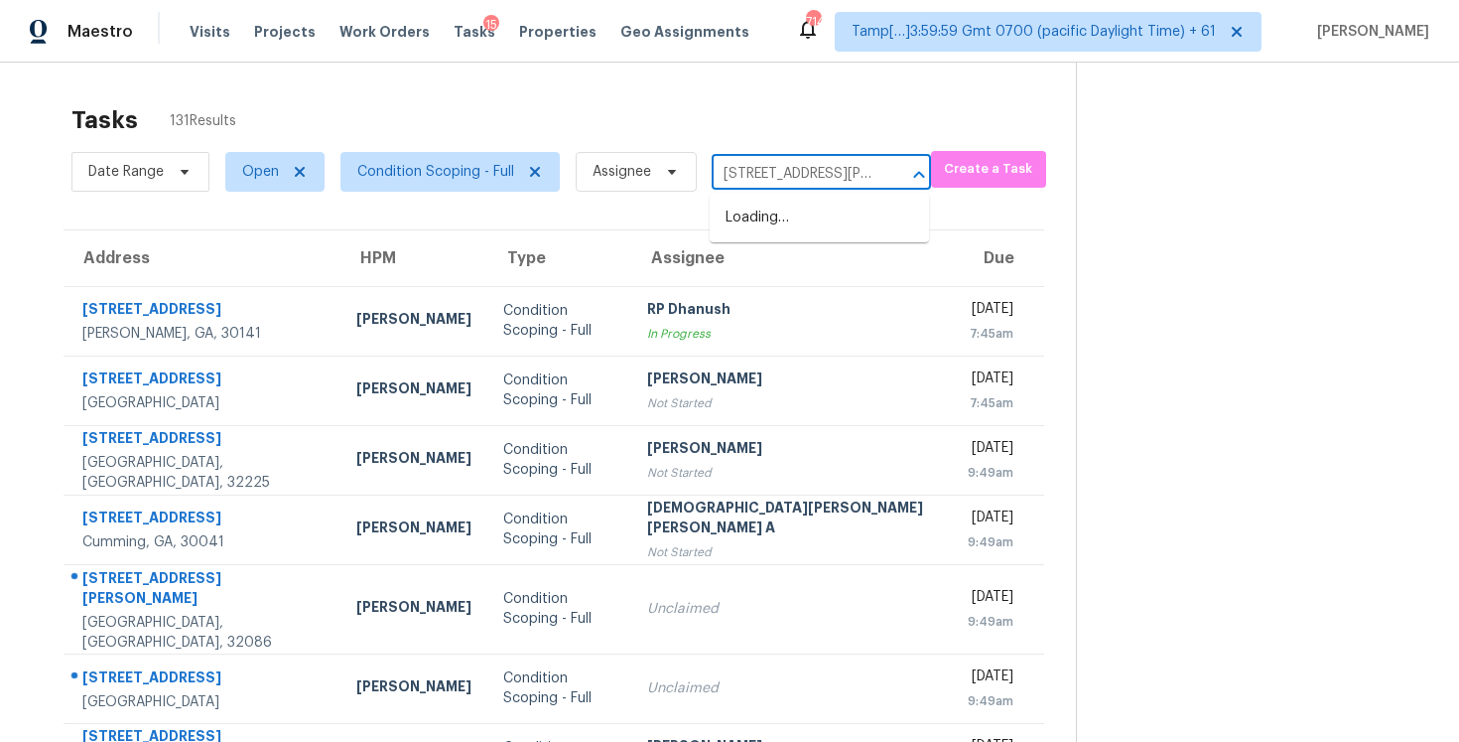
scroll to position [0, 90]
click at [797, 227] on li "2023 Aragon Ln, Gastonia, NC 28056" at bounding box center [819, 229] width 219 height 54
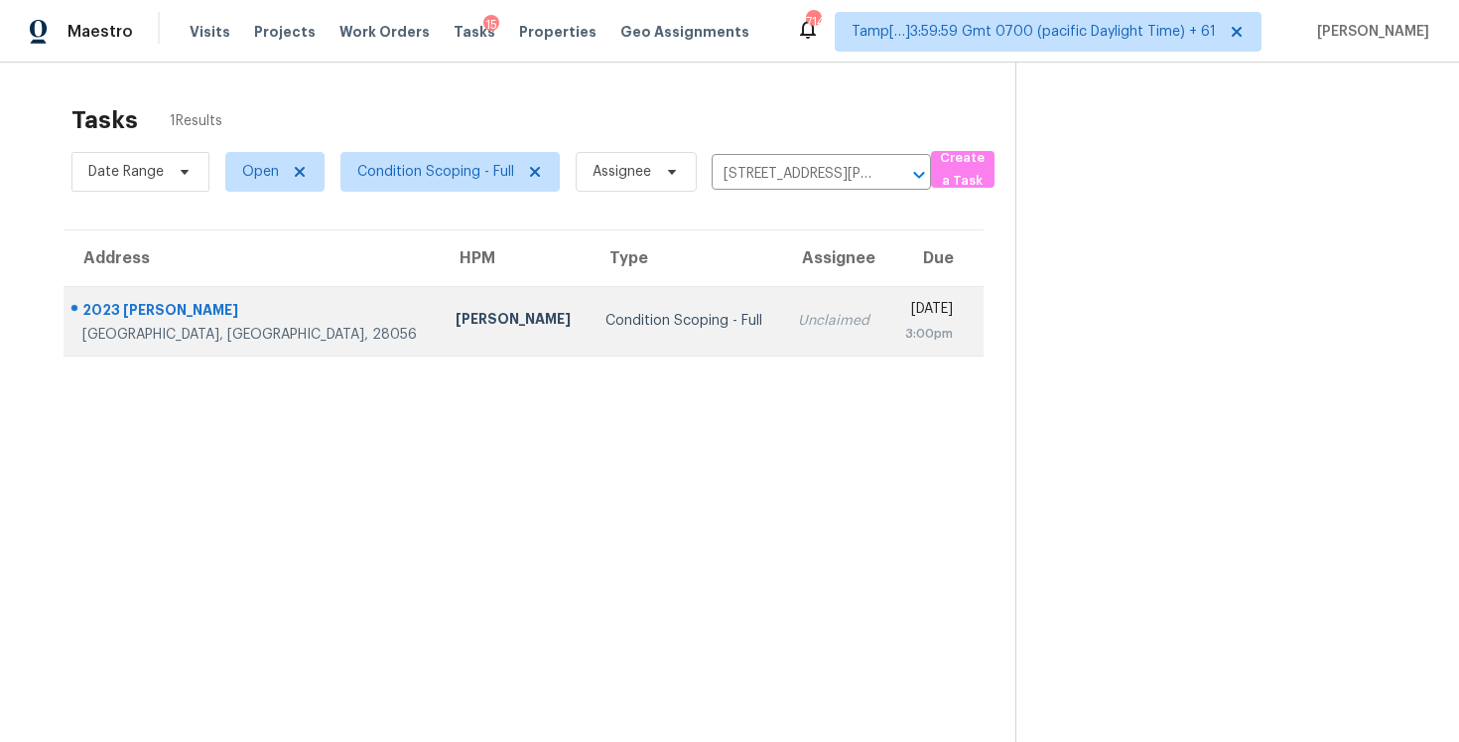
click at [903, 326] on div "3:00pm" at bounding box center [928, 334] width 50 height 20
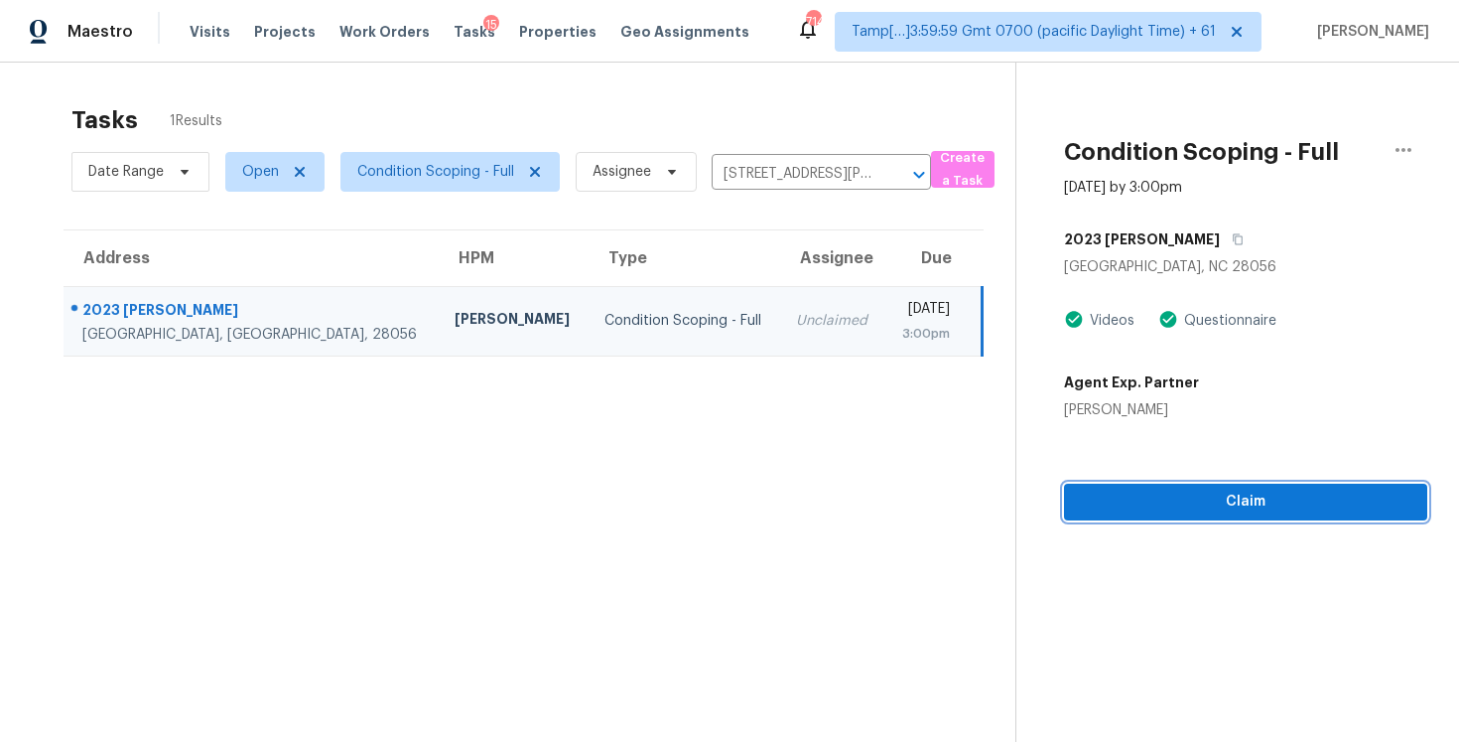
click at [1194, 496] on span "Claim" at bounding box center [1246, 501] width 332 height 25
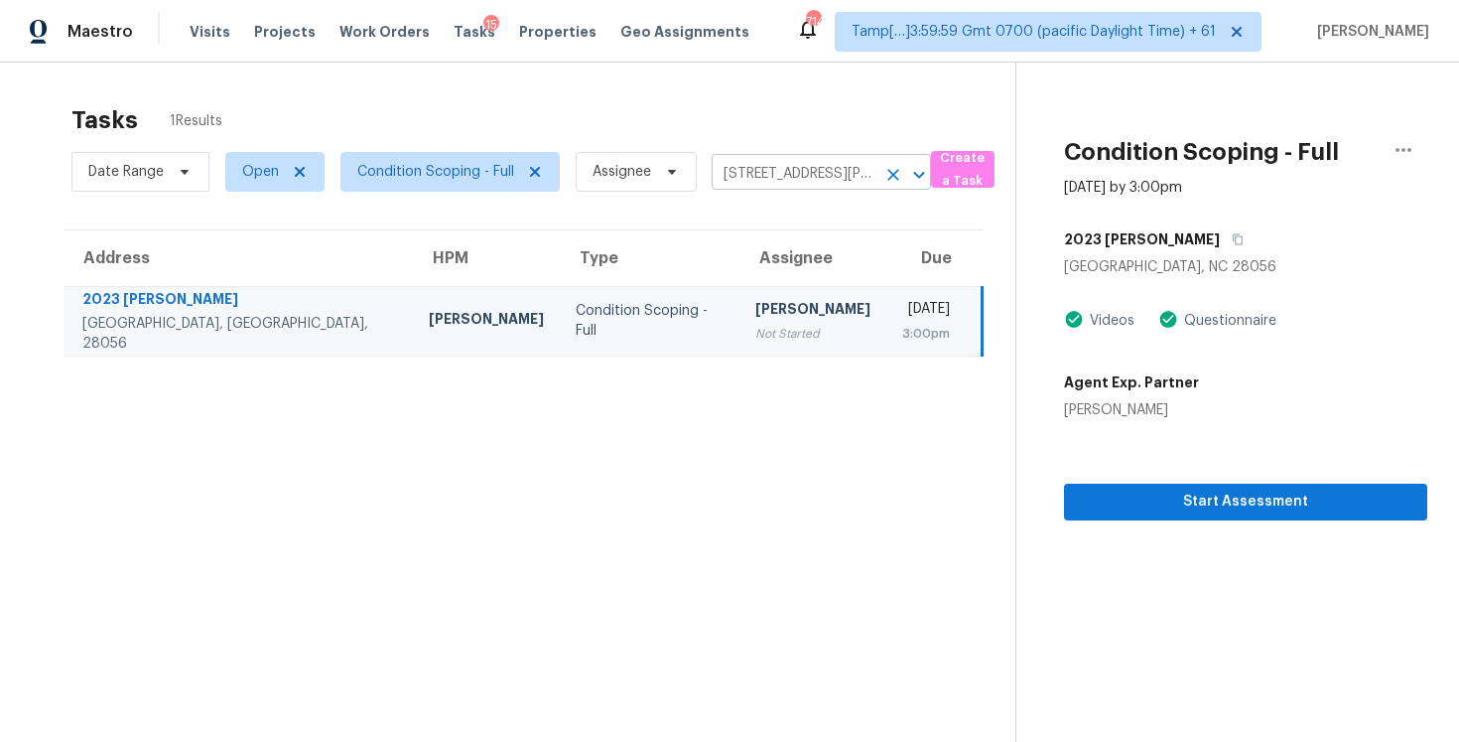
click at [887, 184] on button "Clear" at bounding box center [894, 175] width 28 height 28
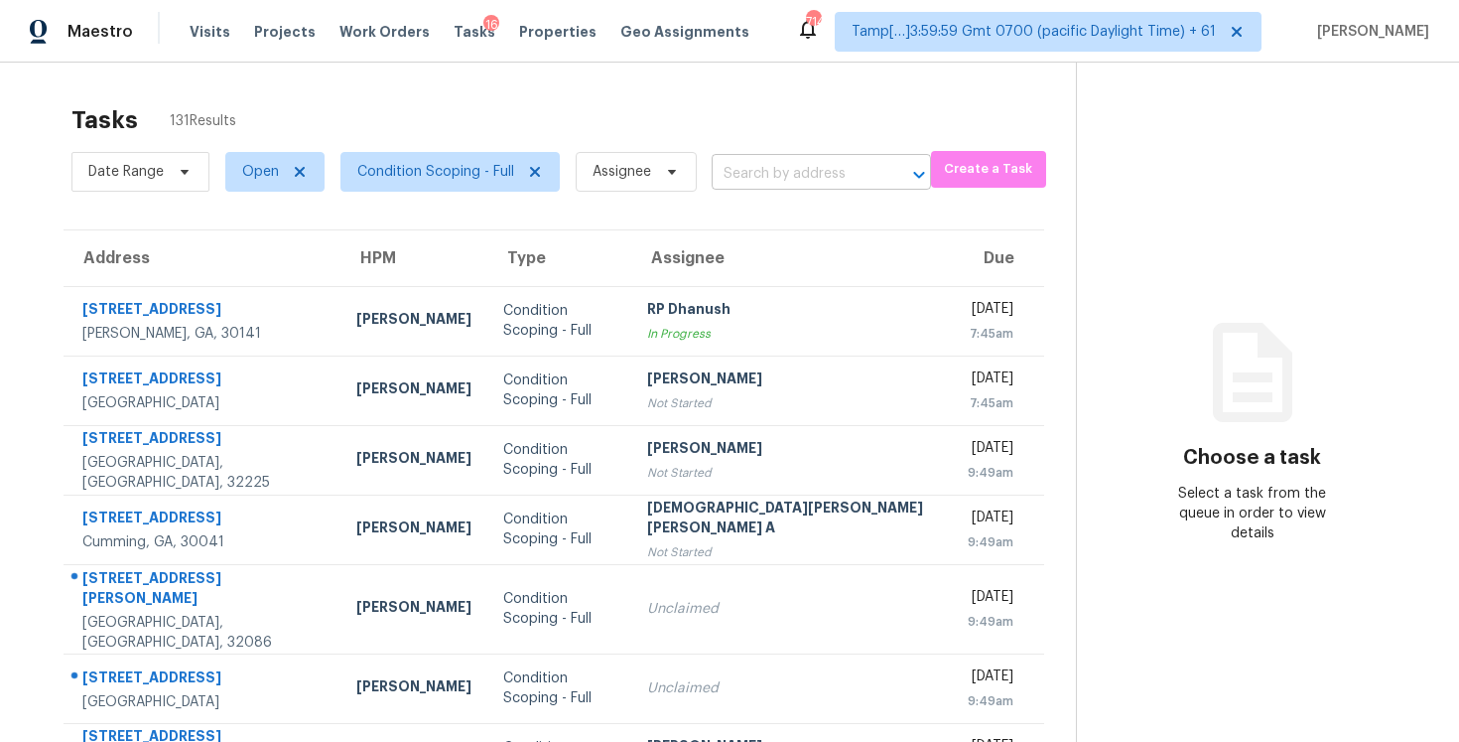
click at [738, 181] on input "text" at bounding box center [794, 174] width 164 height 31
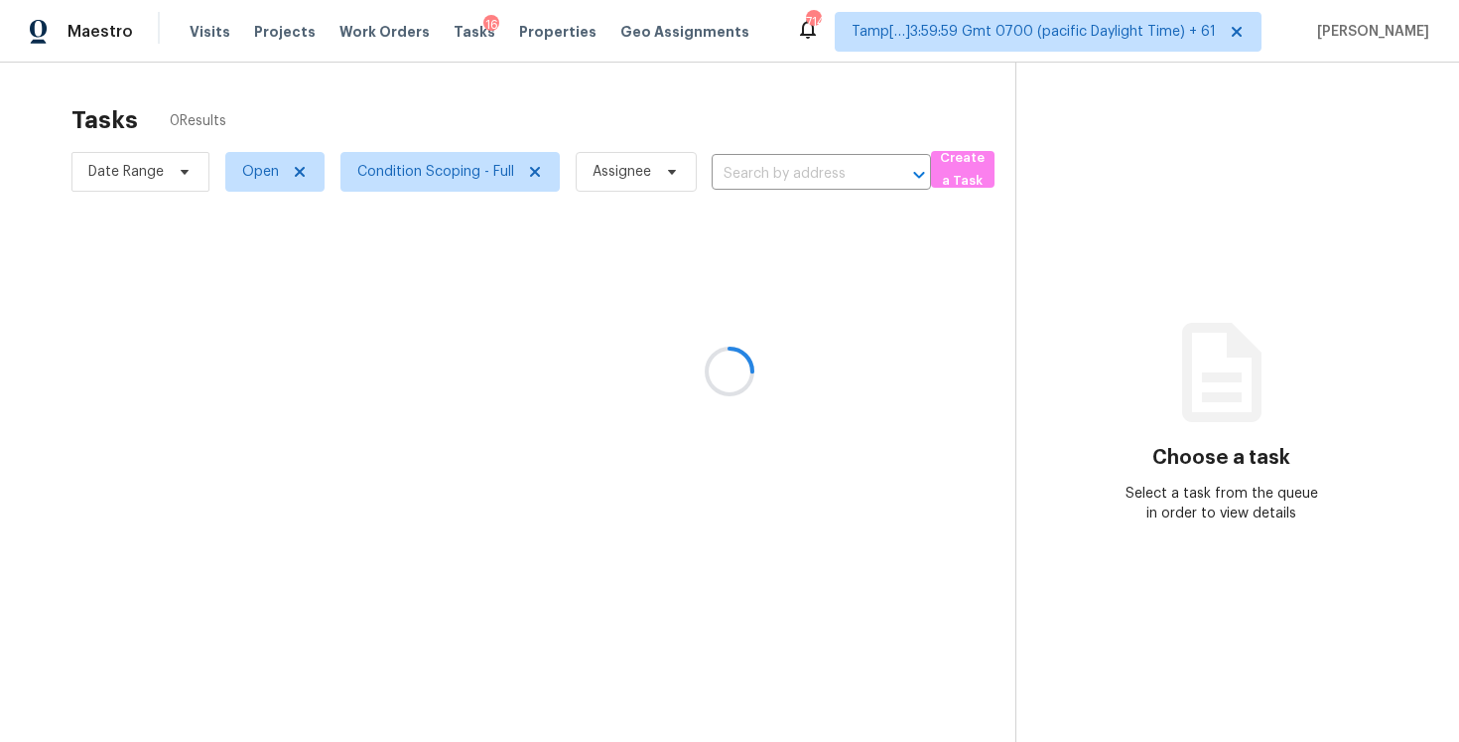
click at [795, 157] on div at bounding box center [729, 371] width 1459 height 742
click at [777, 164] on div at bounding box center [729, 371] width 1459 height 742
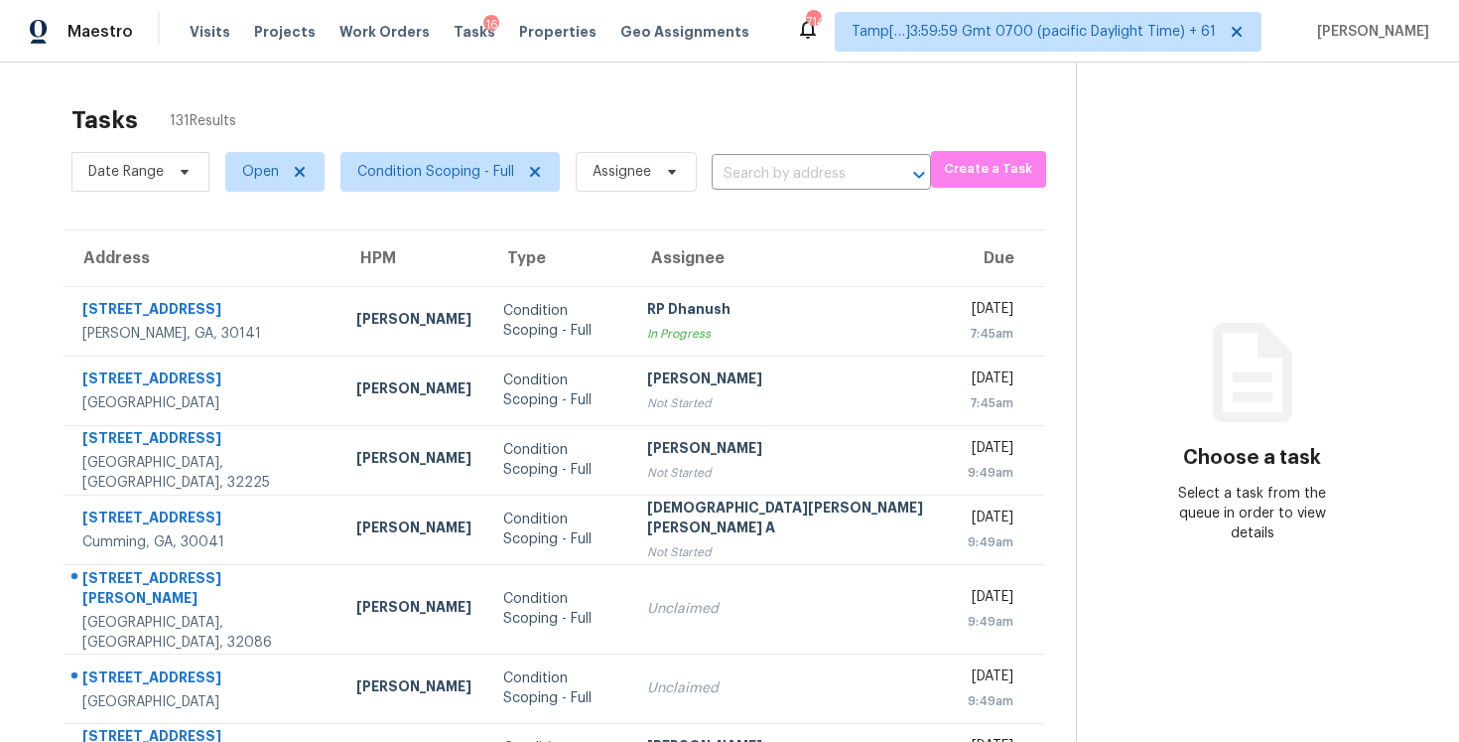
click at [777, 164] on input "text" at bounding box center [794, 174] width 164 height 31
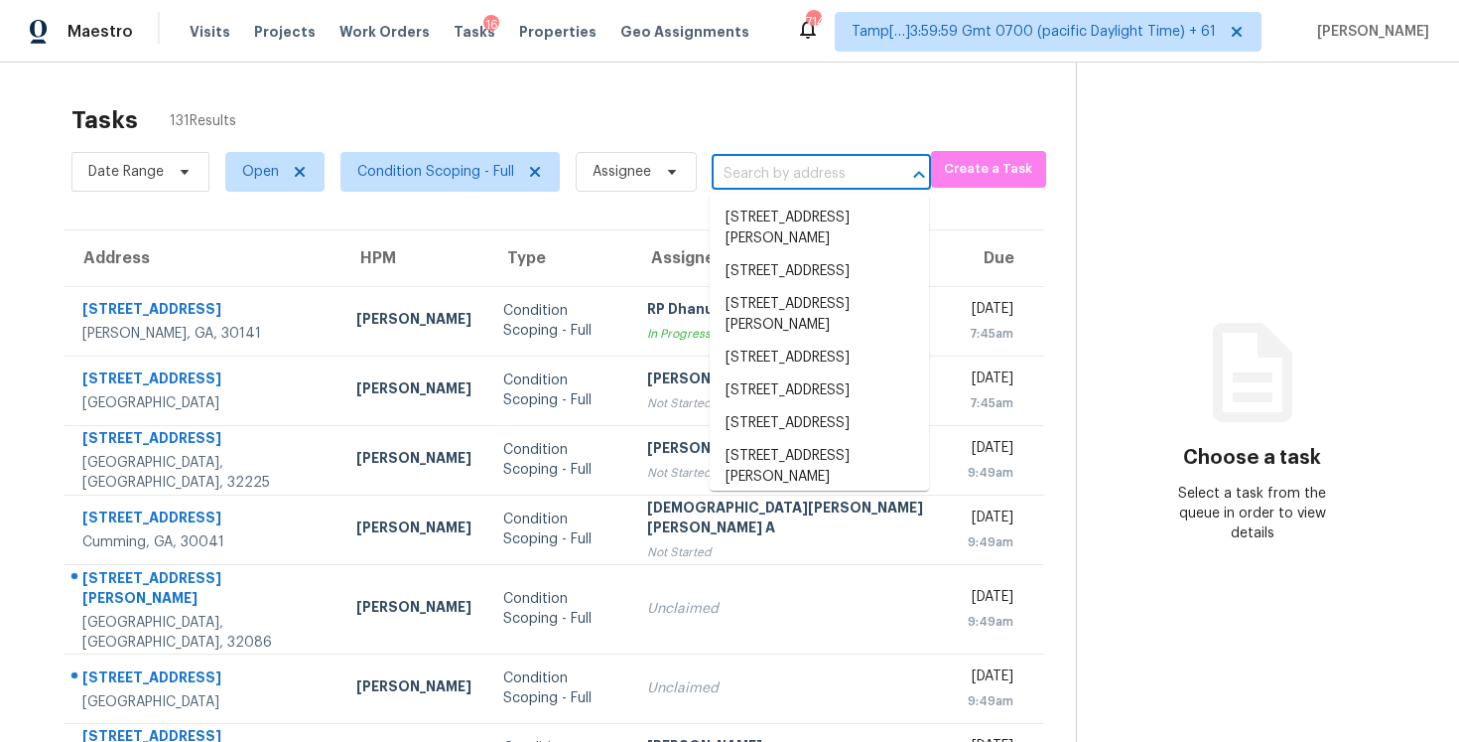
paste input "[STREET_ADDRESS]"
type input "[STREET_ADDRESS]"
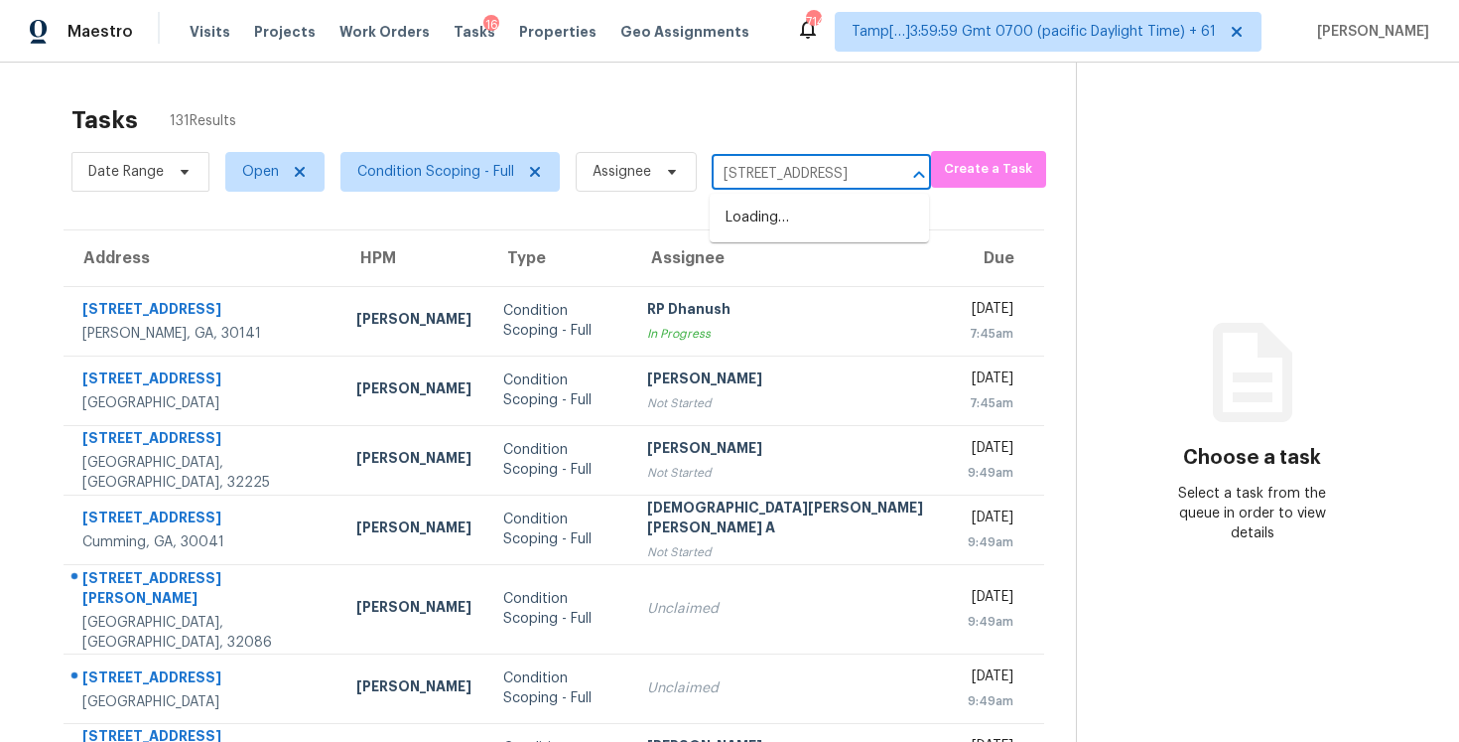
scroll to position [0, 64]
click at [775, 207] on li "[STREET_ADDRESS]" at bounding box center [819, 218] width 219 height 33
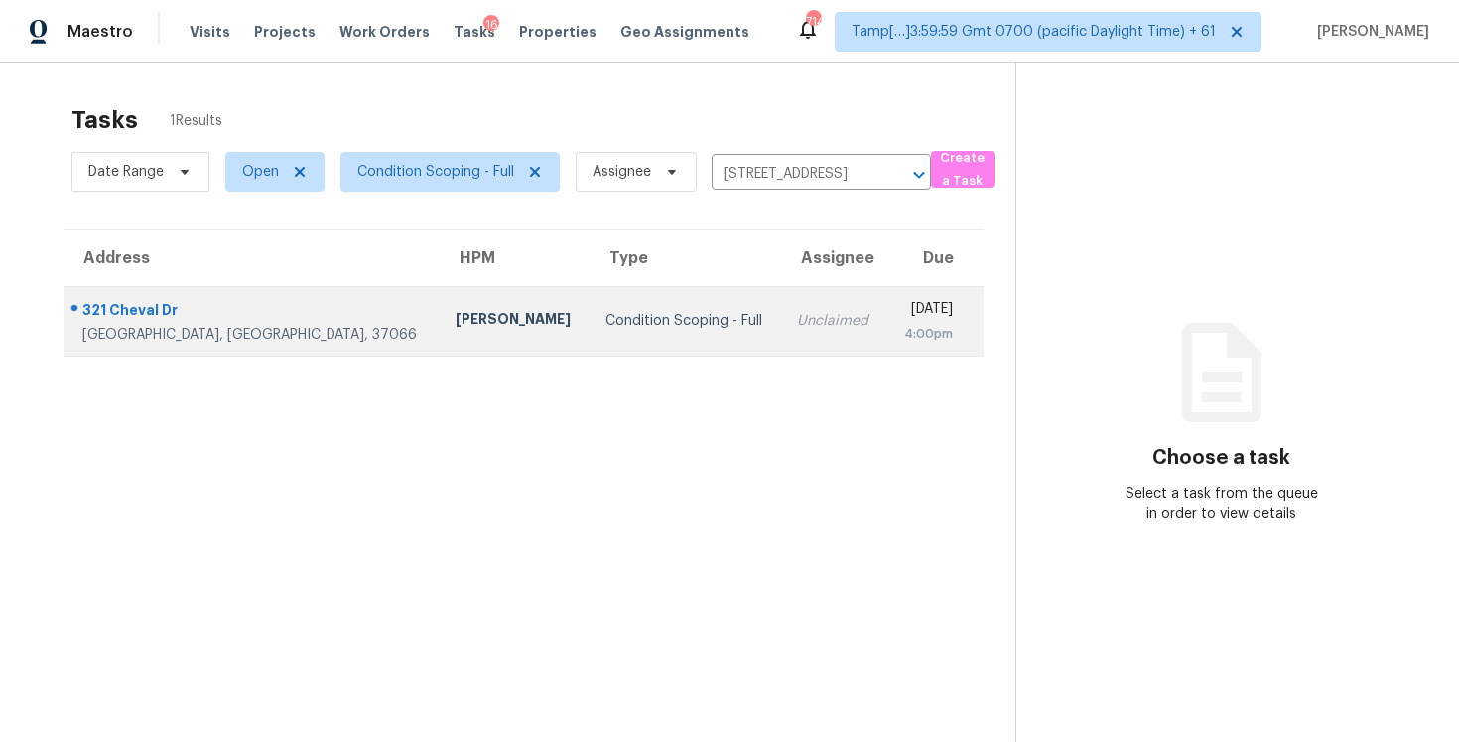
click at [887, 327] on td "[DATE] 4:00pm" at bounding box center [935, 320] width 97 height 69
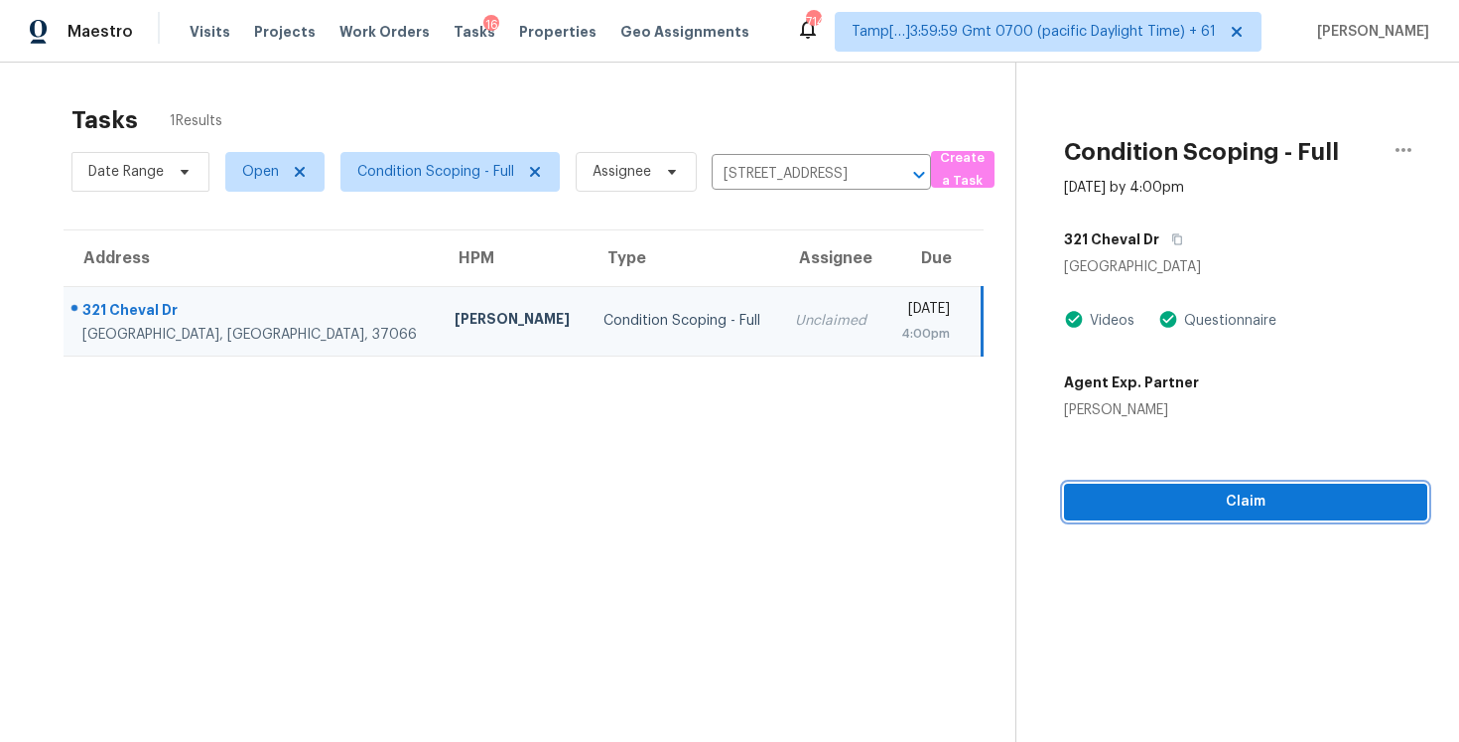
click at [1202, 487] on button "Claim" at bounding box center [1245, 502] width 363 height 37
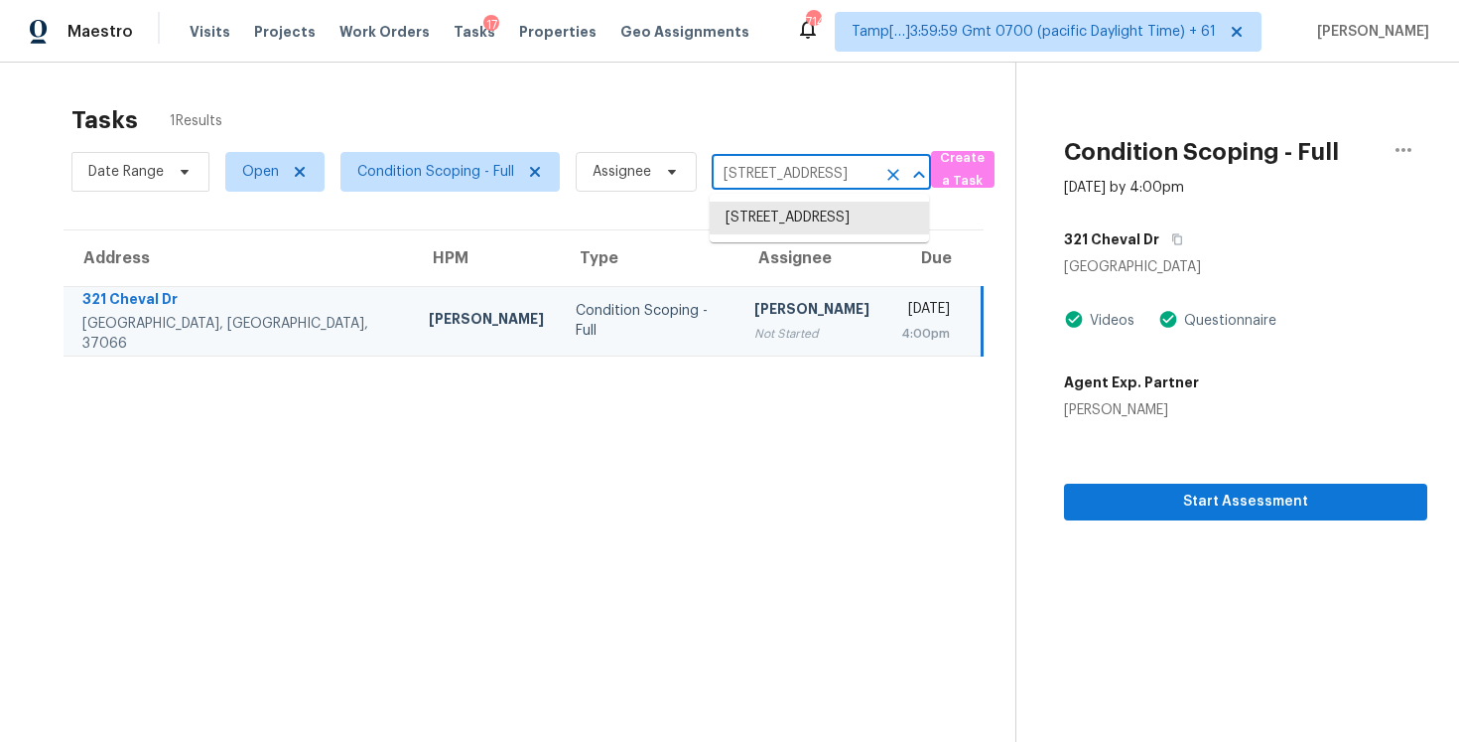
click at [874, 169] on input "[STREET_ADDRESS]" at bounding box center [794, 174] width 164 height 31
click at [885, 172] on icon "Clear" at bounding box center [894, 175] width 20 height 20
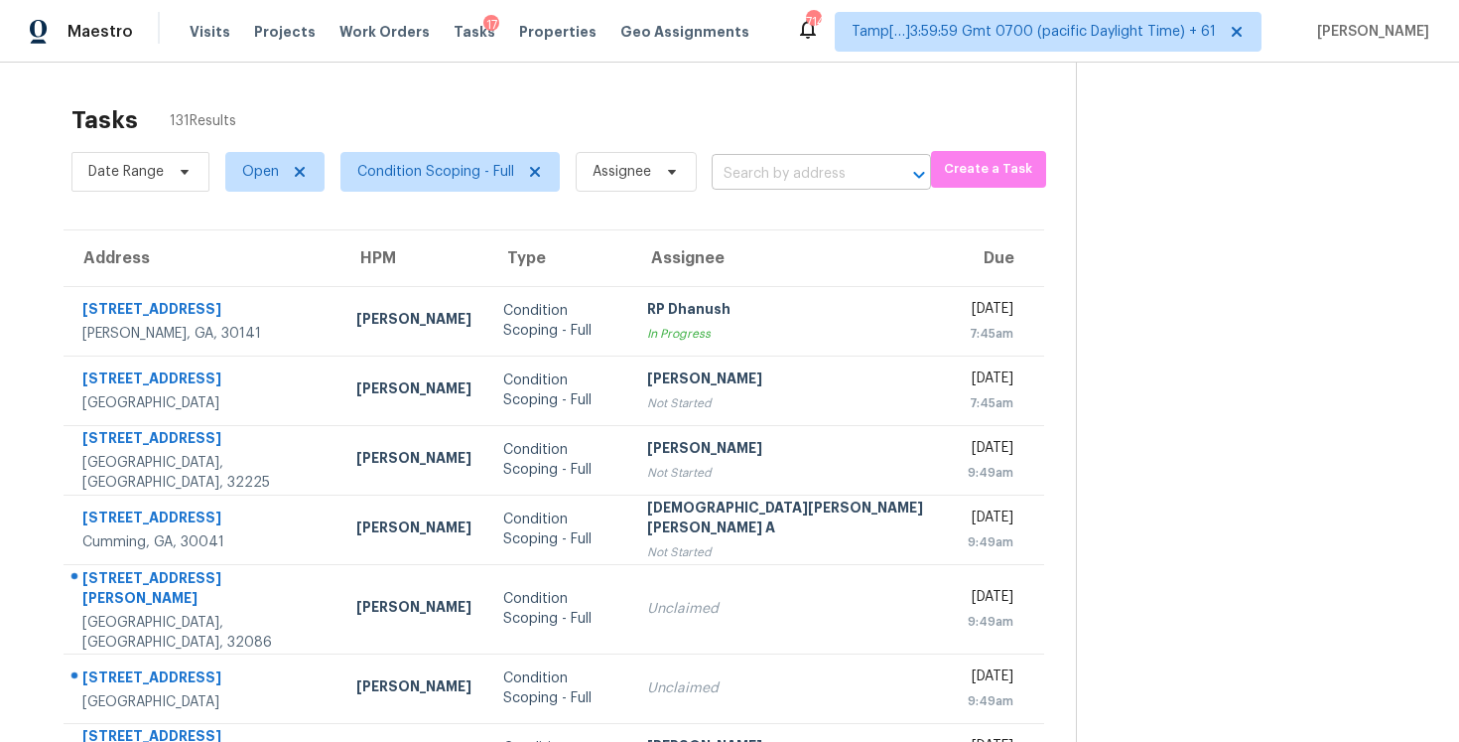
click at [763, 164] on input "text" at bounding box center [794, 174] width 164 height 31
drag, startPoint x: 763, startPoint y: 165, endPoint x: 762, endPoint y: 152, distance: 13.1
click at [763, 165] on input "text" at bounding box center [794, 174] width 164 height 31
paste input "[STREET_ADDRESS]"
type input "[STREET_ADDRESS]"
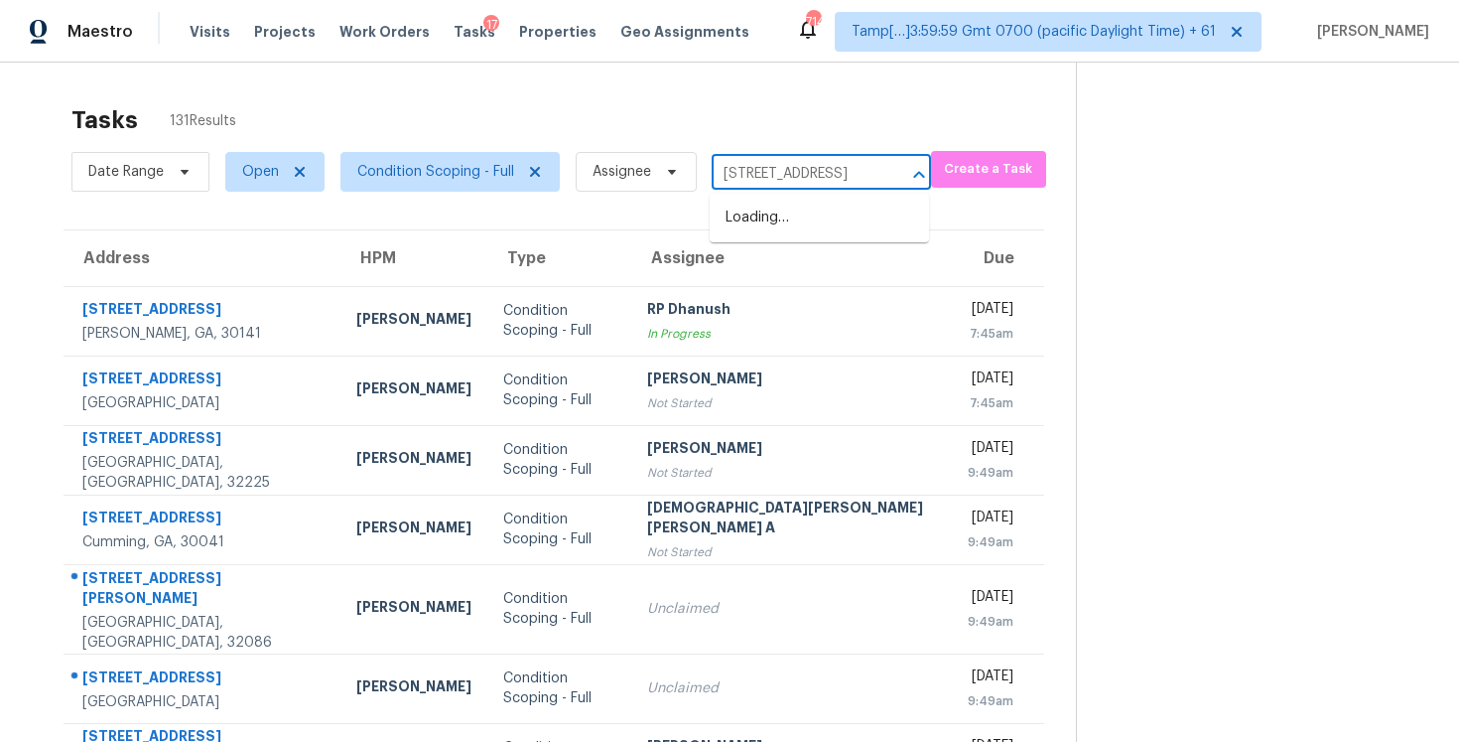
scroll to position [0, 107]
click at [800, 205] on li "[STREET_ADDRESS]" at bounding box center [819, 218] width 219 height 33
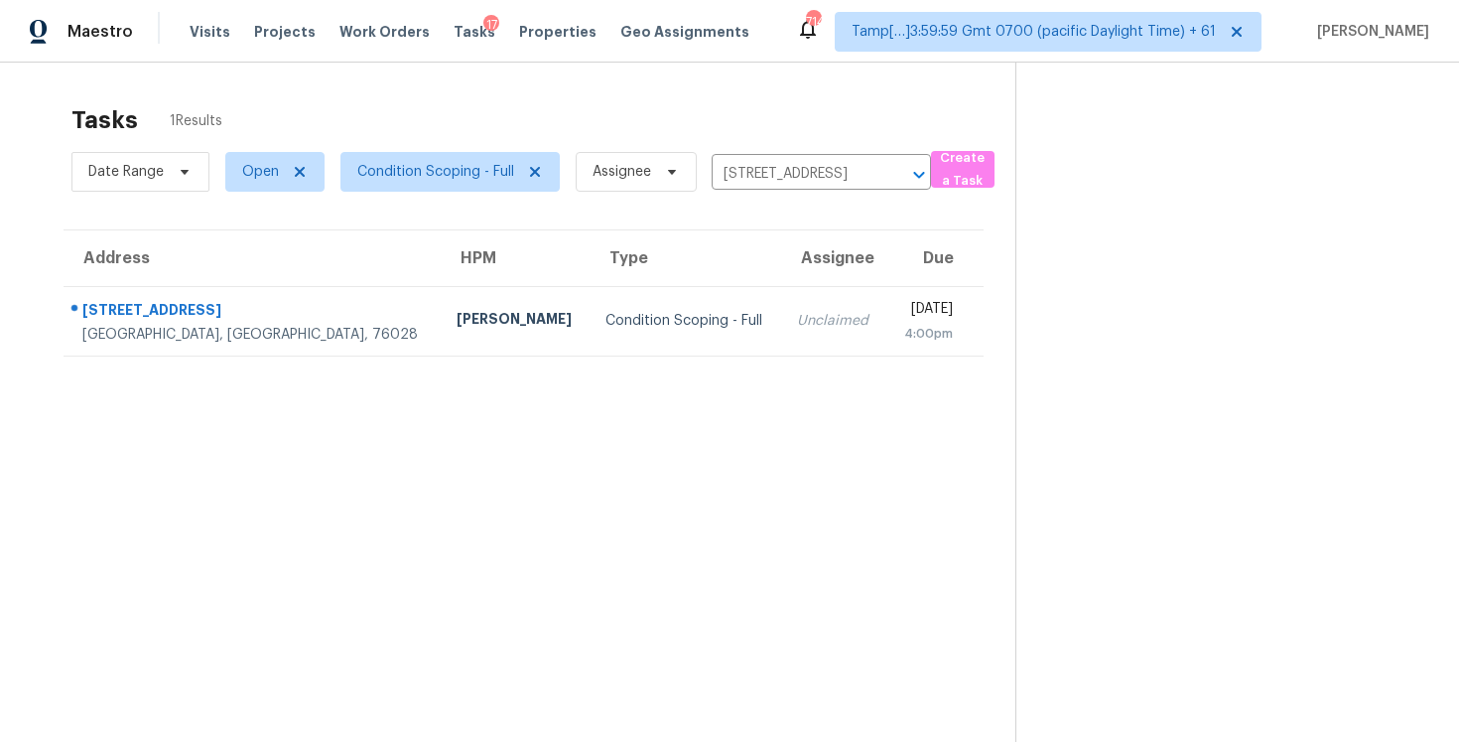
click at [887, 293] on td "[DATE] 4:00pm" at bounding box center [935, 320] width 97 height 69
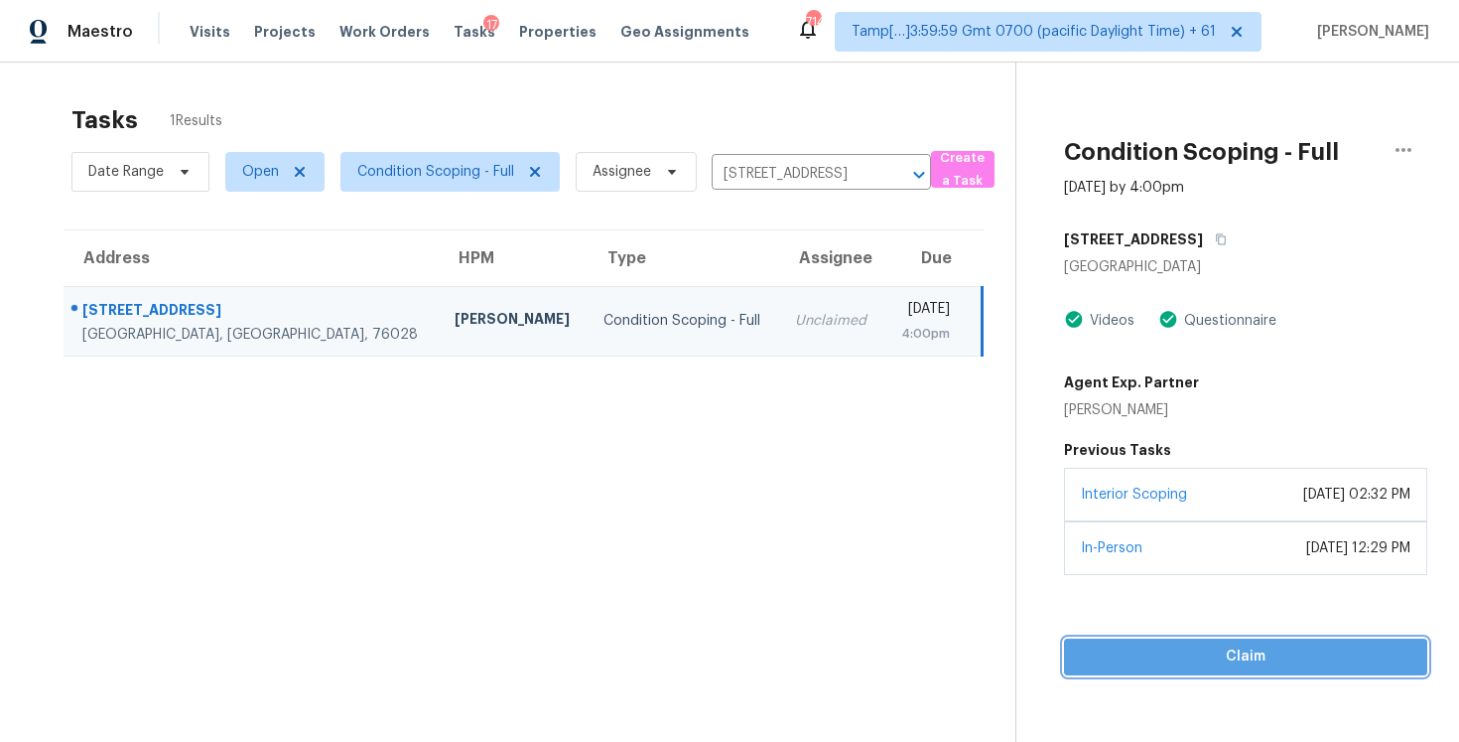
click at [1196, 645] on span "Claim" at bounding box center [1246, 656] width 332 height 25
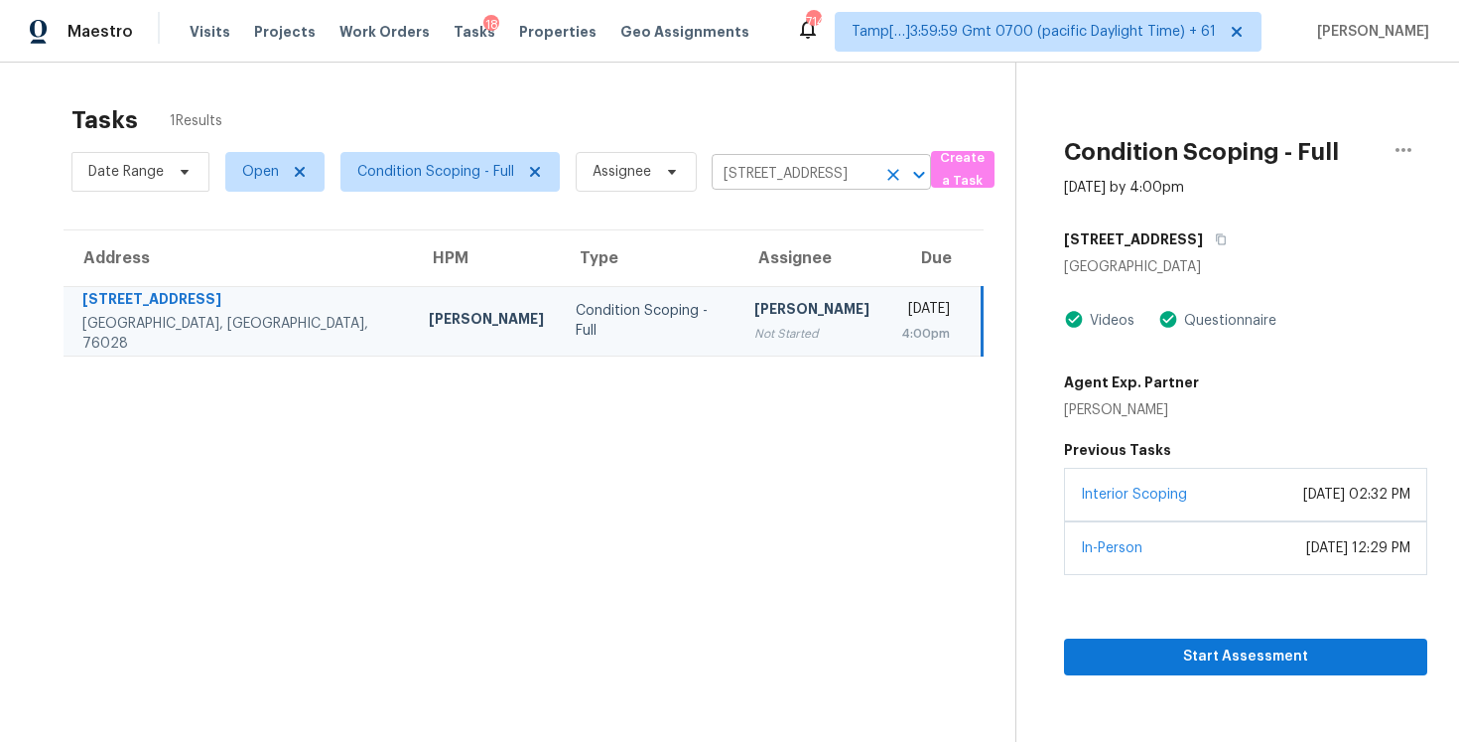
click at [888, 182] on icon "Clear" at bounding box center [894, 175] width 20 height 20
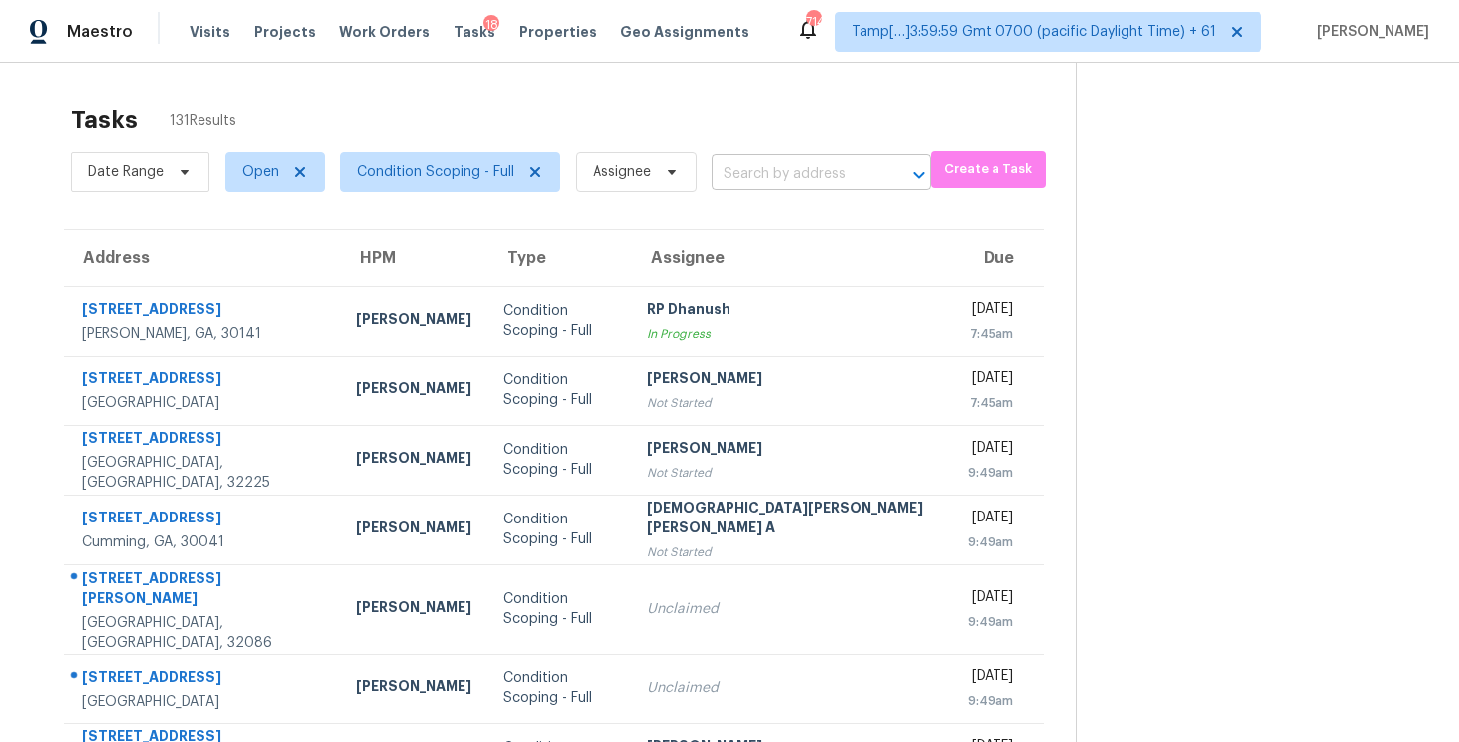
click at [809, 174] on input "text" at bounding box center [794, 174] width 164 height 31
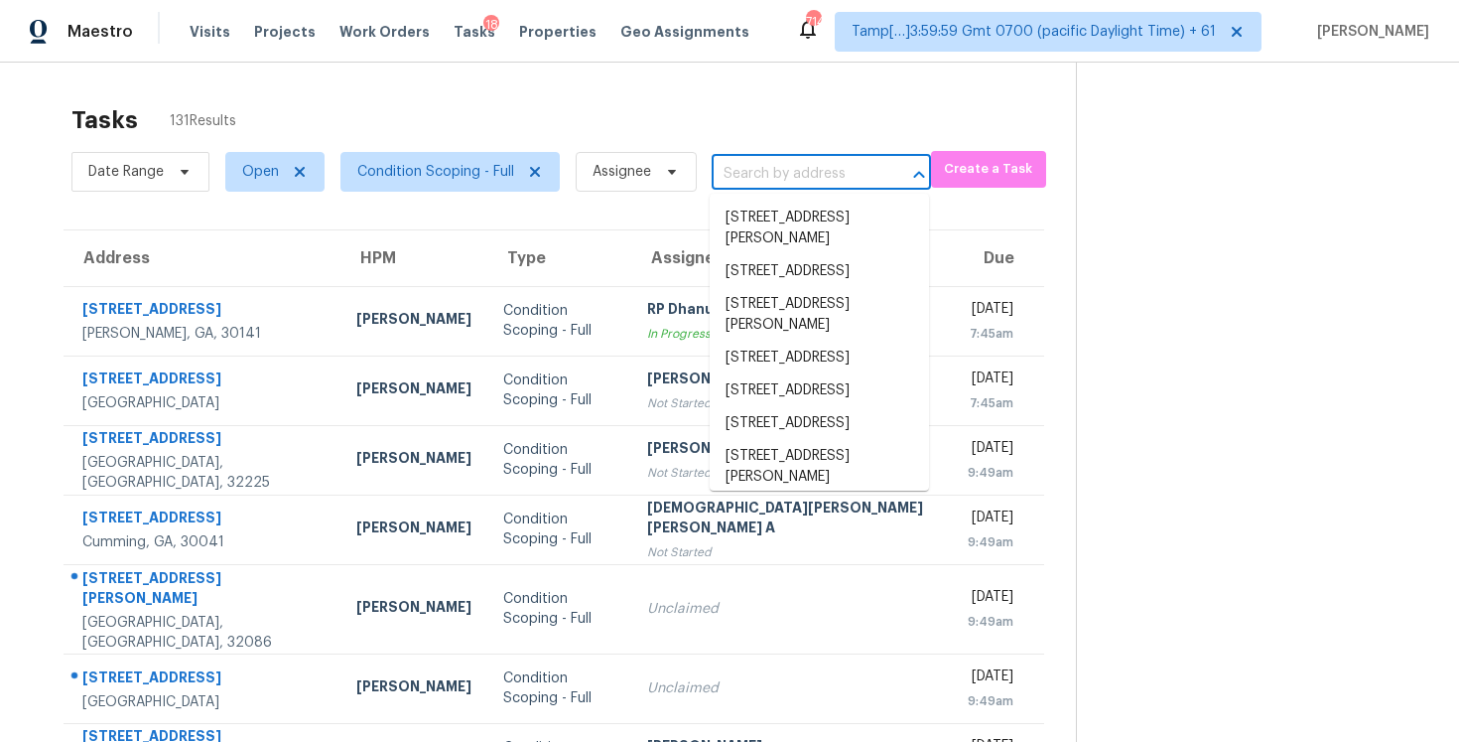
paste input "[STREET_ADDRESS]"
type input "[STREET_ADDRESS]"
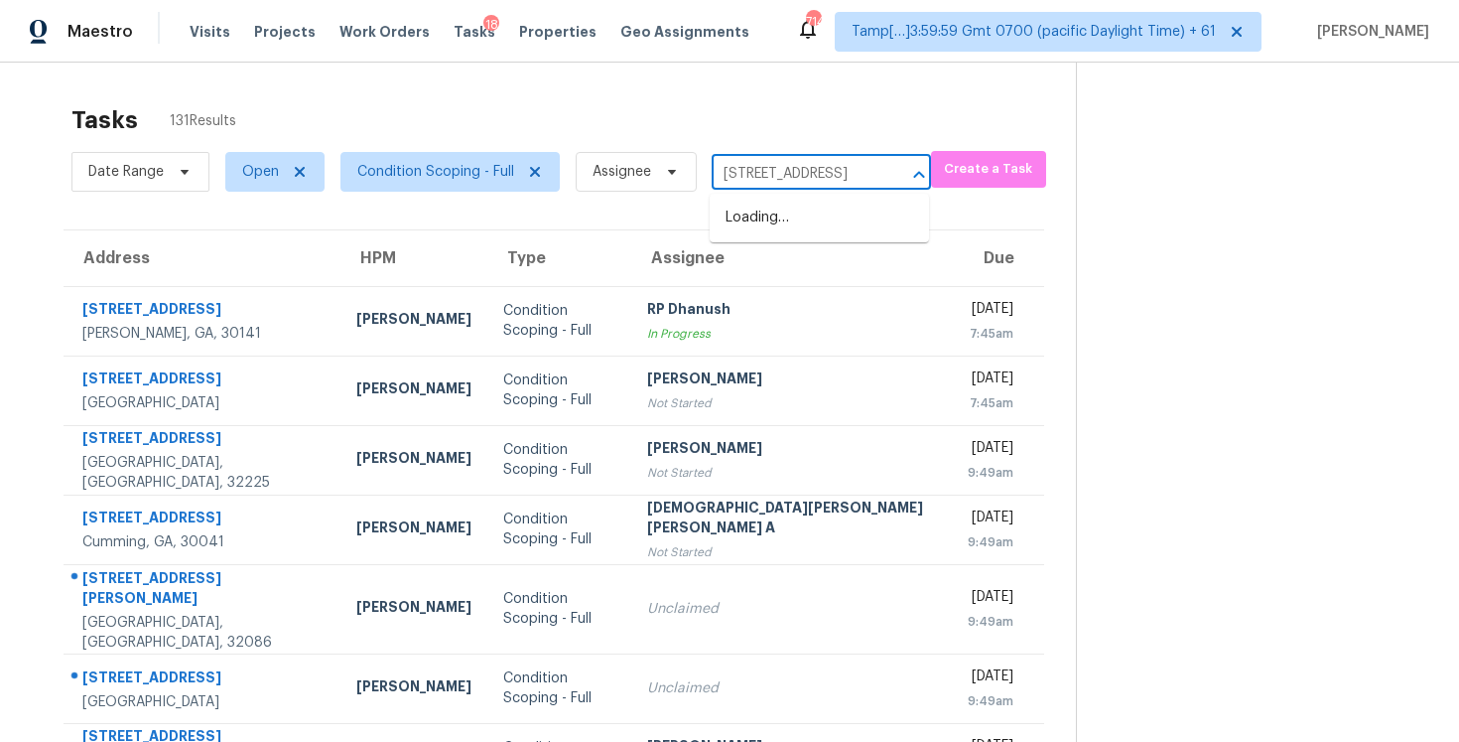
scroll to position [0, 72]
click at [814, 230] on li "[STREET_ADDRESS]" at bounding box center [819, 218] width 219 height 33
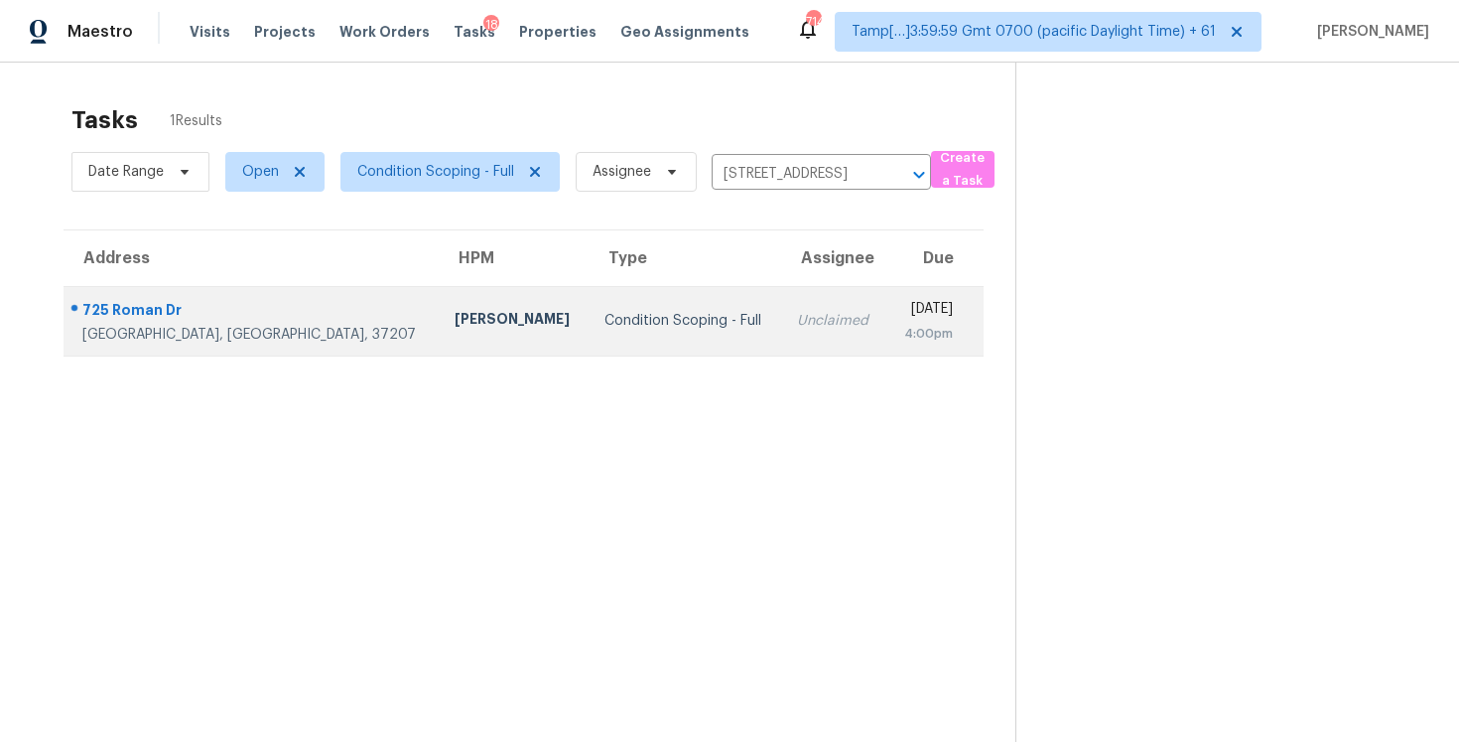
click at [902, 303] on div "[DATE]" at bounding box center [927, 311] width 51 height 25
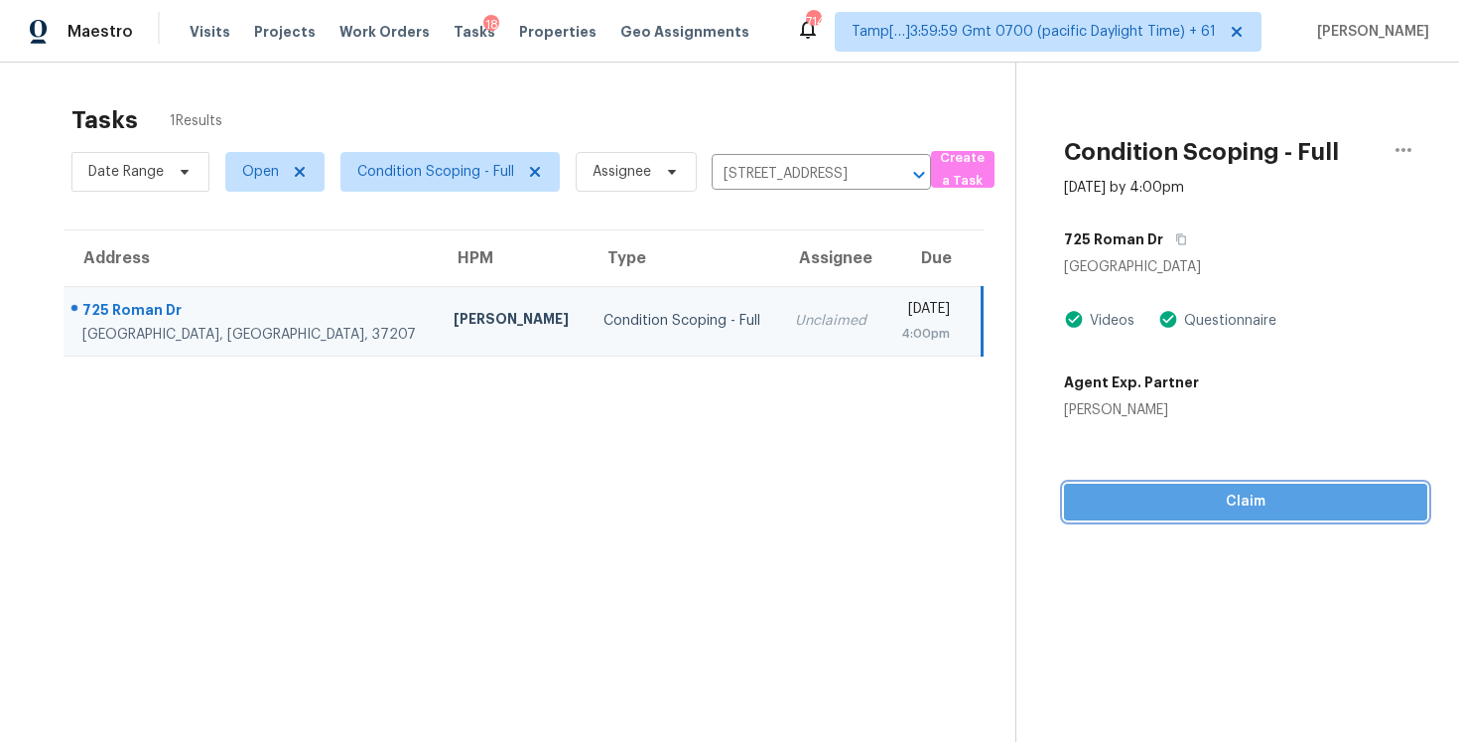
click at [1236, 494] on span "Claim" at bounding box center [1246, 501] width 332 height 25
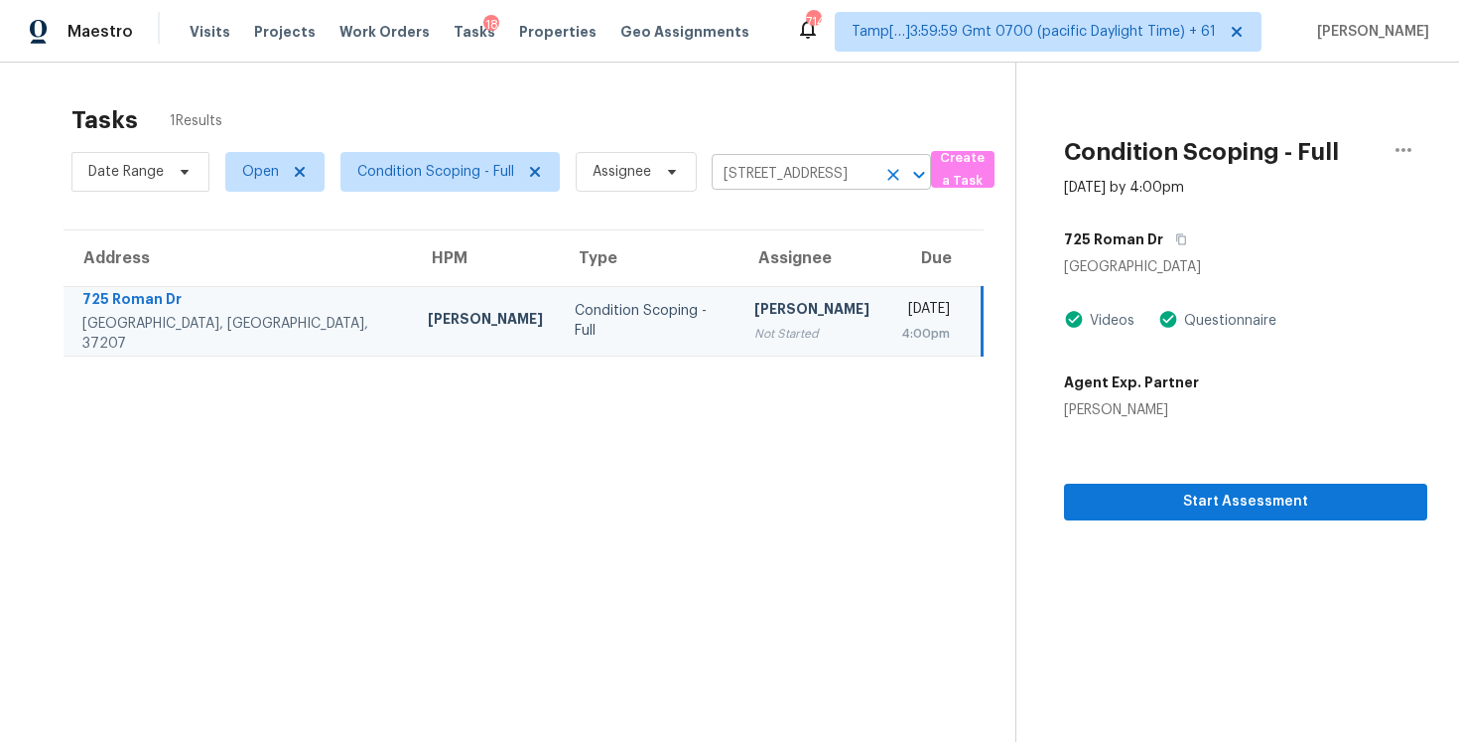
click at [892, 171] on icon "Clear" at bounding box center [894, 175] width 20 height 20
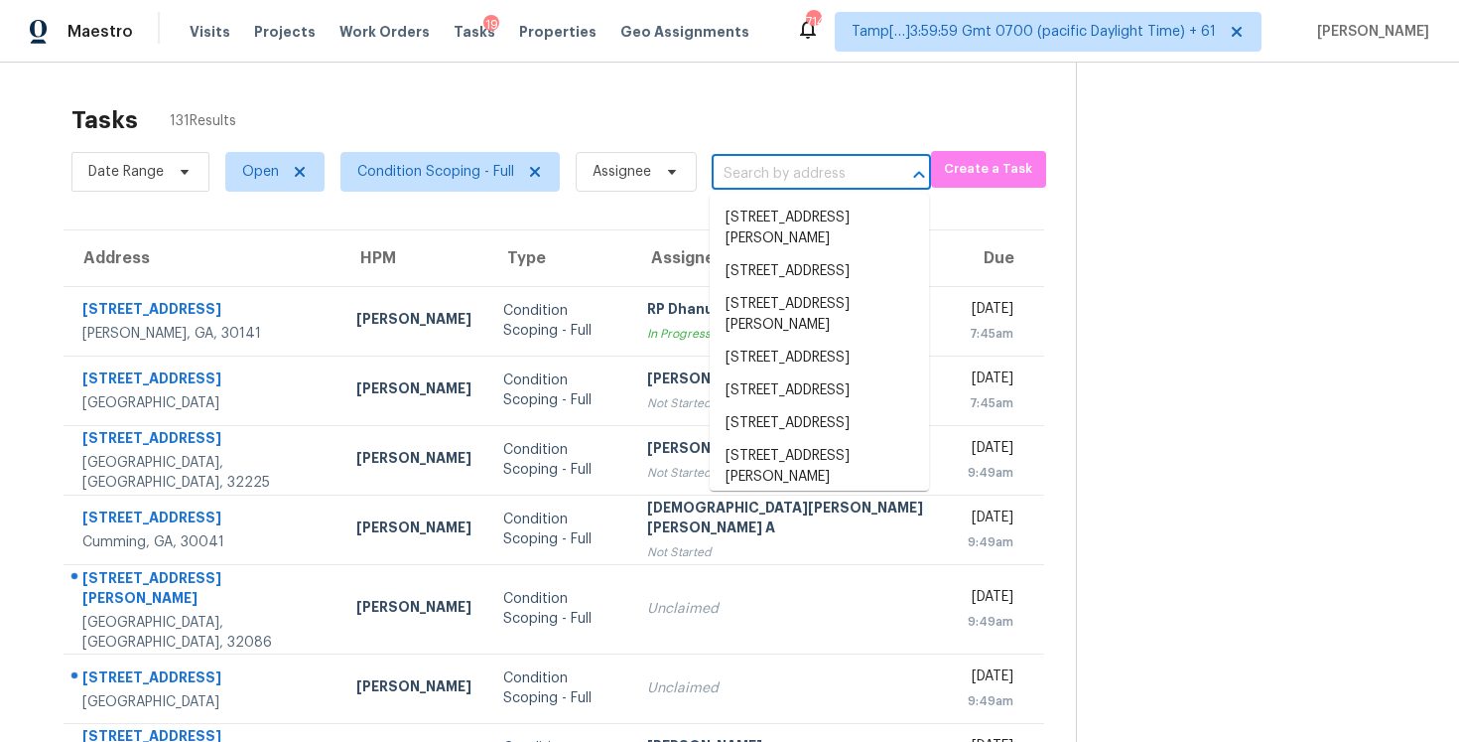
click at [767, 165] on input "text" at bounding box center [794, 174] width 164 height 31
paste input "[STREET_ADDRESS][US_STATE]"
type input "[STREET_ADDRESS][US_STATE]"
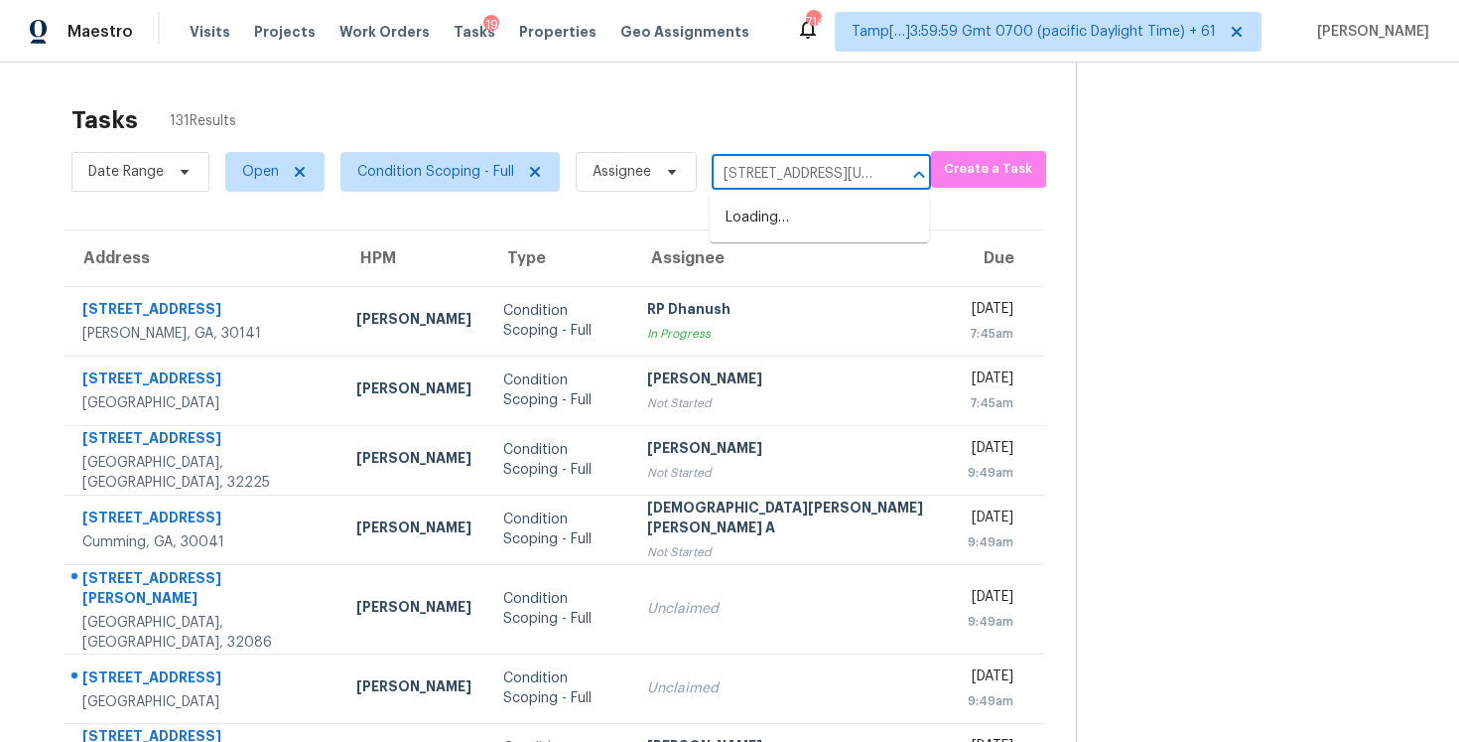
scroll to position [0, 120]
click at [801, 202] on li "[STREET_ADDRESS][US_STATE]" at bounding box center [819, 229] width 219 height 54
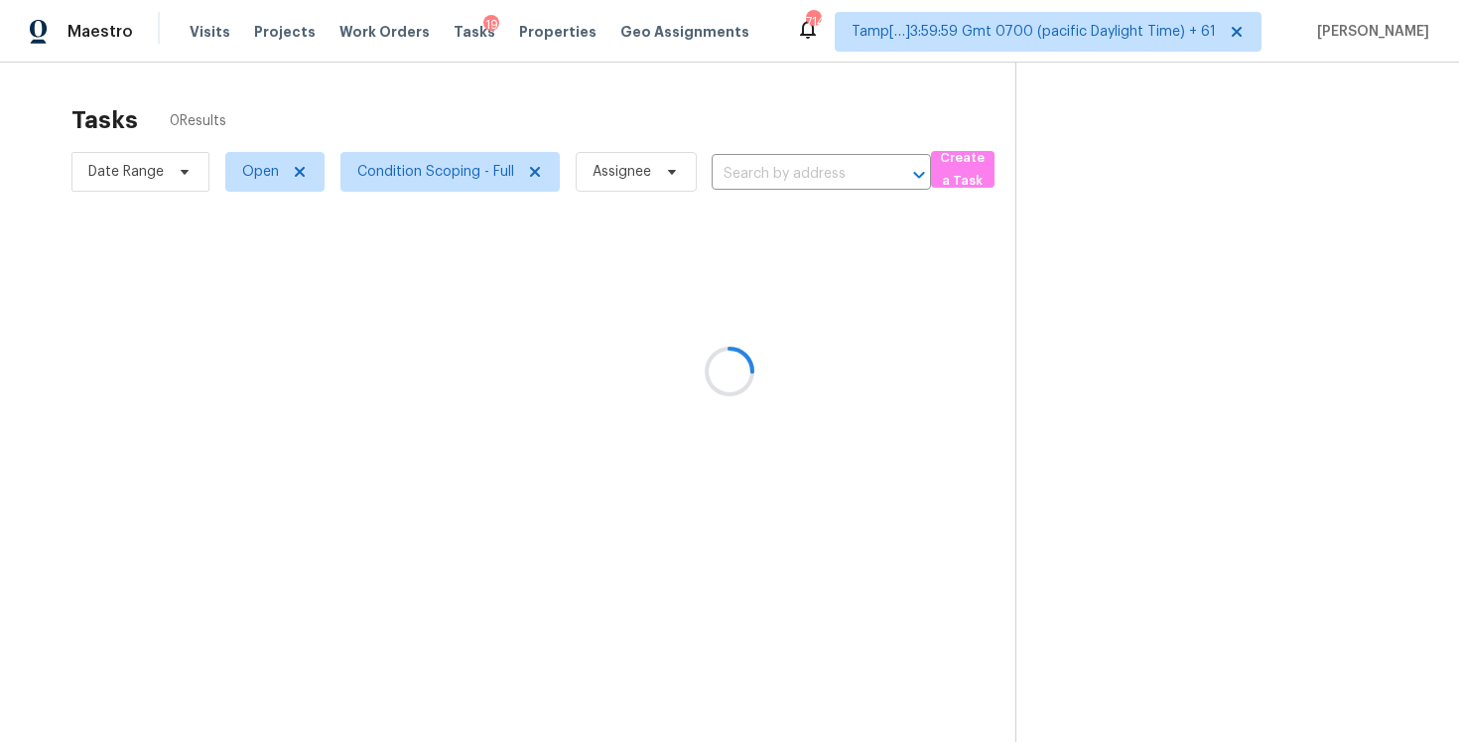
type input "[STREET_ADDRESS][US_STATE]"
click at [790, 324] on div at bounding box center [729, 371] width 1459 height 742
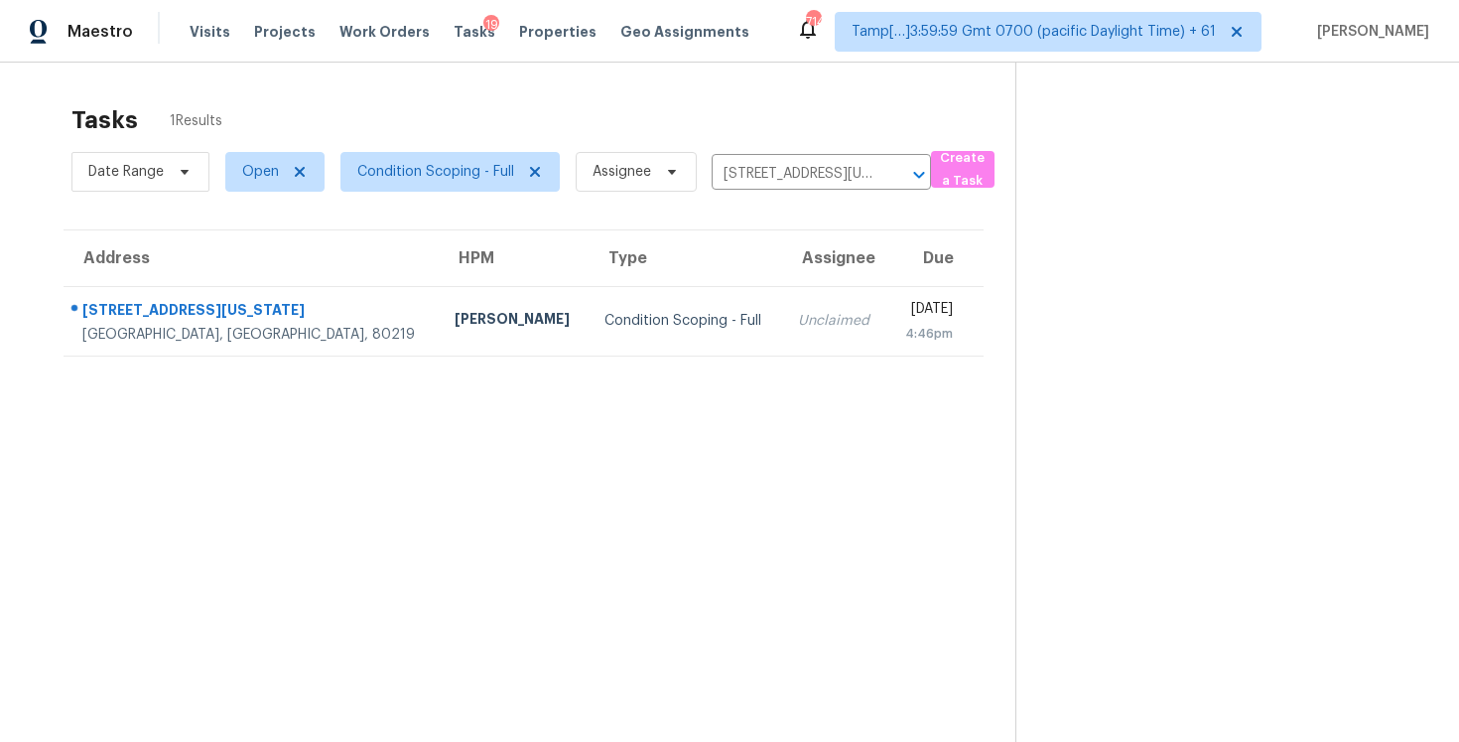
click at [790, 324] on td "Unclaimed" at bounding box center [834, 320] width 105 height 69
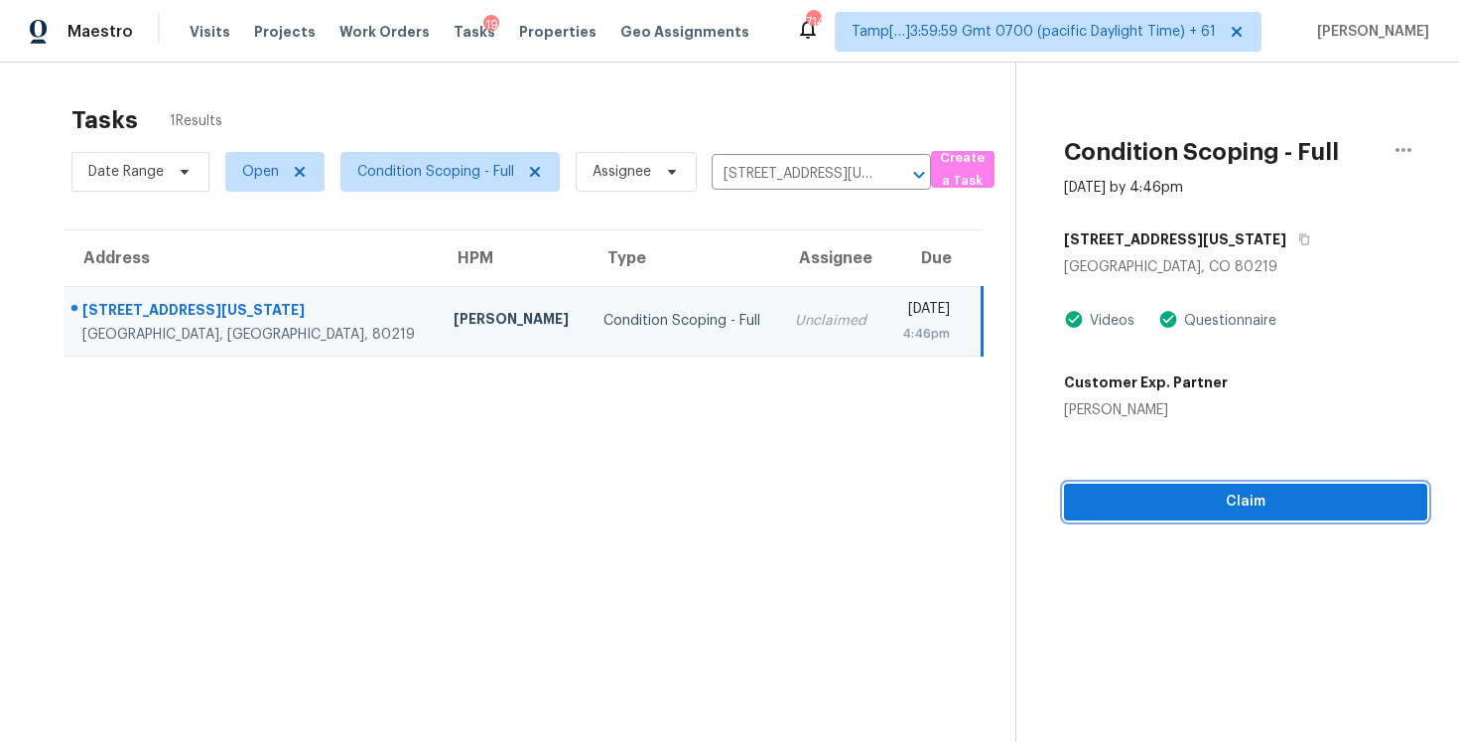
click at [1300, 488] on button "Claim" at bounding box center [1245, 502] width 363 height 37
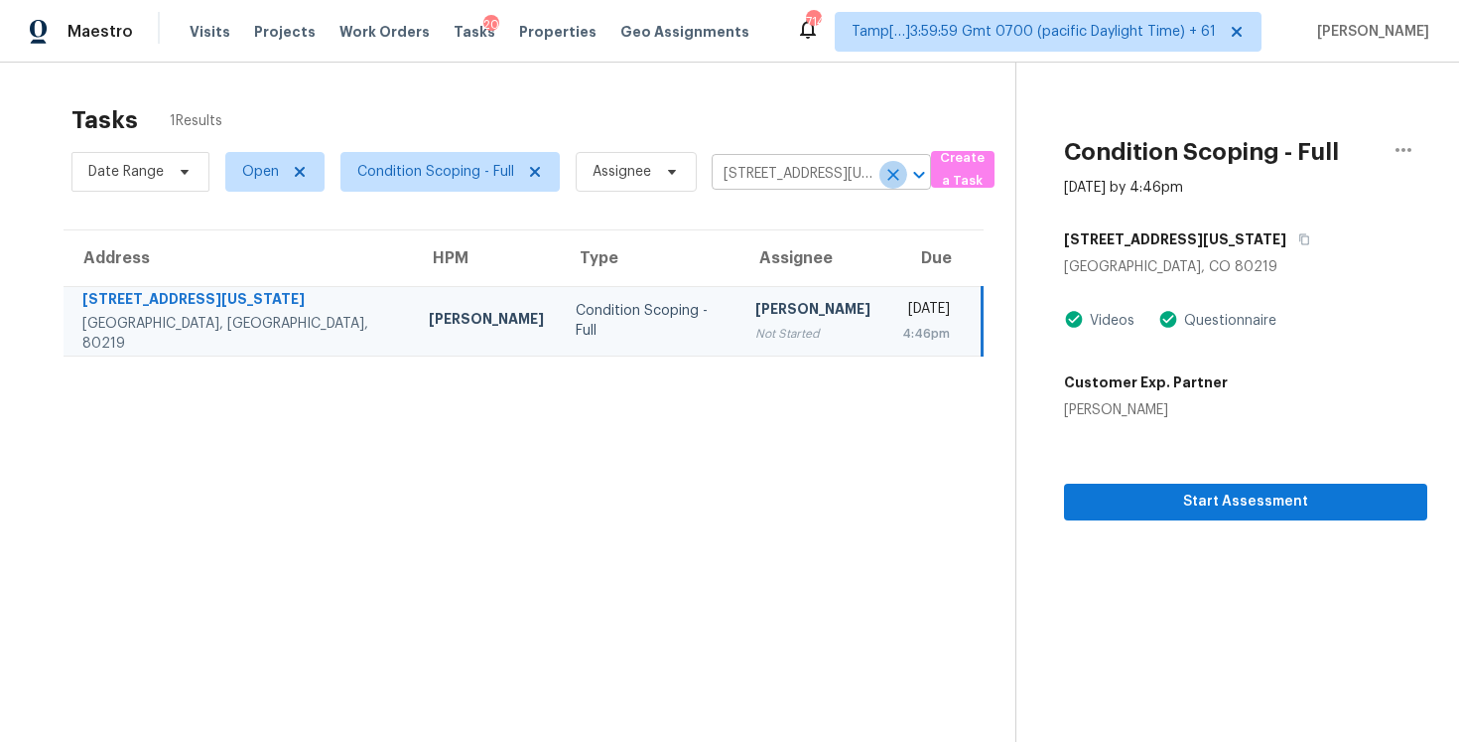
click at [887, 173] on icon "Clear" at bounding box center [894, 175] width 20 height 20
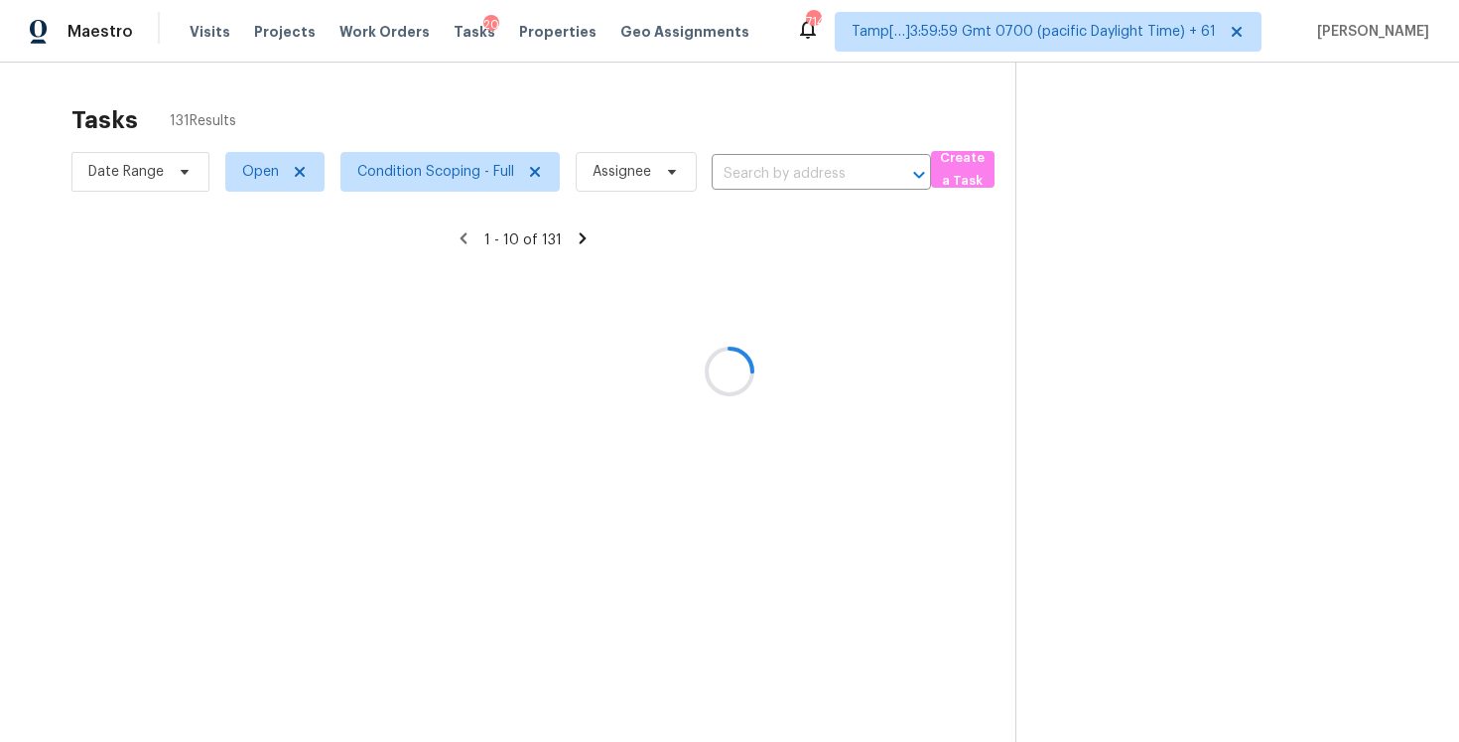
click at [310, 66] on div at bounding box center [729, 371] width 1459 height 742
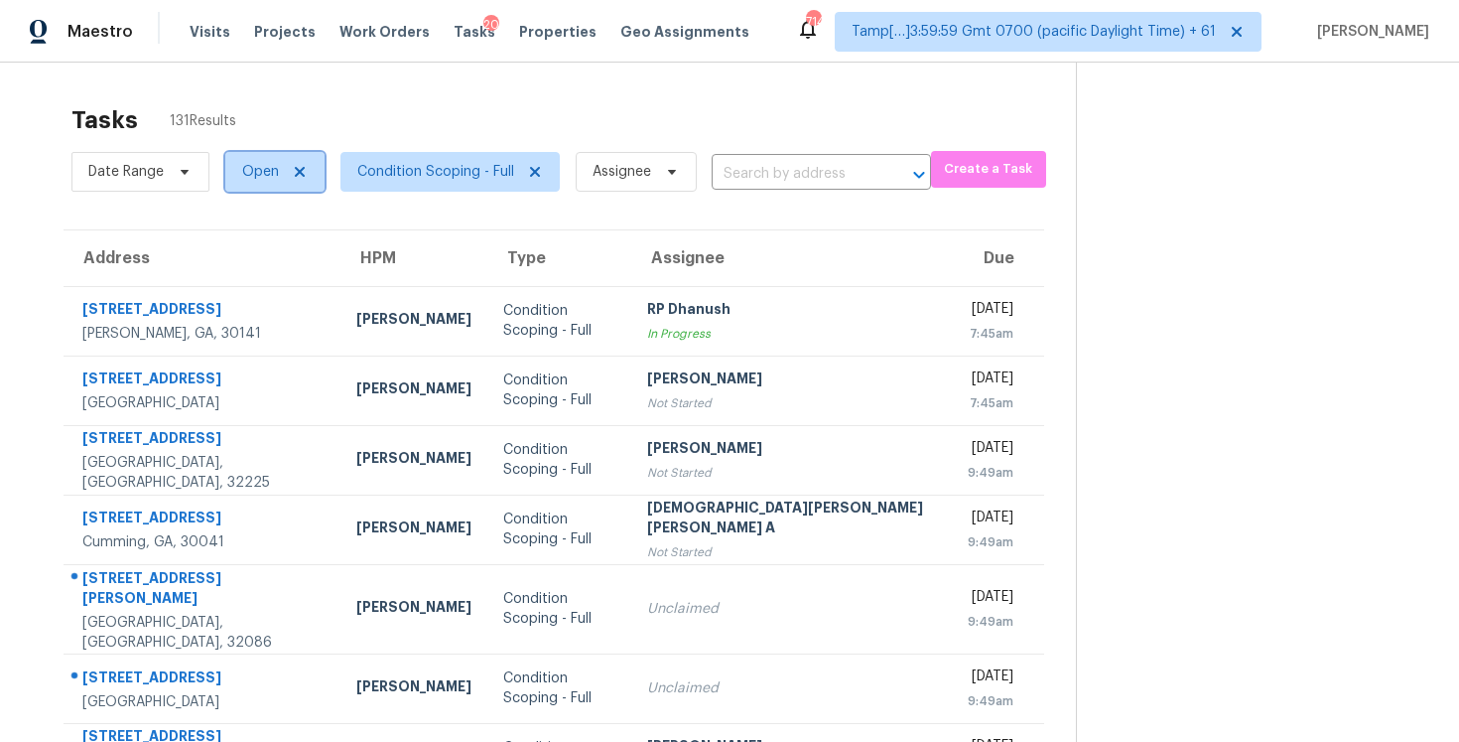
click at [245, 172] on span "Open" at bounding box center [260, 172] width 37 height 20
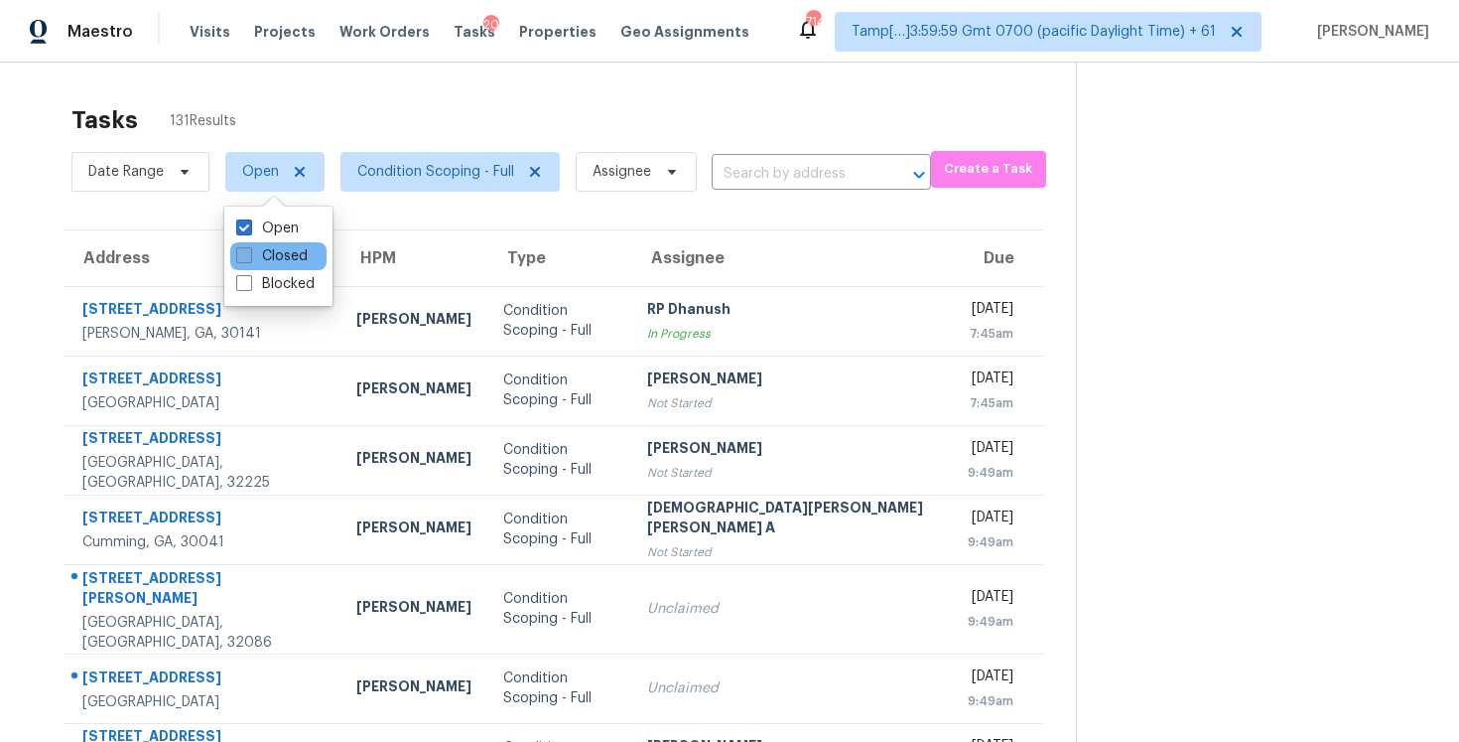
click at [286, 252] on label "Closed" at bounding box center [271, 256] width 71 height 20
click at [249, 252] on input "Closed" at bounding box center [242, 252] width 13 height 13
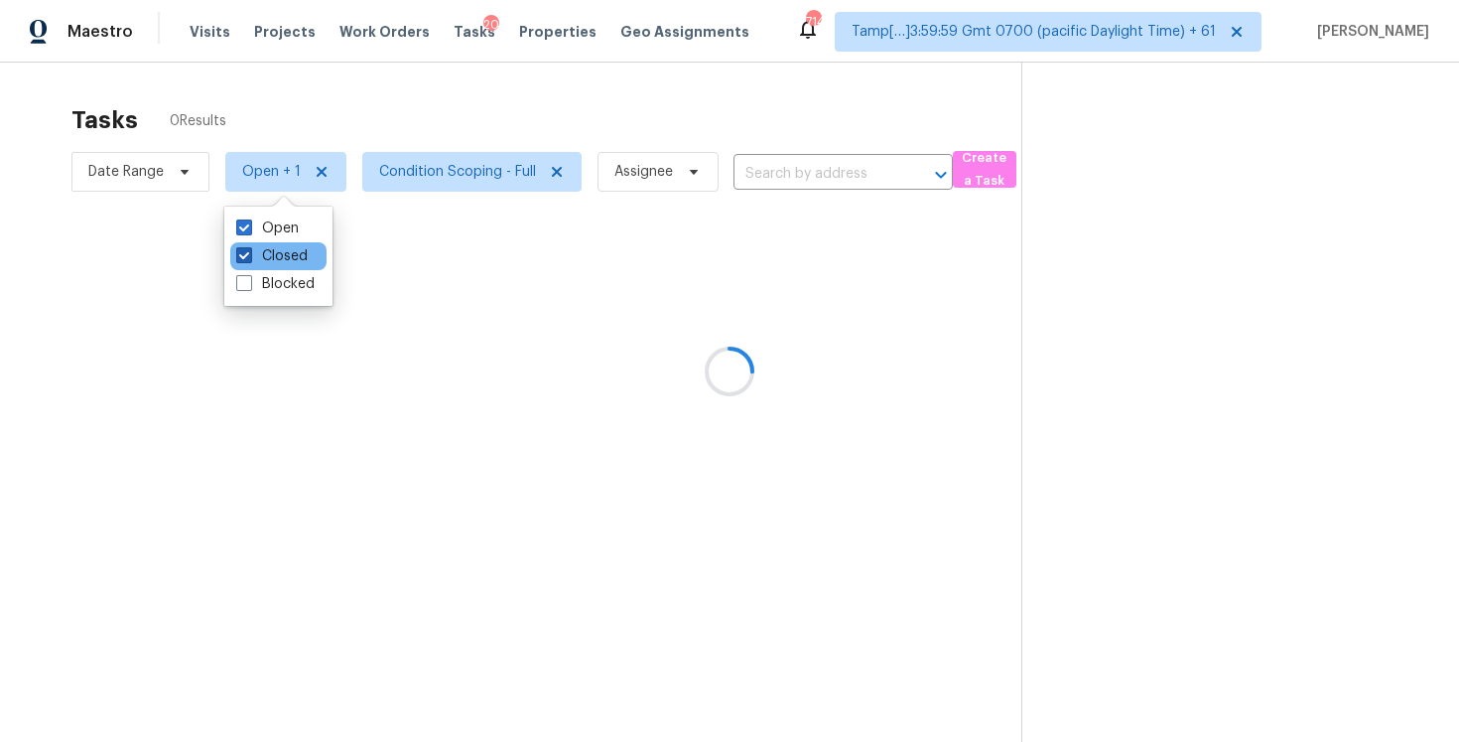
click at [286, 247] on label "Closed" at bounding box center [271, 256] width 71 height 20
click at [249, 247] on input "Closed" at bounding box center [242, 252] width 13 height 13
checkbox input "false"
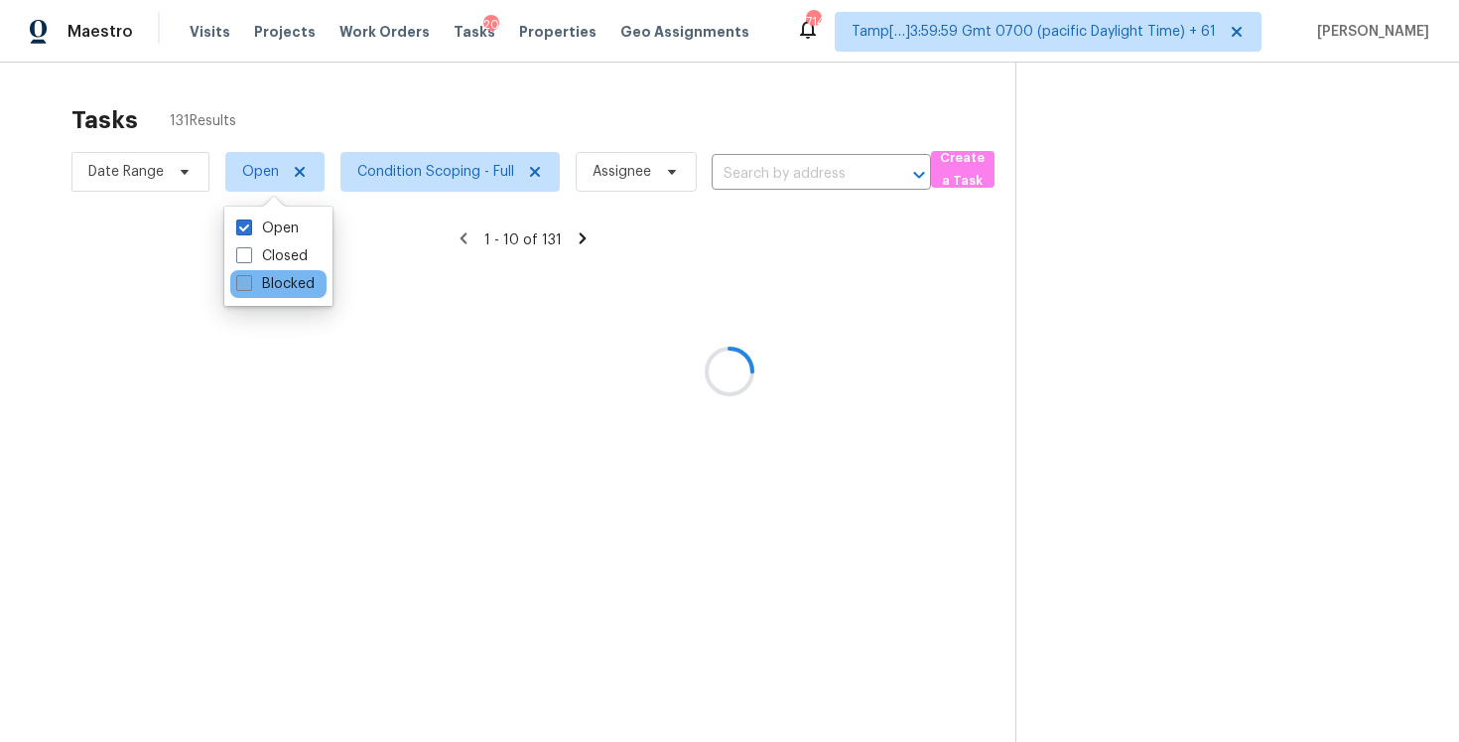
click at [285, 289] on label "Blocked" at bounding box center [275, 284] width 78 height 20
click at [249, 287] on input "Blocked" at bounding box center [242, 280] width 13 height 13
checkbox input "true"
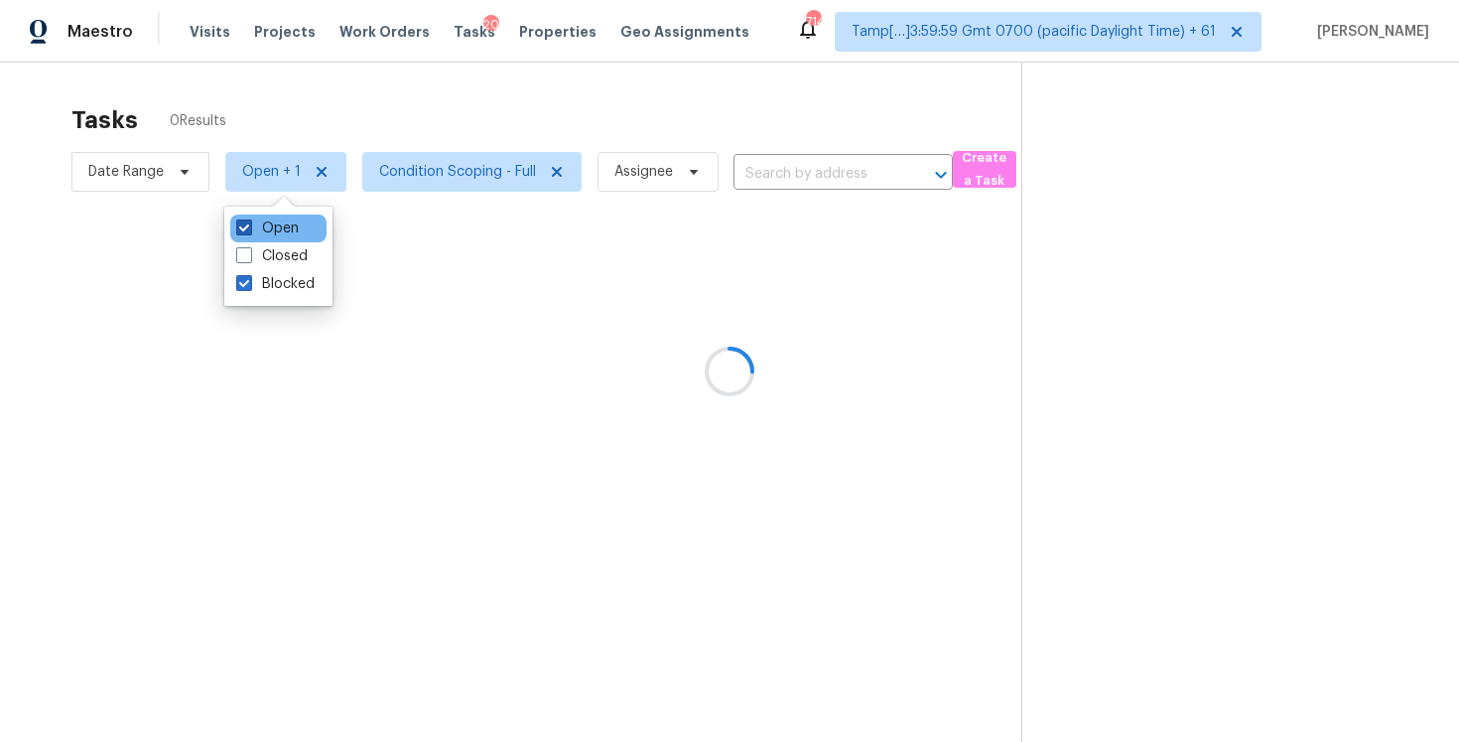
click at [285, 221] on label "Open" at bounding box center [267, 228] width 63 height 20
click at [249, 221] on input "Open" at bounding box center [242, 224] width 13 height 13
checkbox input "false"
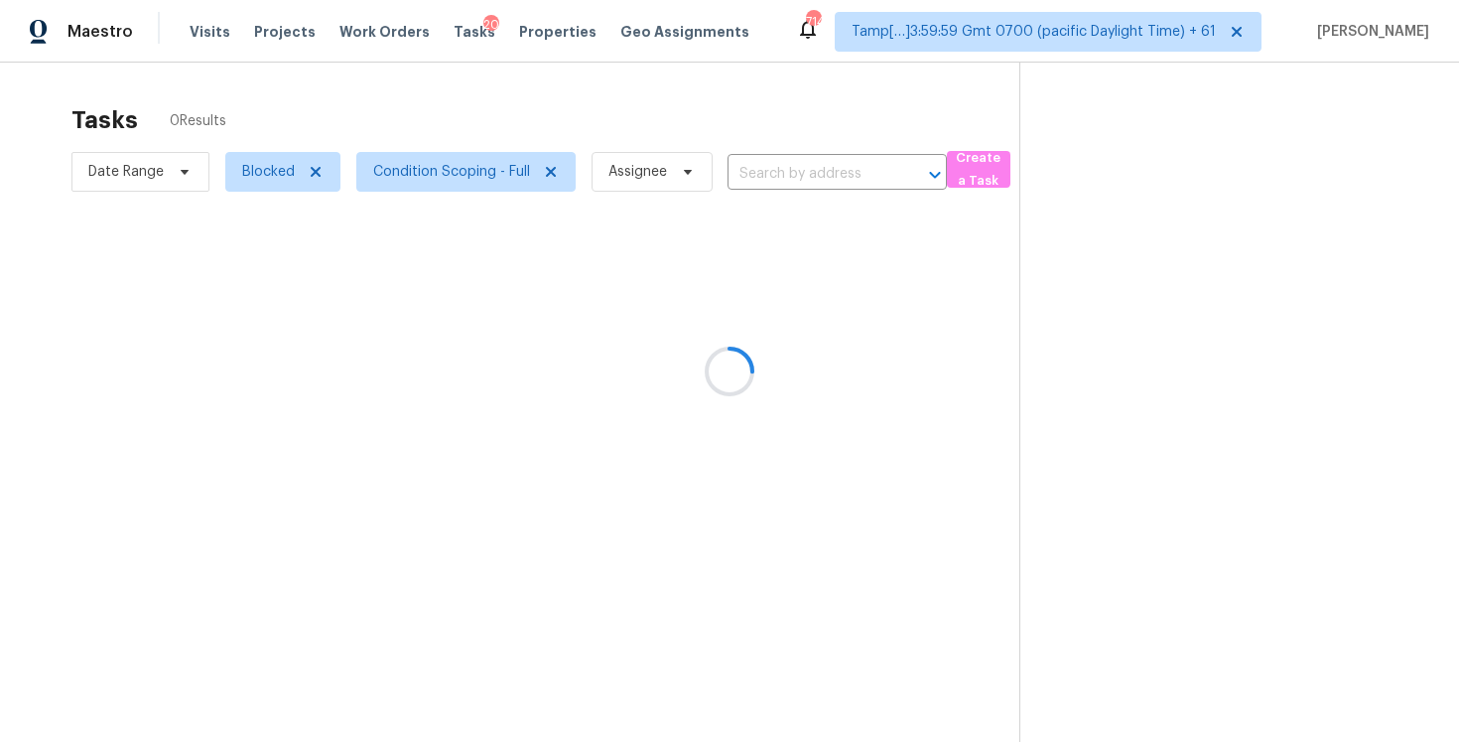
click at [404, 117] on div at bounding box center [729, 371] width 1459 height 742
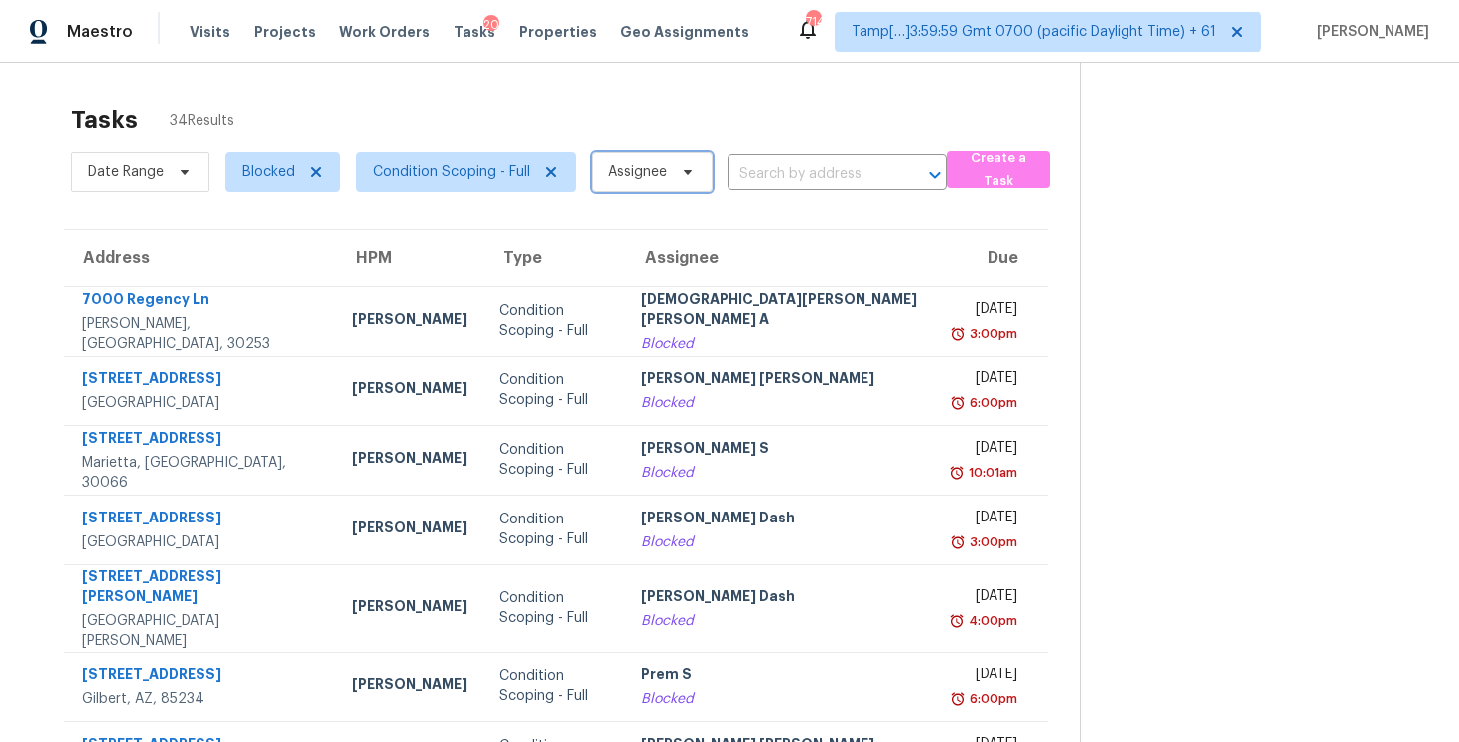
click at [647, 186] on span "Assignee" at bounding box center [652, 172] width 121 height 40
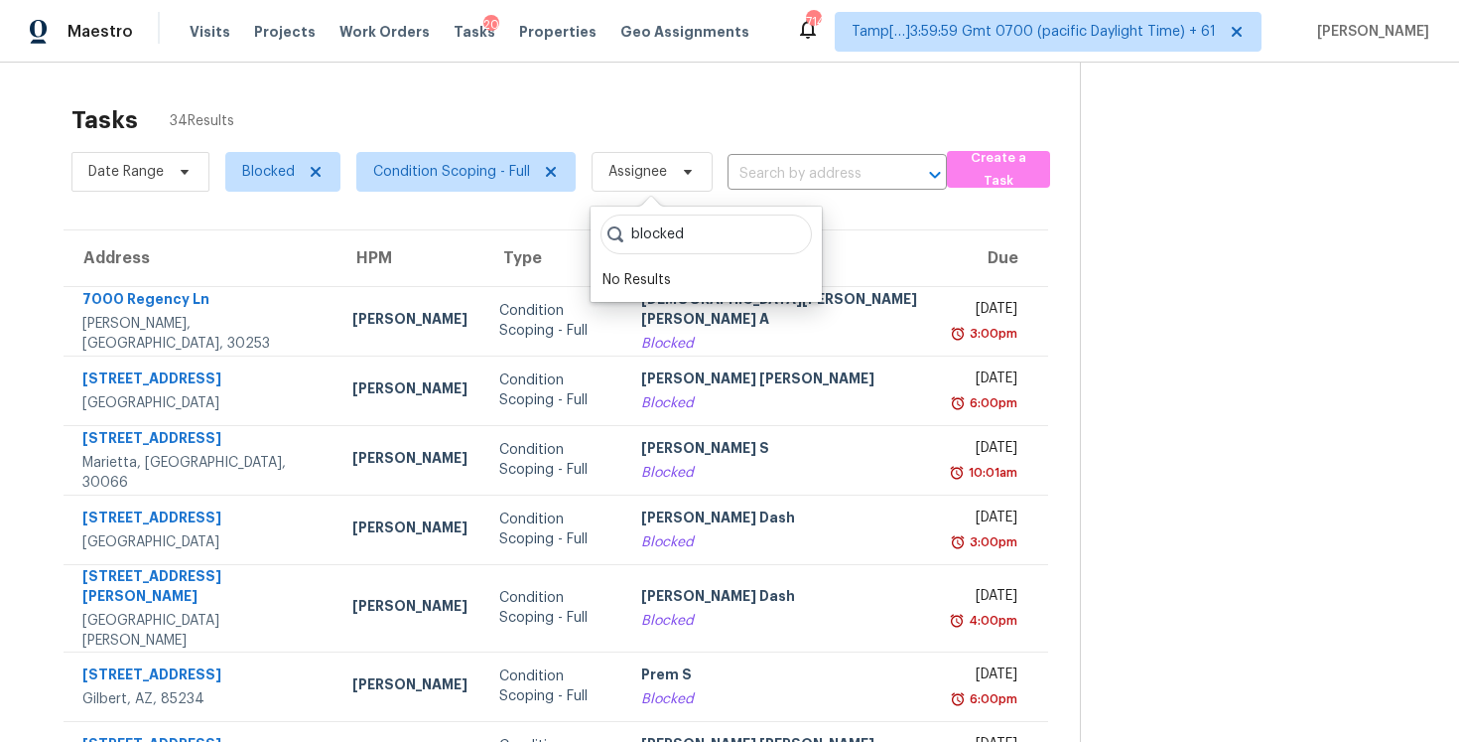
type input "blocked"
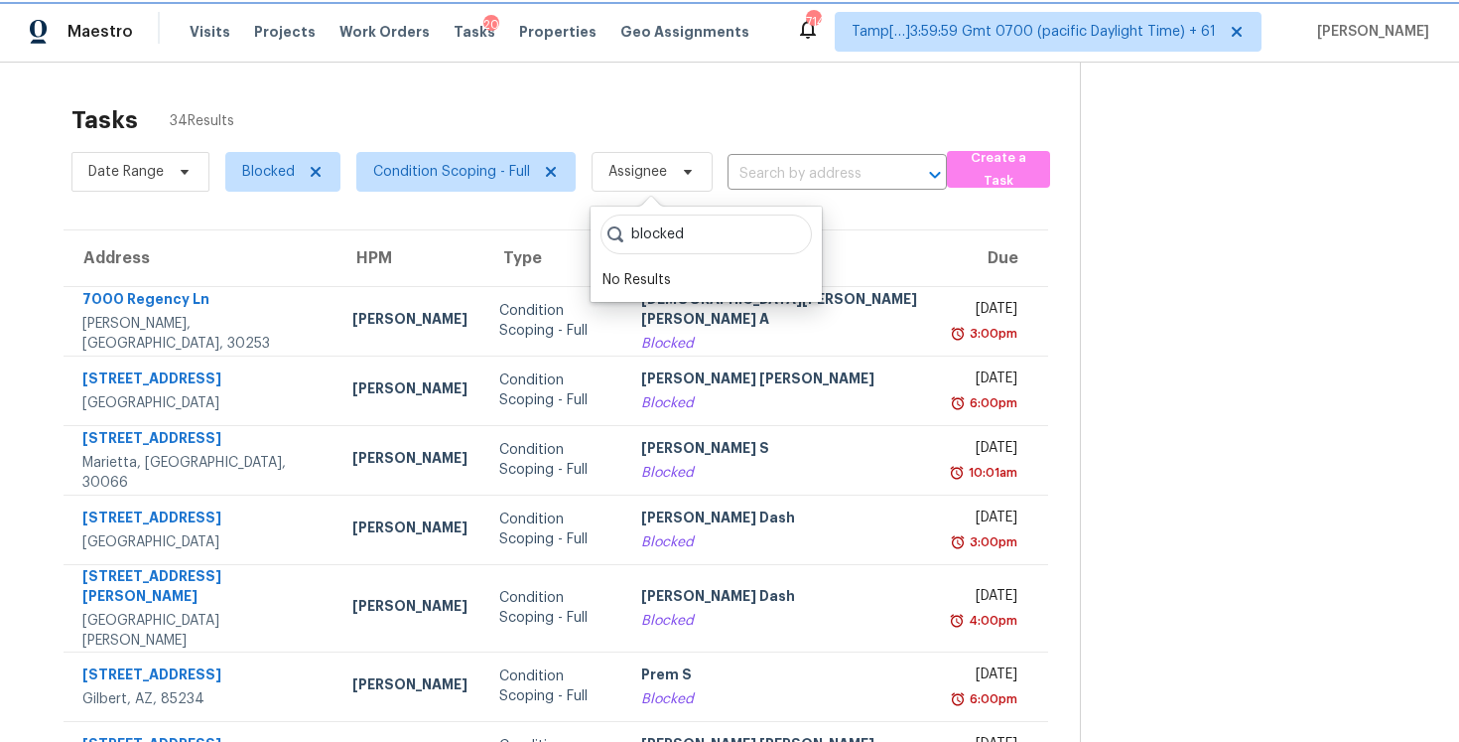
click at [674, 164] on span at bounding box center [685, 172] width 22 height 16
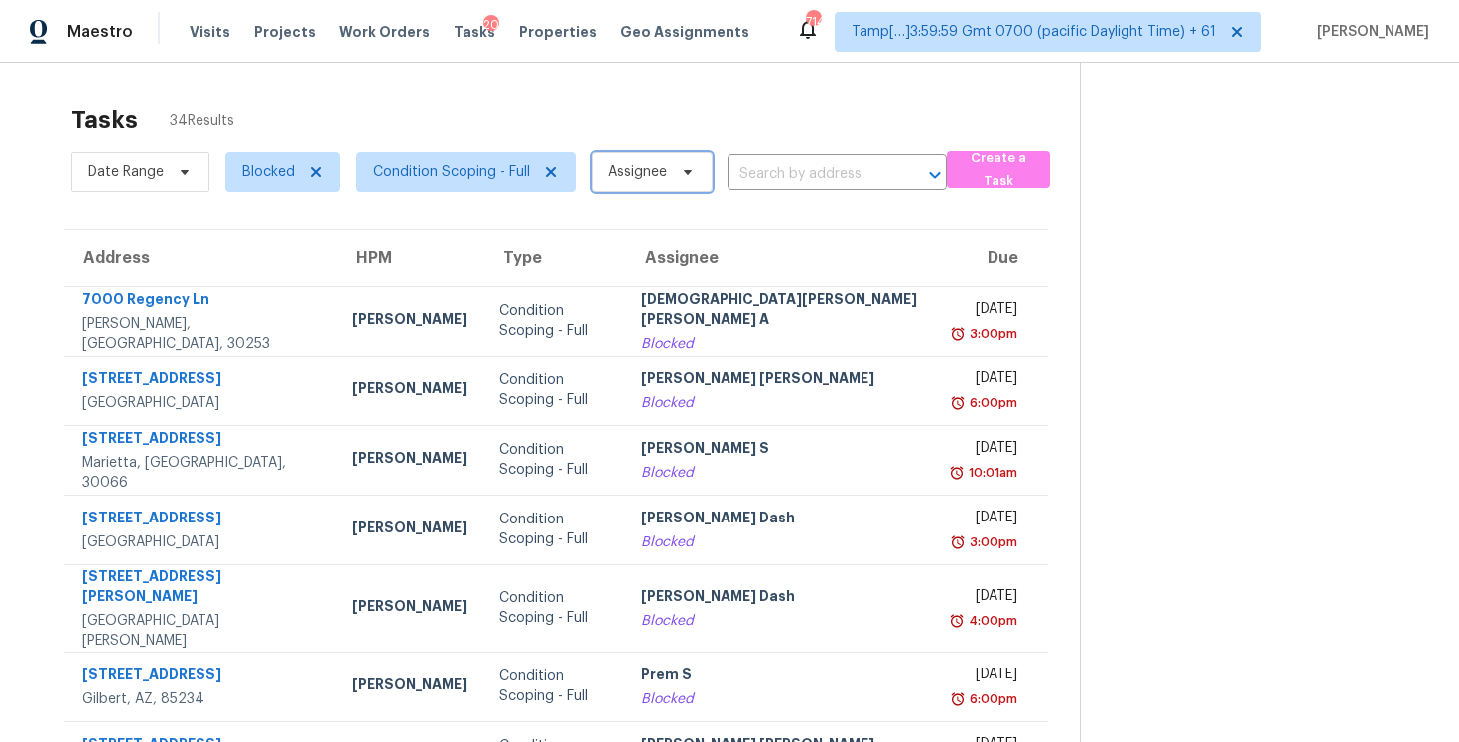
click at [674, 168] on span at bounding box center [685, 172] width 22 height 16
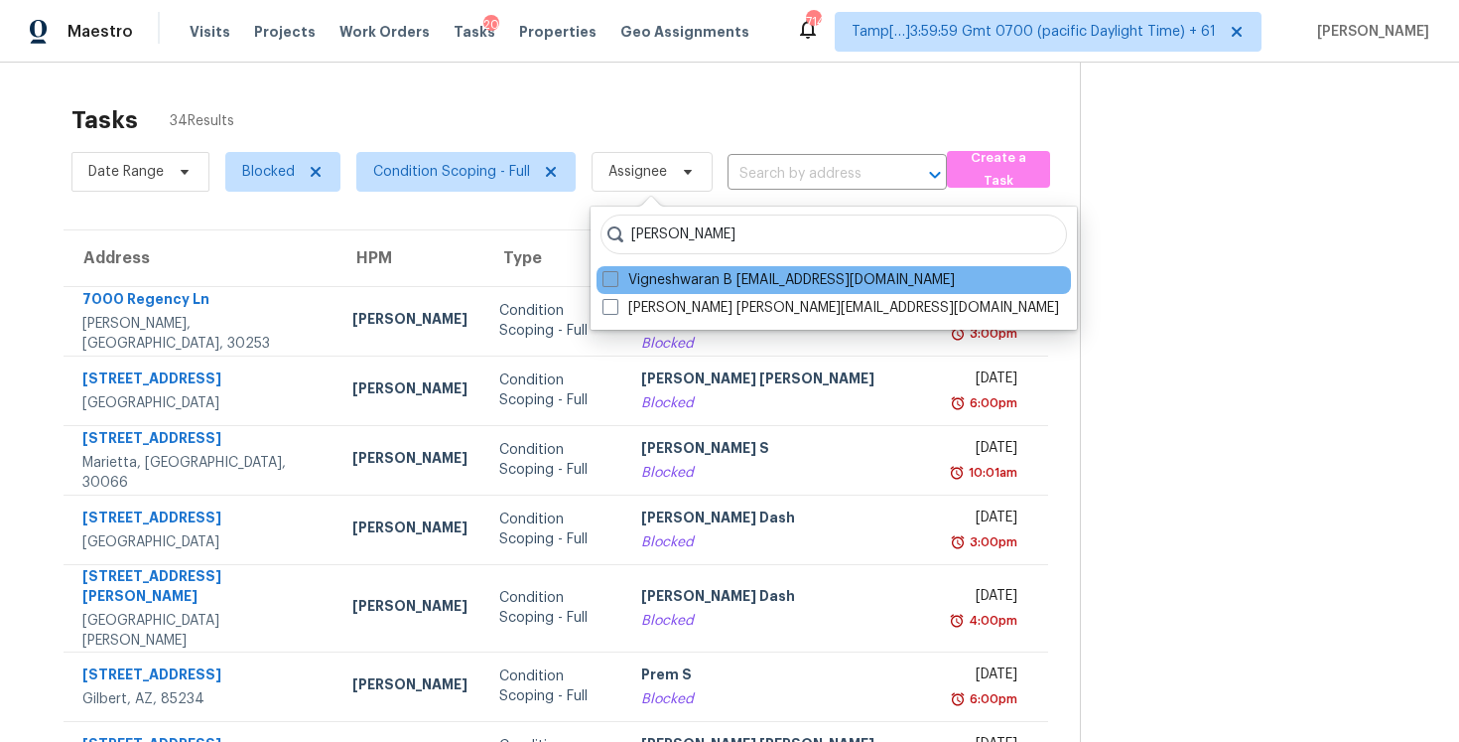
type input "[PERSON_NAME]"
click at [718, 289] on label "Vigneshwaran B [EMAIL_ADDRESS][DOMAIN_NAME]" at bounding box center [779, 280] width 352 height 20
click at [616, 283] on input "Vigneshwaran B [EMAIL_ADDRESS][DOMAIN_NAME]" at bounding box center [609, 276] width 13 height 13
checkbox input "true"
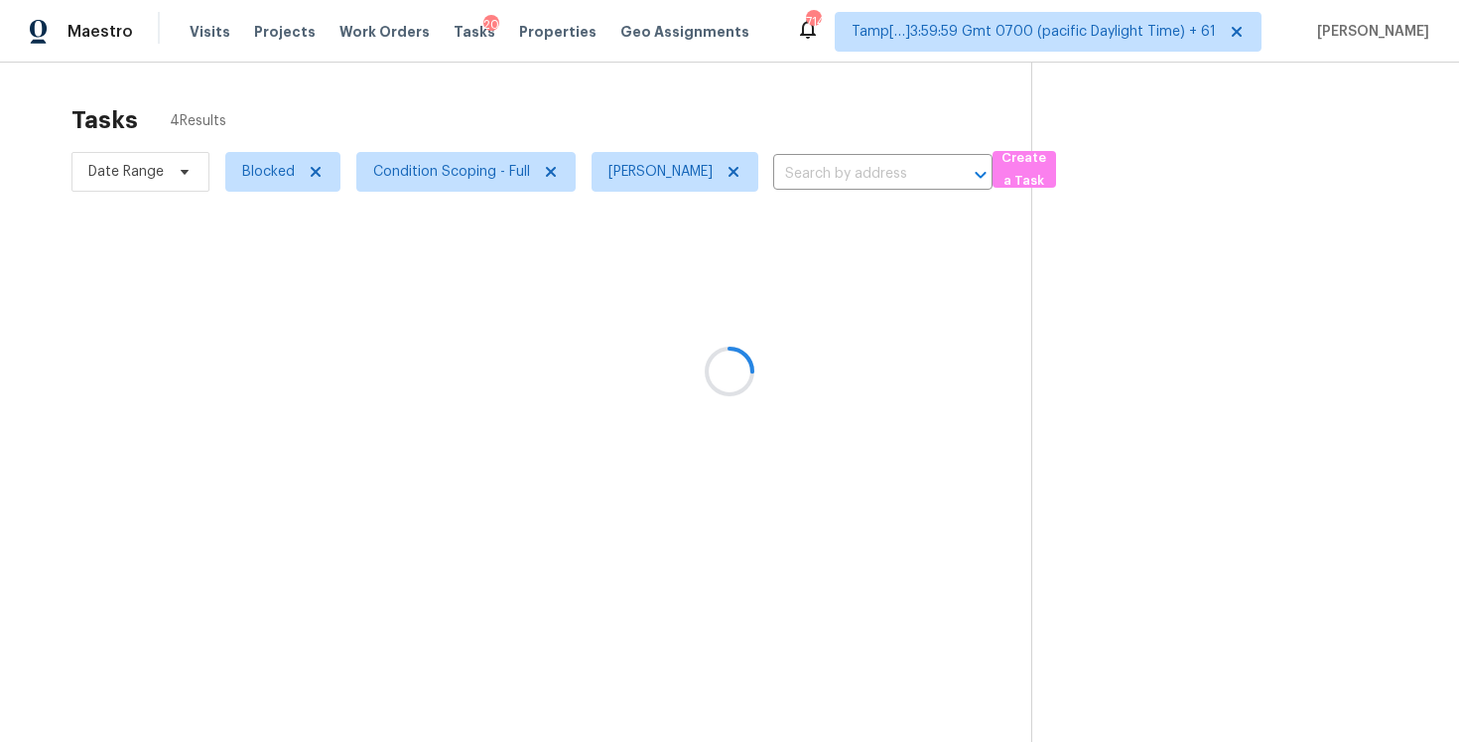
click at [613, 124] on div at bounding box center [729, 371] width 1459 height 742
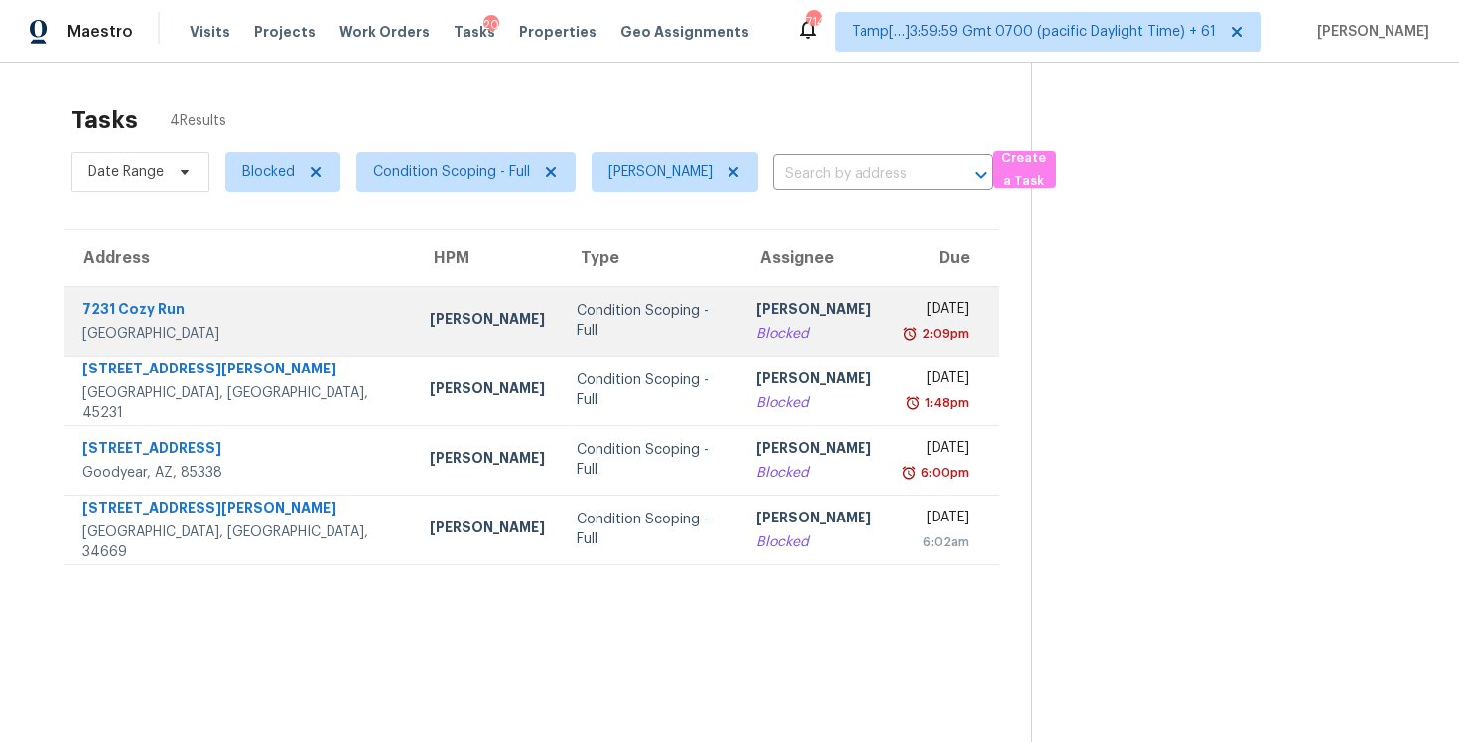
click at [757, 330] on div "Blocked" at bounding box center [814, 334] width 115 height 20
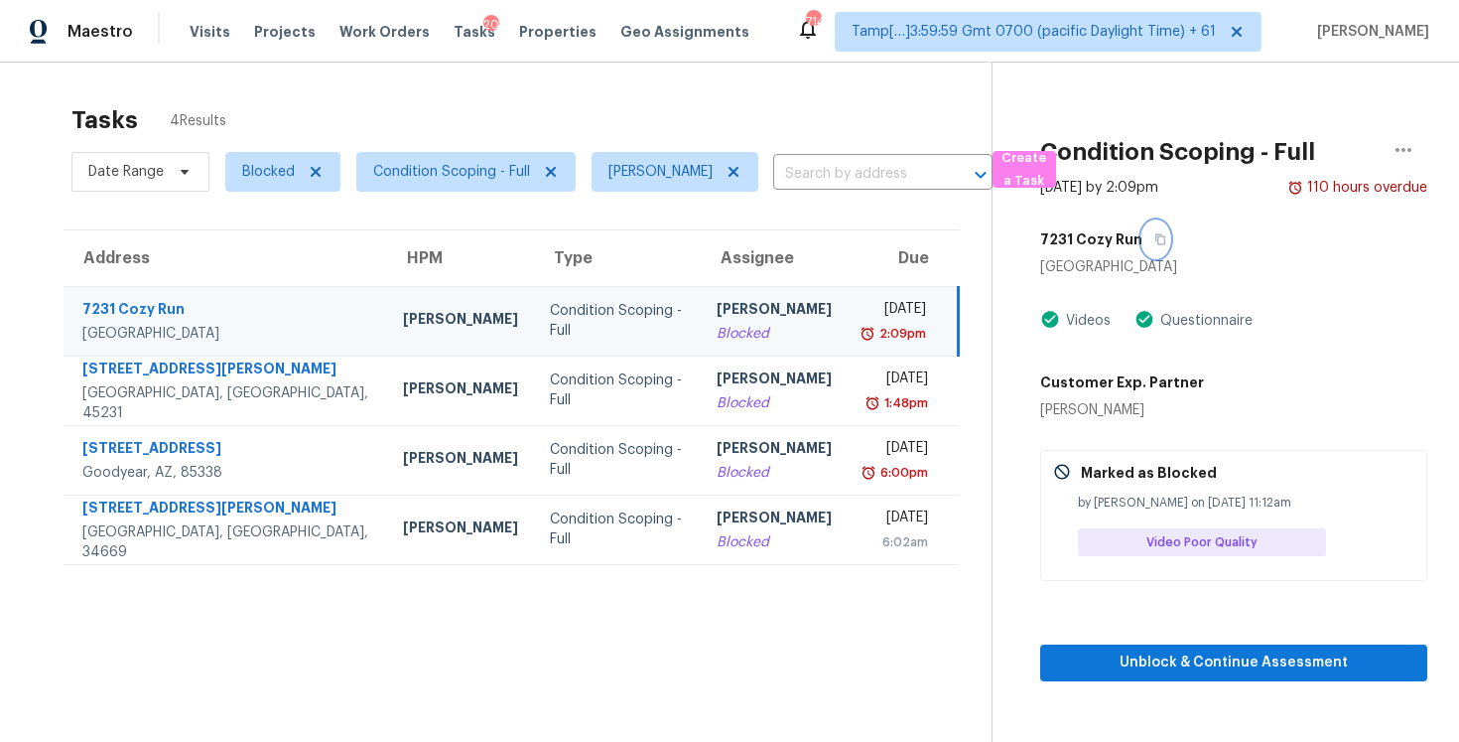
click at [1157, 242] on icon "button" at bounding box center [1161, 239] width 12 height 12
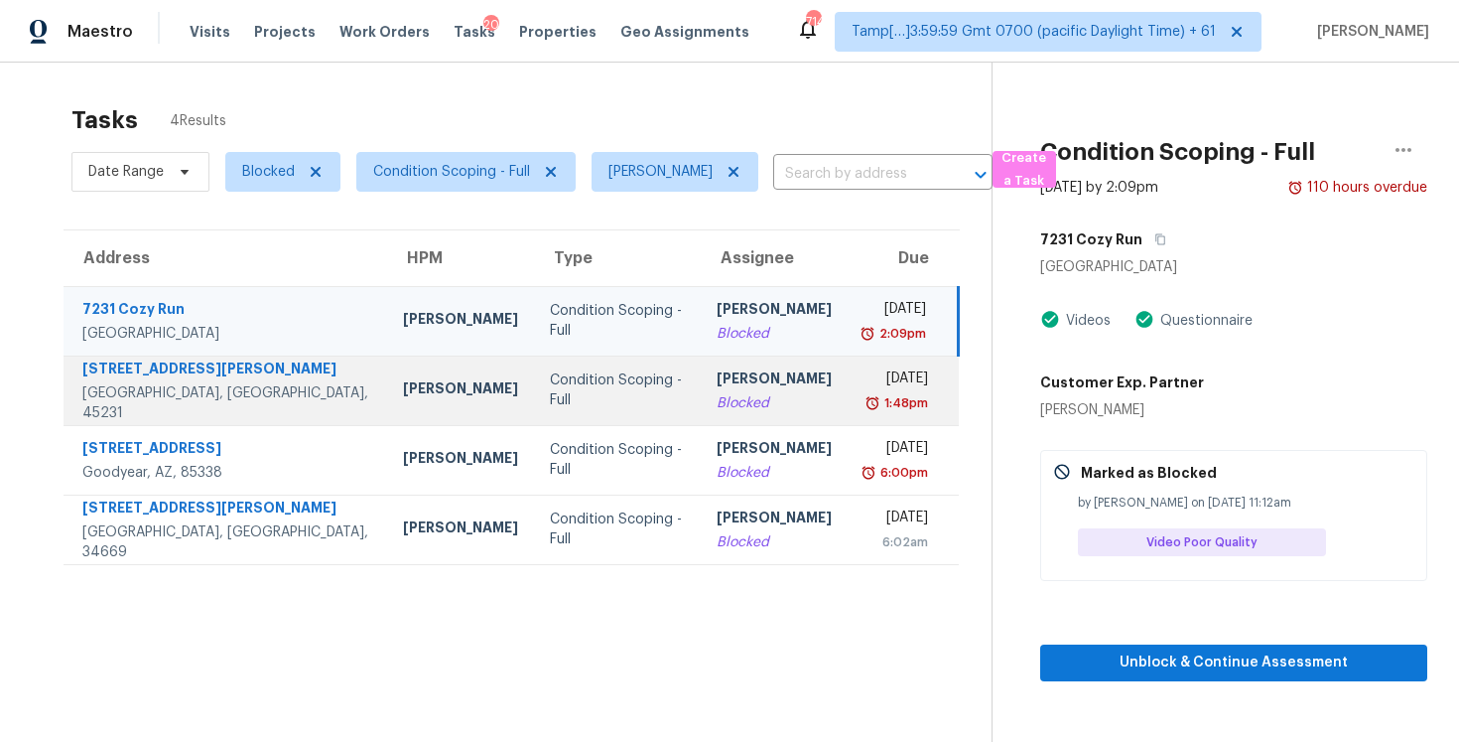
click at [565, 373] on td "Condition Scoping - Full" at bounding box center [617, 389] width 167 height 69
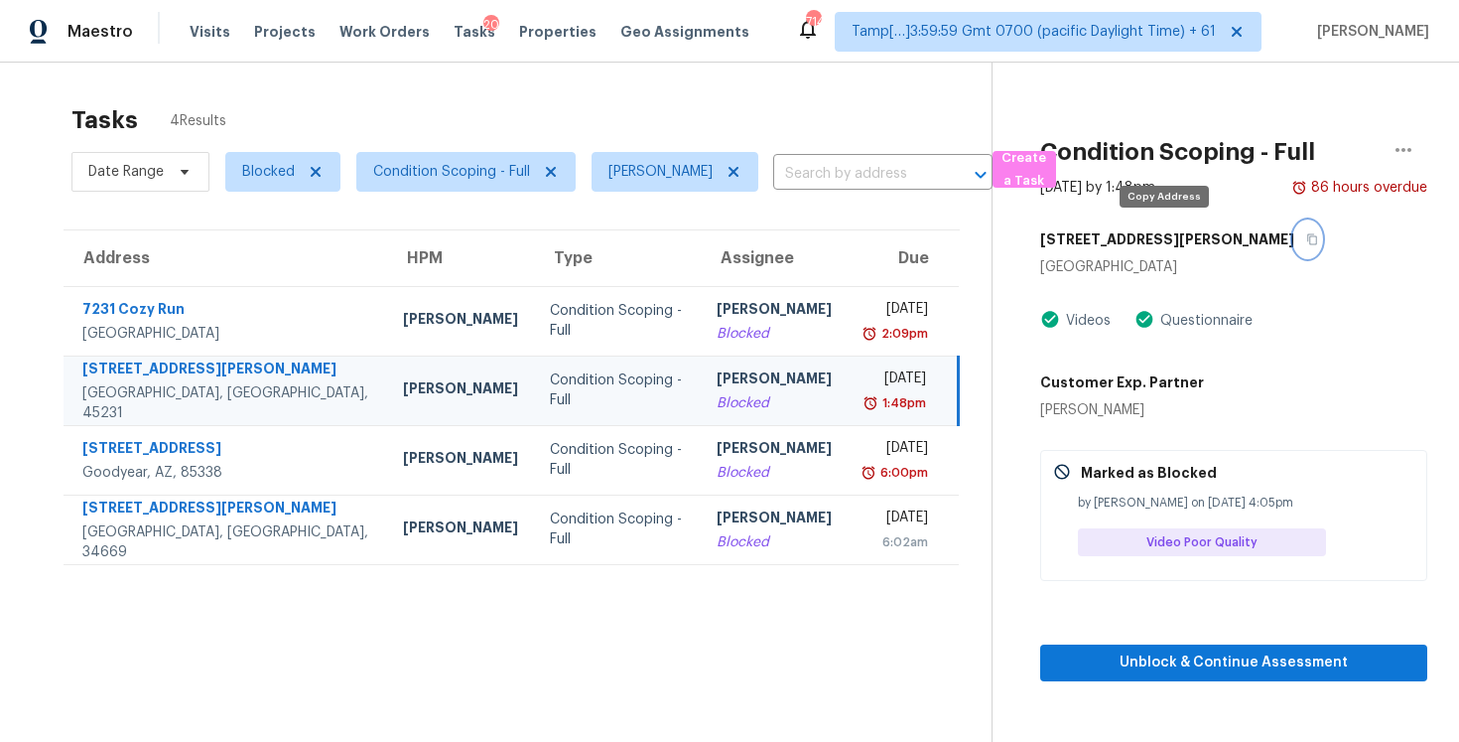
click at [1308, 244] on icon "button" at bounding box center [1313, 239] width 10 height 11
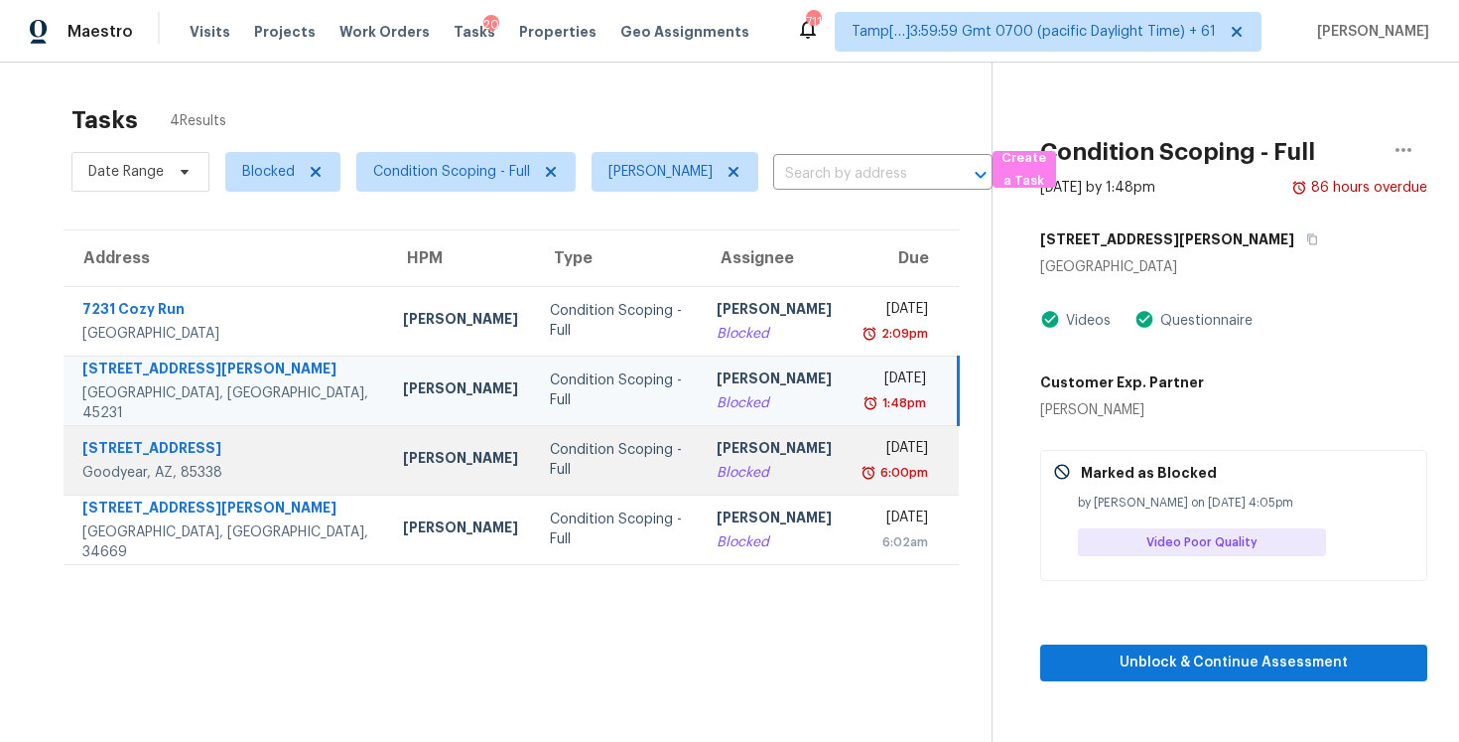
click at [717, 443] on div "[PERSON_NAME]" at bounding box center [774, 450] width 115 height 25
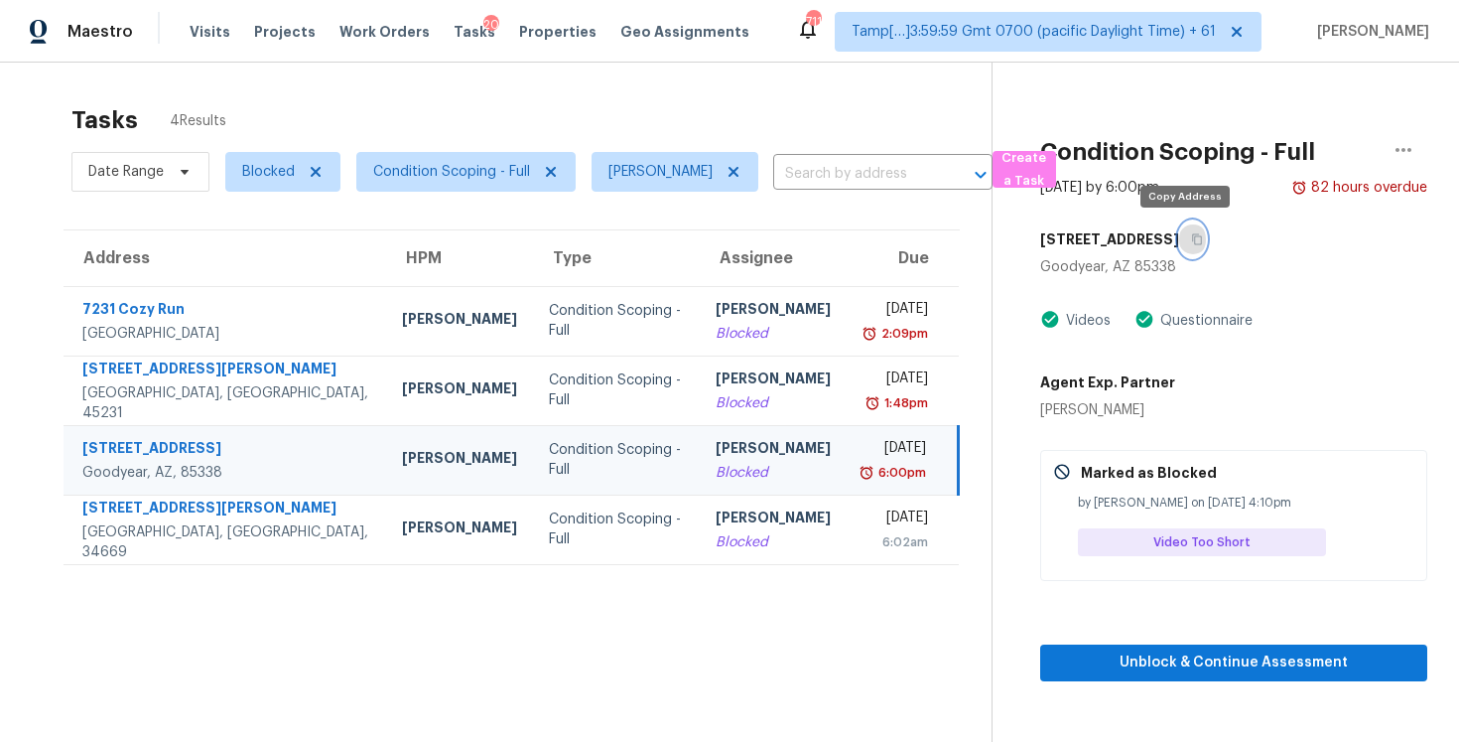
click at [1179, 240] on button "button" at bounding box center [1192, 239] width 27 height 36
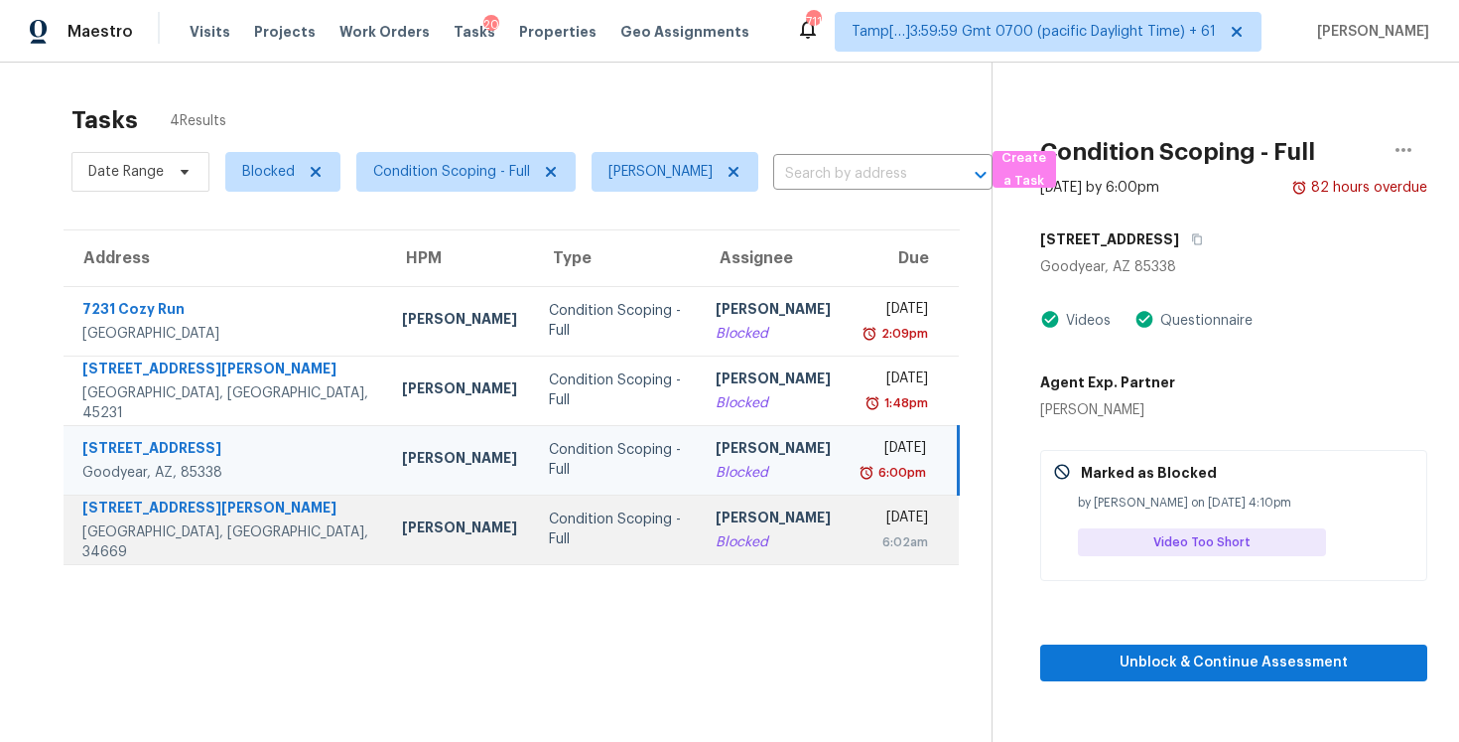
click at [716, 530] on div "[PERSON_NAME]" at bounding box center [773, 519] width 115 height 25
